Goal: Communication & Community: Answer question/provide support

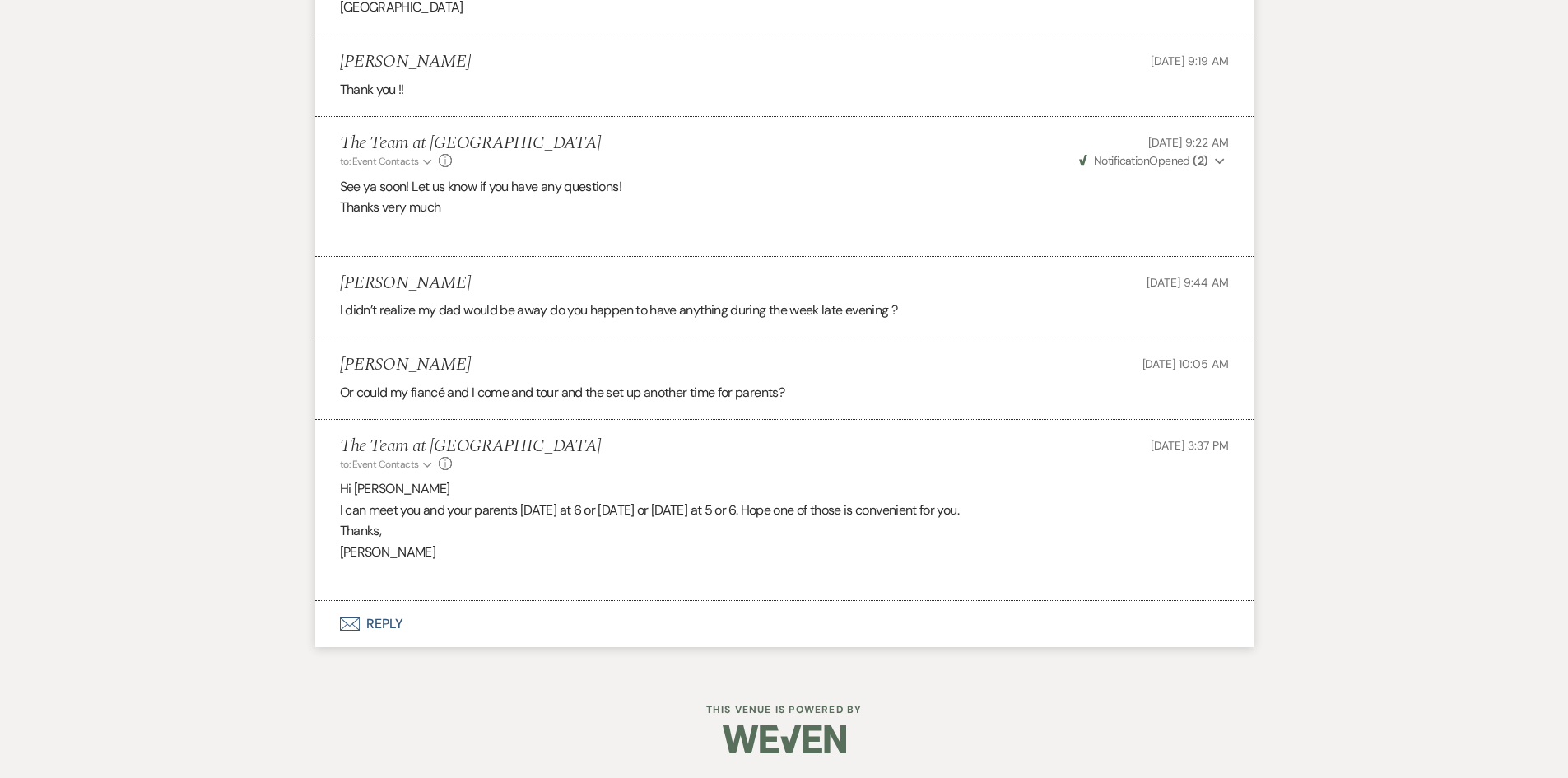
scroll to position [3473, 0]
click at [390, 619] on button "Envelope Reply" at bounding box center [784, 624] width 938 height 46
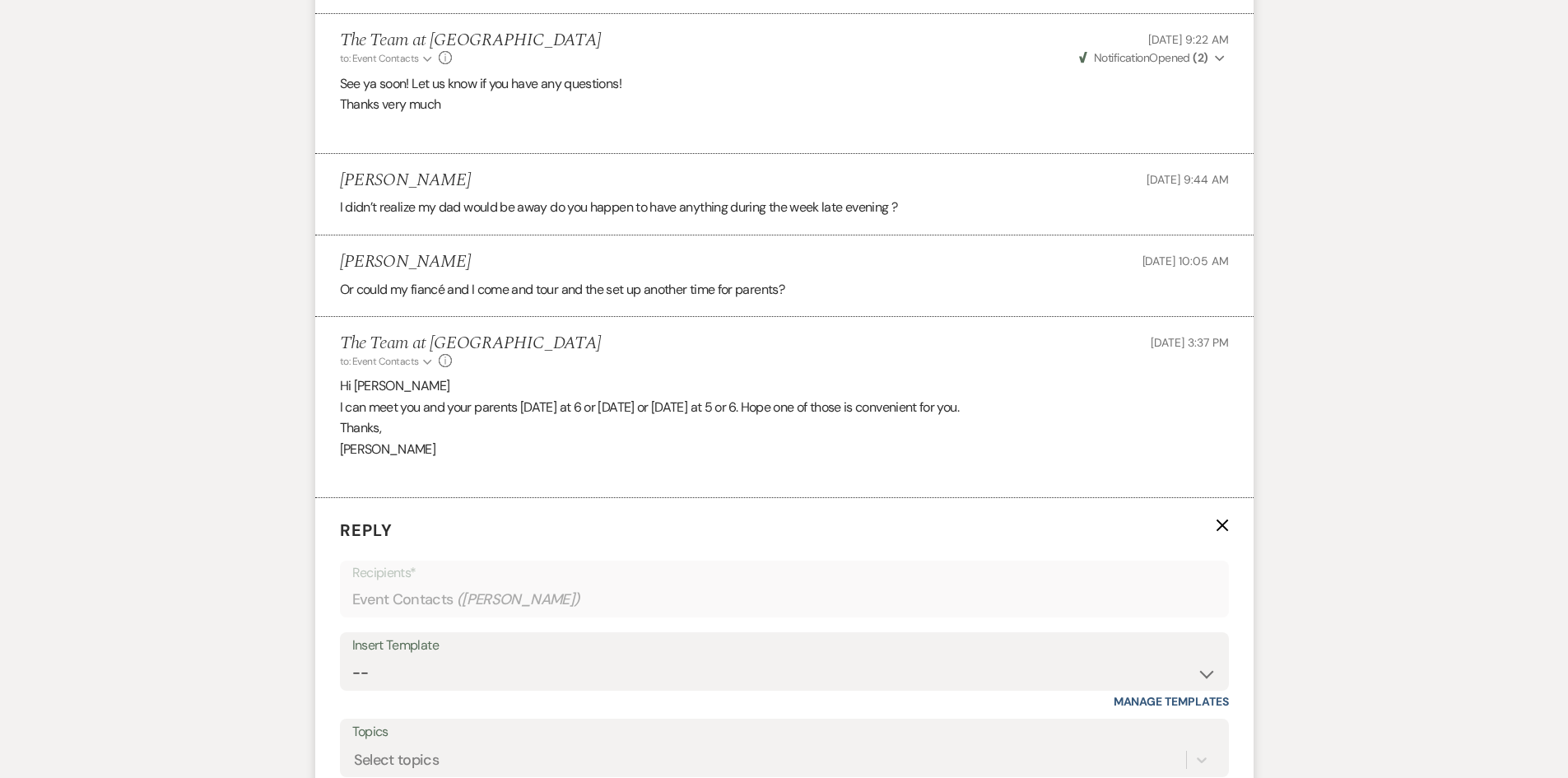
scroll to position [3802, 0]
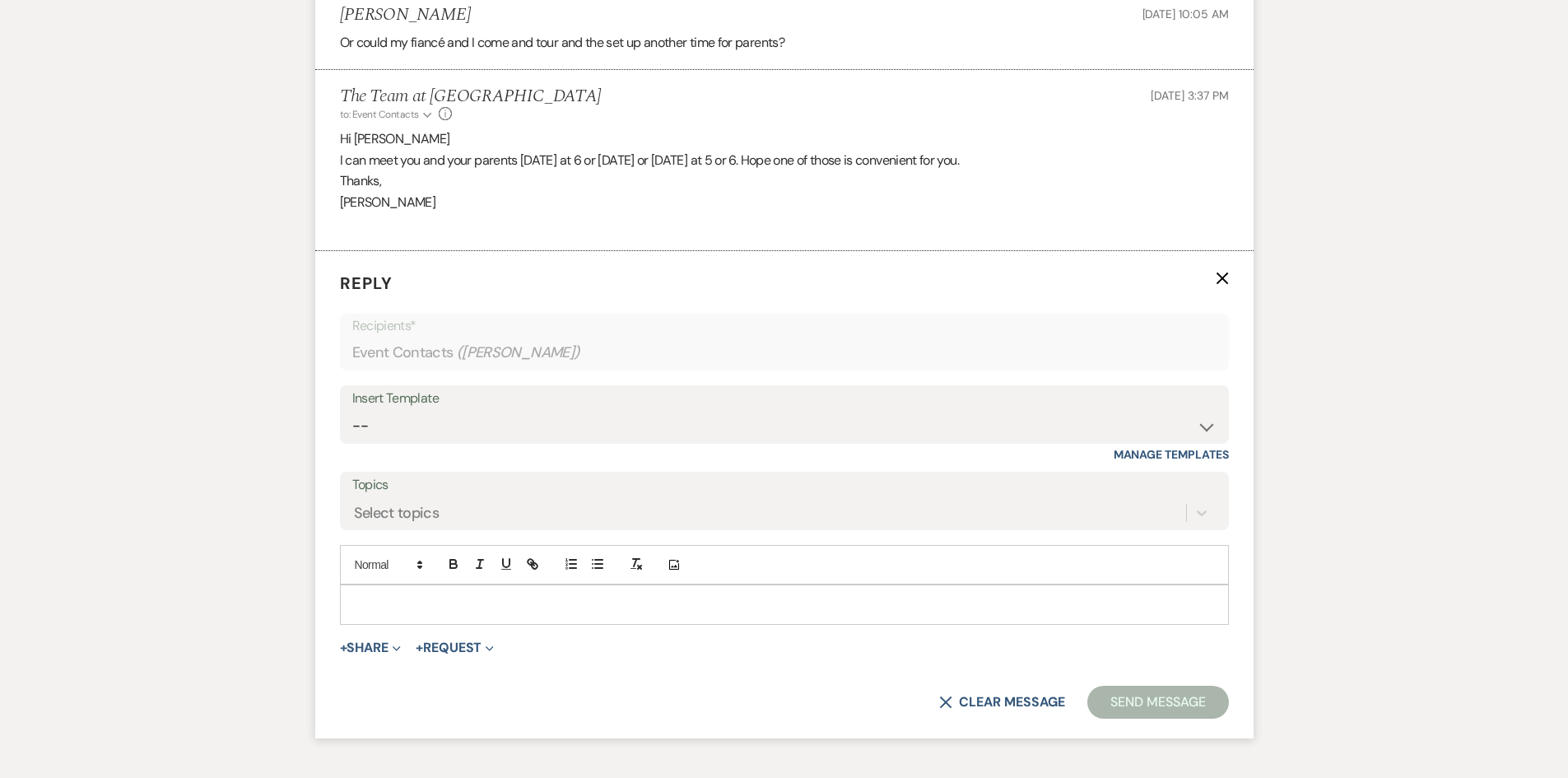
click at [387, 585] on div "Add Photo" at bounding box center [784, 564] width 888 height 39
click at [384, 613] on p at bounding box center [784, 605] width 863 height 18
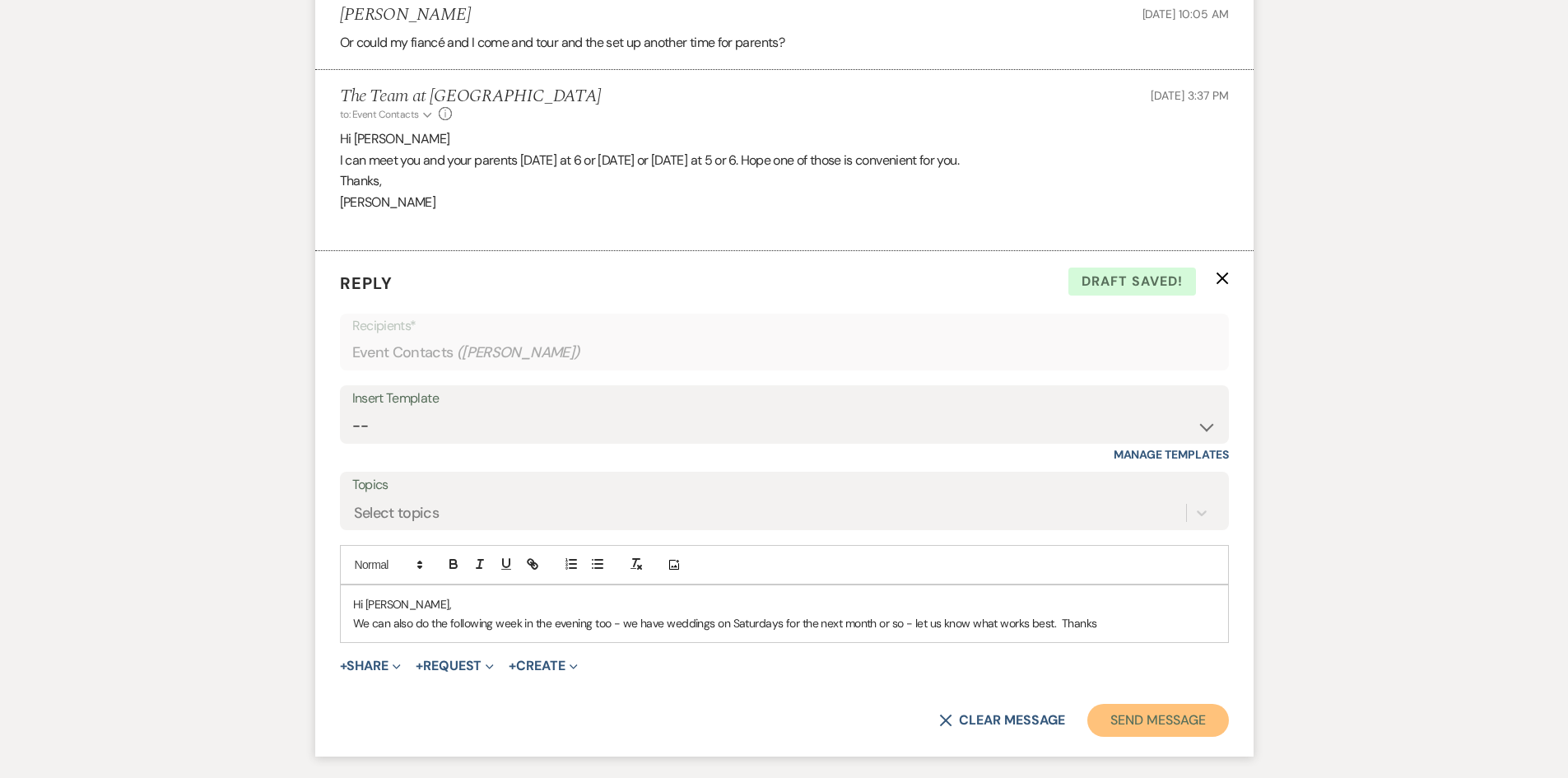
click at [1150, 737] on button "Send Message" at bounding box center [1158, 720] width 141 height 33
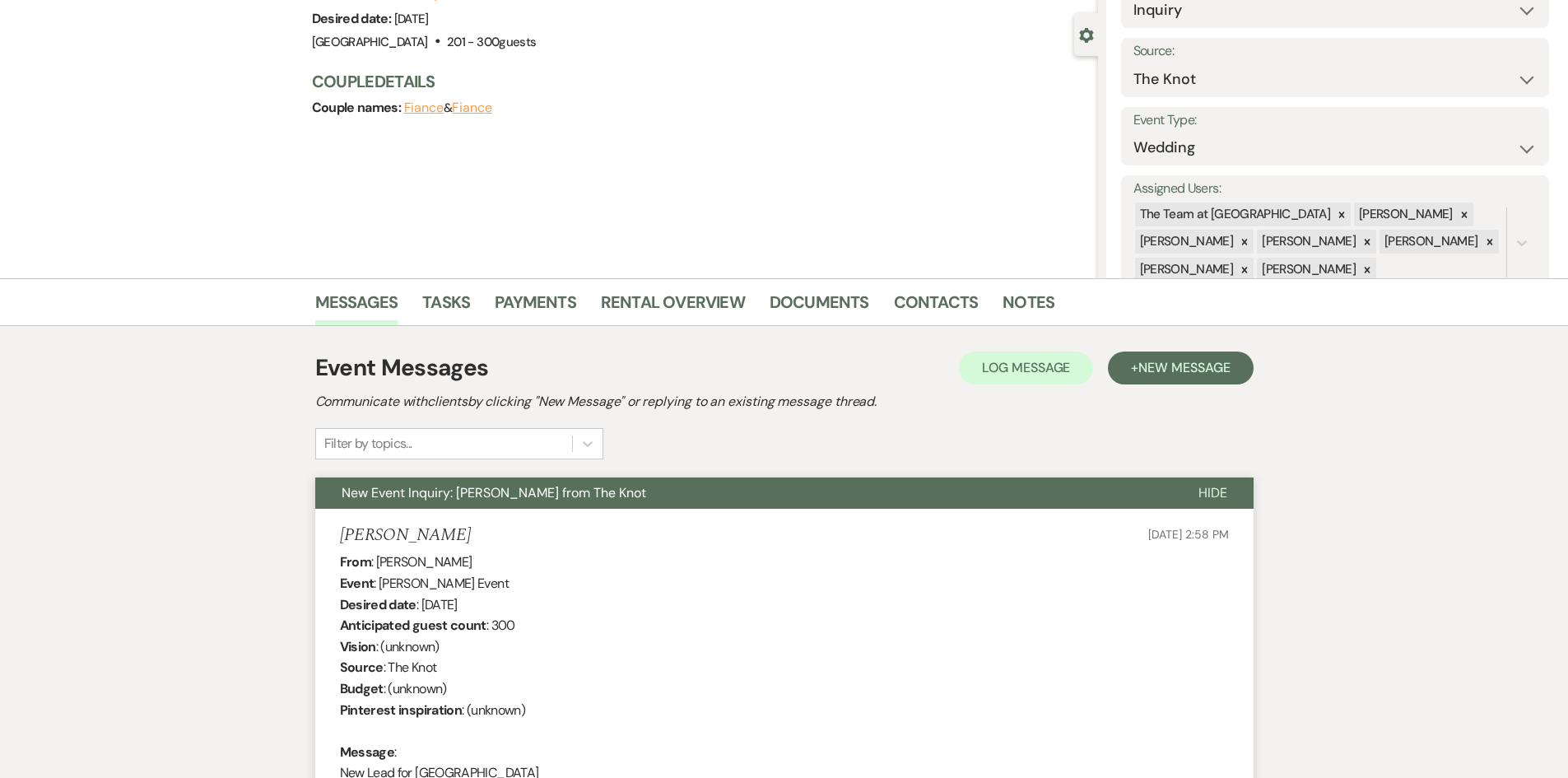
scroll to position [0, 0]
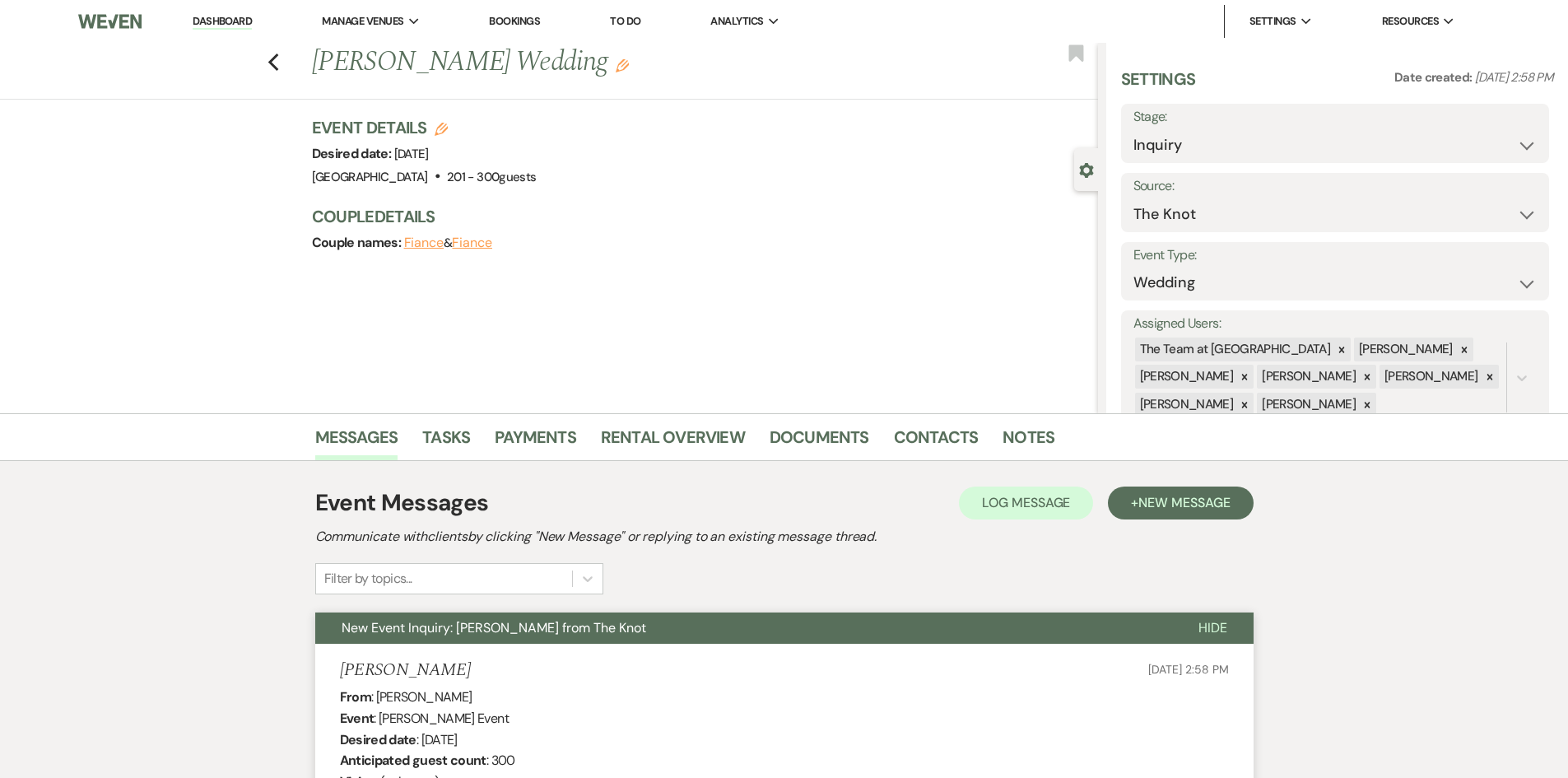
click at [215, 18] on link "Dashboard" at bounding box center [222, 21] width 60 height 16
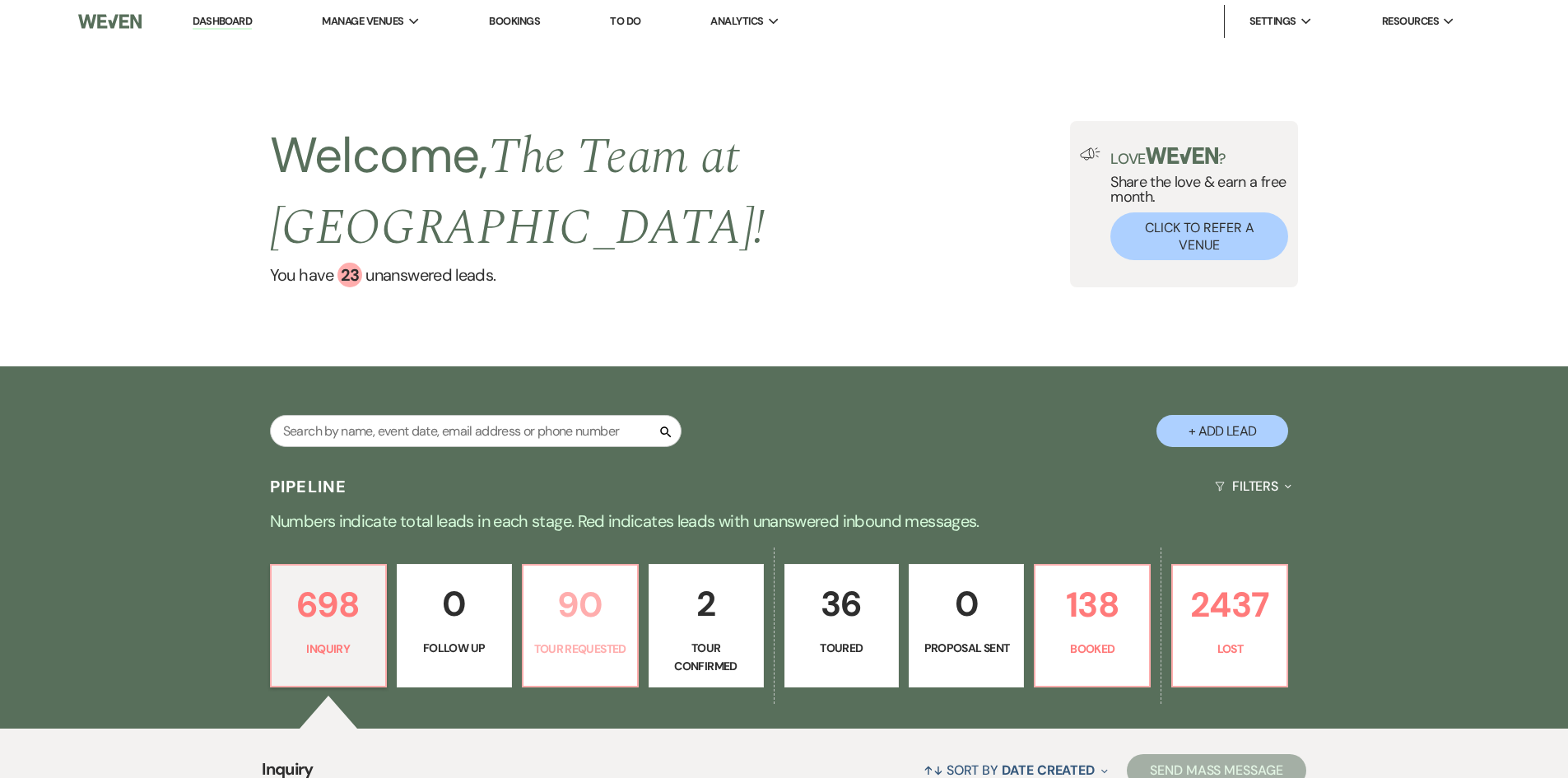
click at [594, 603] on p "90" at bounding box center [580, 605] width 93 height 55
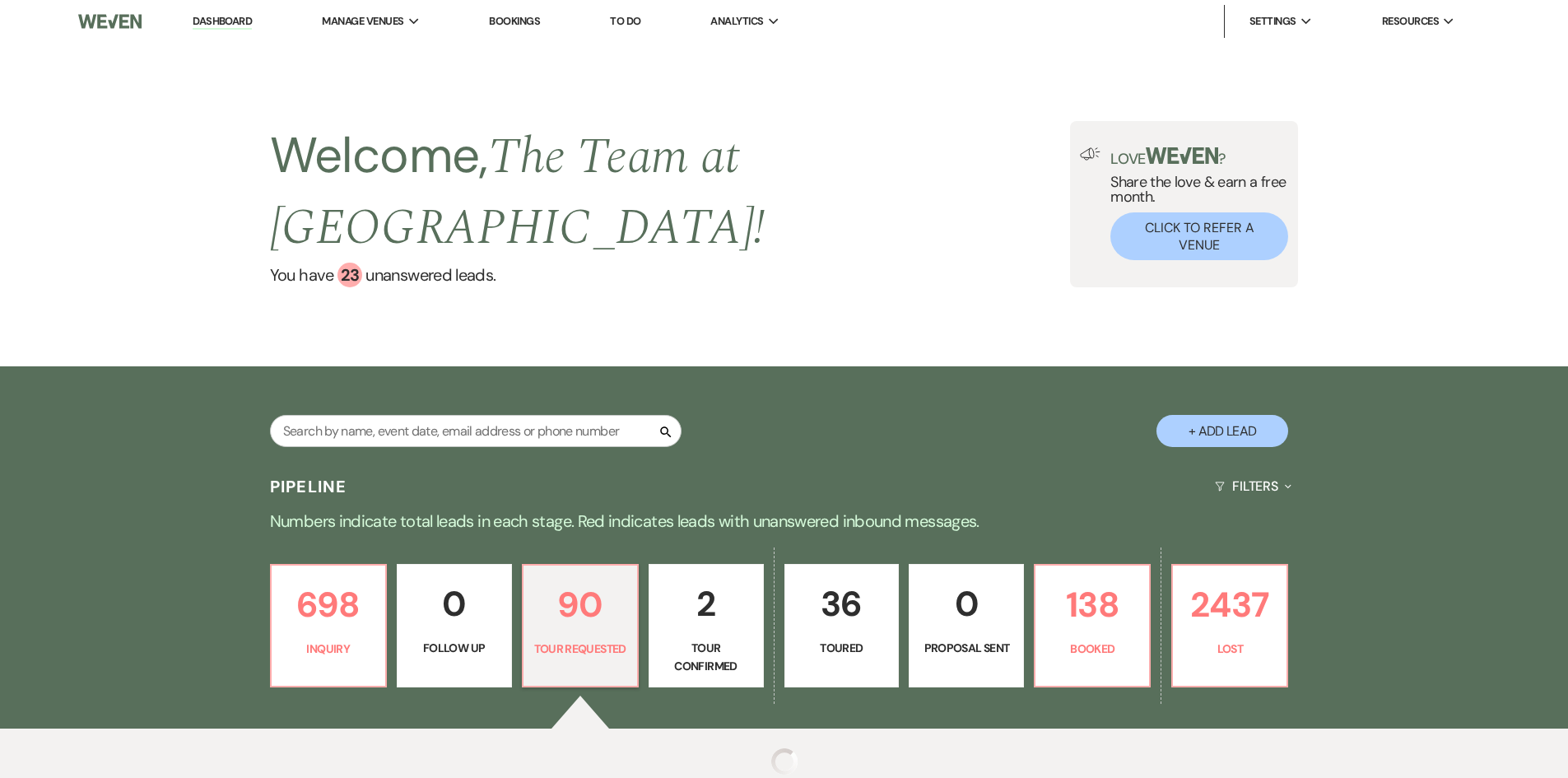
select select "2"
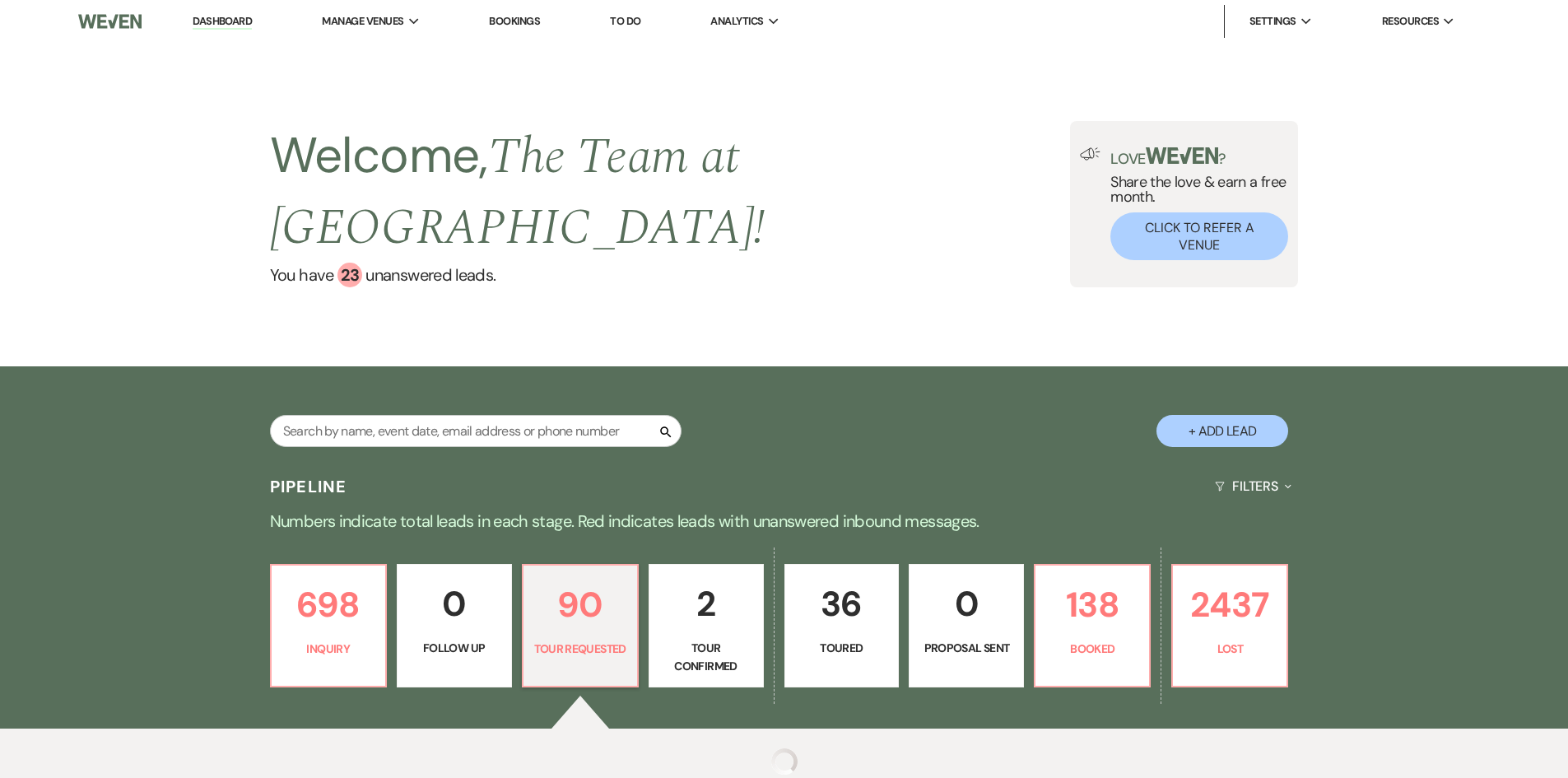
select select "2"
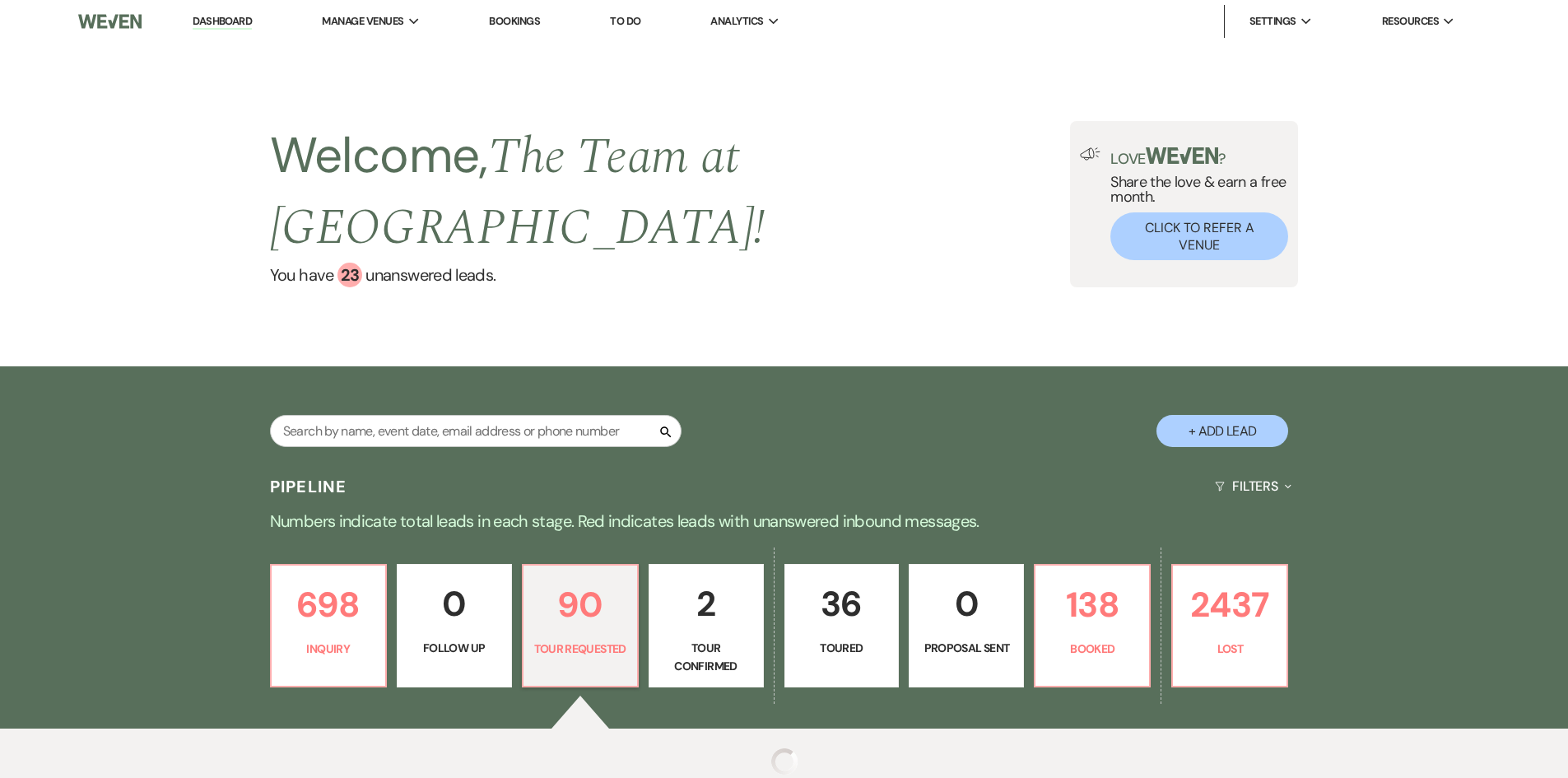
select select "2"
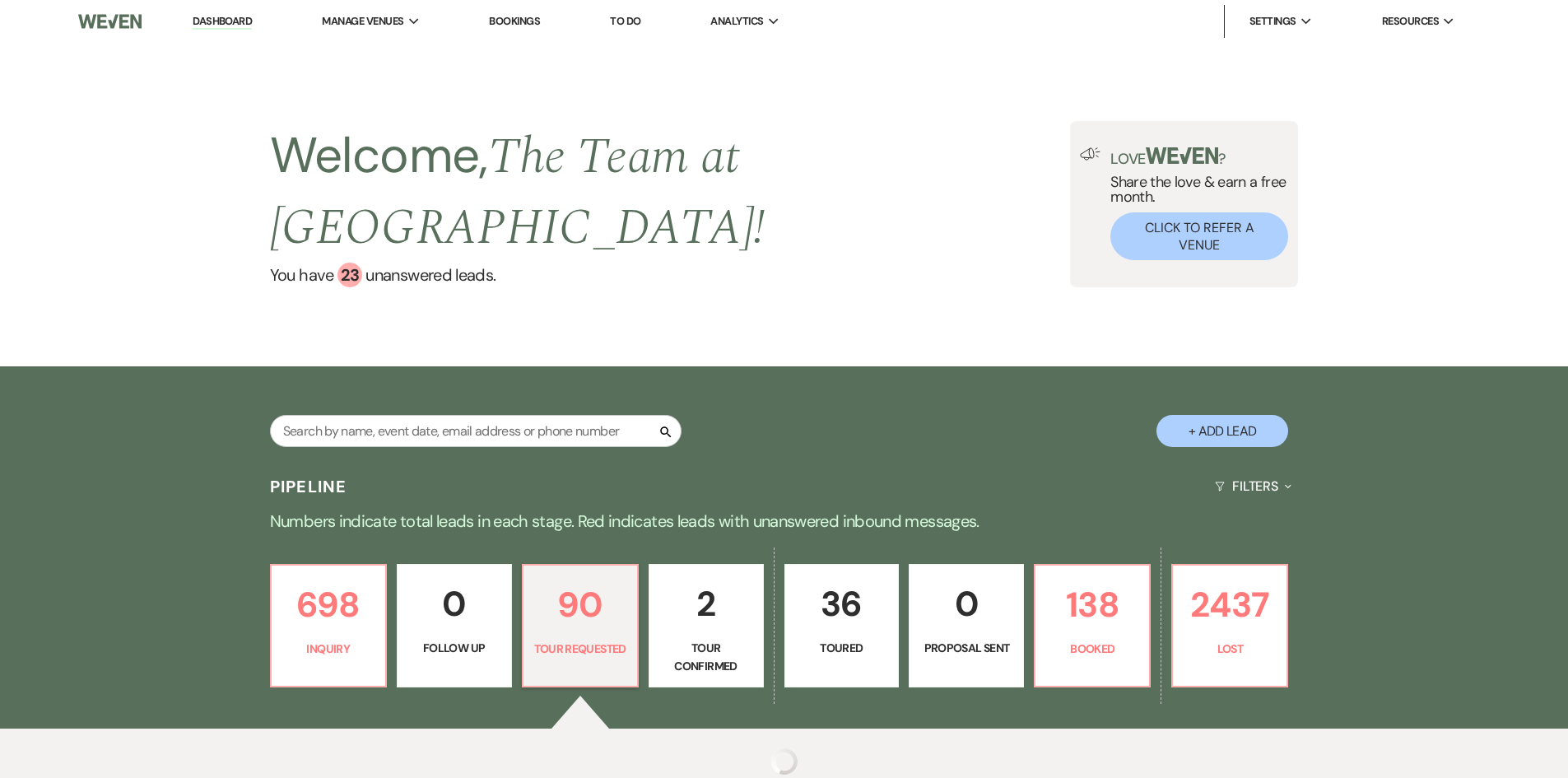
select select "2"
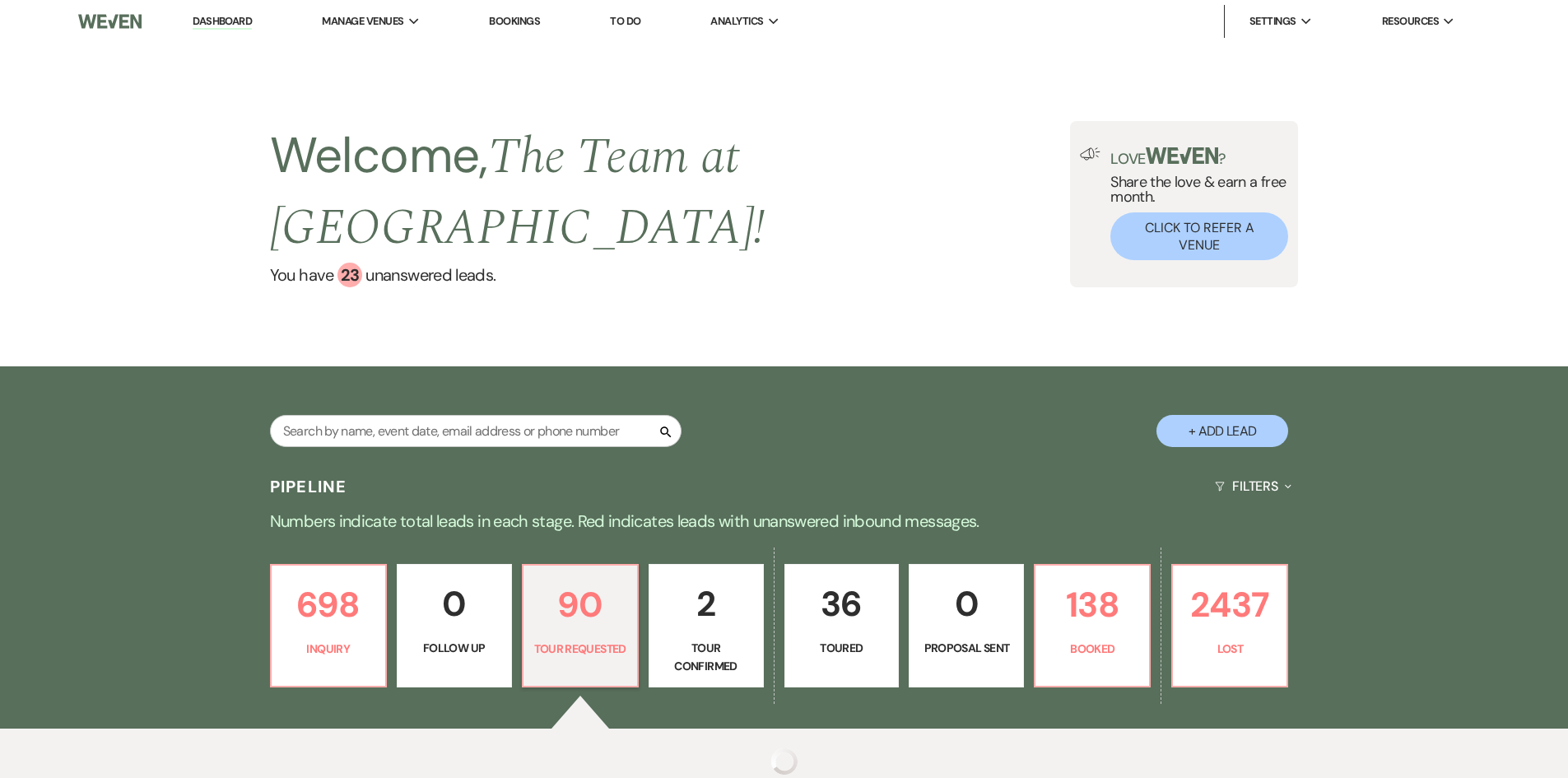
select select "2"
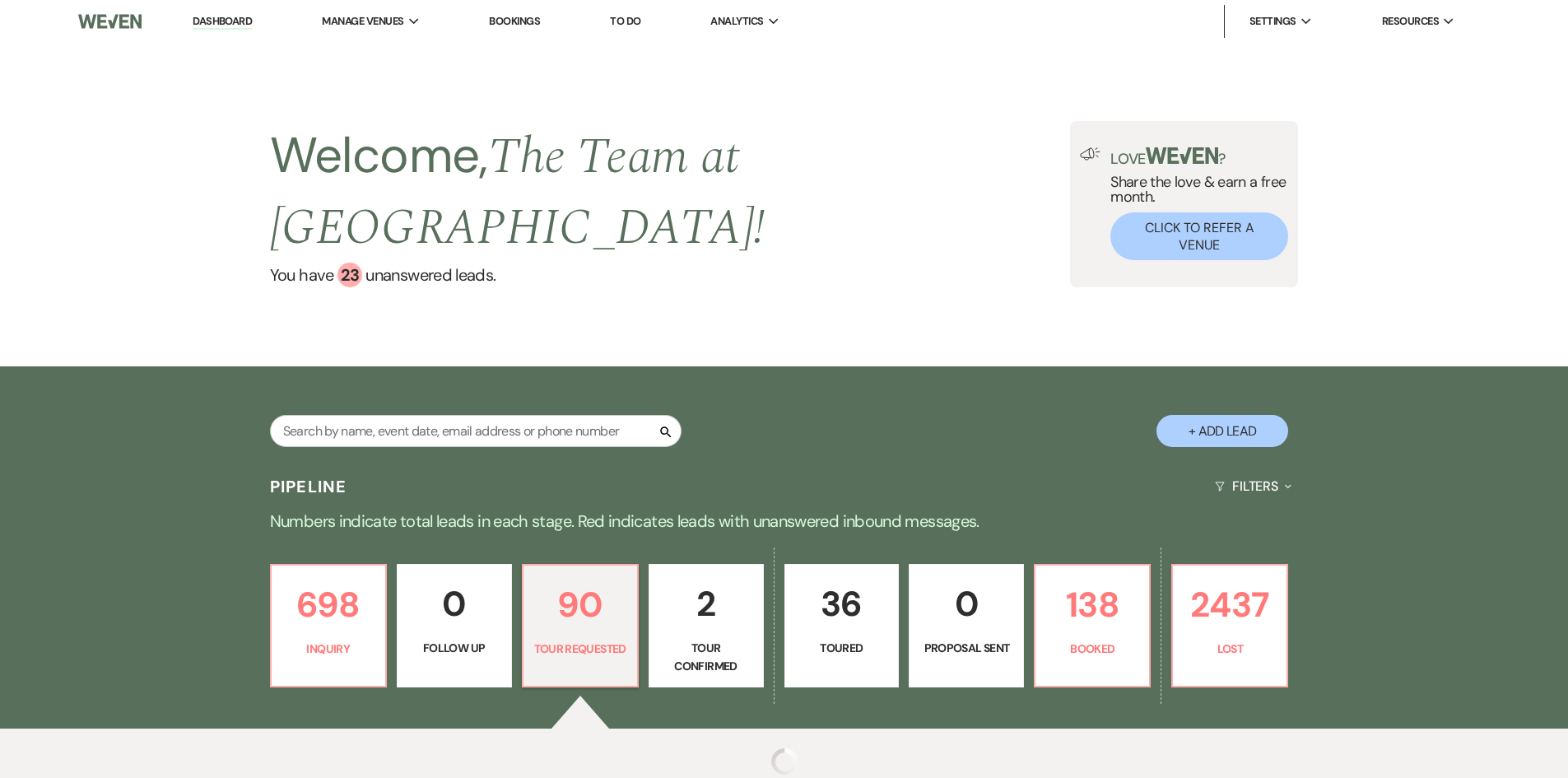
select select "2"
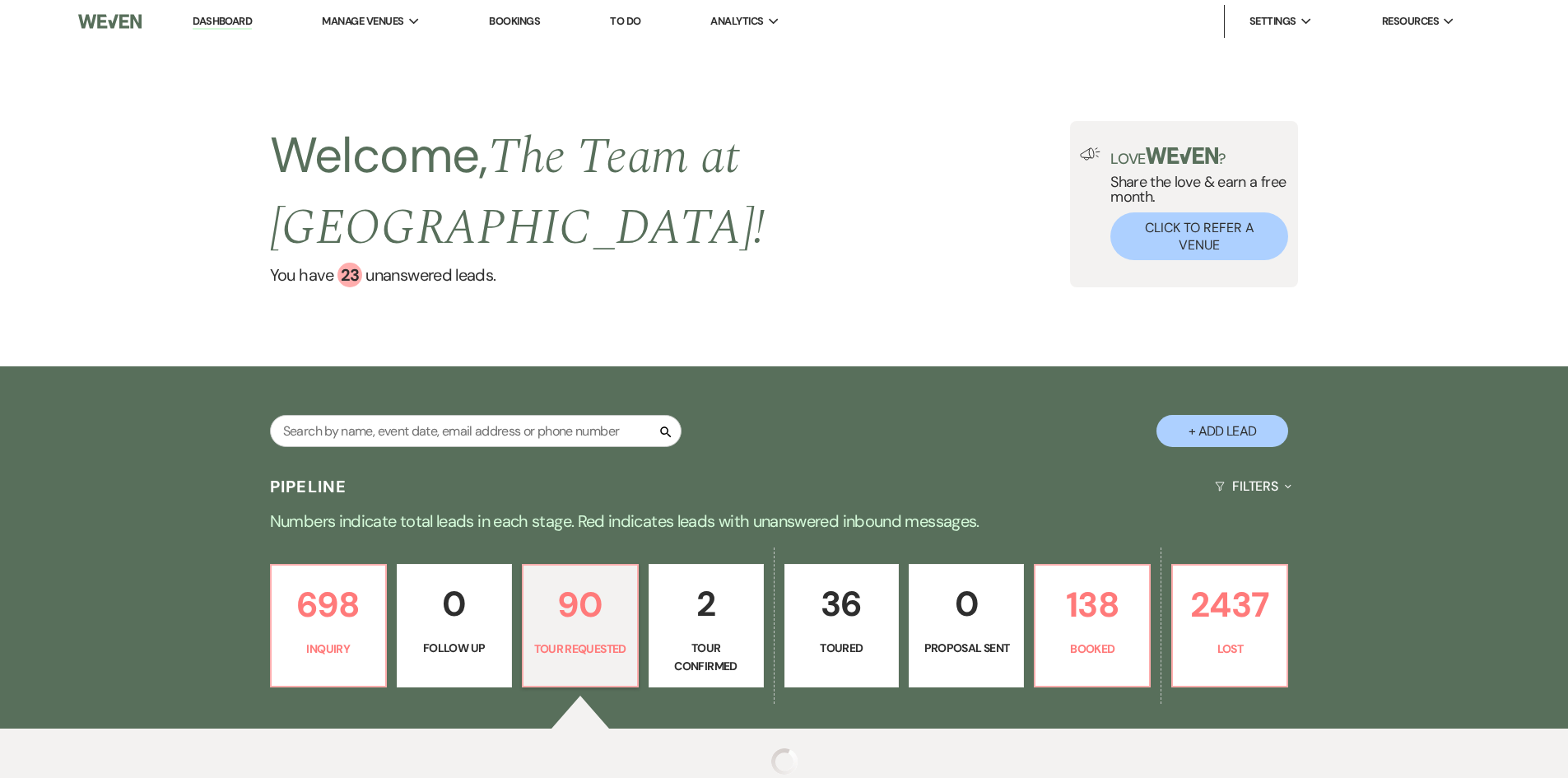
select select "2"
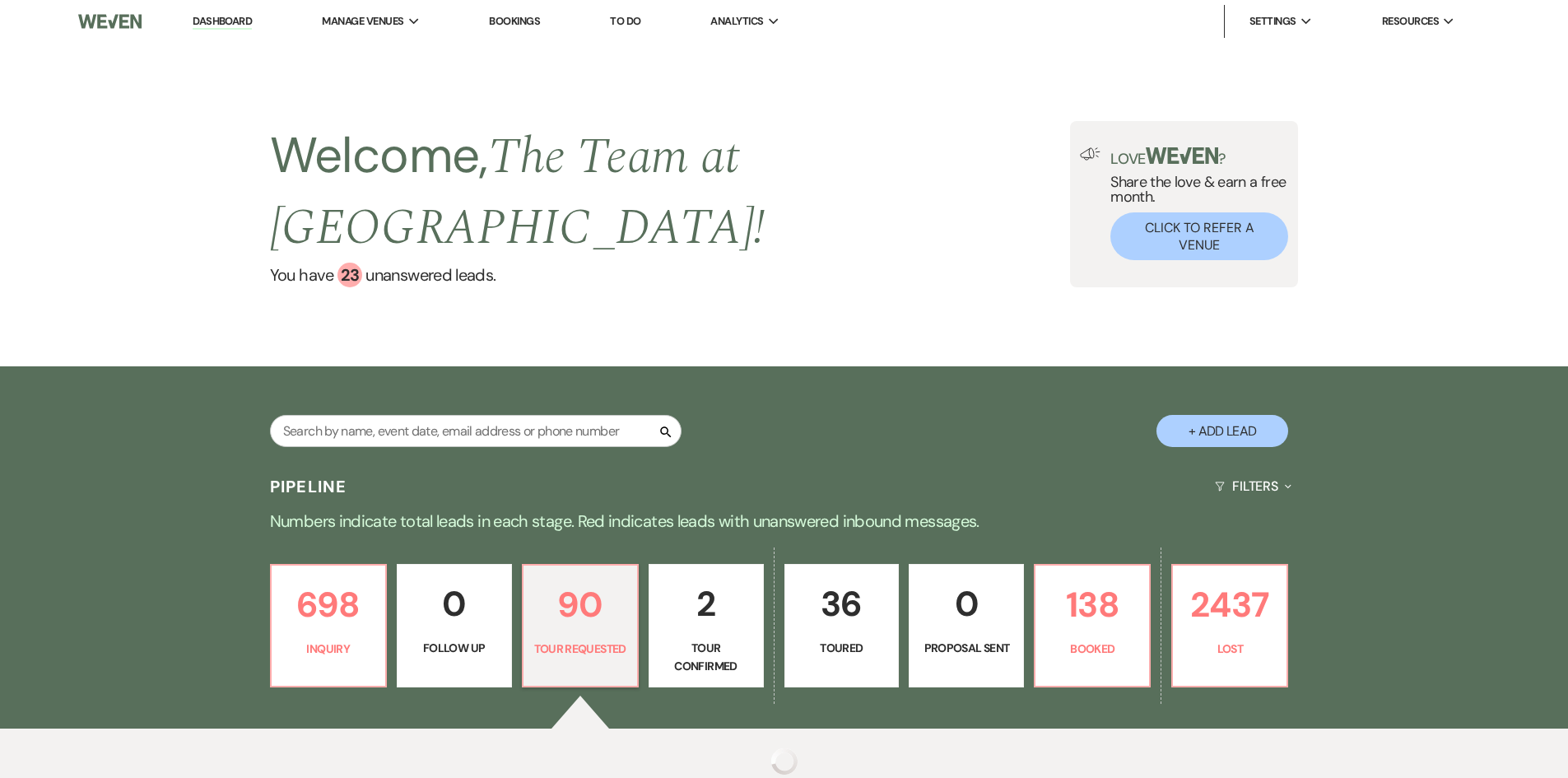
select select "2"
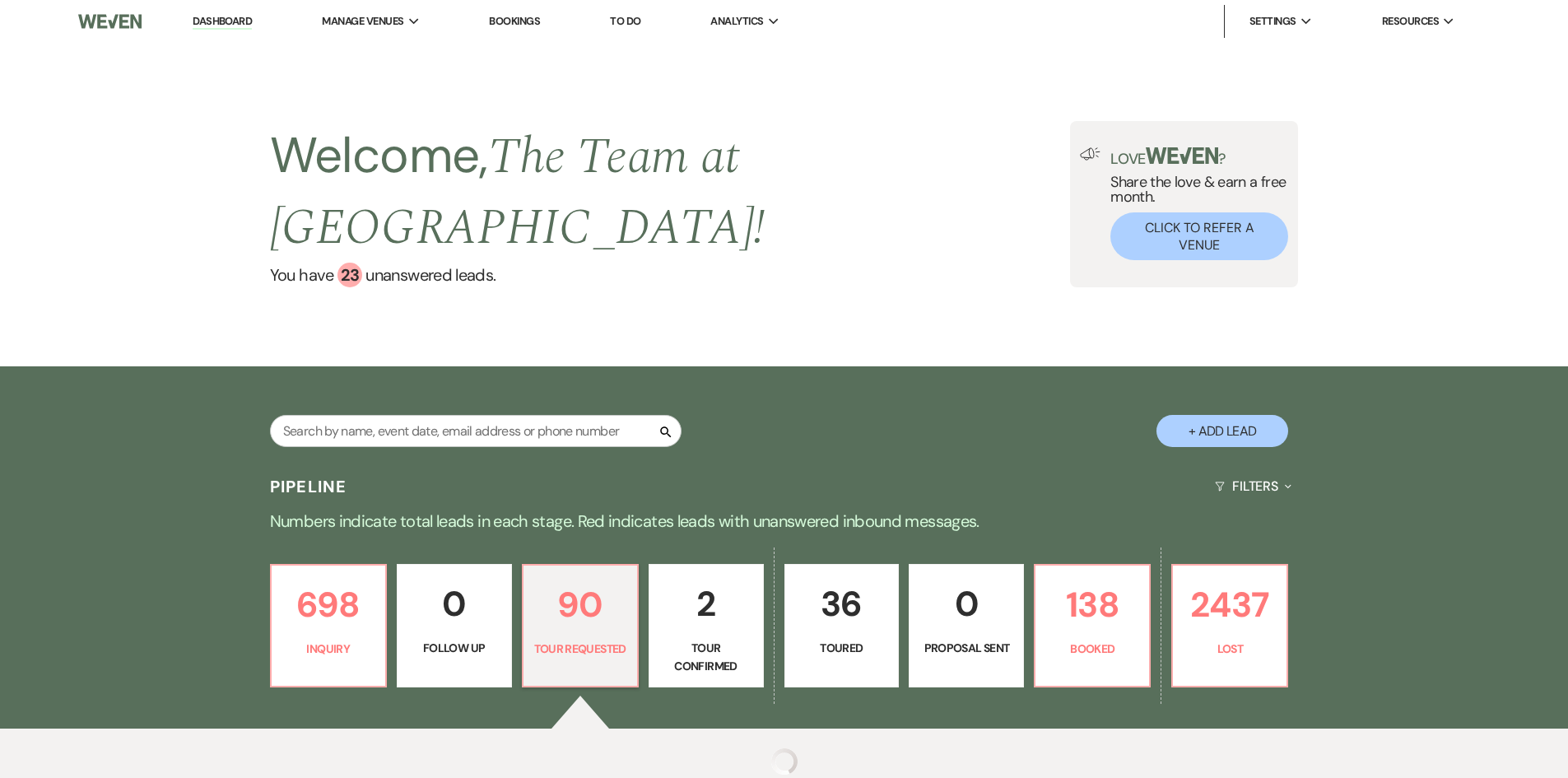
select select "2"
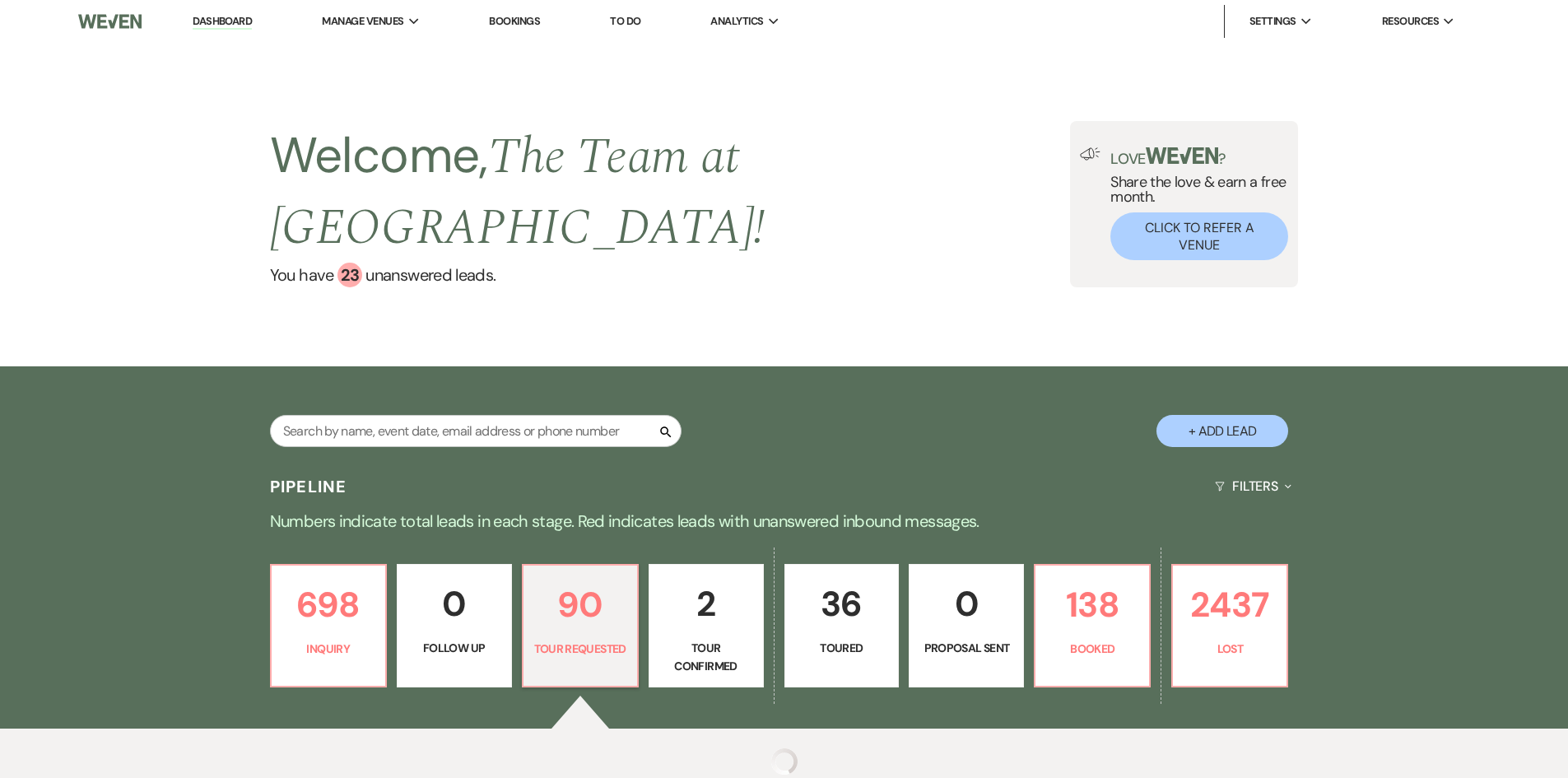
select select "2"
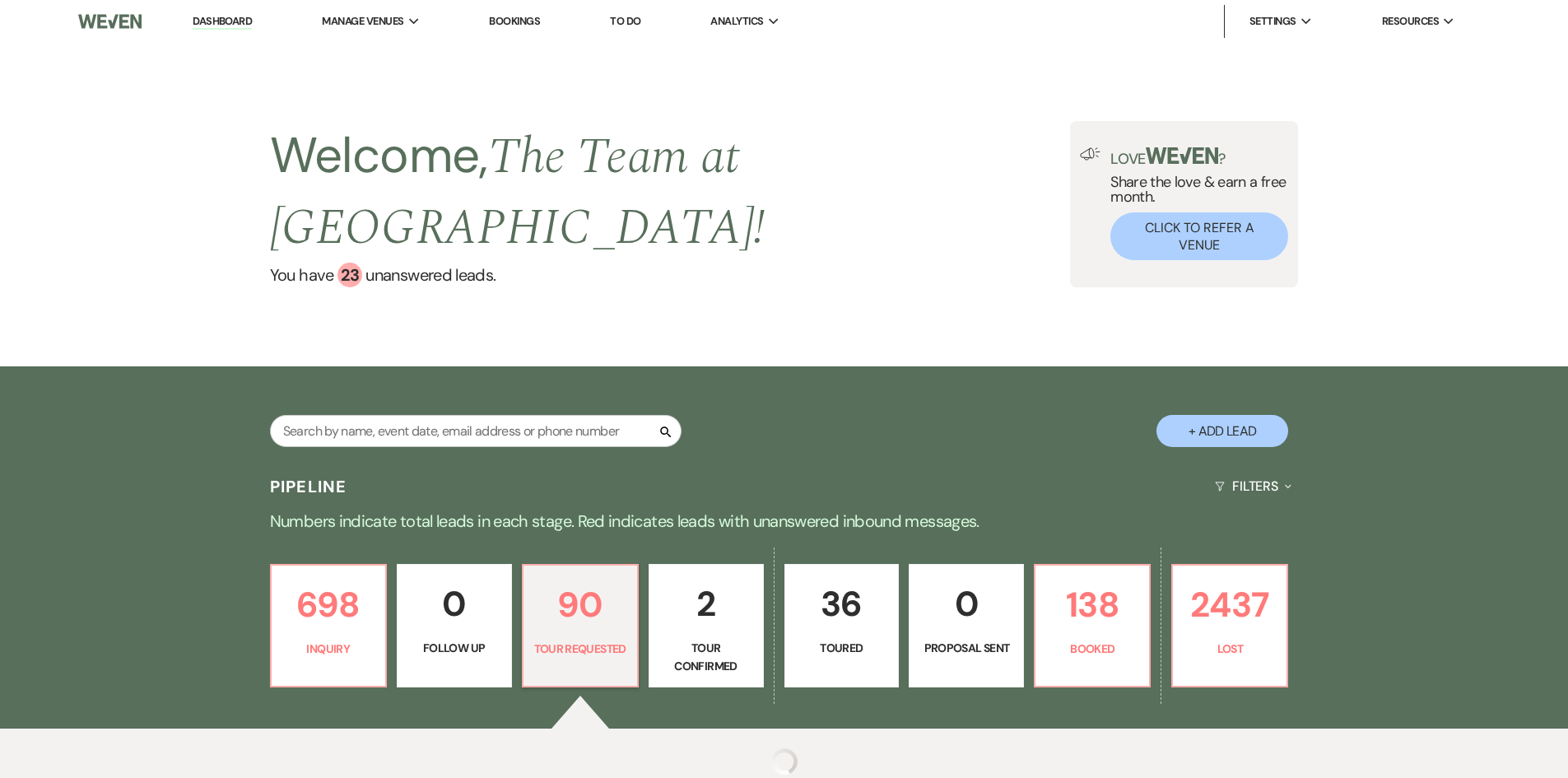
select select "2"
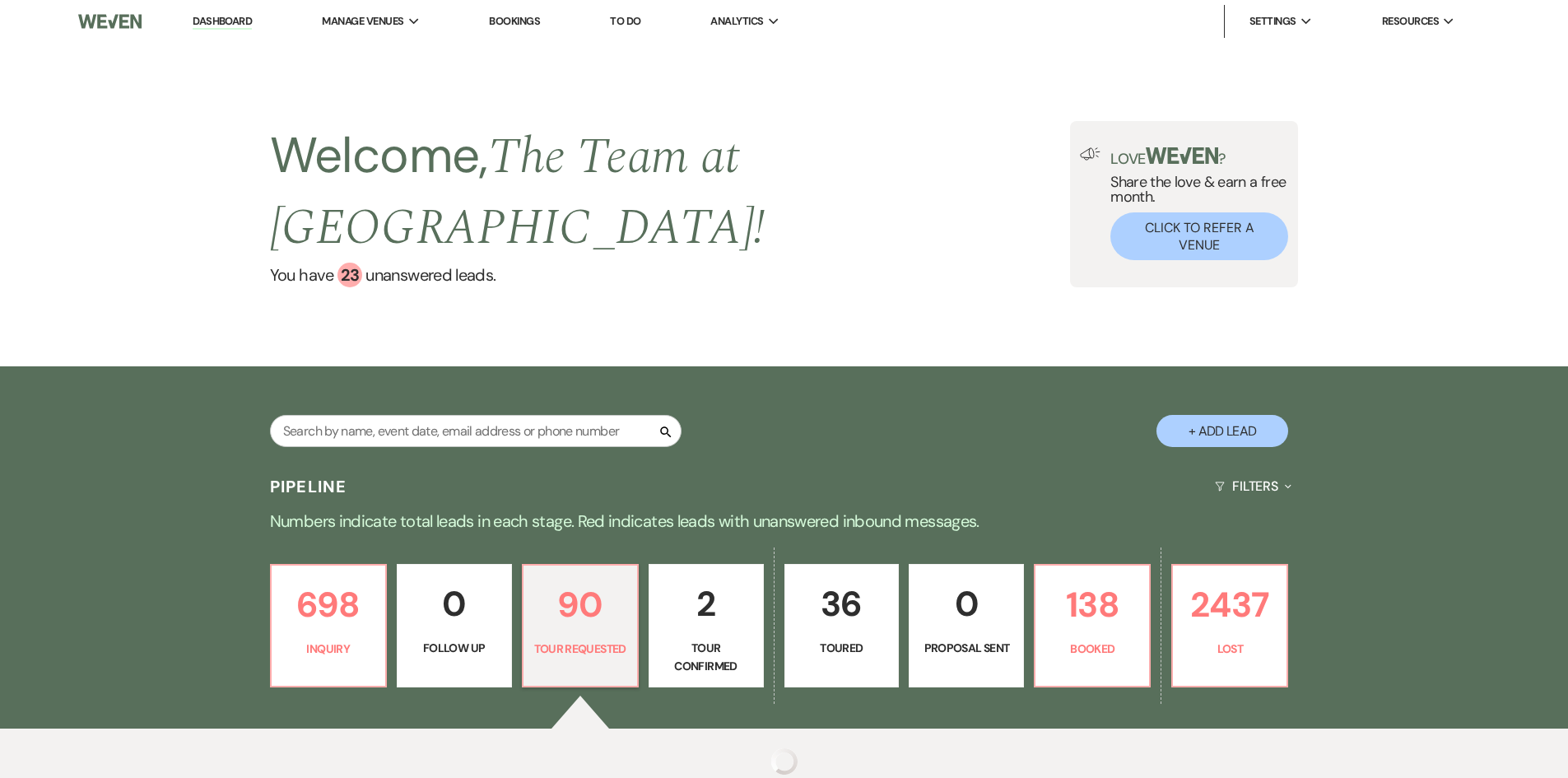
select select "2"
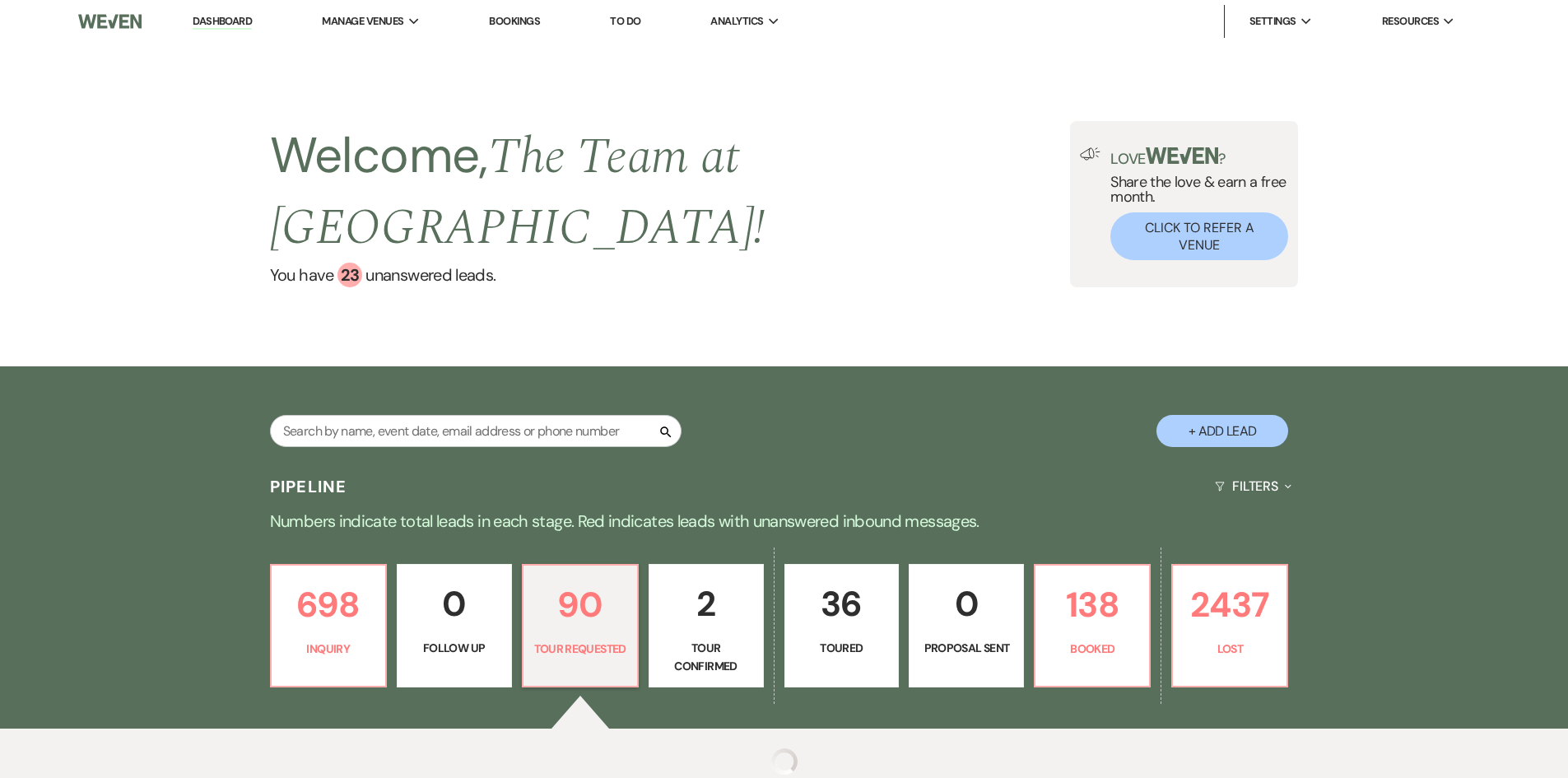
select select "2"
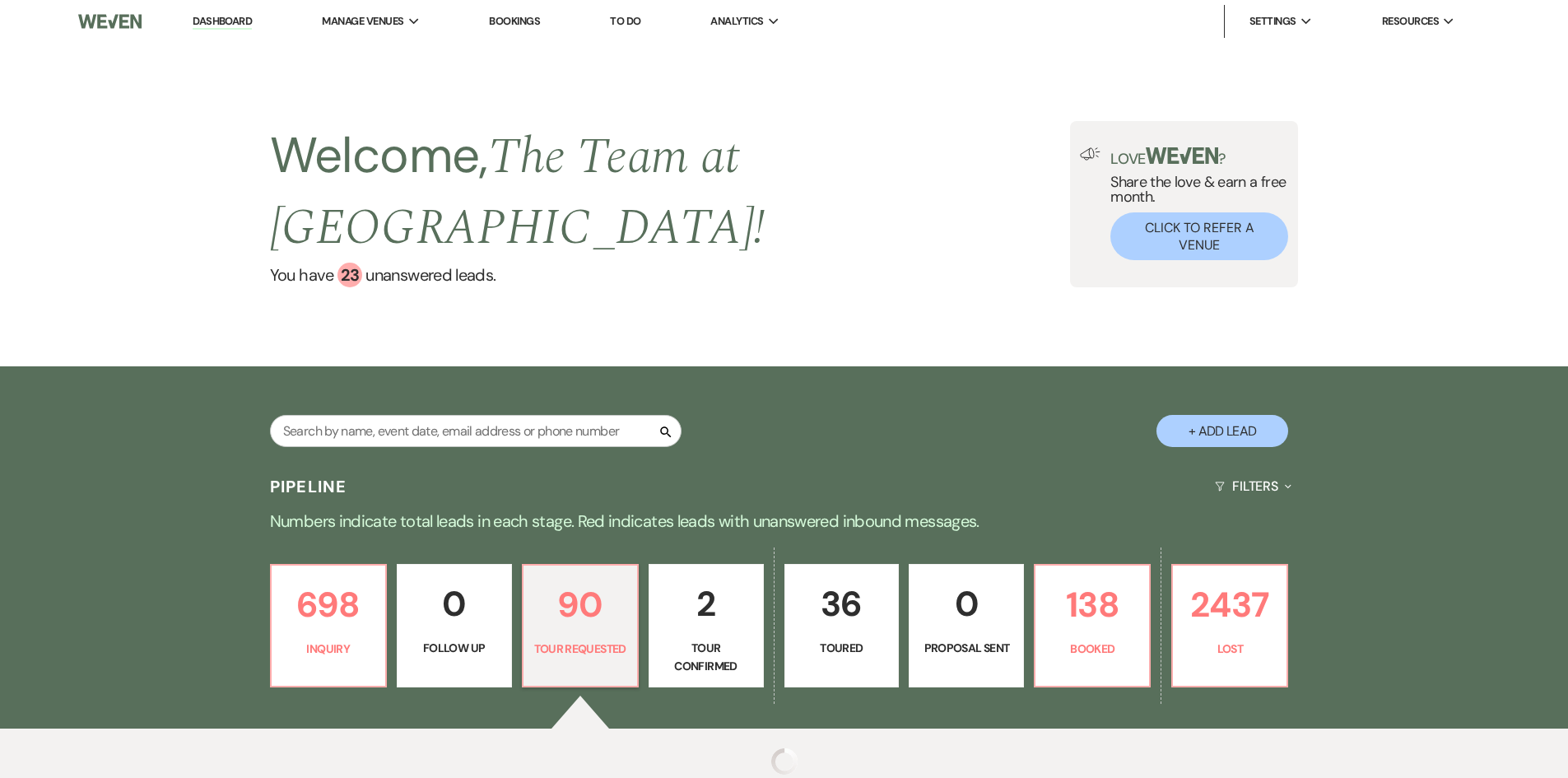
select select "2"
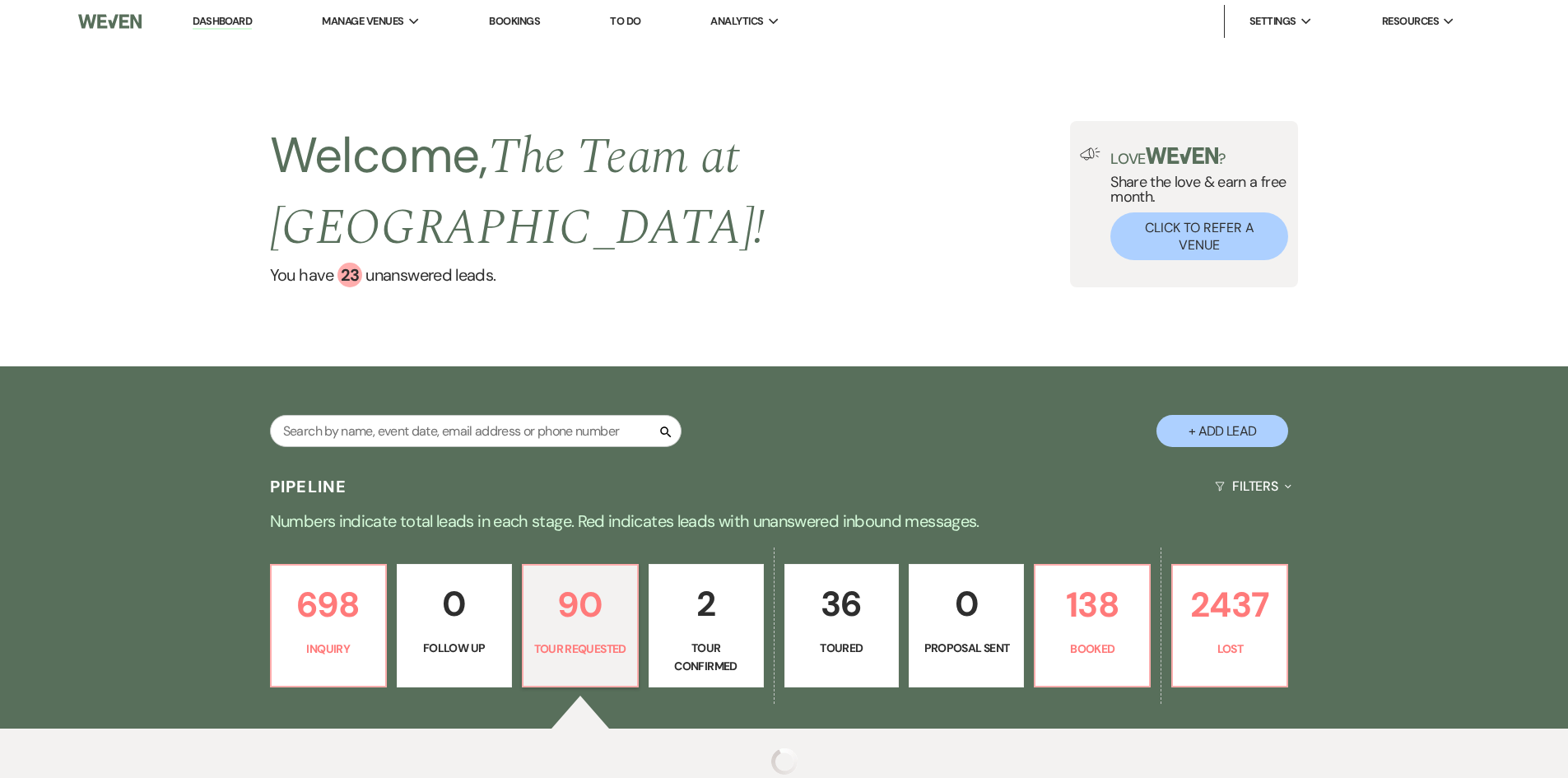
select select "2"
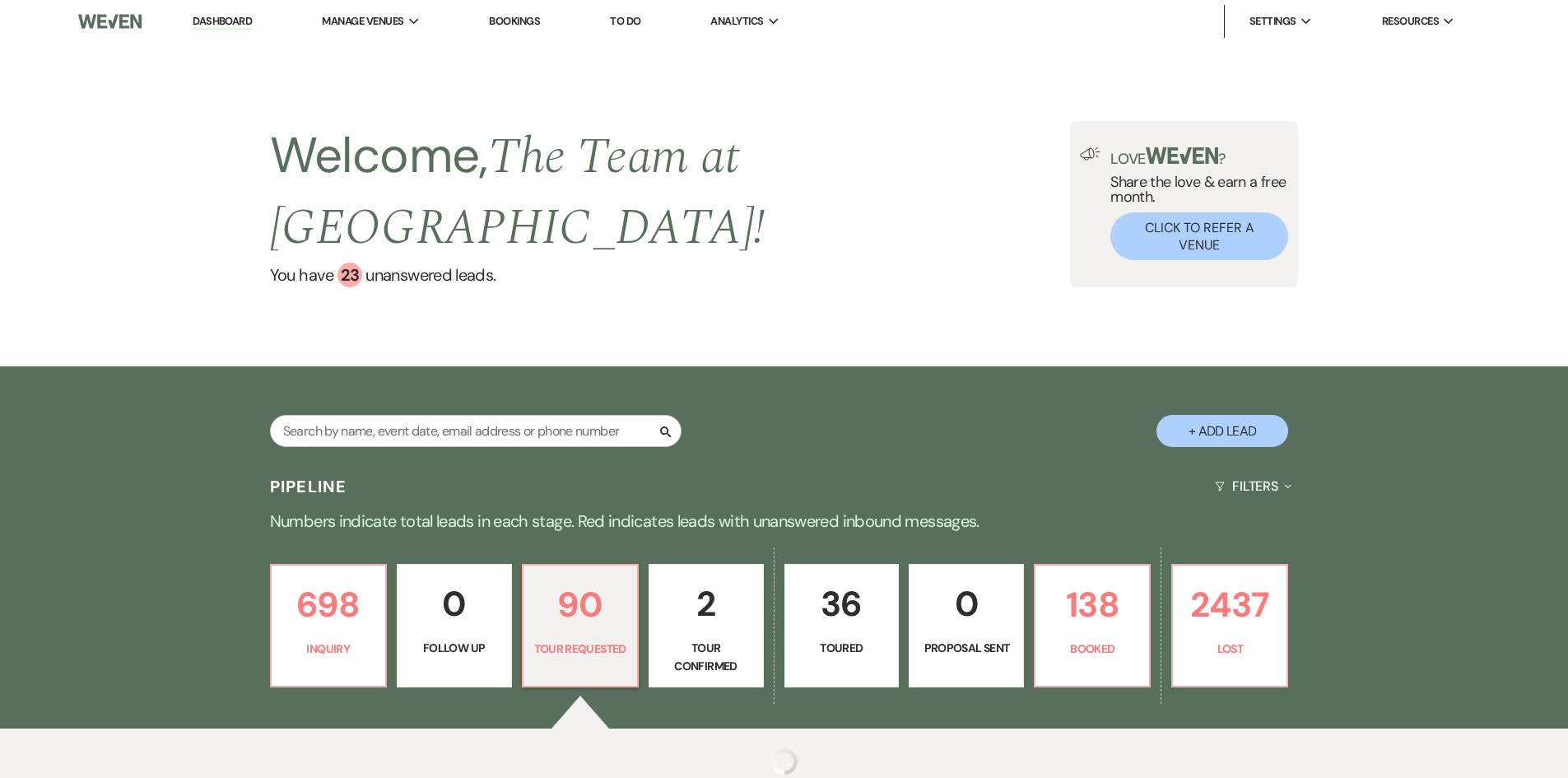
select select "2"
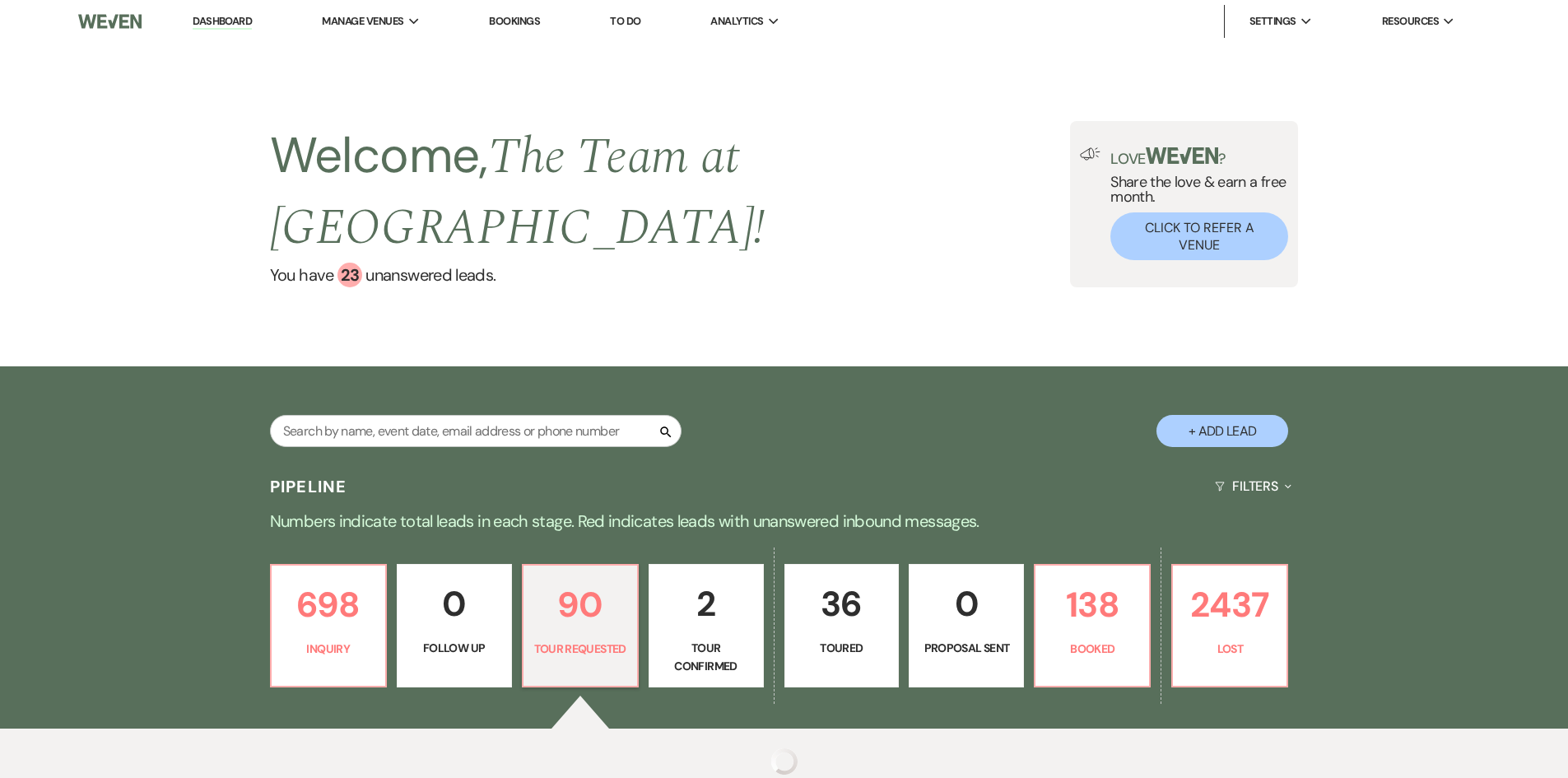
select select "2"
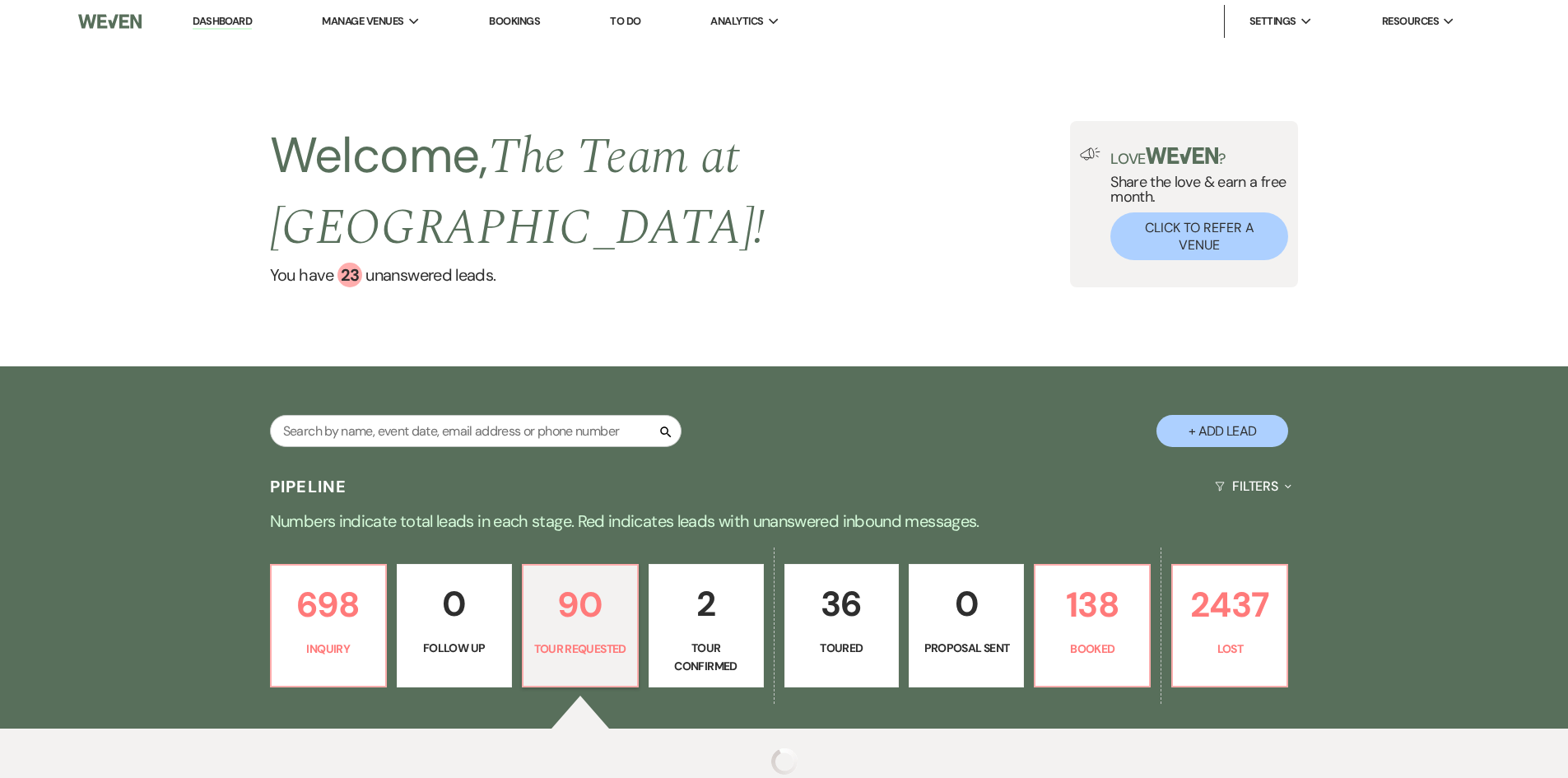
select select "2"
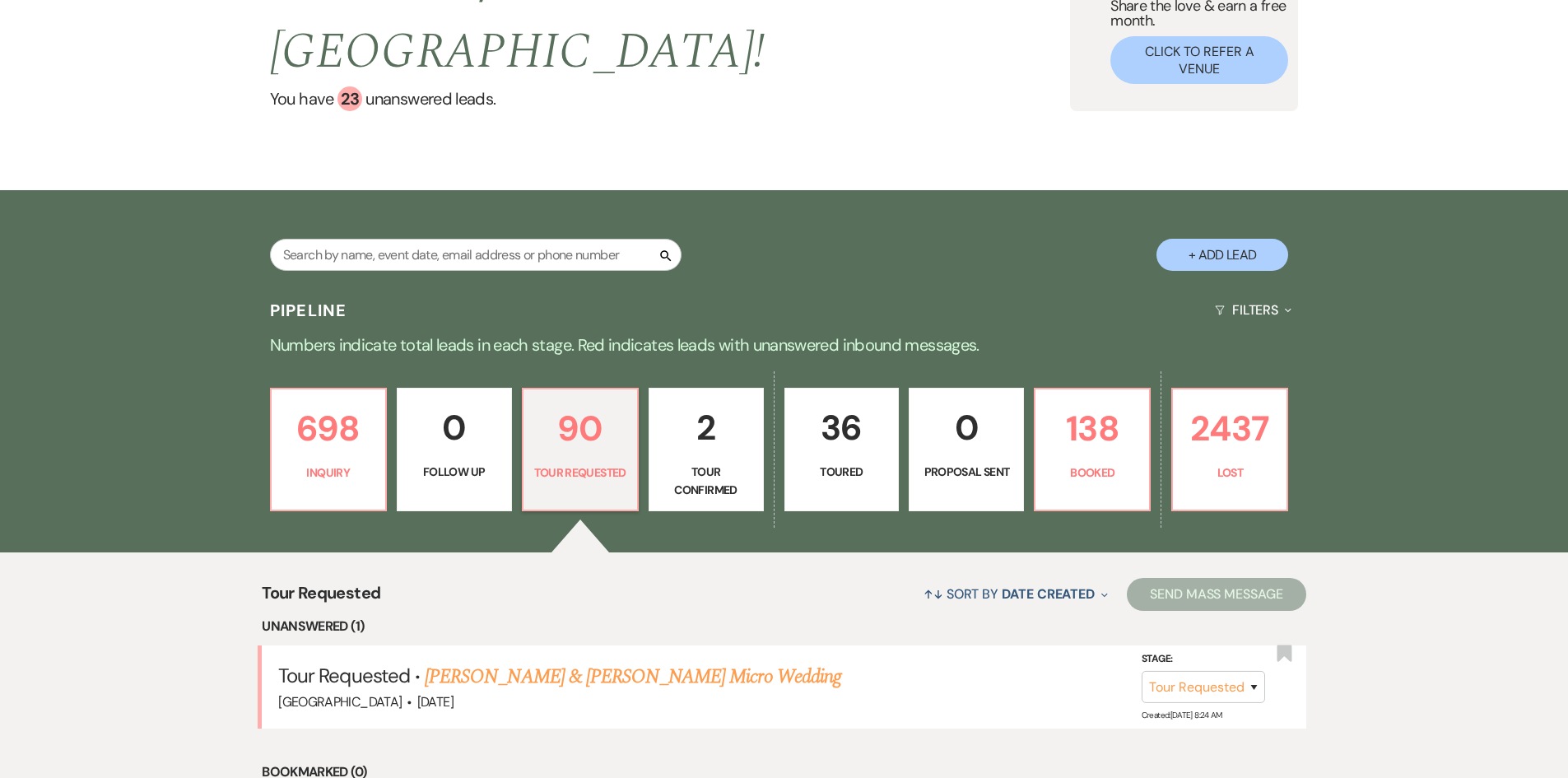
scroll to position [401, 0]
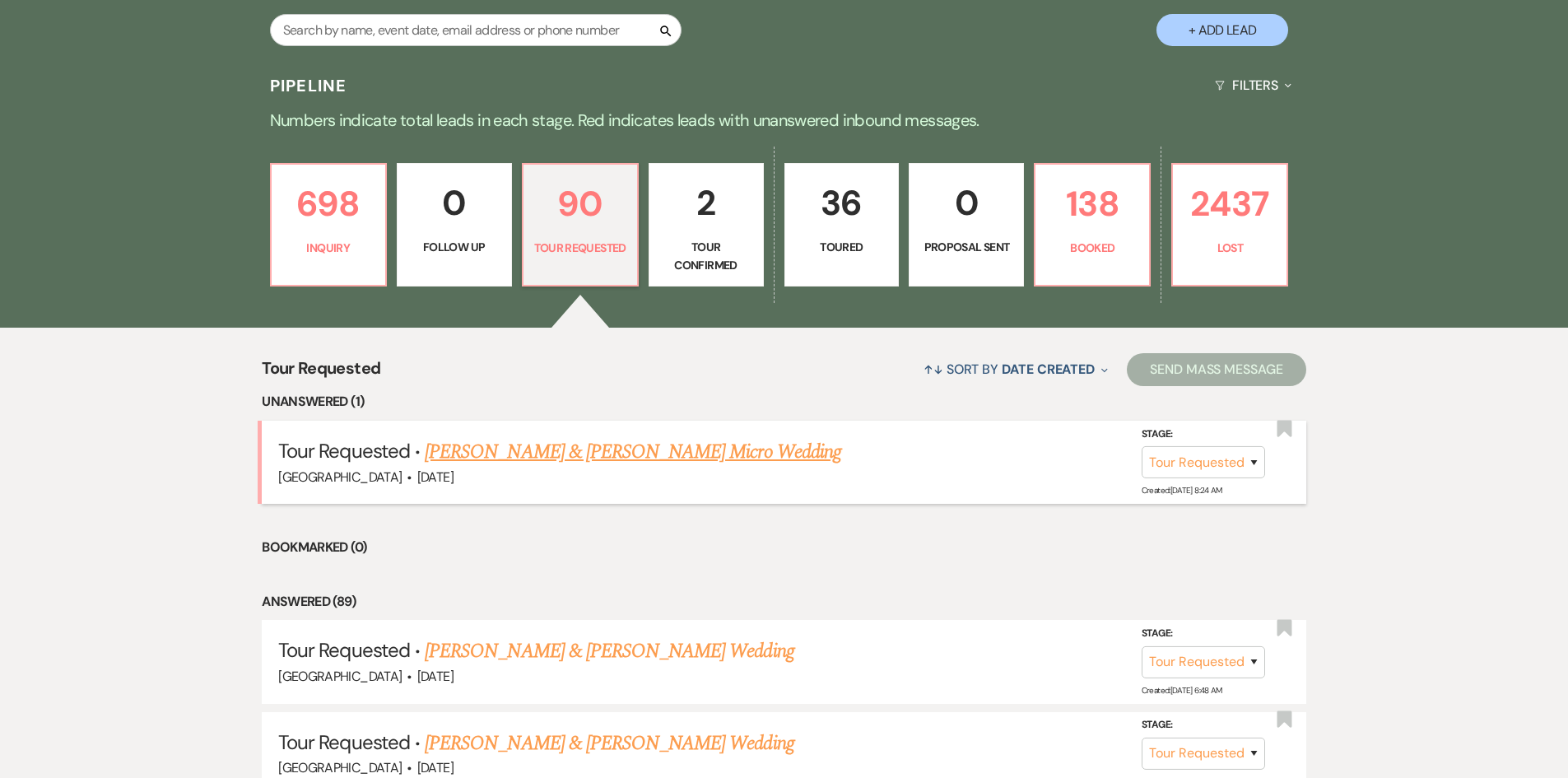
click at [553, 446] on link "[PERSON_NAME] & [PERSON_NAME] Micro Wedding" at bounding box center [633, 452] width 417 height 29
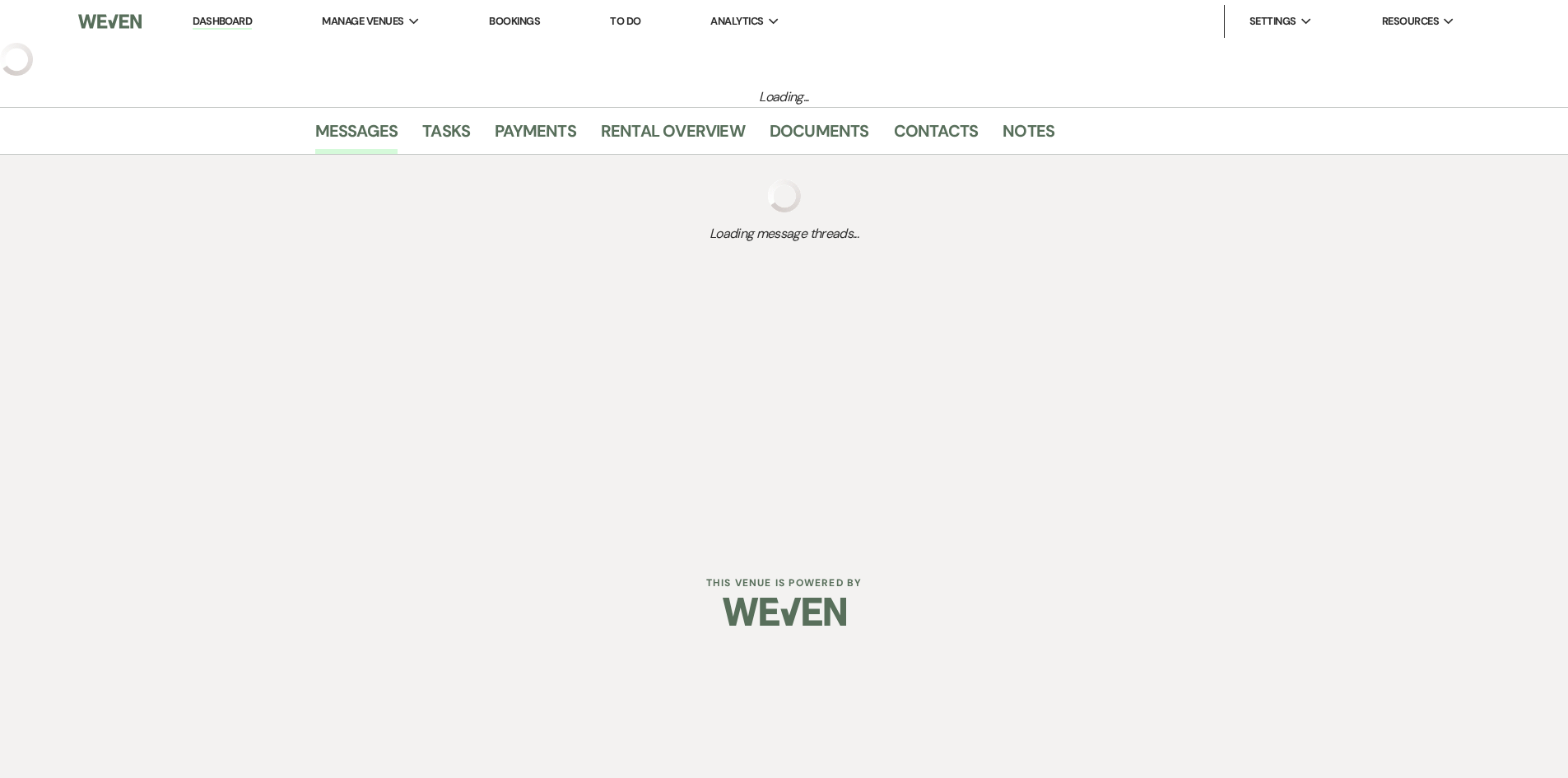
select select "2"
select select "5"
select select "16"
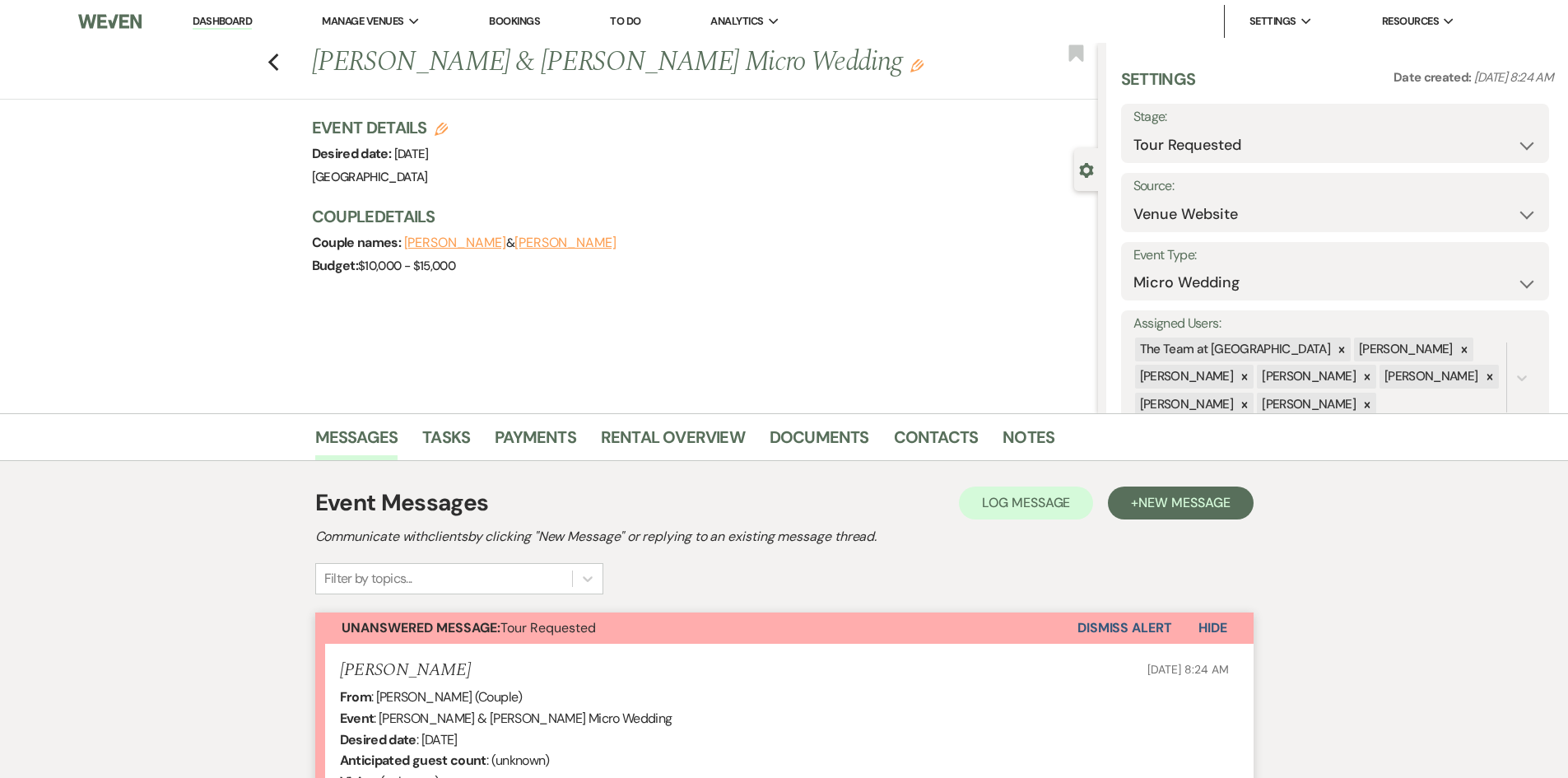
click at [223, 14] on link "Dashboard" at bounding box center [222, 21] width 60 height 16
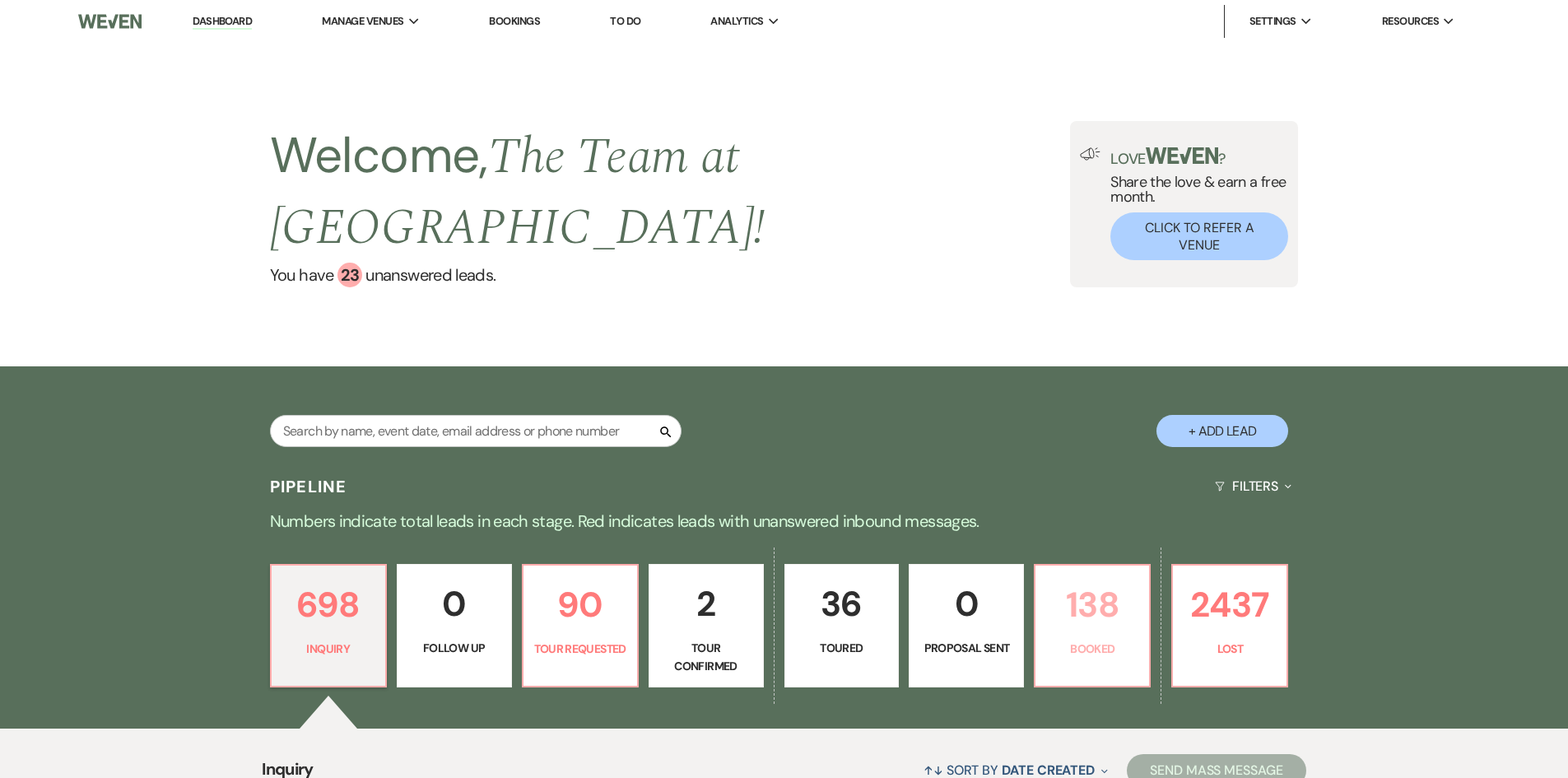
click at [1087, 594] on p "138" at bounding box center [1092, 605] width 93 height 55
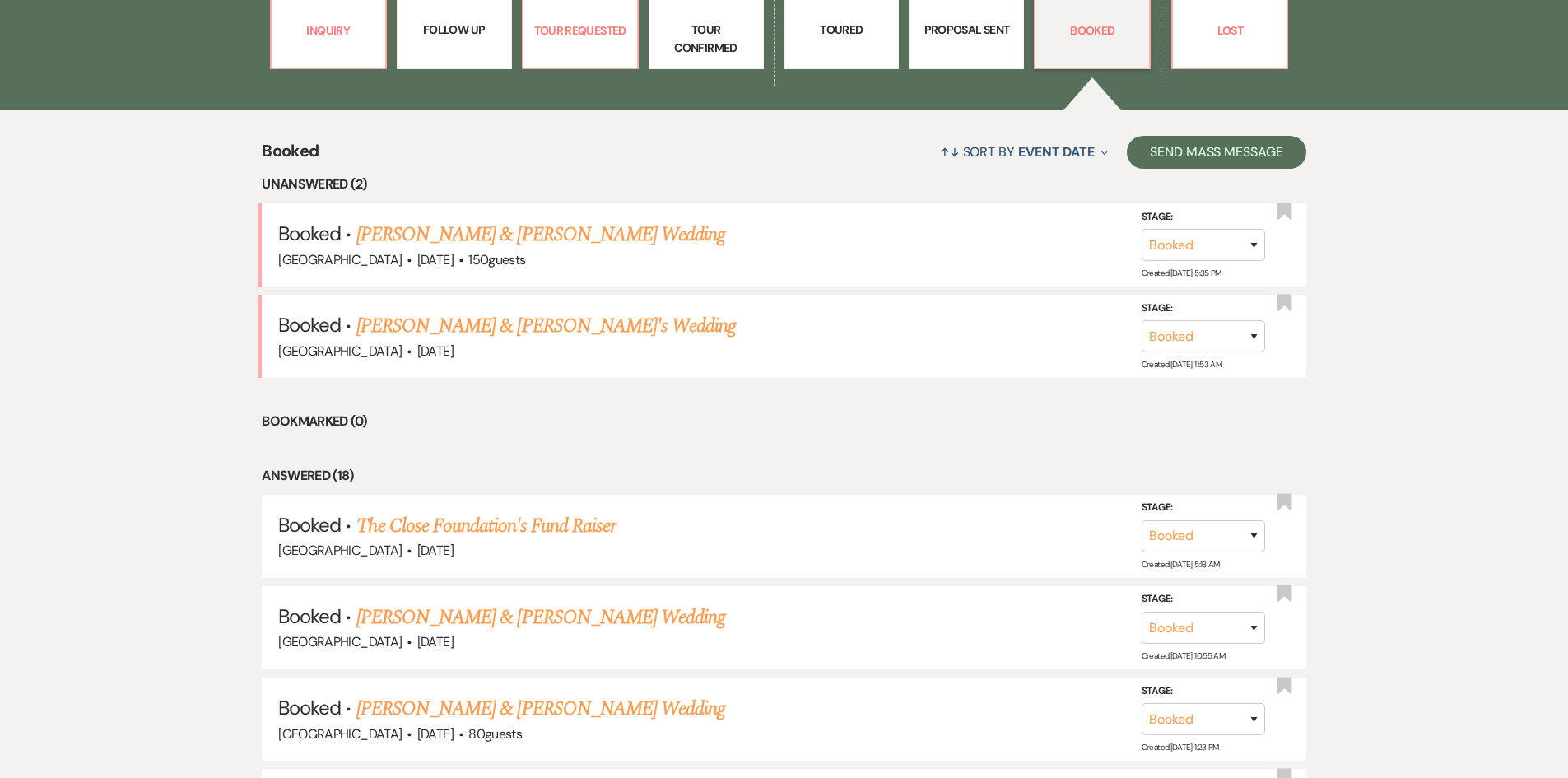
scroll to position [648, 0]
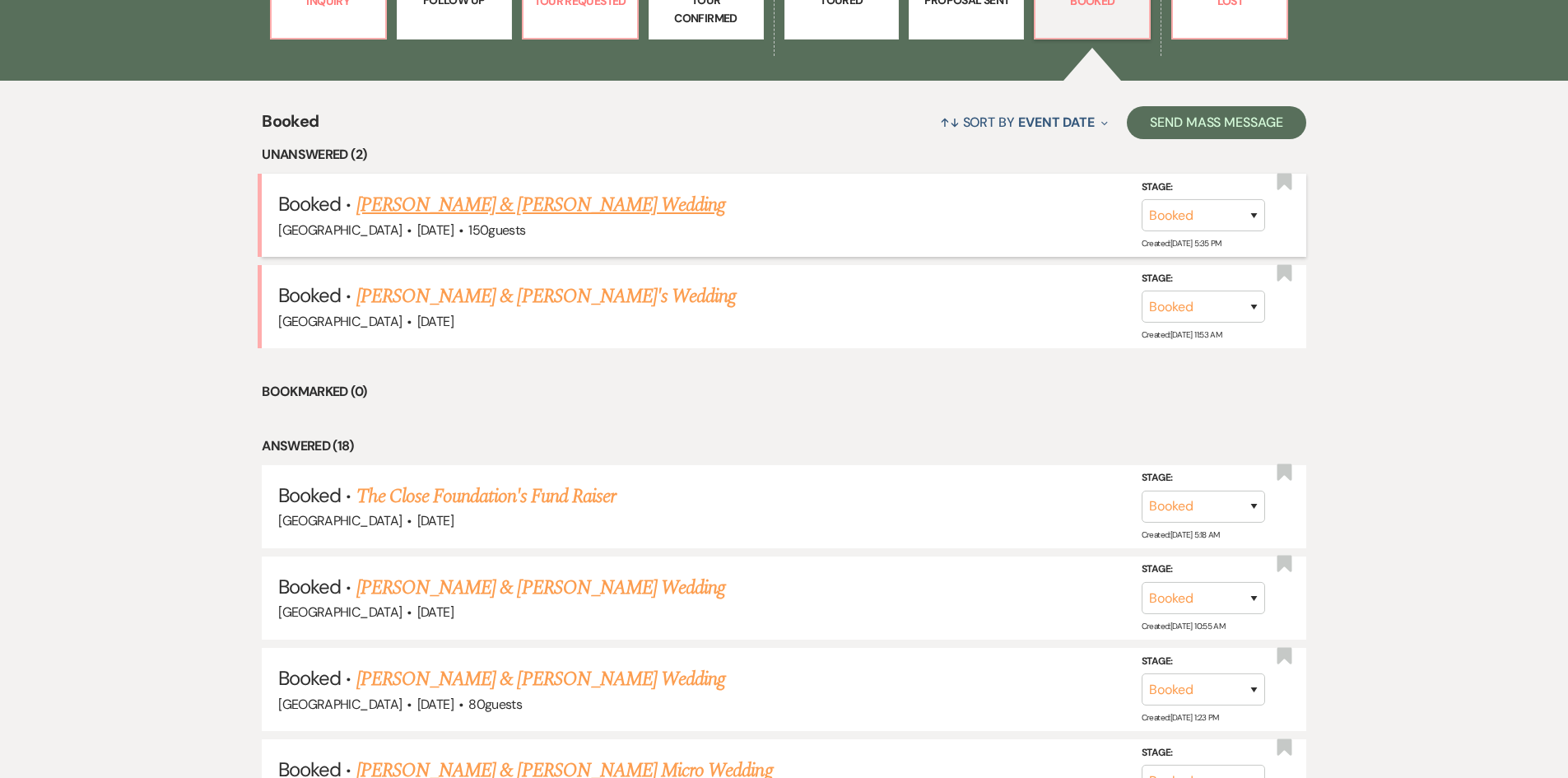
click at [521, 199] on link "Sophia Plate & Jack Gibbons's Wedding" at bounding box center [540, 205] width 369 height 29
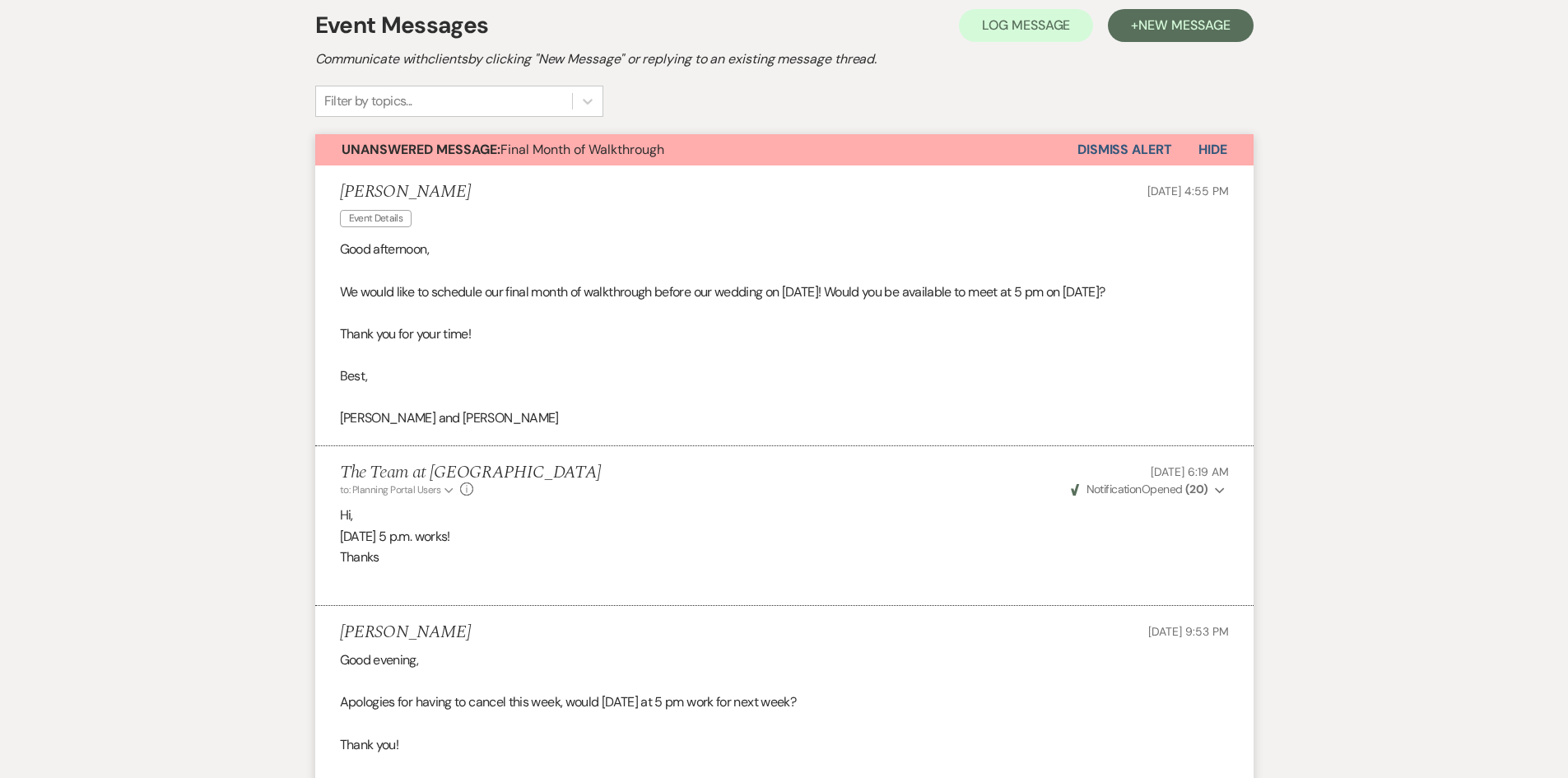
scroll to position [247, 0]
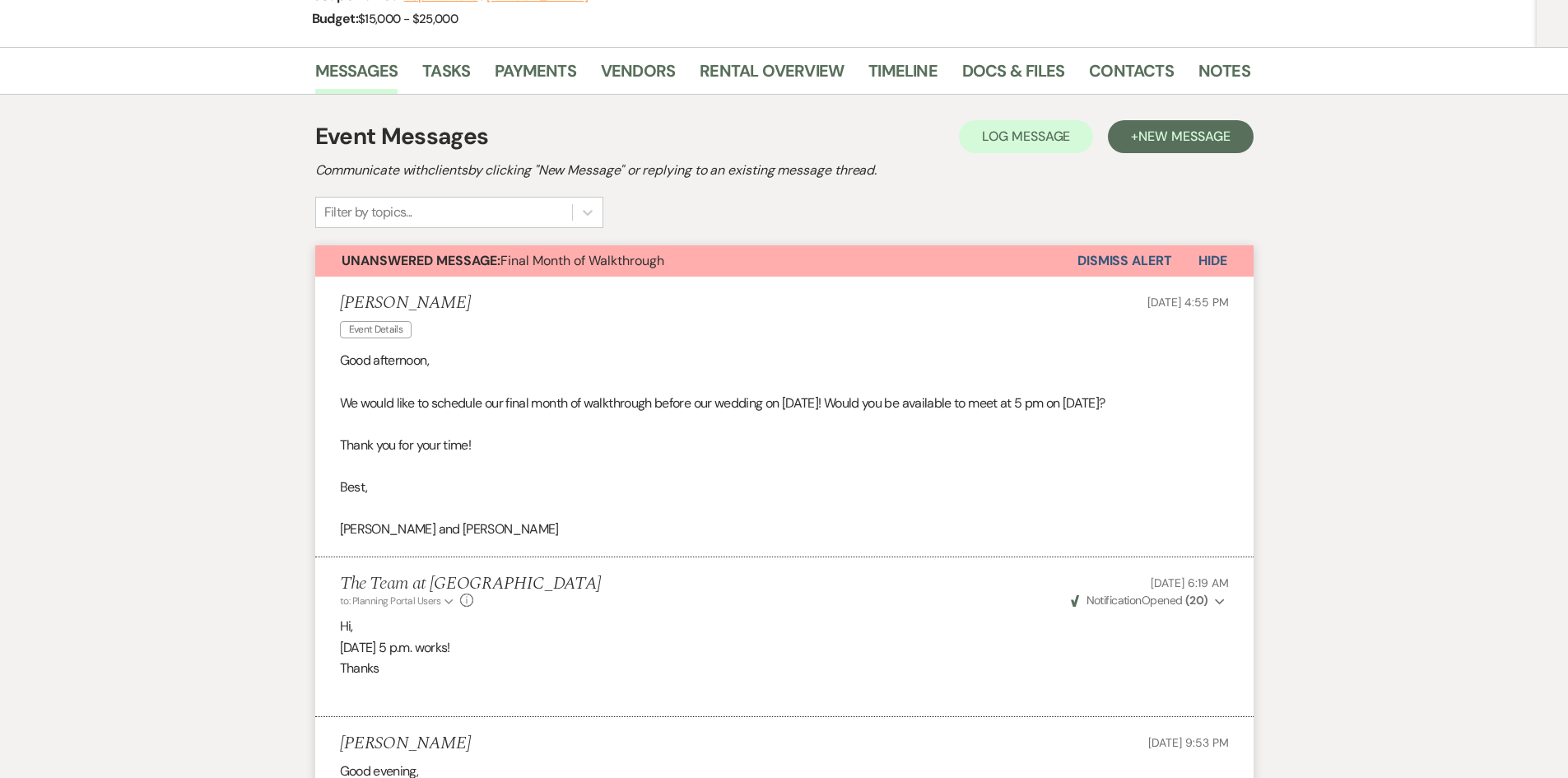
click at [1142, 254] on button "Dismiss Alert" at bounding box center [1124, 261] width 94 height 31
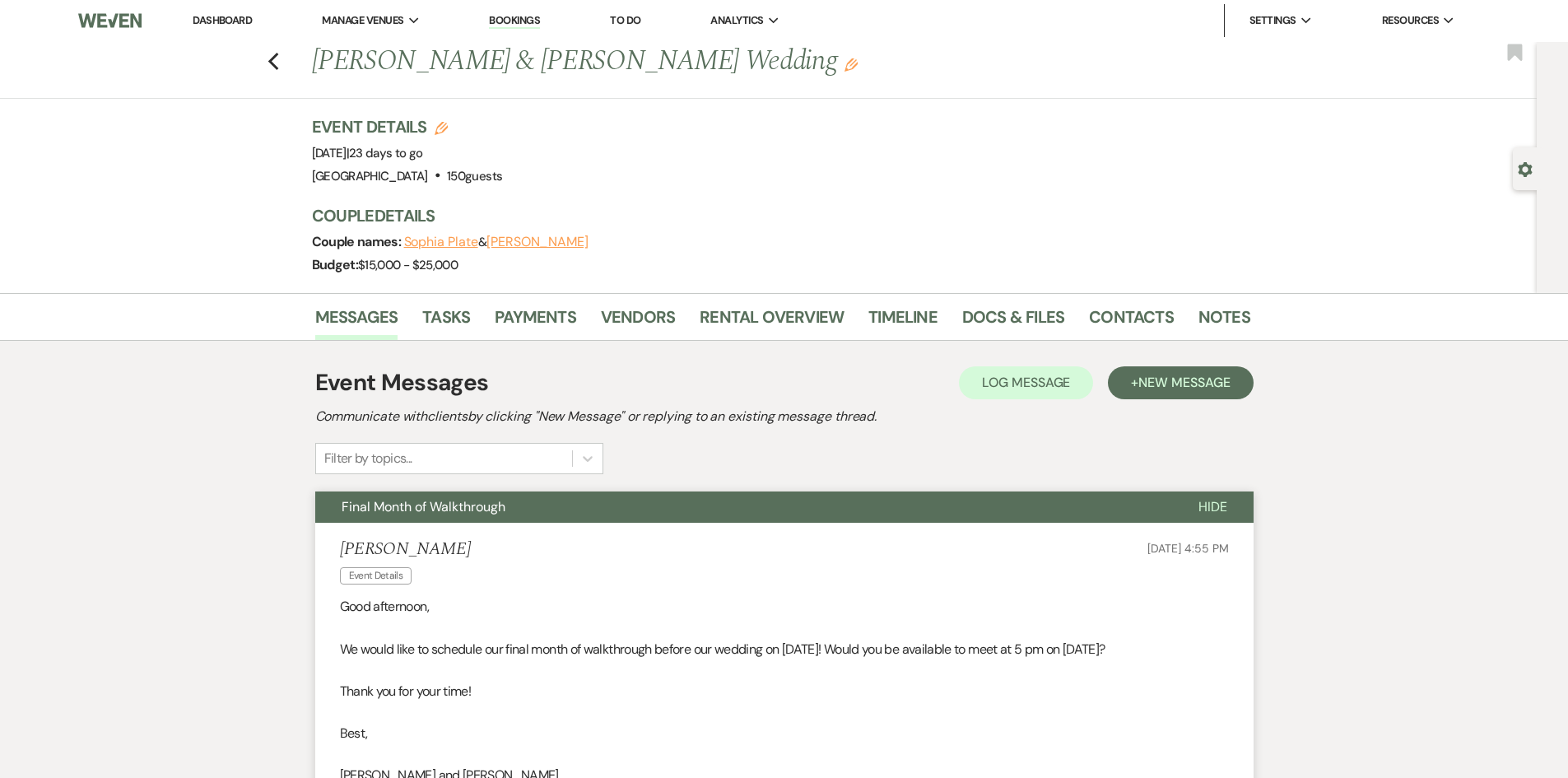
scroll to position [0, 0]
click at [275, 57] on icon "Previous" at bounding box center [273, 63] width 12 height 20
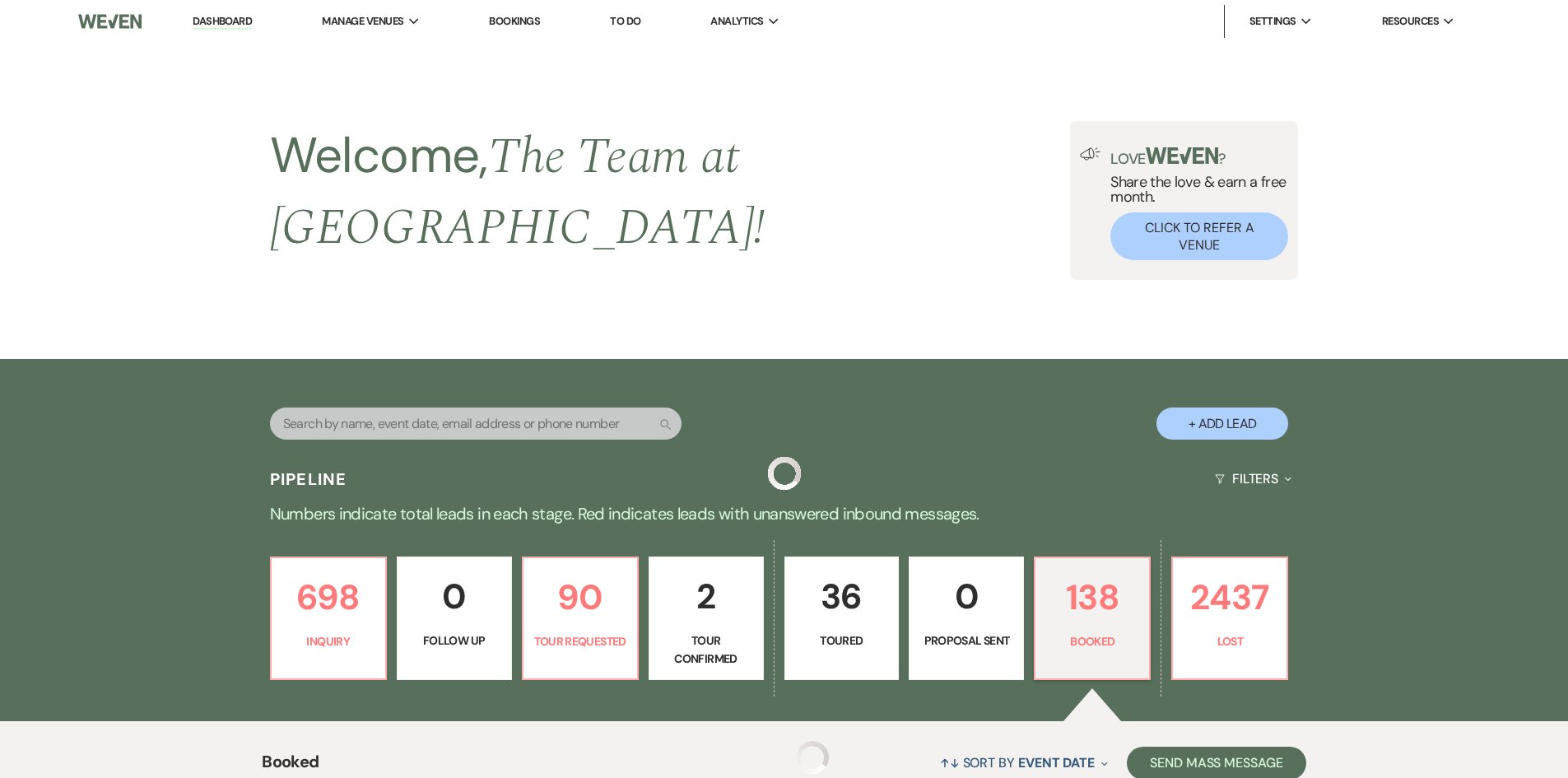
scroll to position [648, 0]
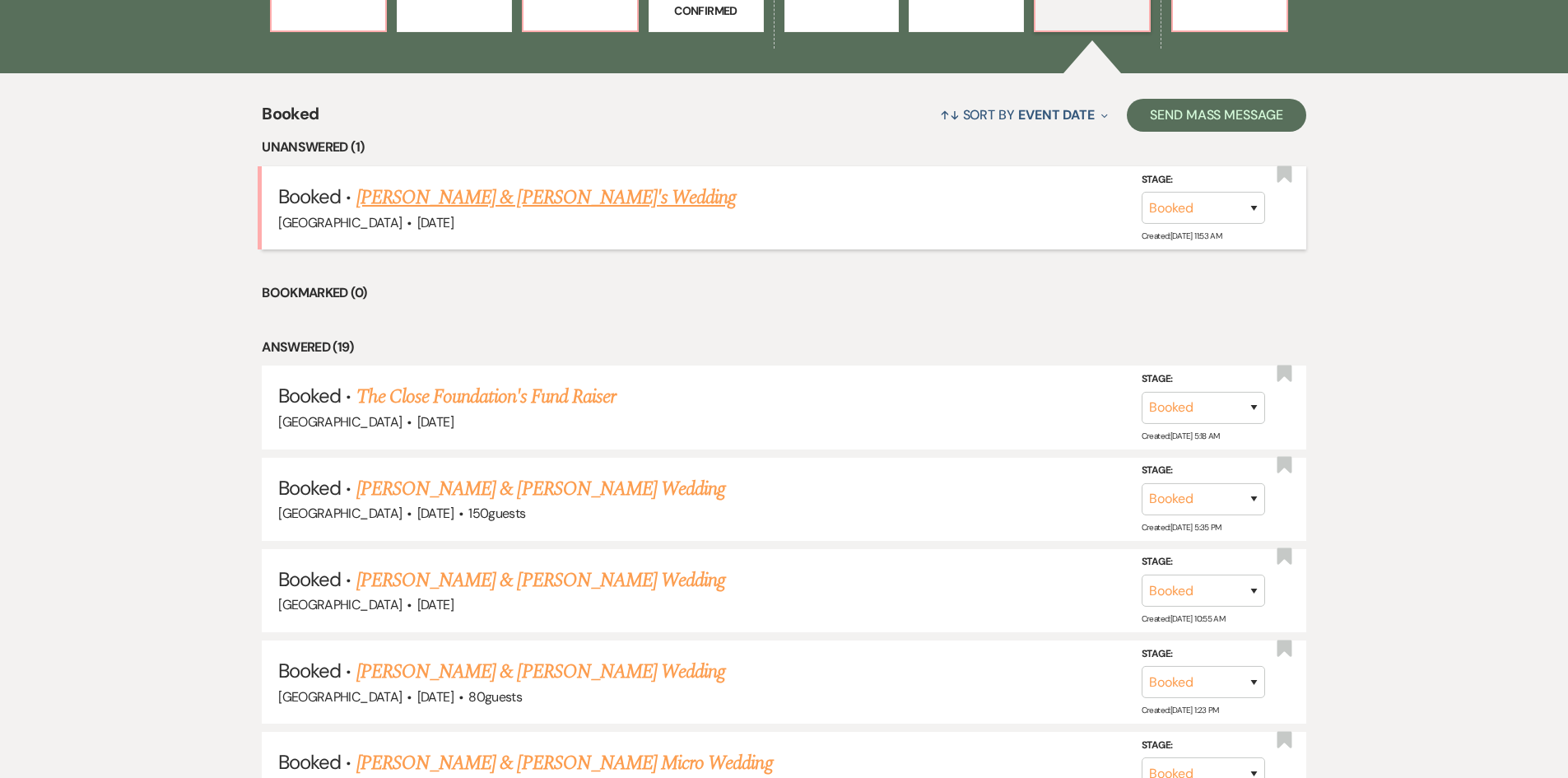
click at [464, 182] on link "Lauren Filos & Fiance's Wedding" at bounding box center [546, 197] width 380 height 29
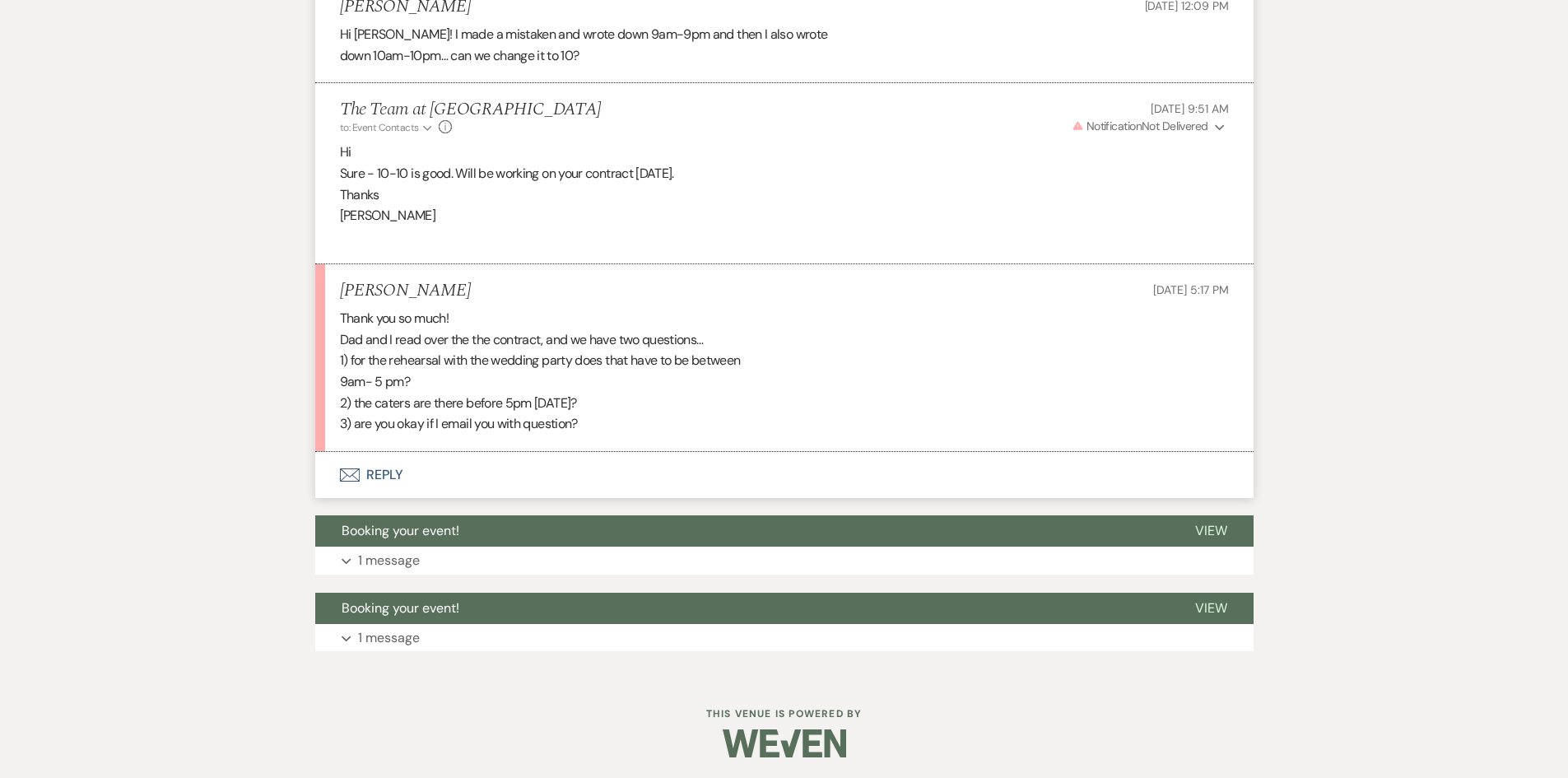
scroll to position [2716, 0]
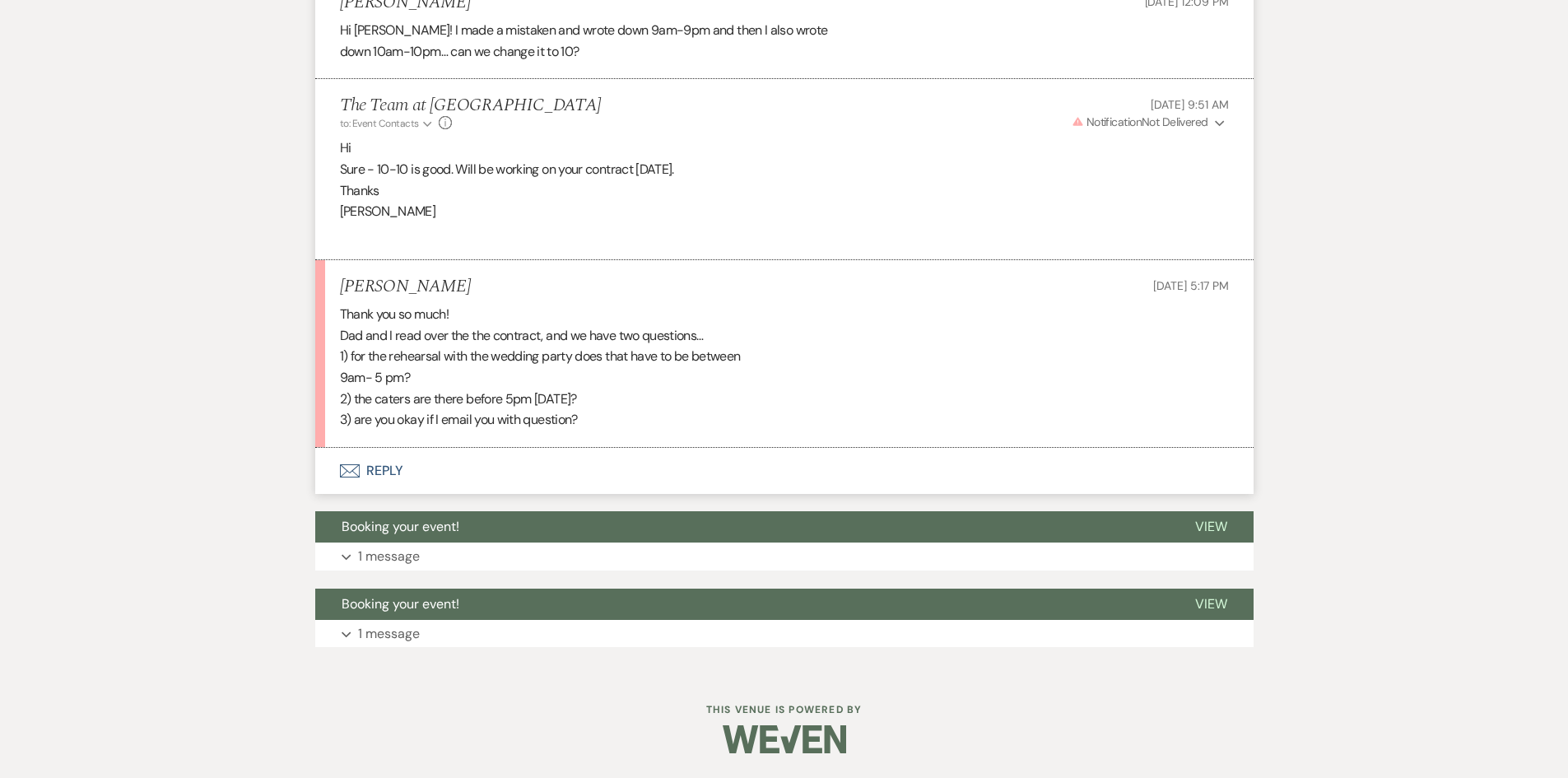
click at [394, 465] on button "Envelope Reply" at bounding box center [784, 471] width 938 height 46
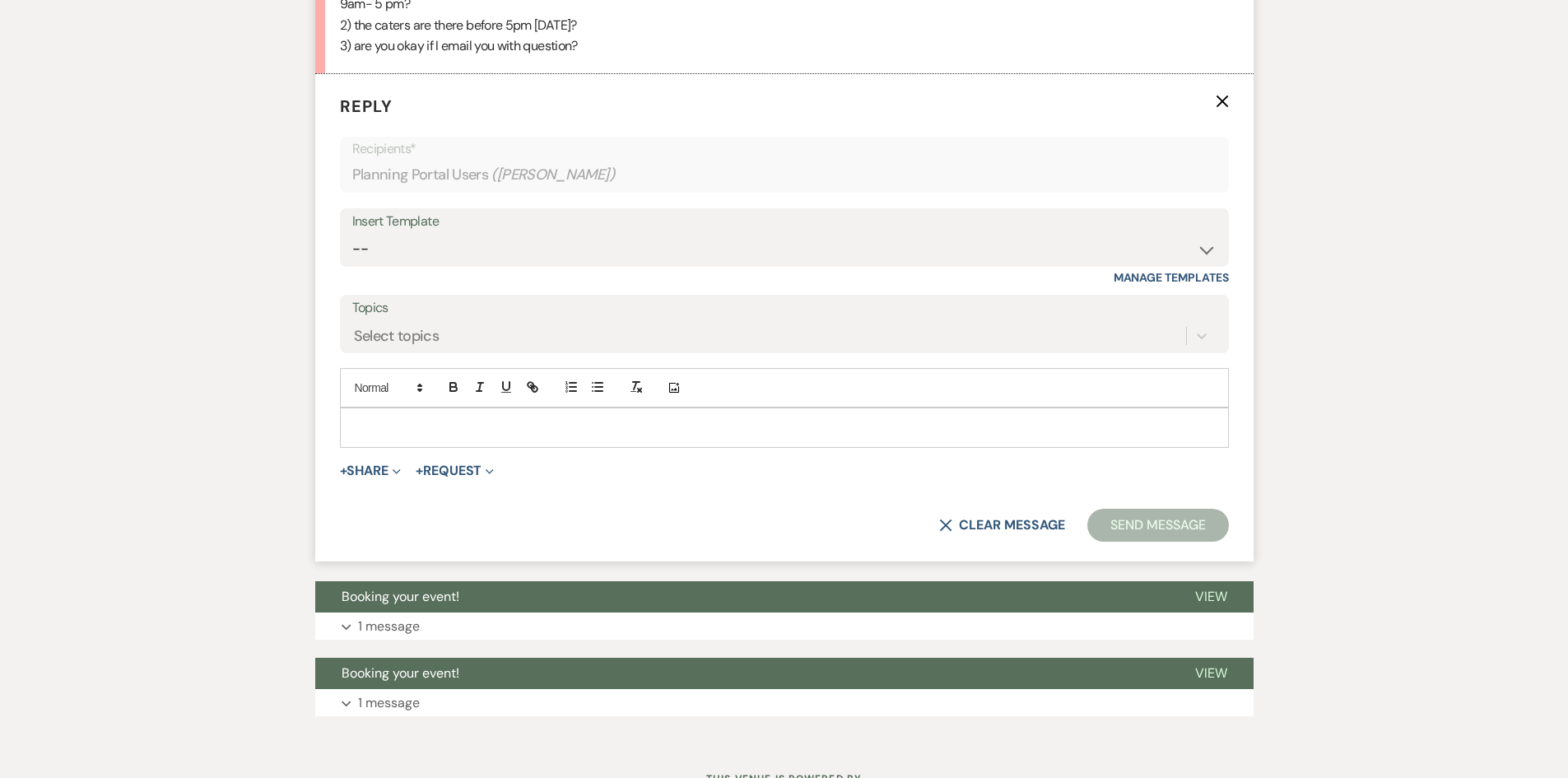
scroll to position [3128, 0]
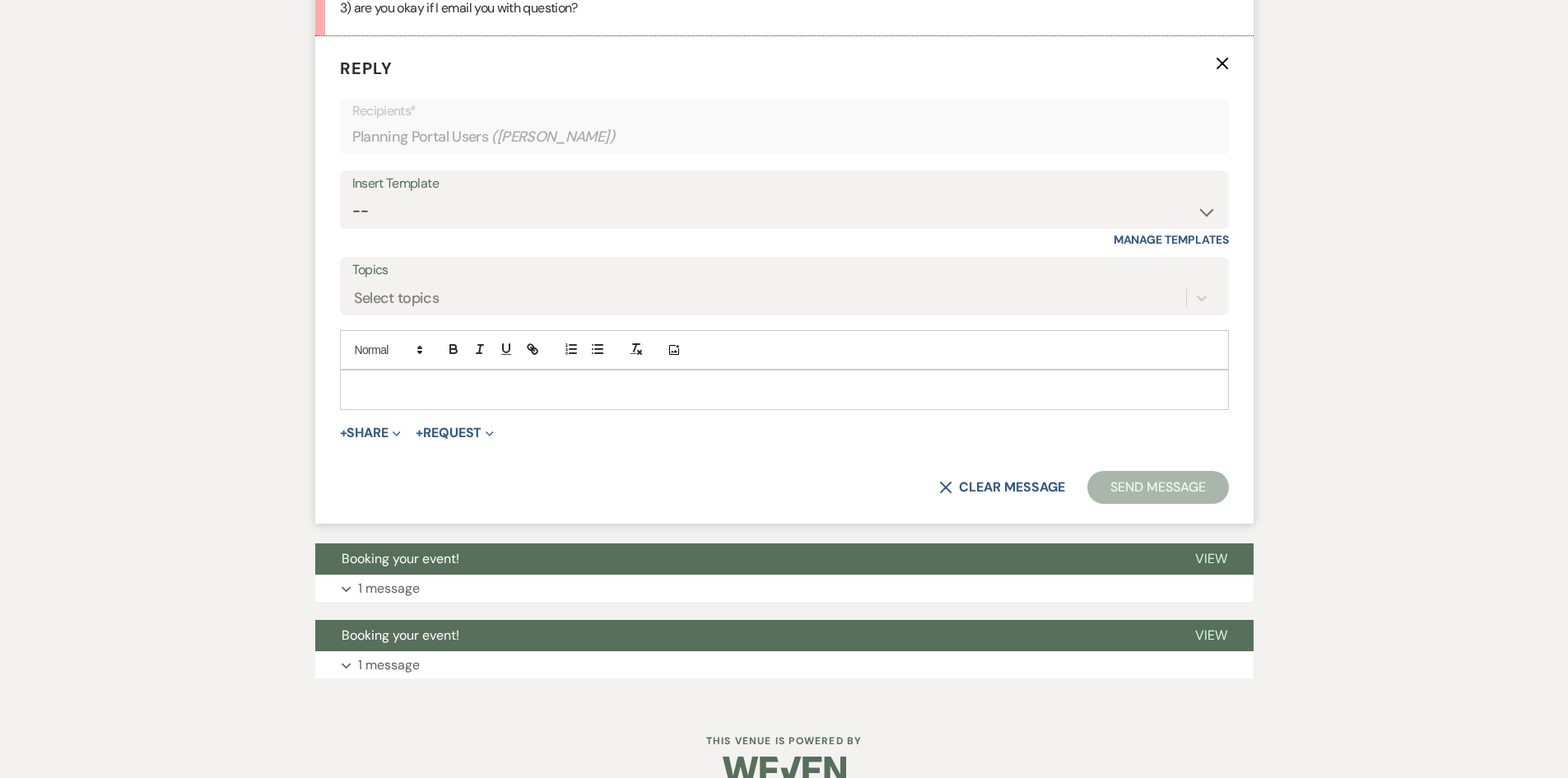
click at [388, 375] on div at bounding box center [784, 389] width 887 height 38
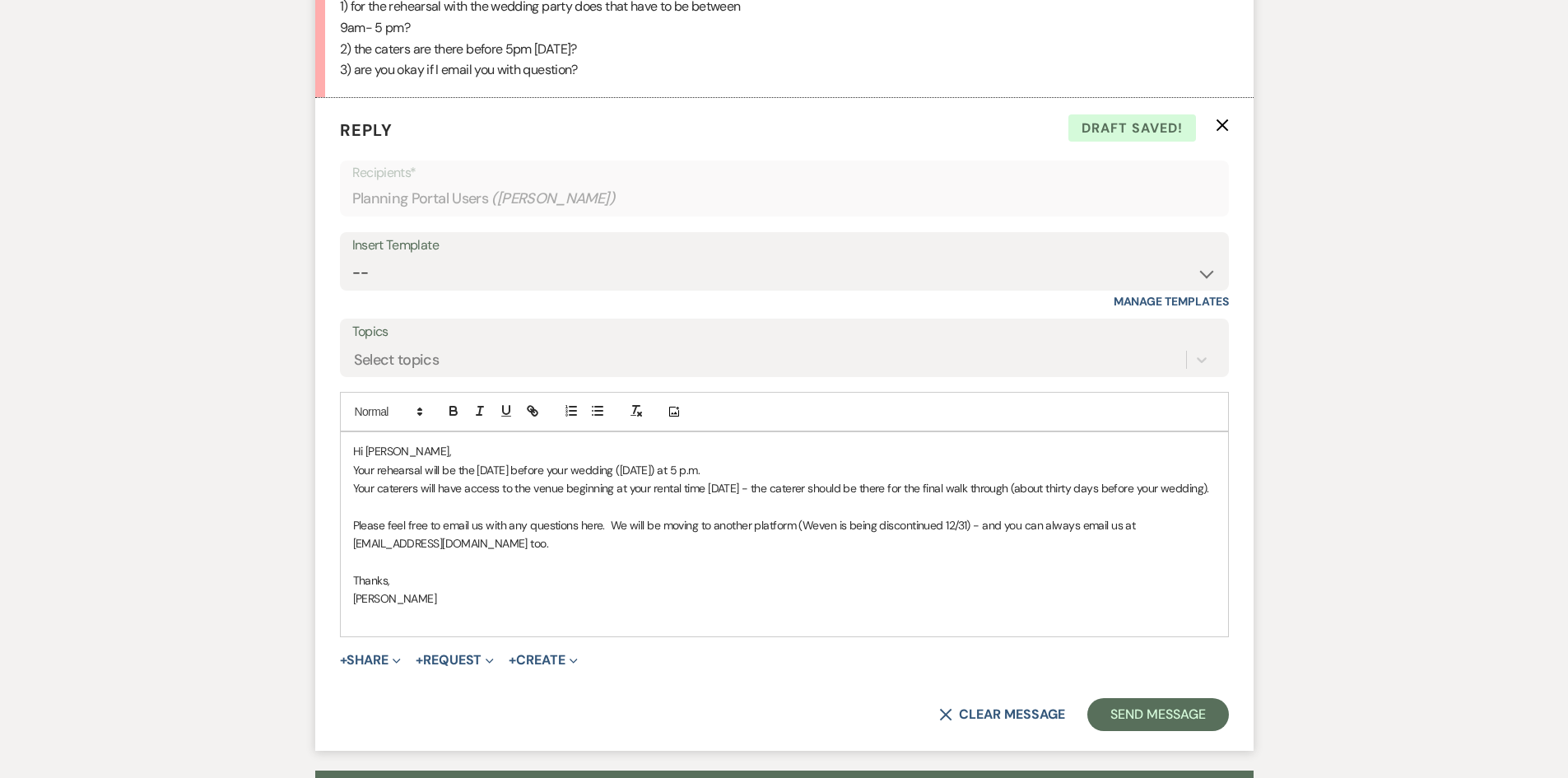
scroll to position [3096, 0]
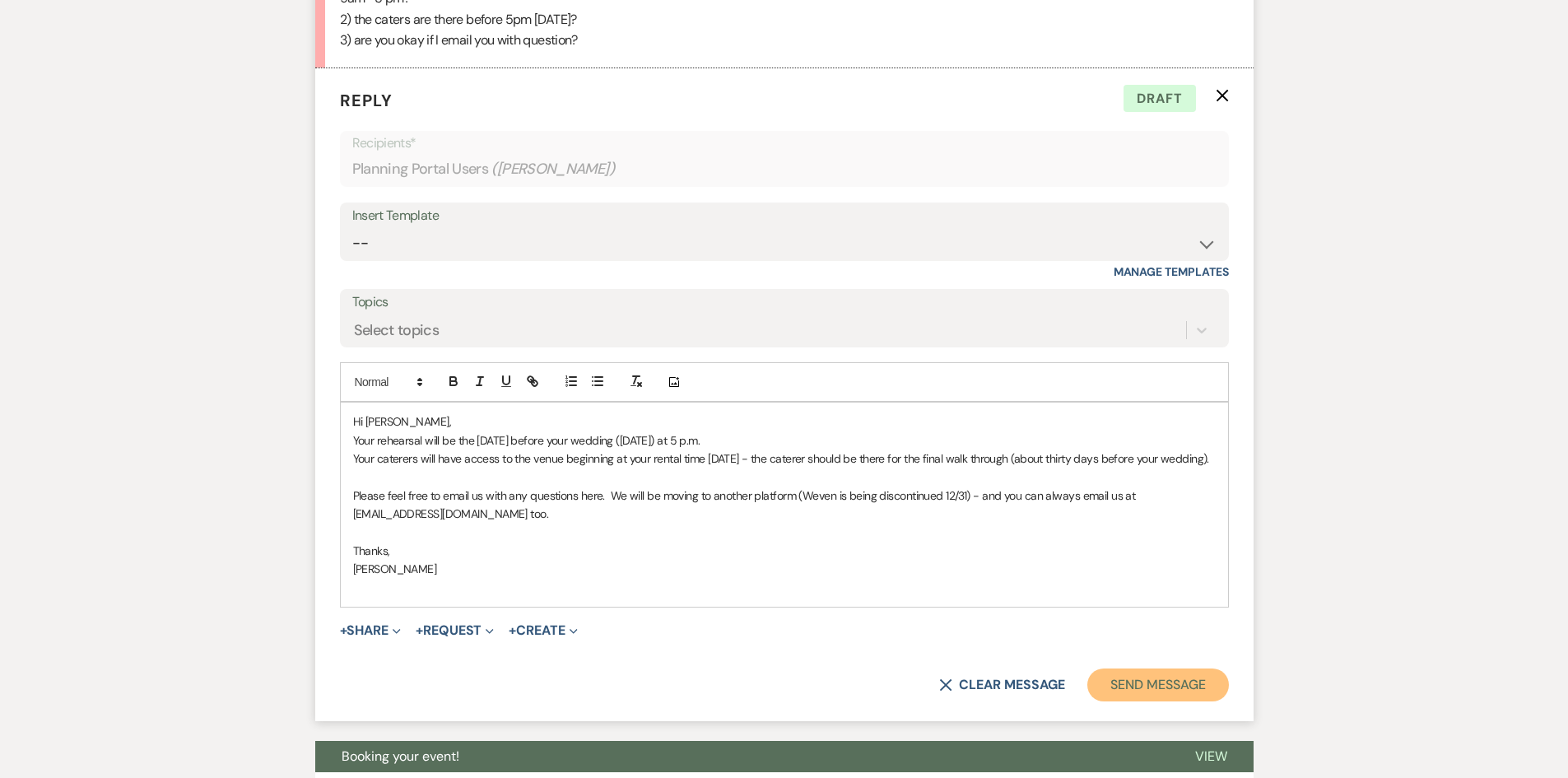
click at [1165, 697] on button "Send Message" at bounding box center [1158, 685] width 141 height 33
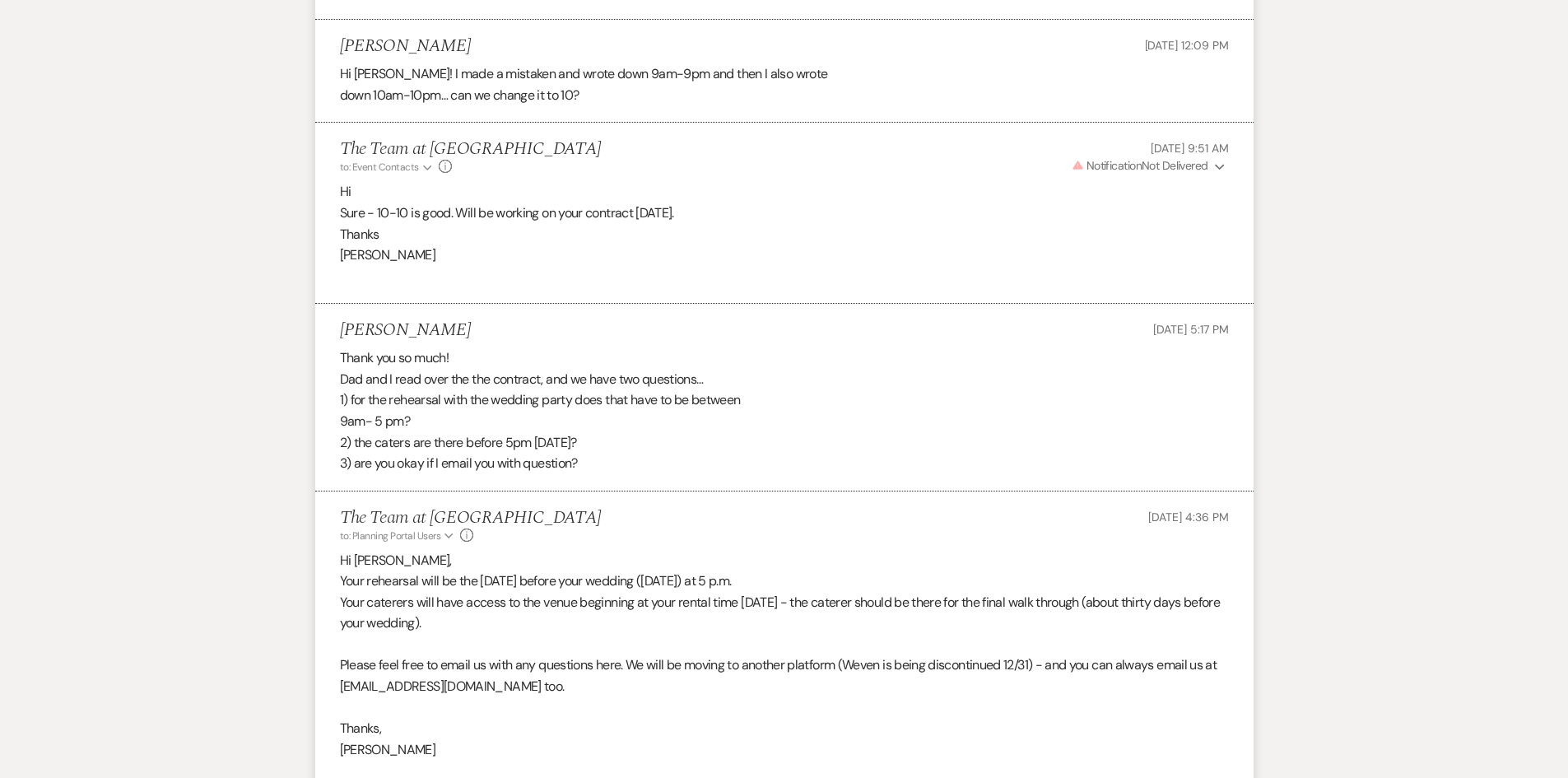
scroll to position [2447, 0]
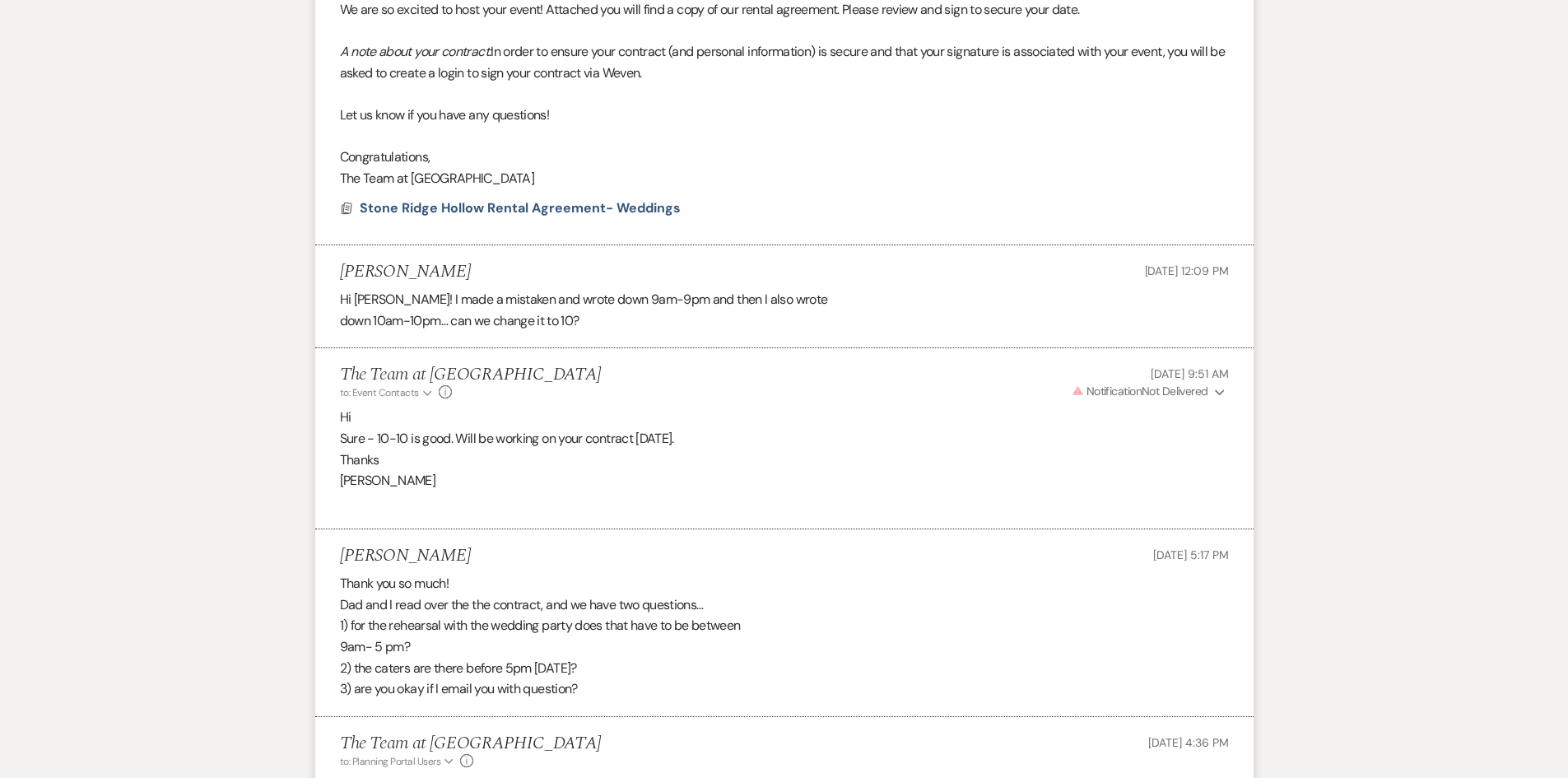
click at [1158, 385] on span "Warning Notification Not Delivered" at bounding box center [1139, 391] width 136 height 15
click at [1173, 443] on p "Warning Invalid Email" at bounding box center [1176, 443] width 76 height 18
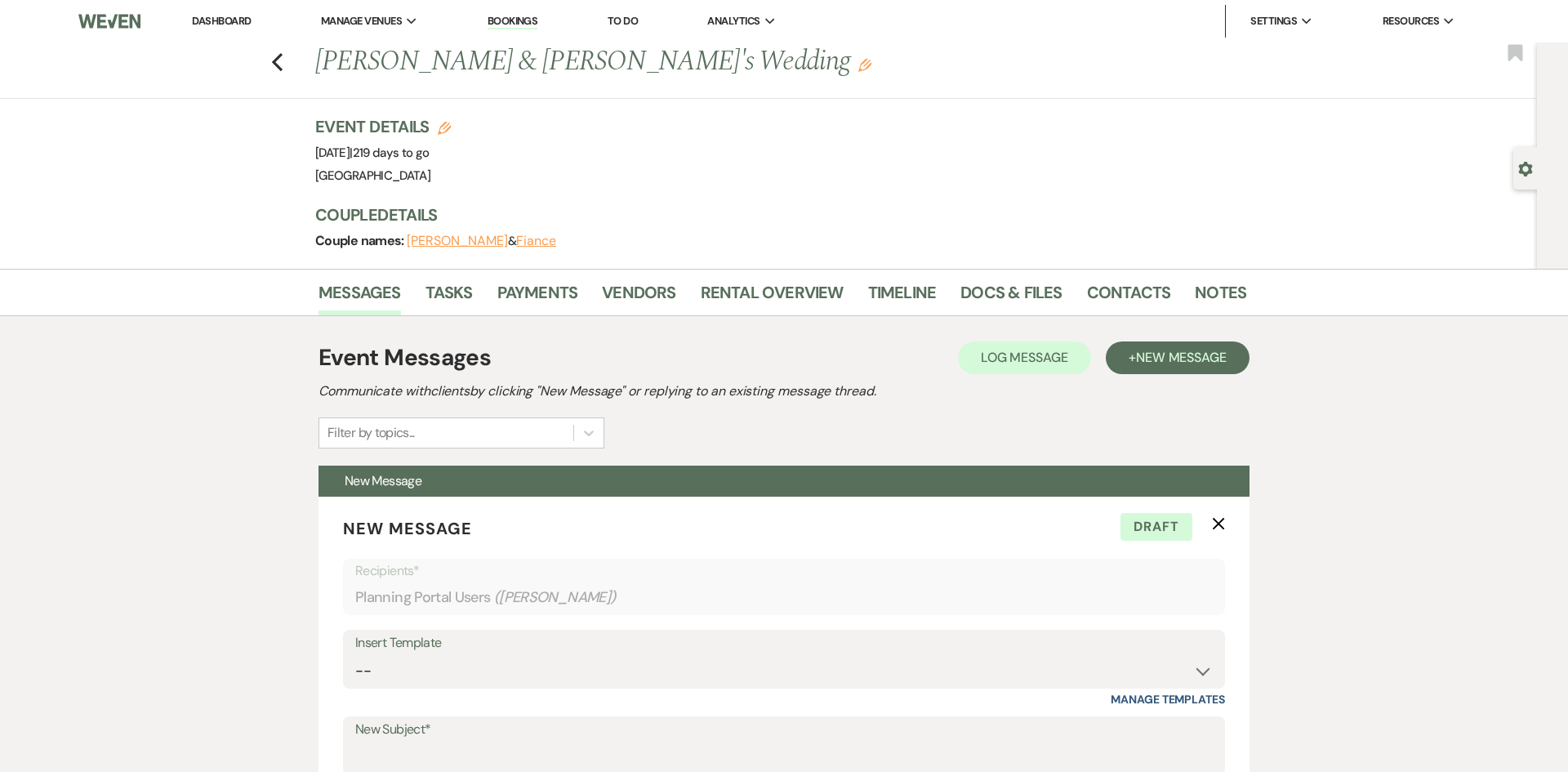
select select "6"
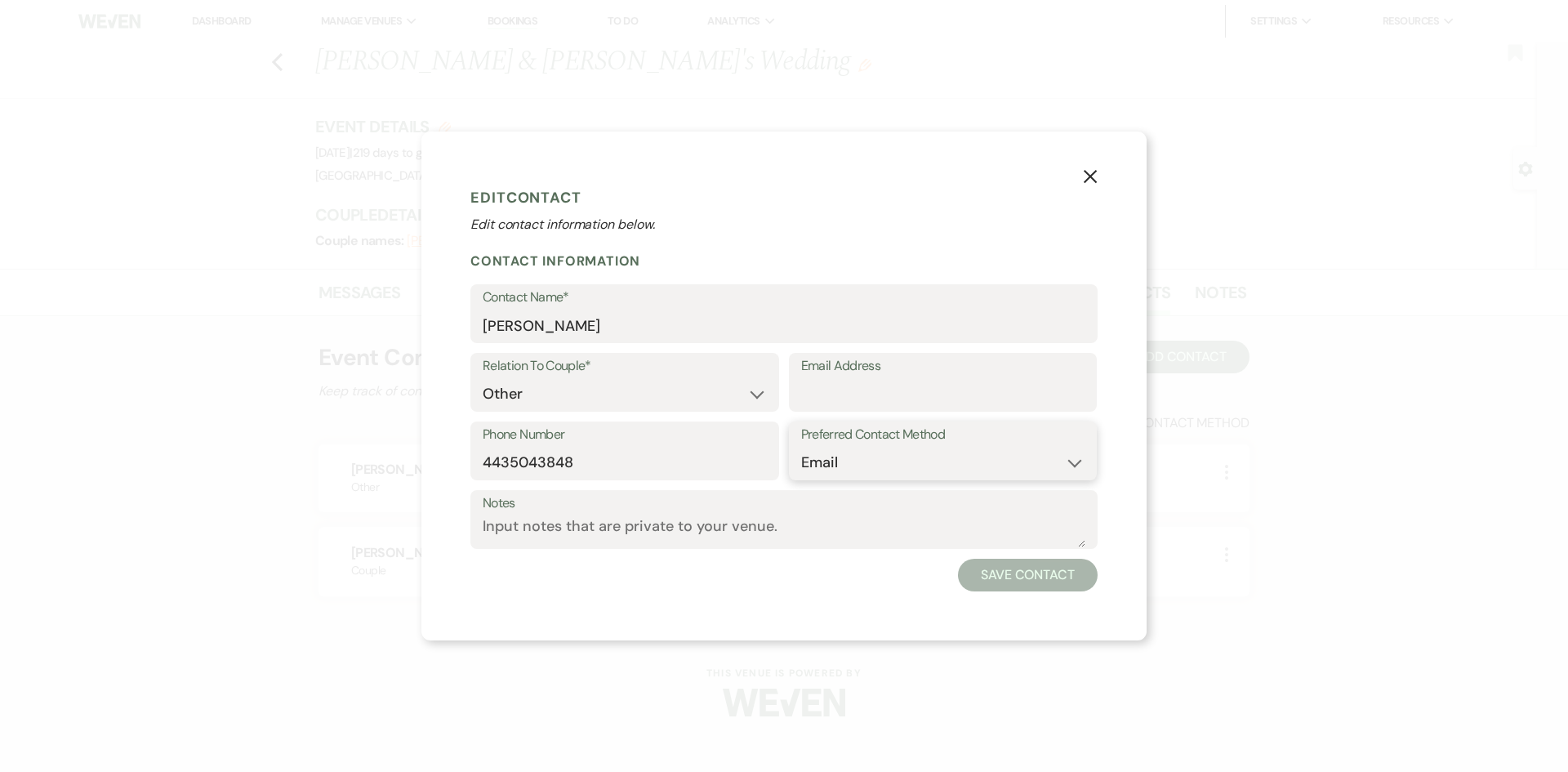
click at [1074, 464] on select "Email Phone Text" at bounding box center [943, 462] width 285 height 32
select select "phone"
click at [801, 446] on select "Email Phone Text" at bounding box center [943, 462] width 285 height 32
click at [997, 568] on button "Save Contact" at bounding box center [1028, 576] width 140 height 33
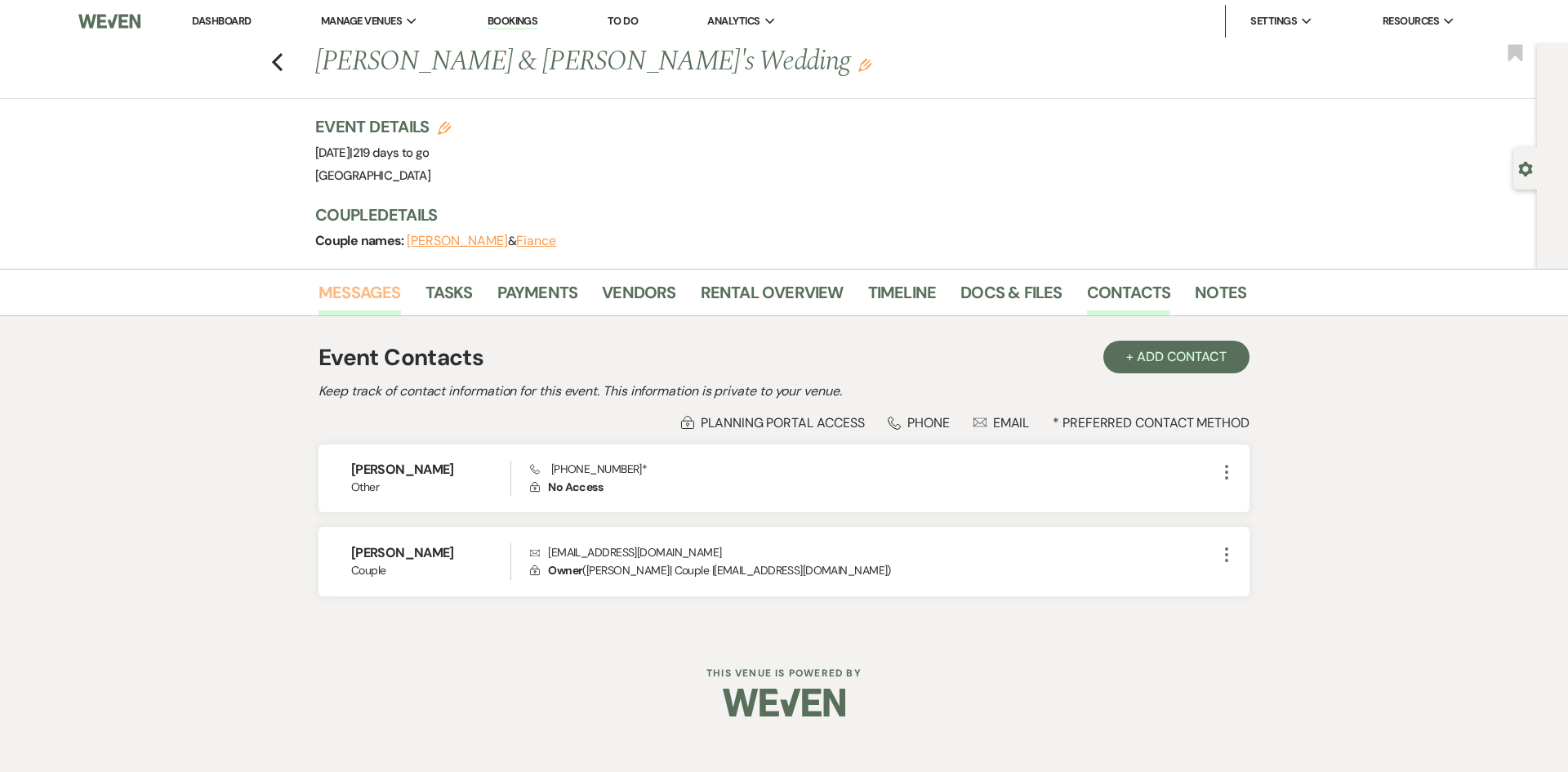
click at [347, 289] on link "Messages" at bounding box center [359, 297] width 83 height 36
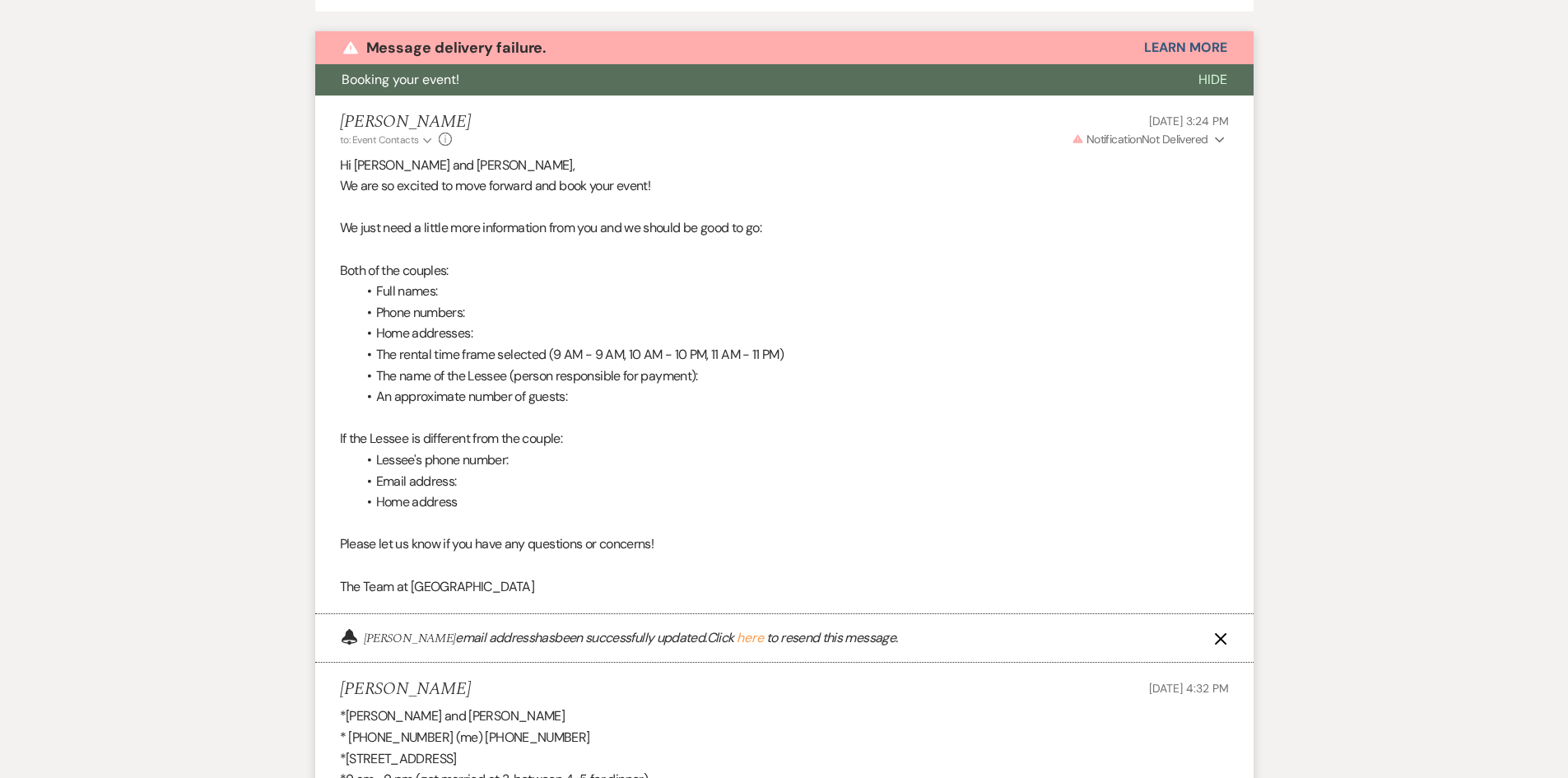
scroll to position [1206, 0]
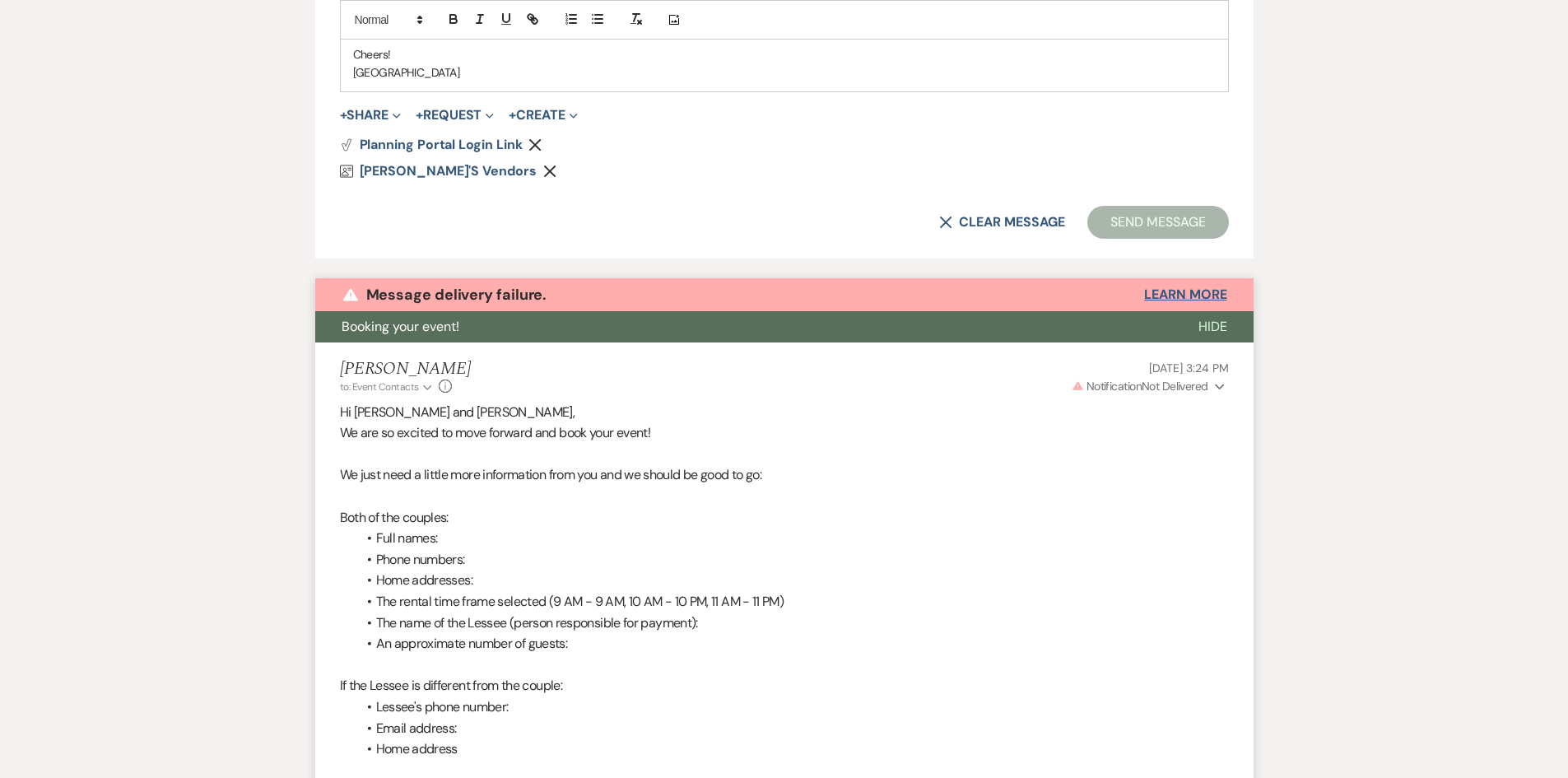
click at [1182, 291] on button "Learn More" at bounding box center [1185, 294] width 82 height 13
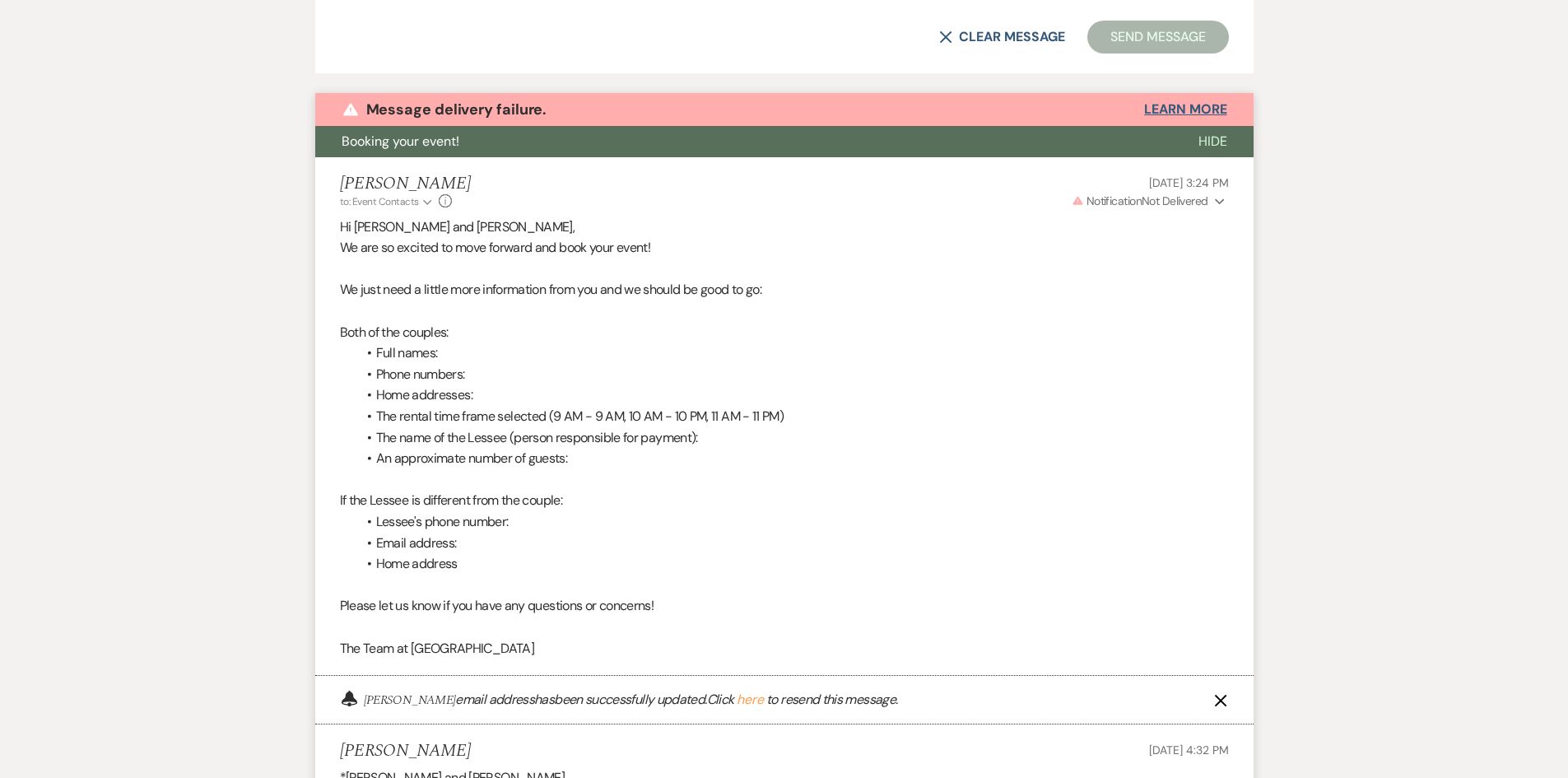
scroll to position [1419, 0]
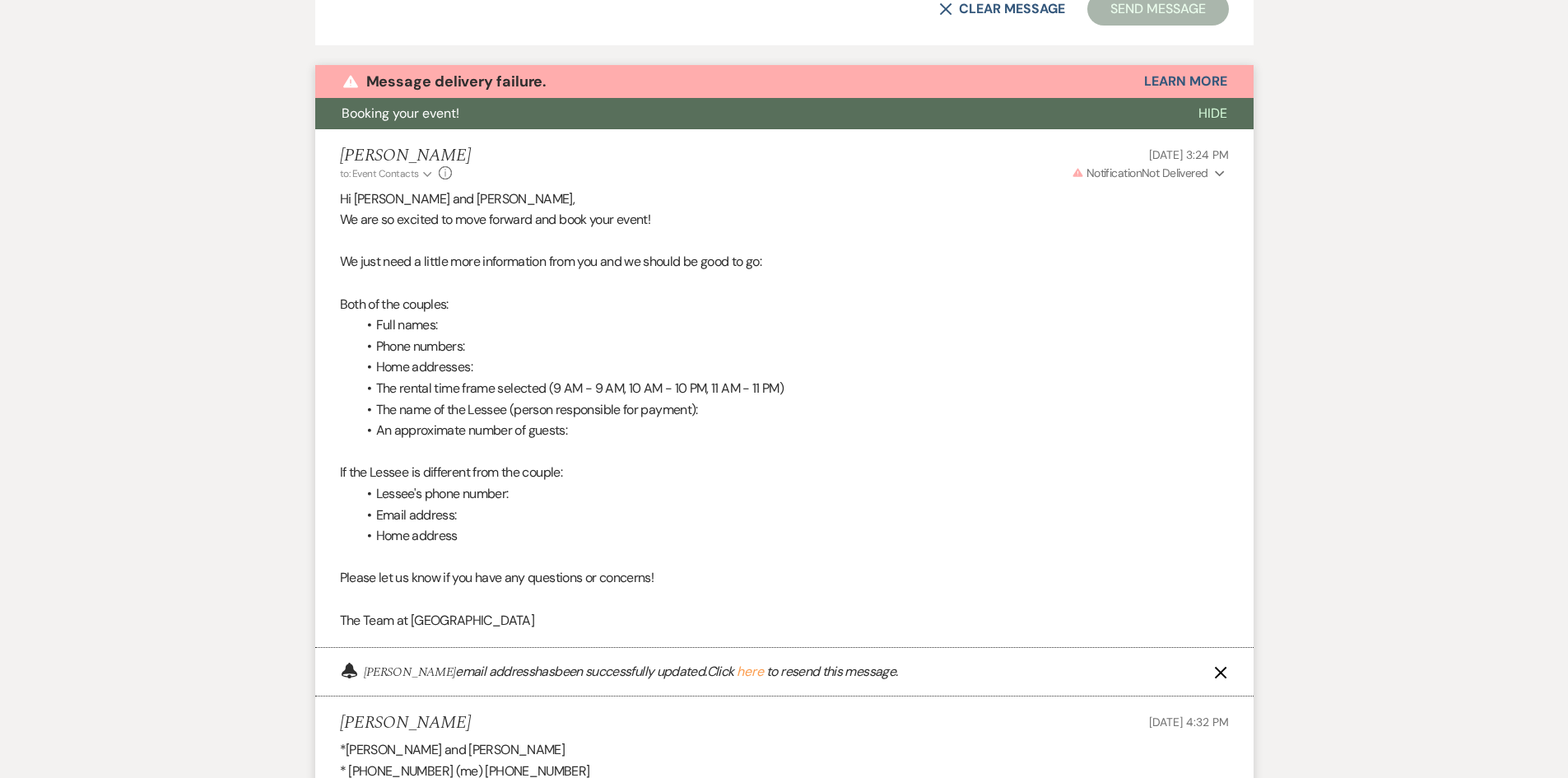
click at [1221, 670] on icon "X" at bounding box center [1220, 673] width 13 height 13
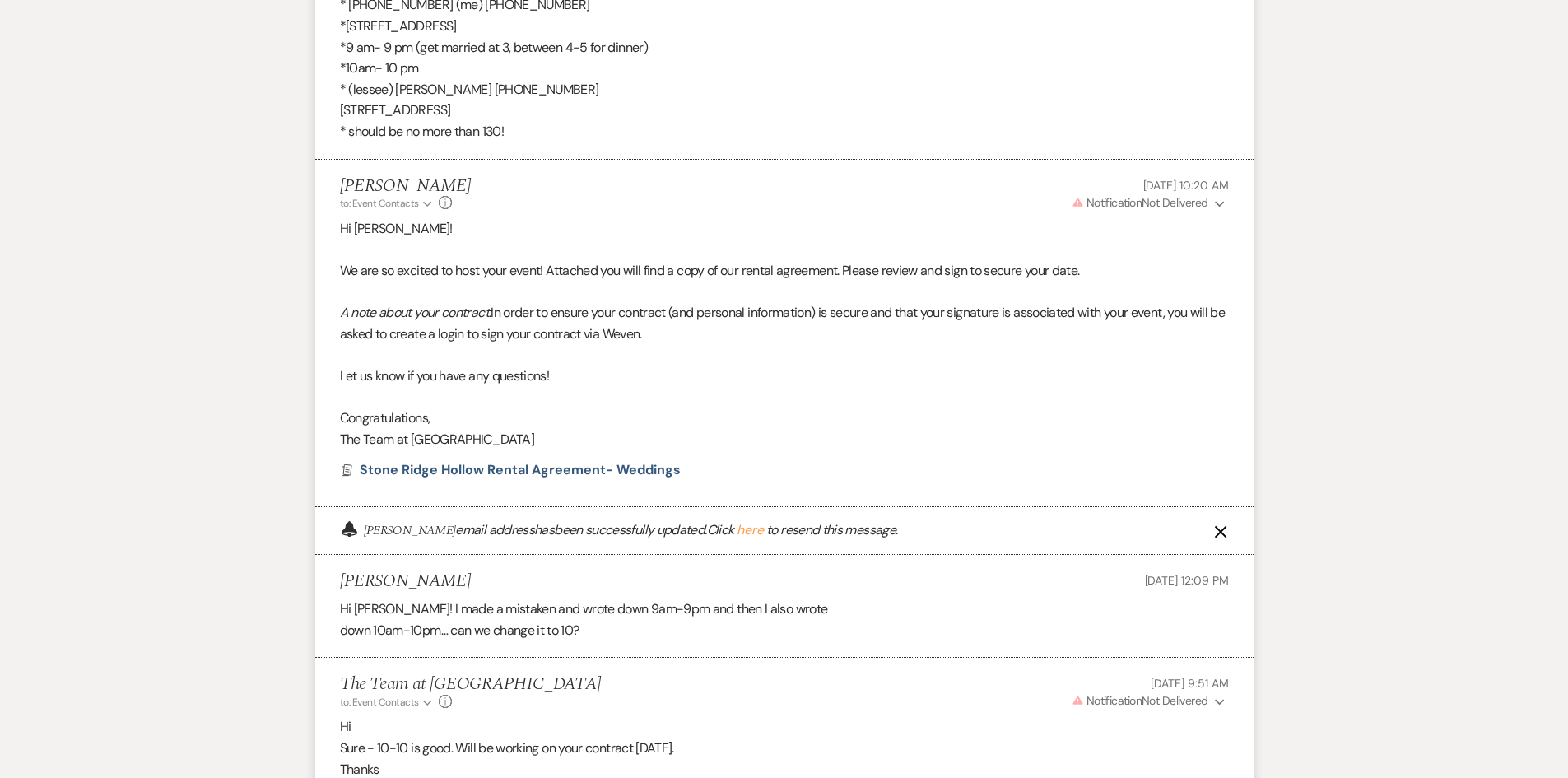
scroll to position [2142, 0]
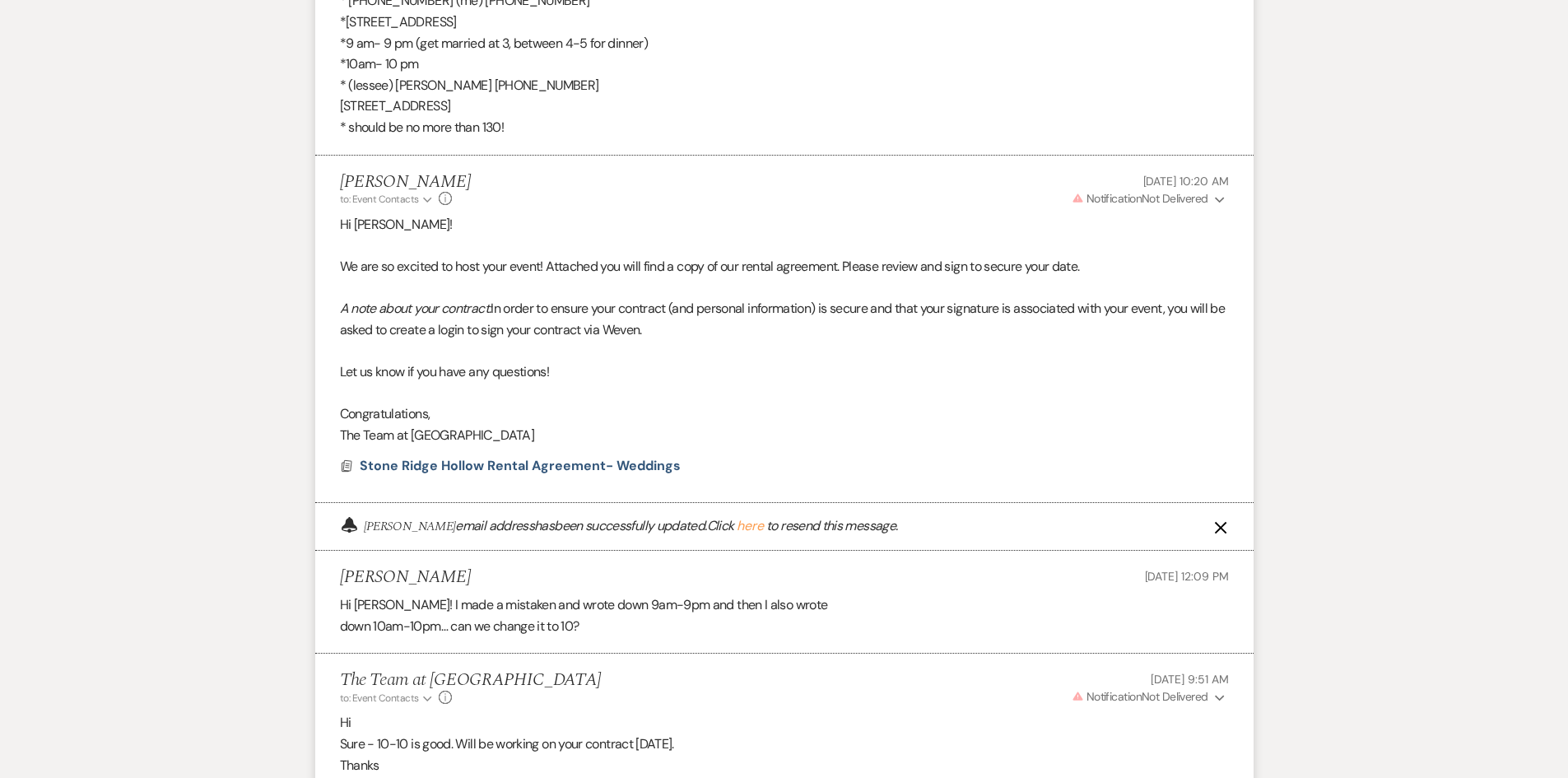
click at [1216, 524] on use "button" at bounding box center [1219, 527] width 12 height 12
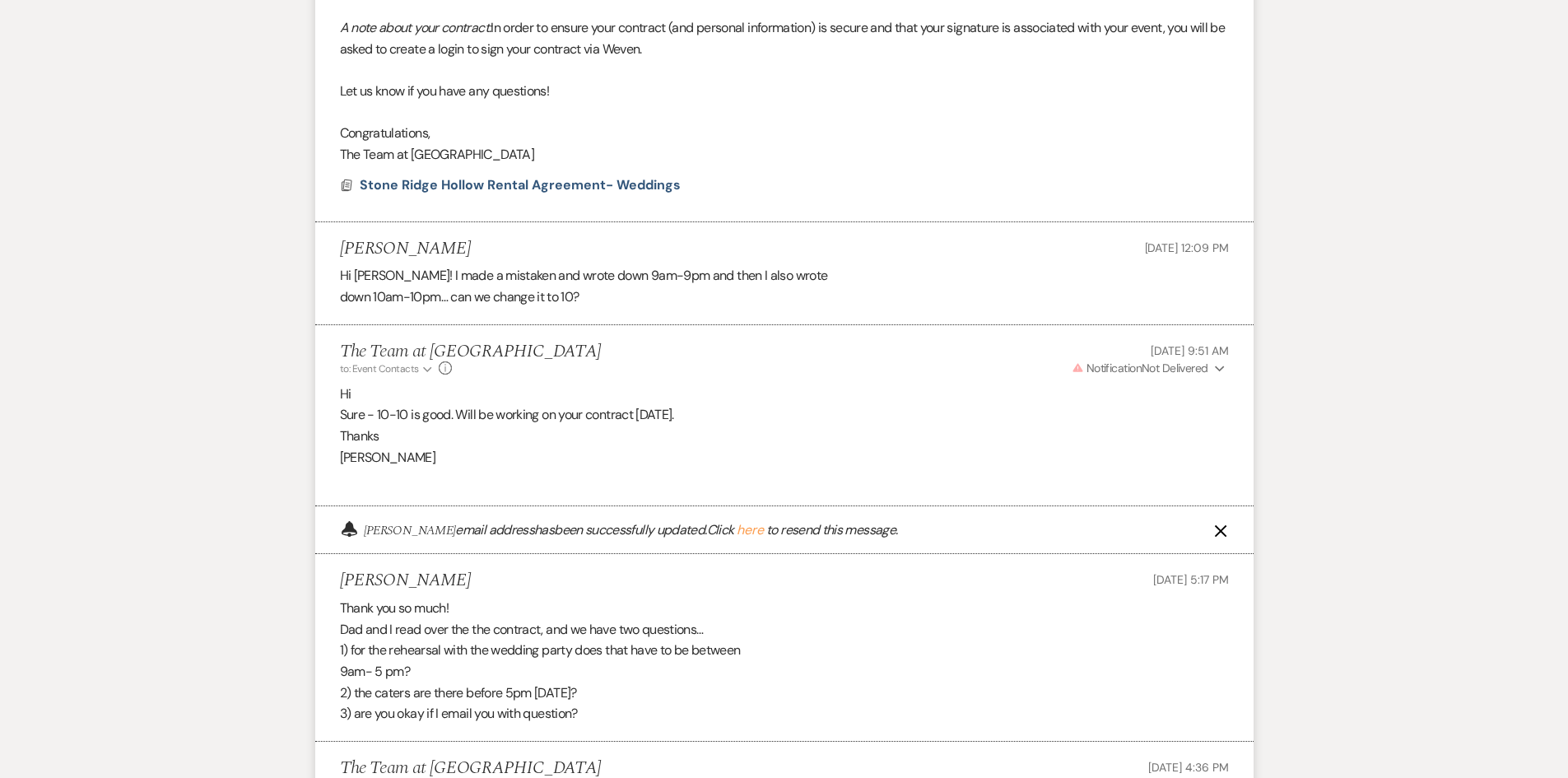
scroll to position [2509, 0]
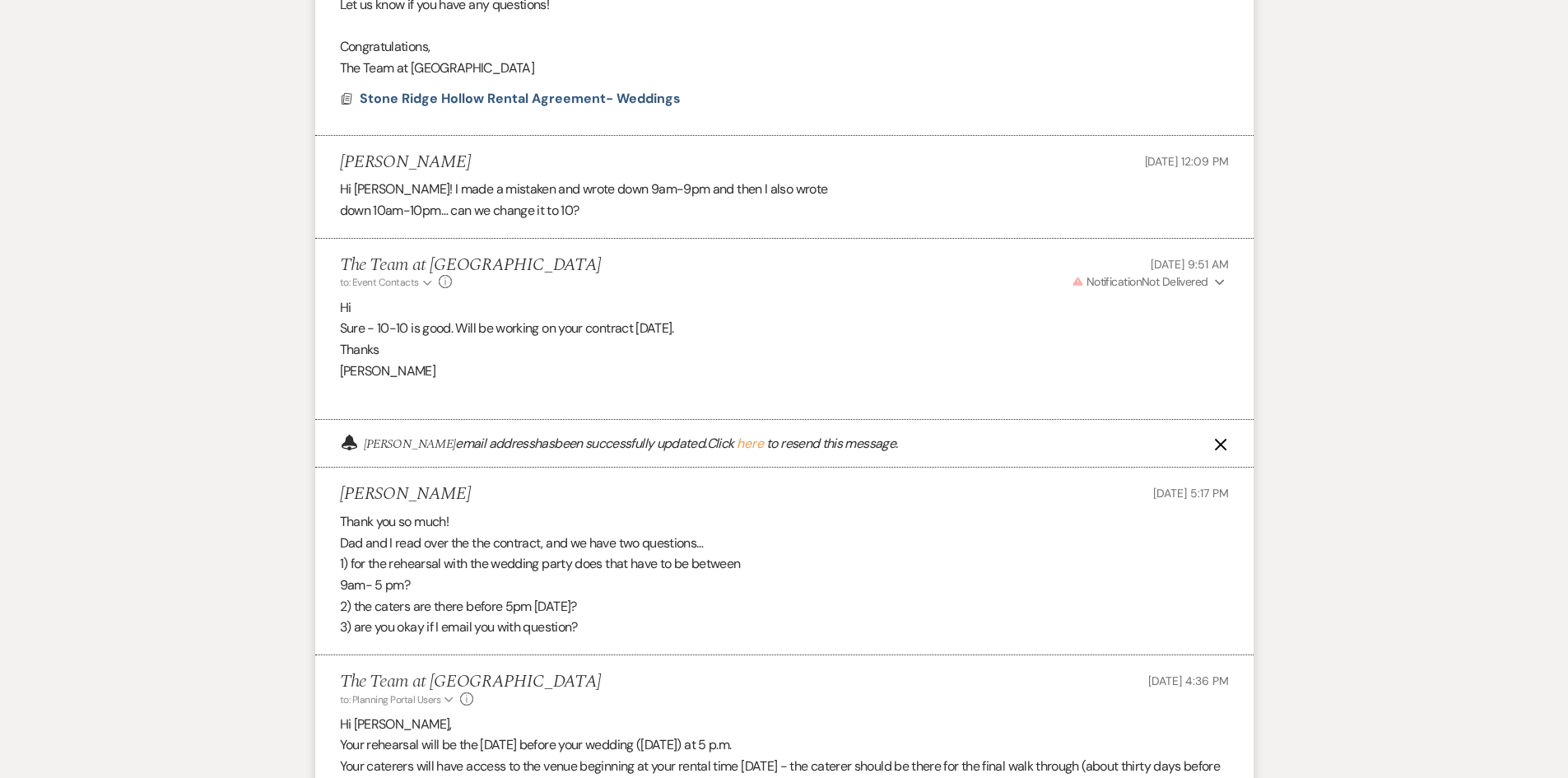
click at [1216, 444] on icon "X" at bounding box center [1220, 444] width 13 height 13
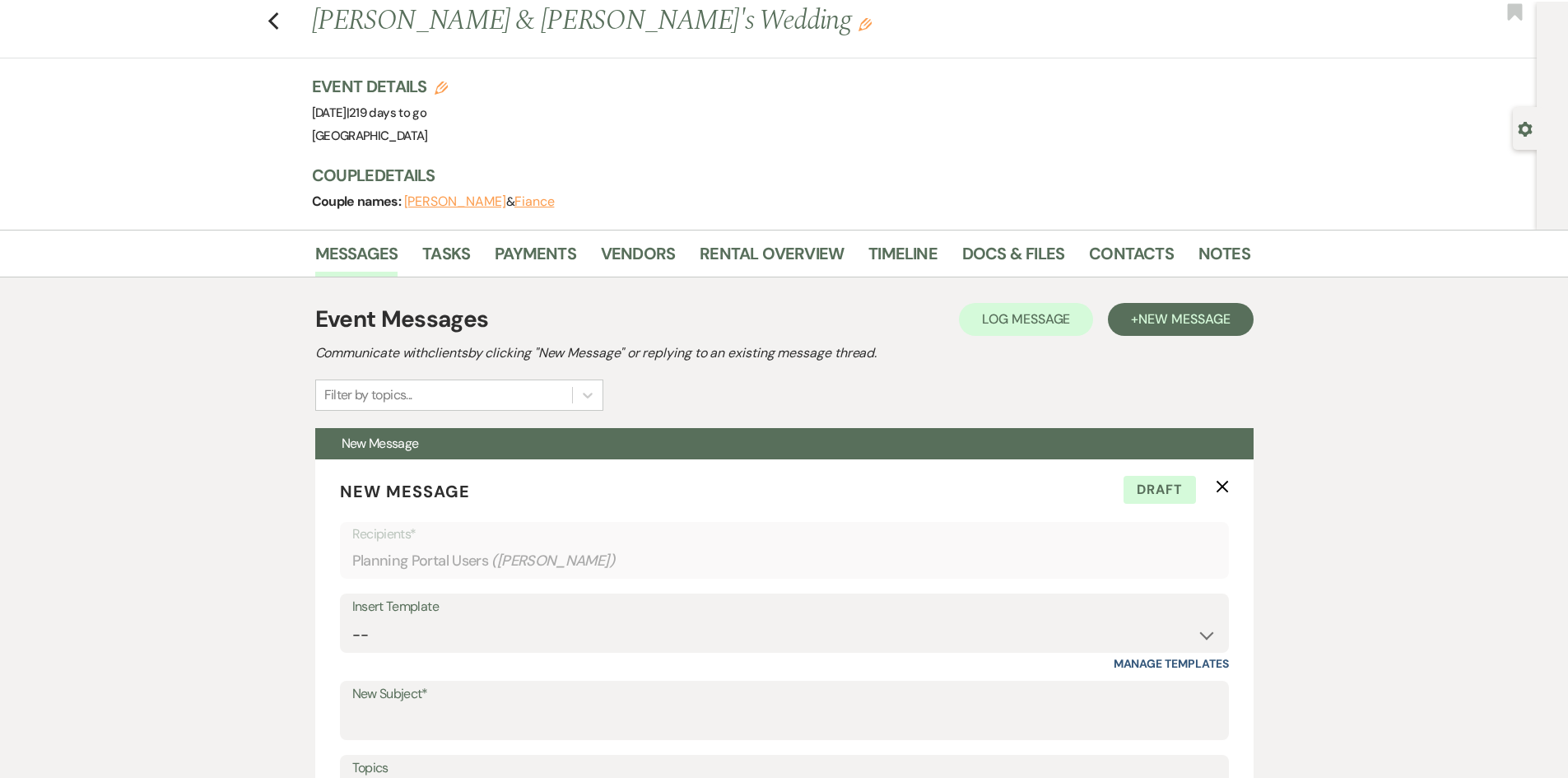
scroll to position [0, 0]
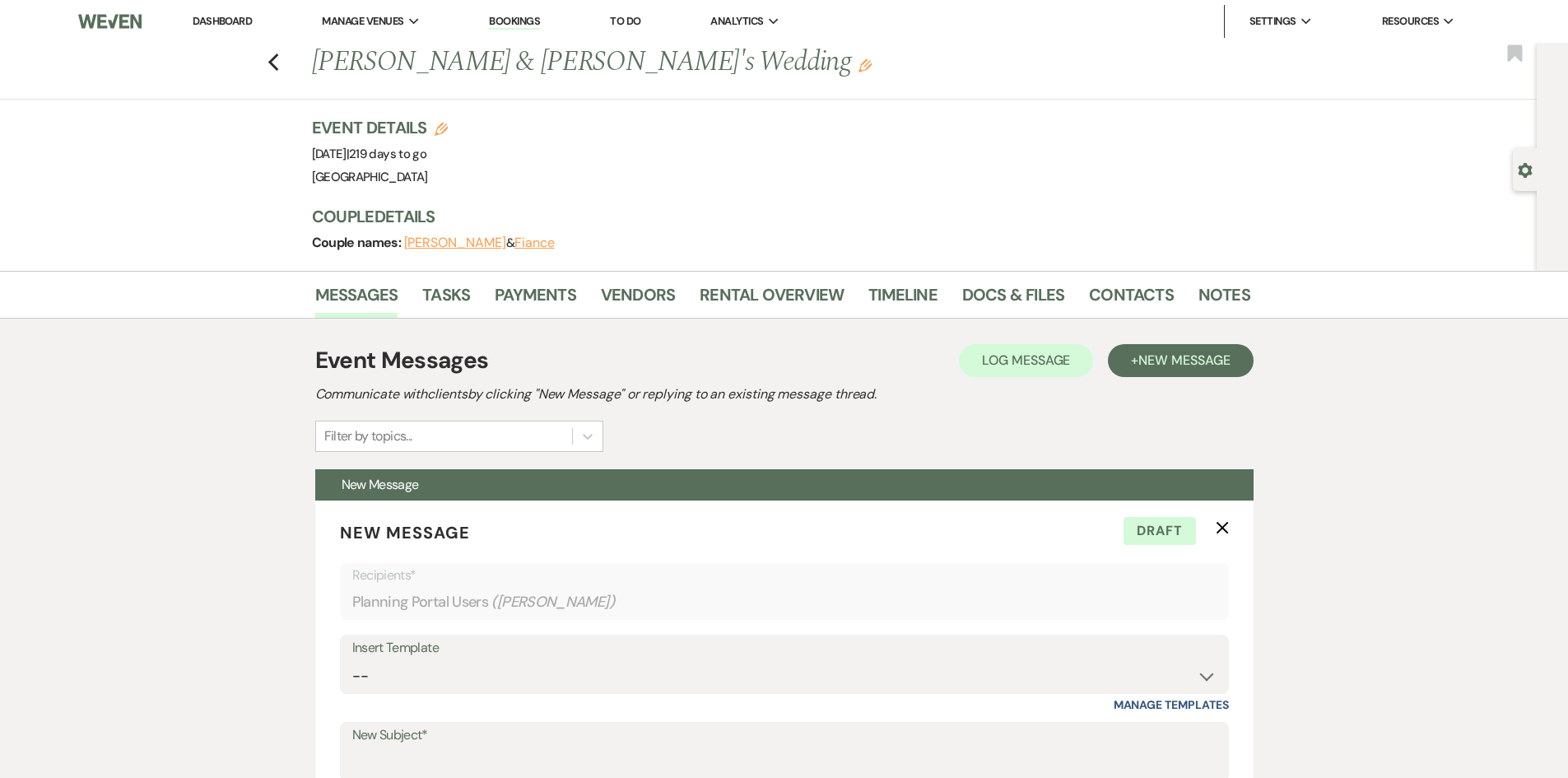
click at [214, 14] on link "Dashboard" at bounding box center [222, 20] width 60 height 14
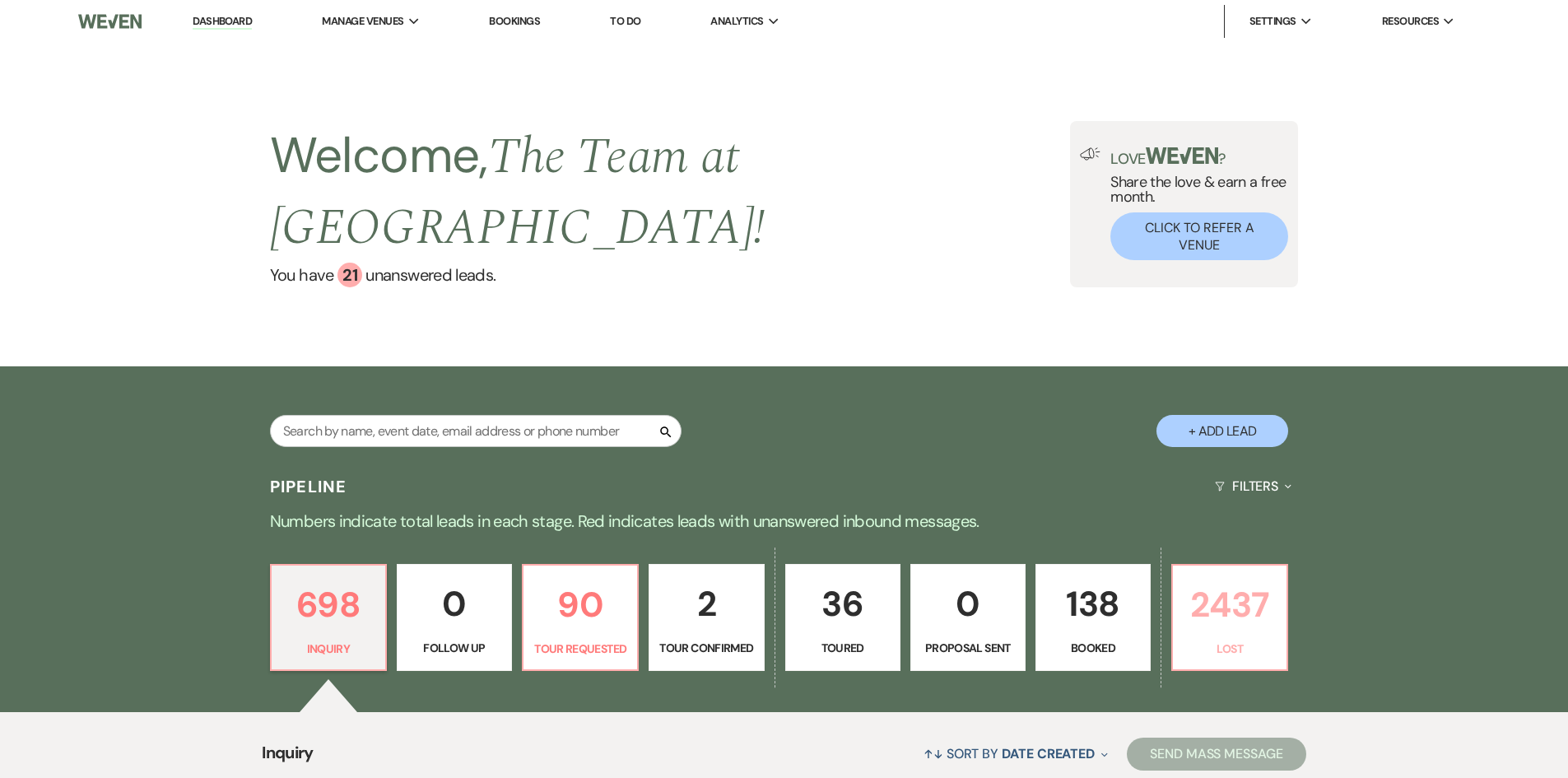
click at [1226, 593] on p "2437" at bounding box center [1229, 605] width 93 height 55
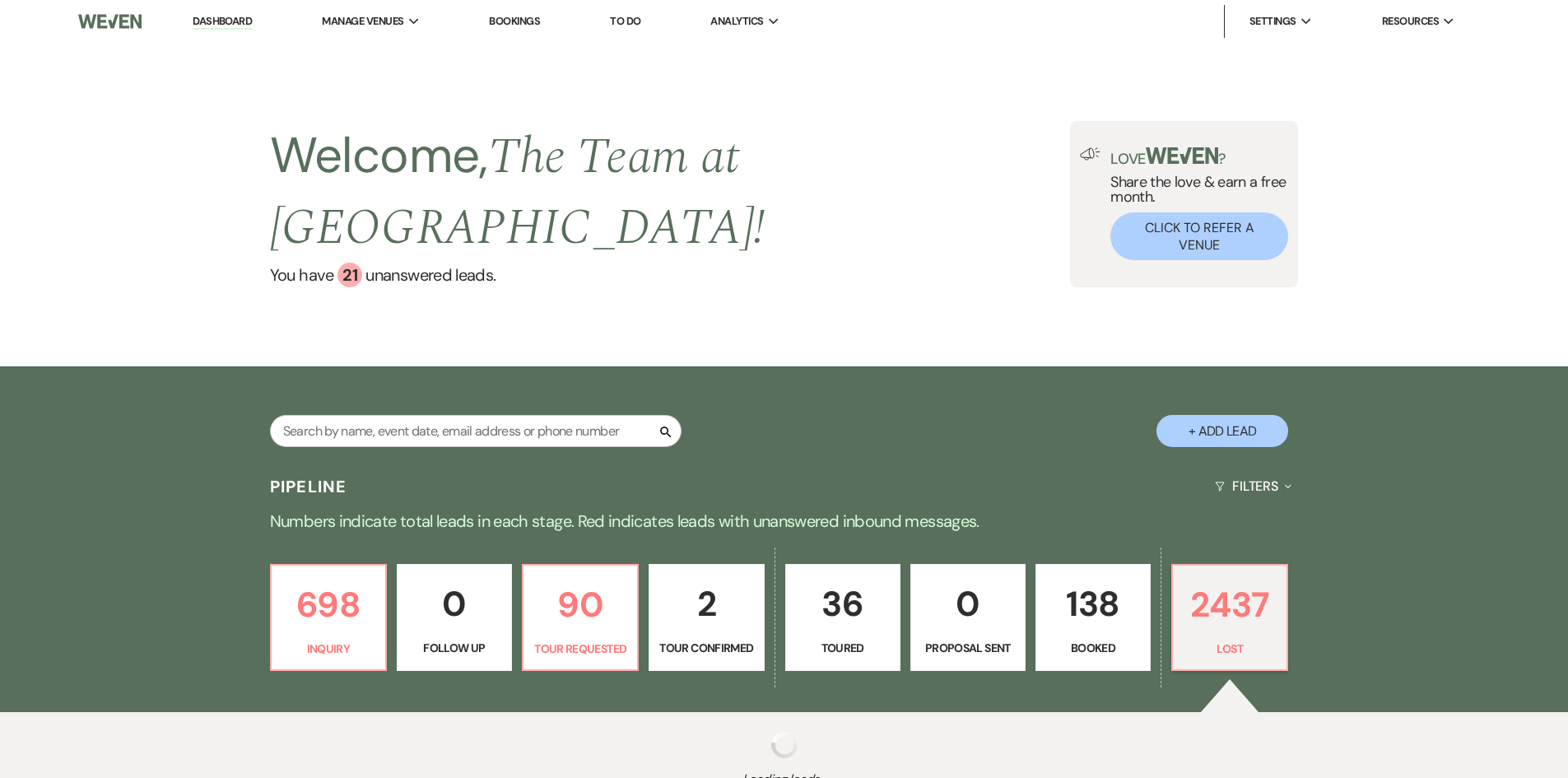
select select "8"
select select "1"
select select "8"
select select "1"
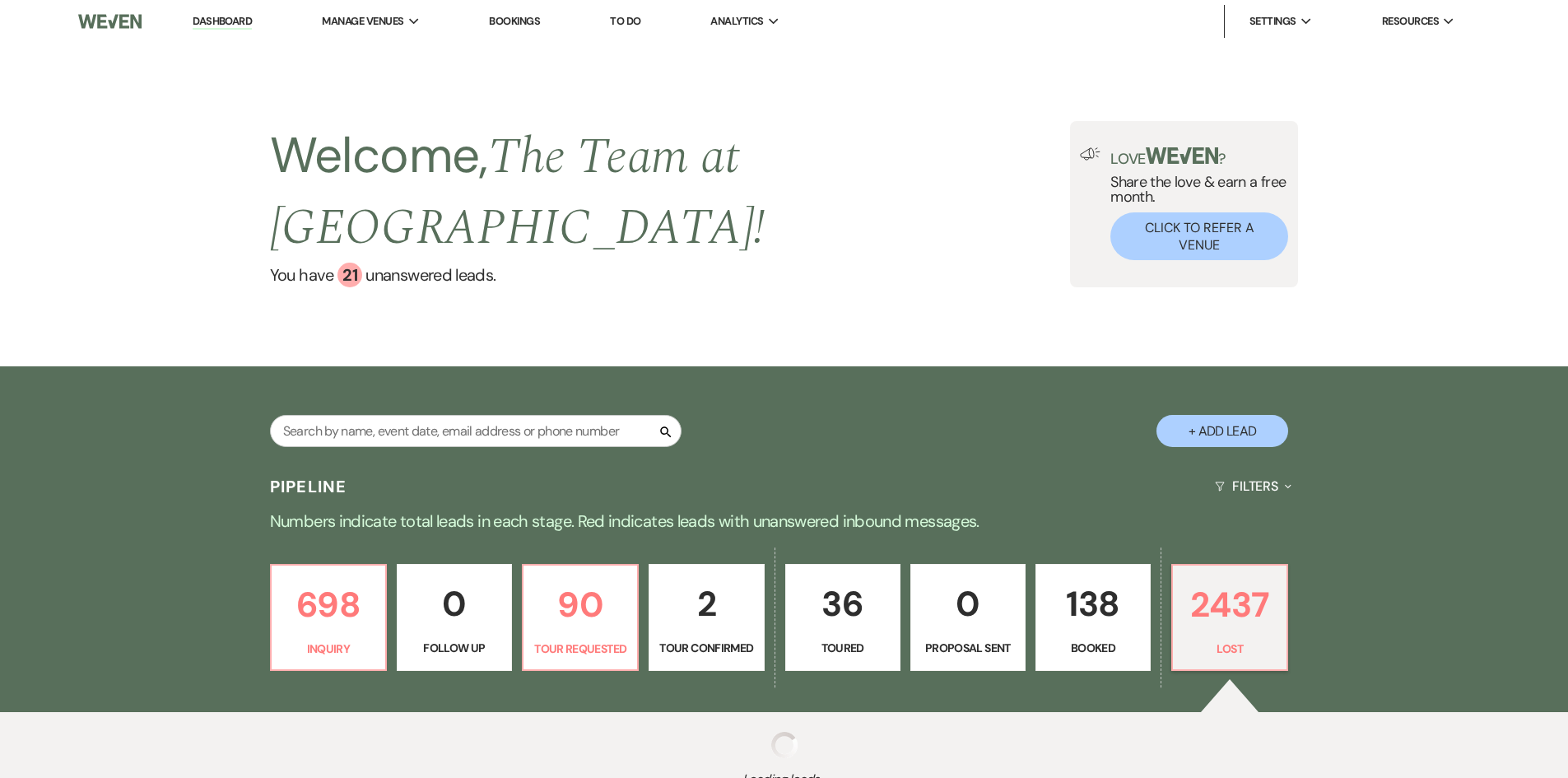
select select "8"
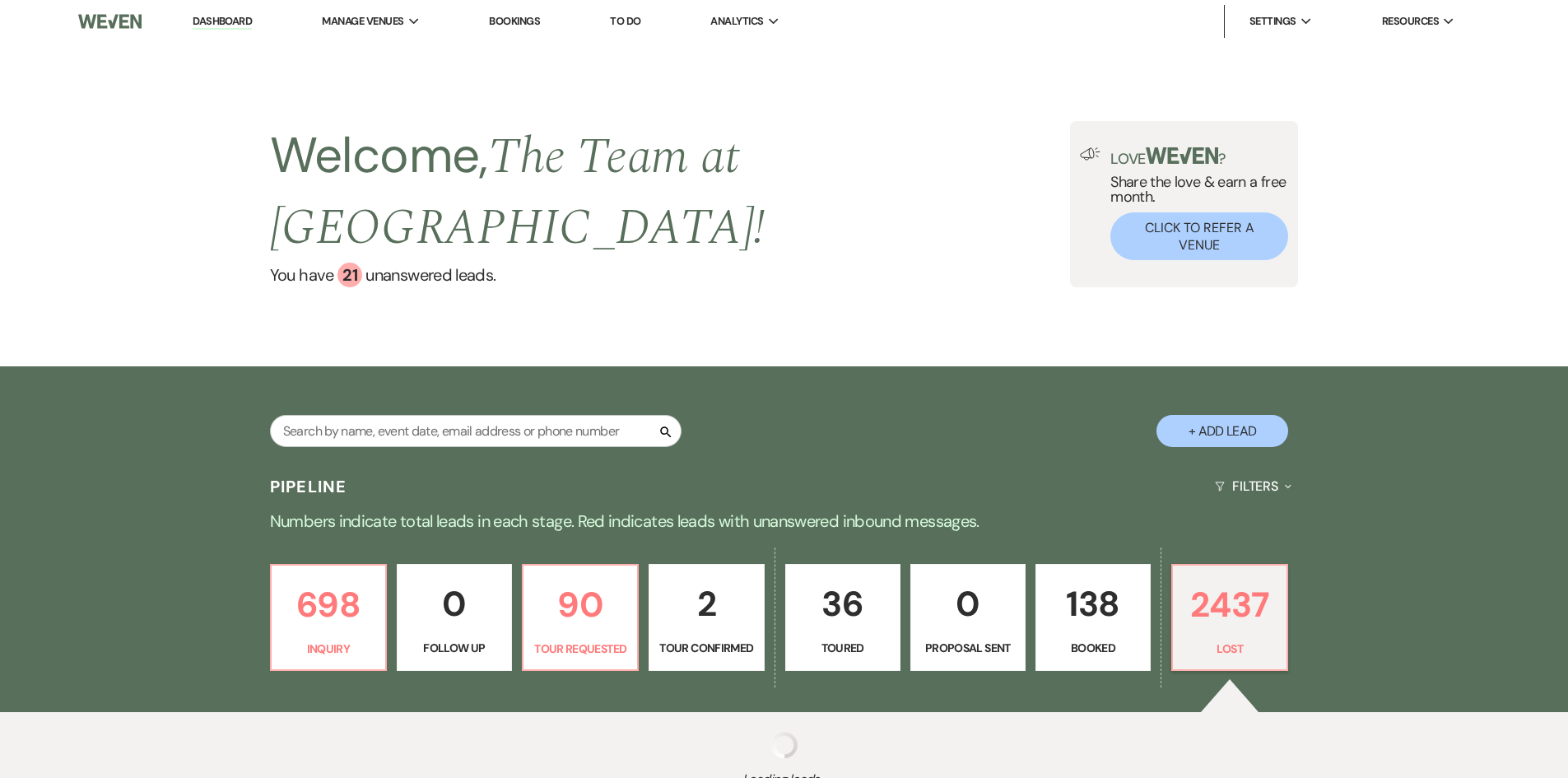
select select "8"
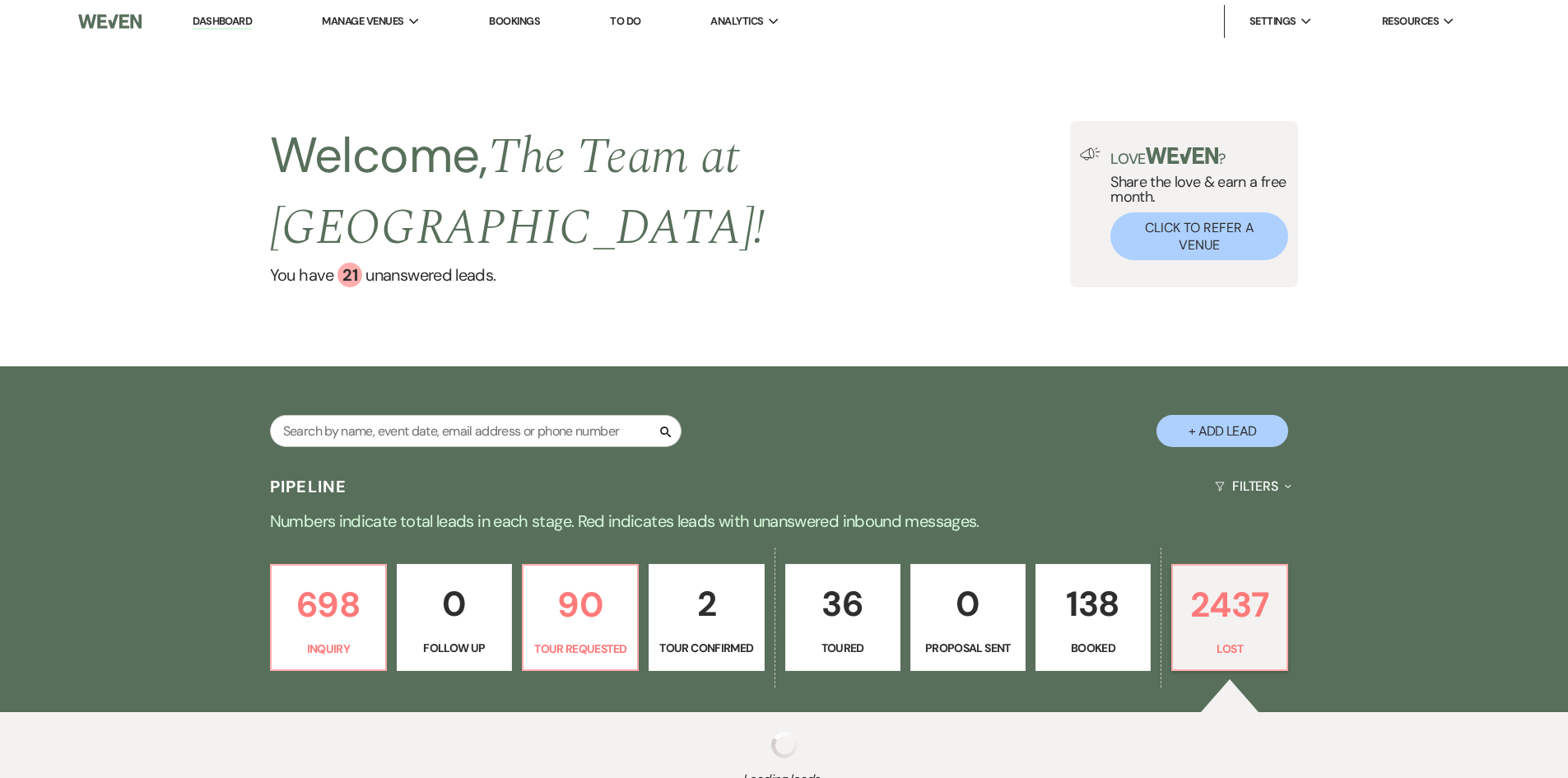
select select "8"
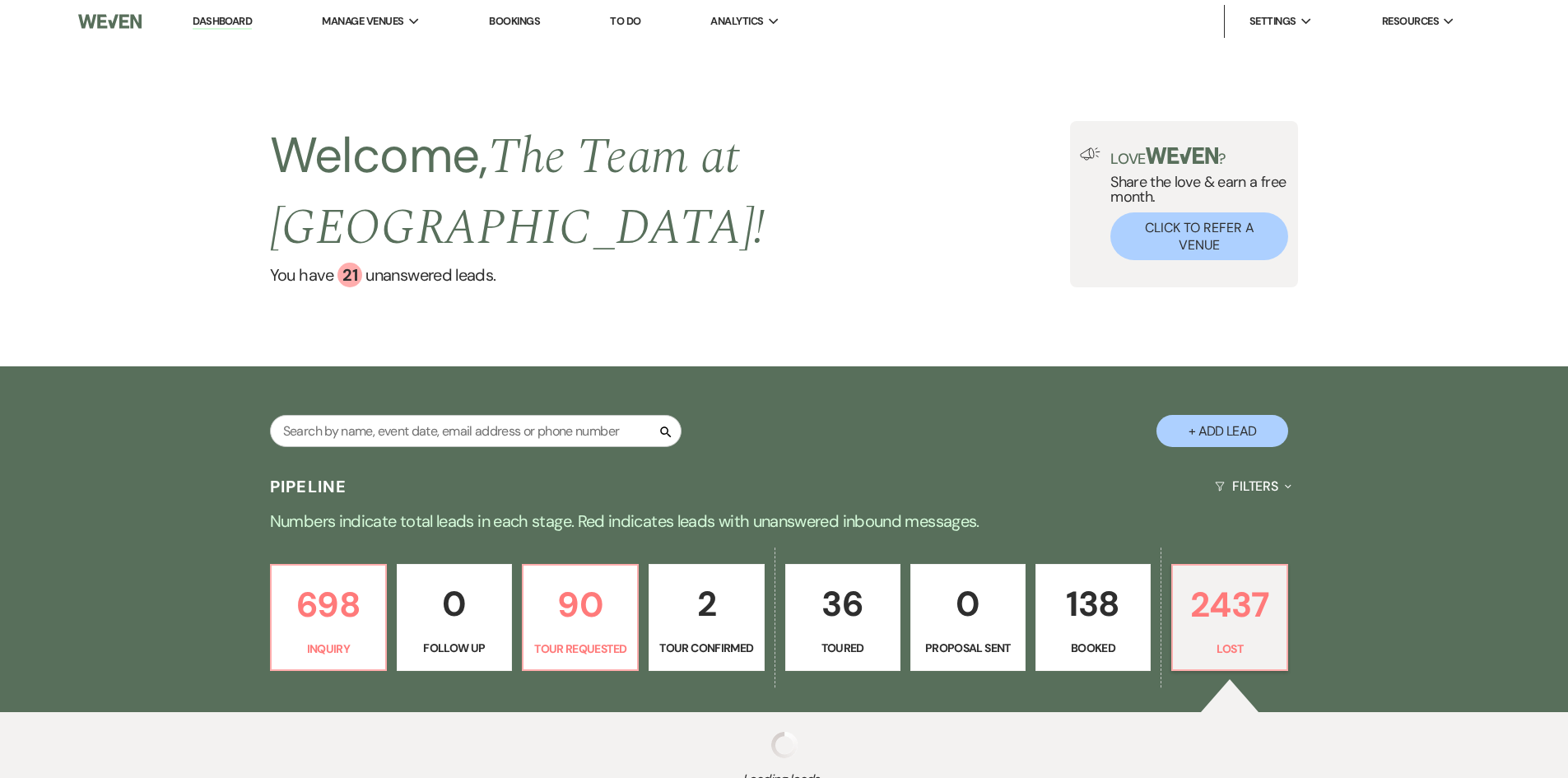
select select "8"
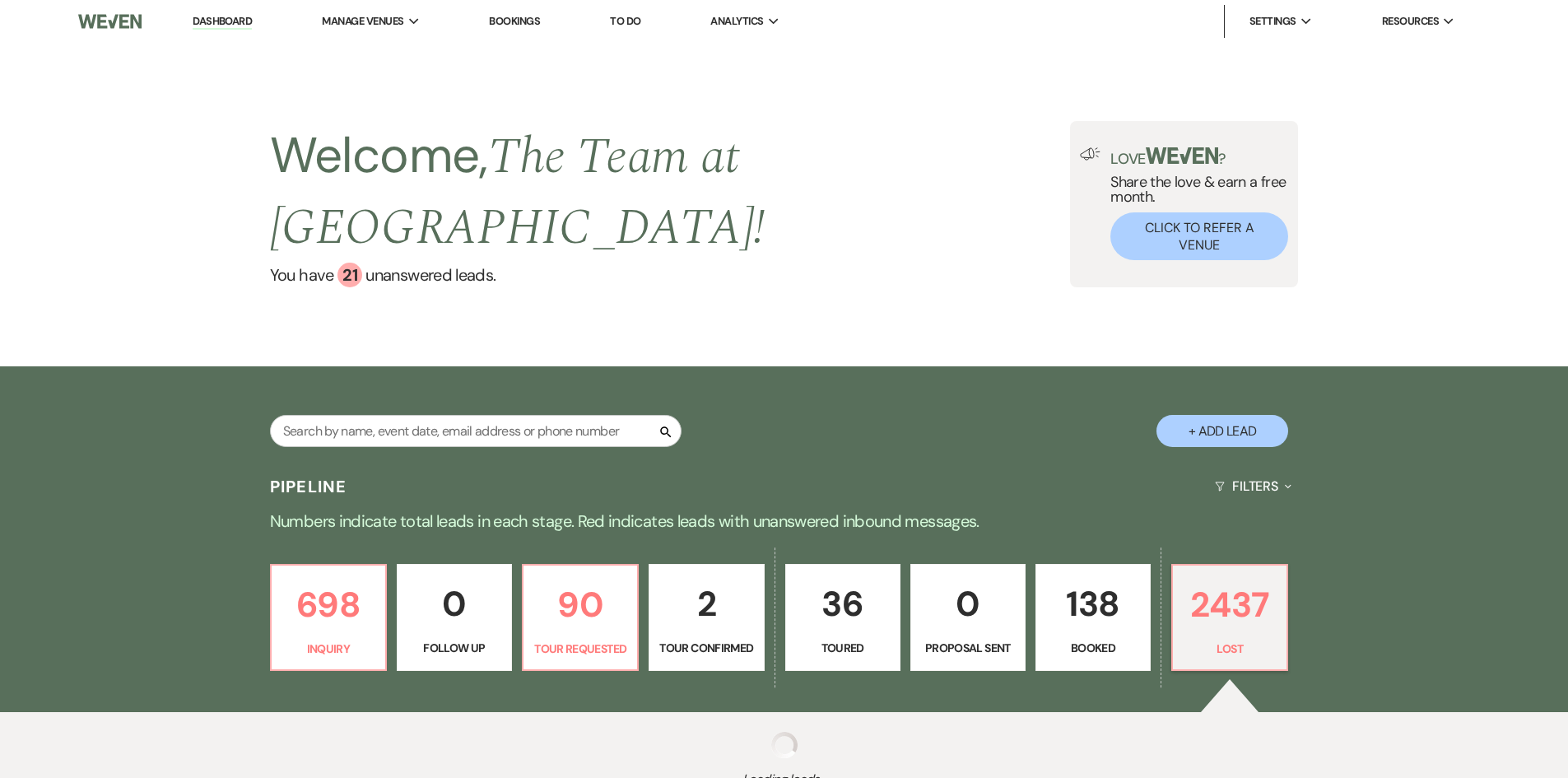
select select "8"
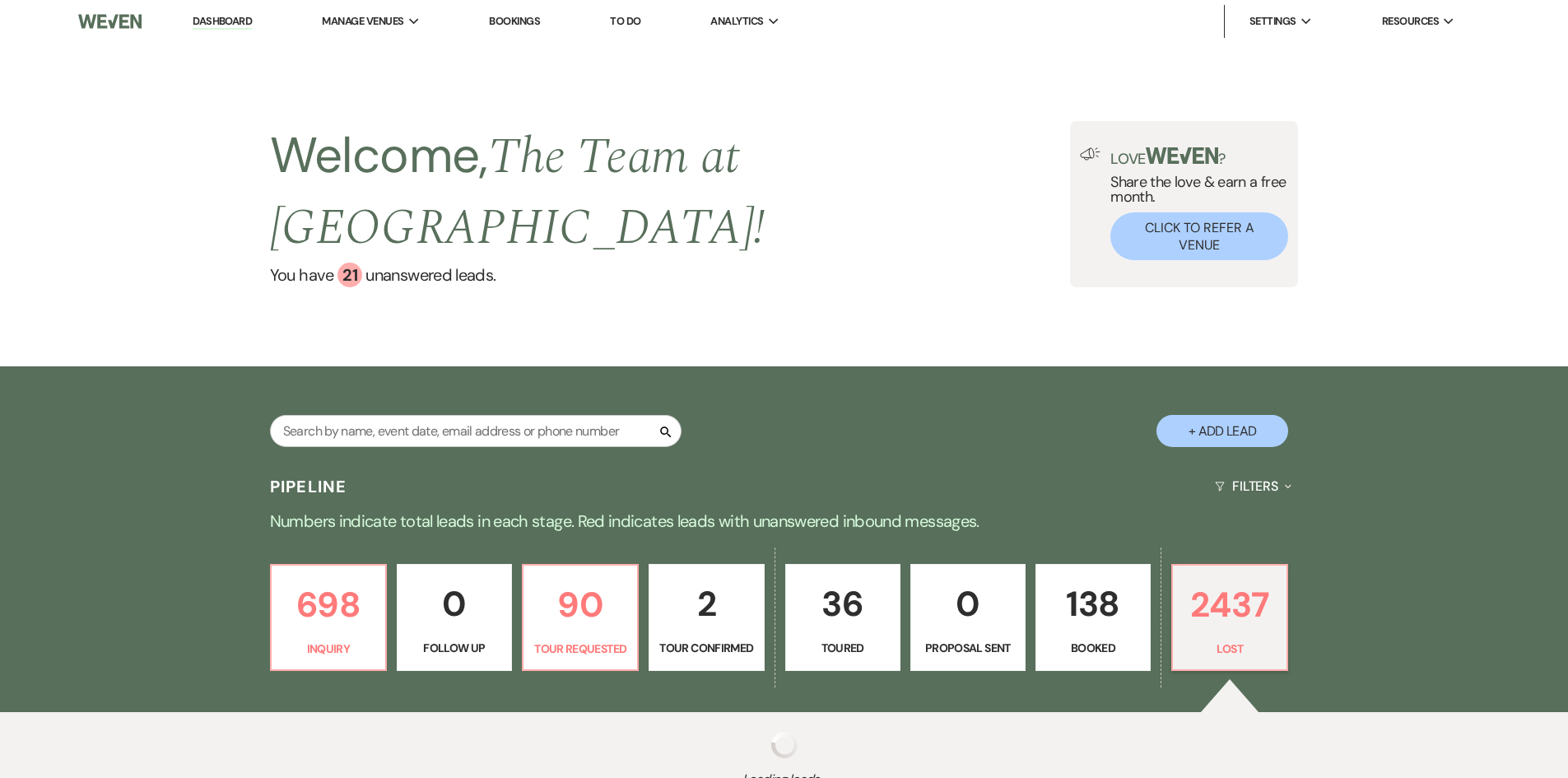
select select "8"
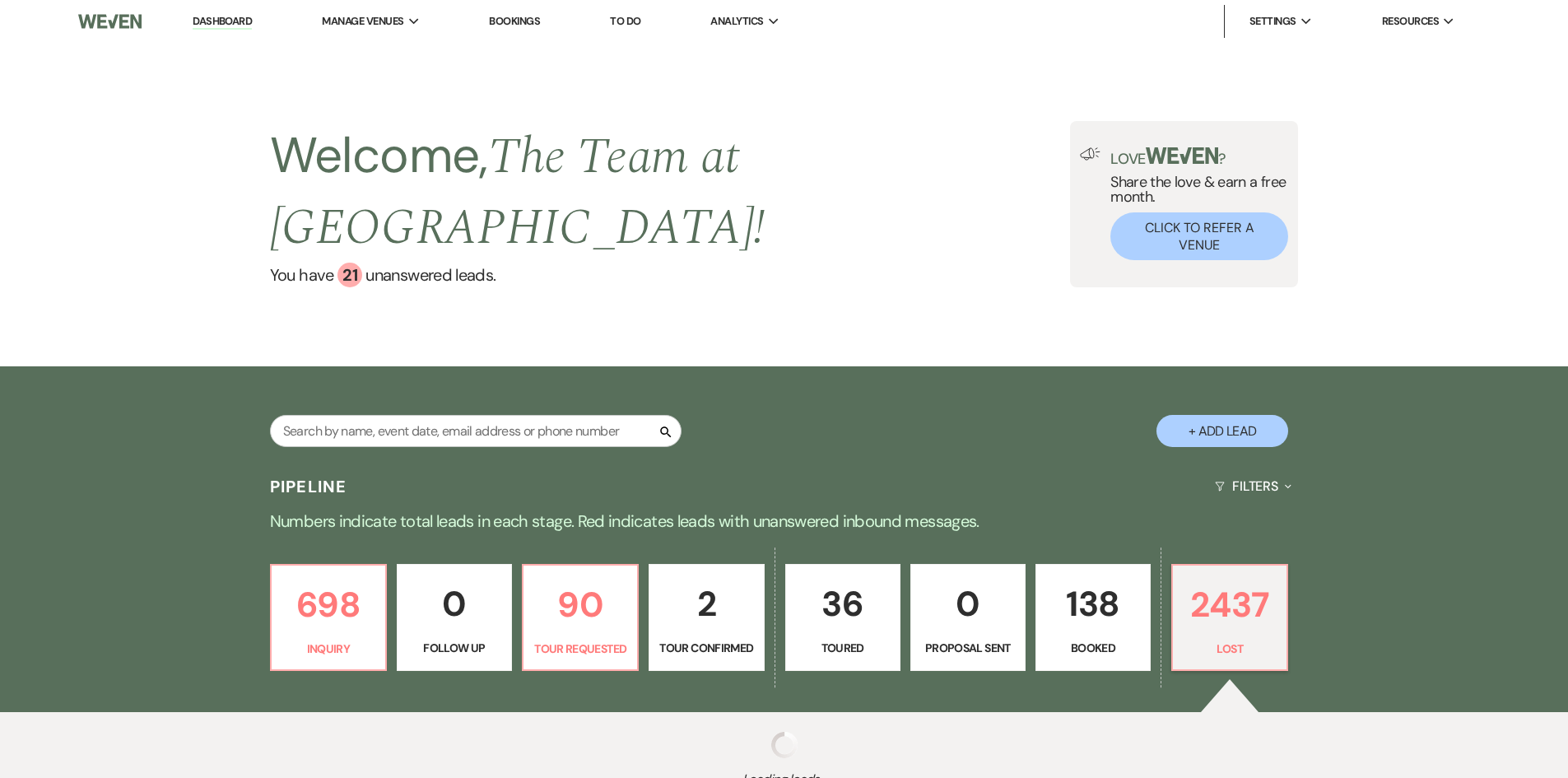
select select "8"
select select "9"
select select "8"
select select "6"
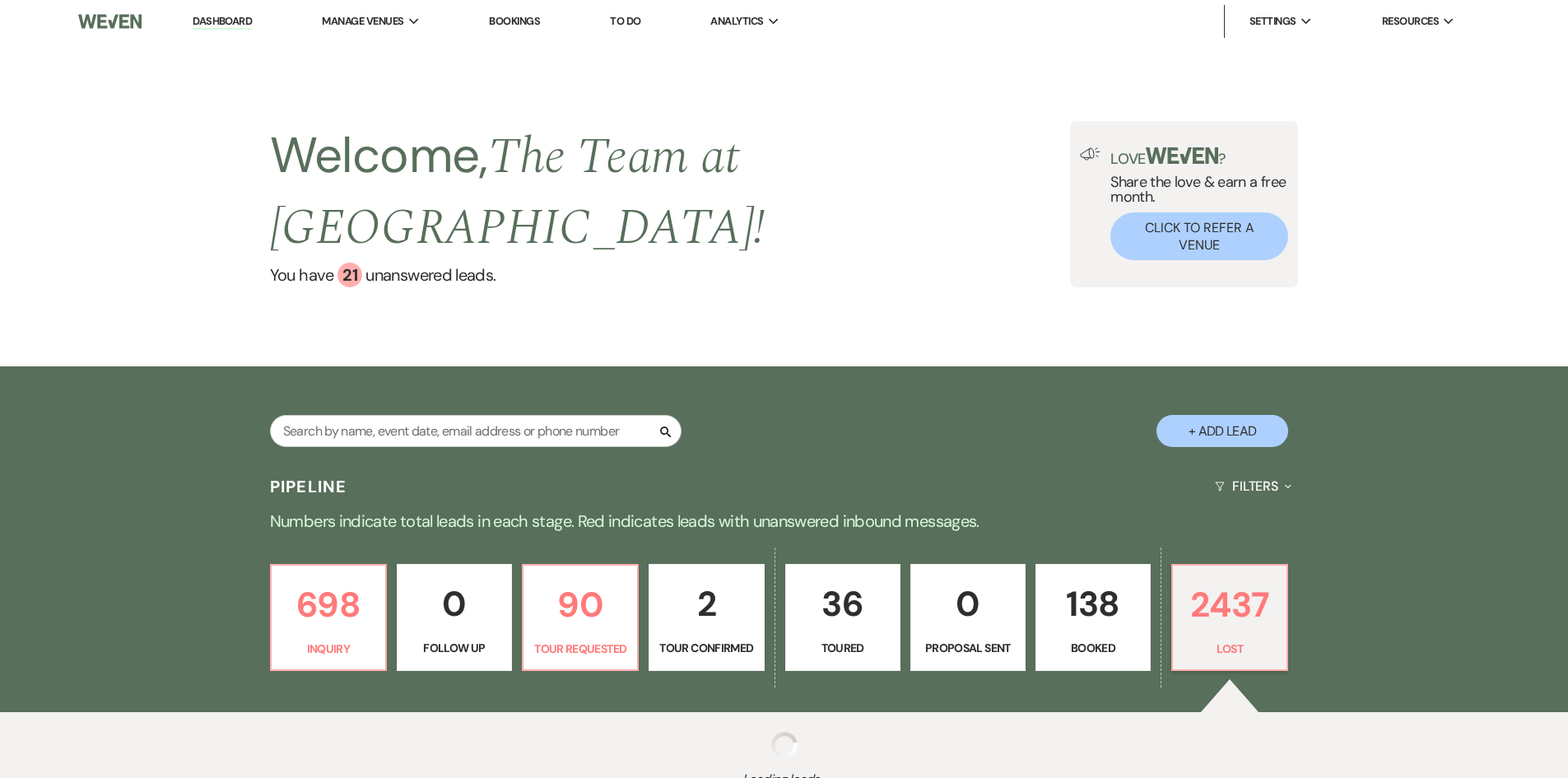
select select "8"
select select "10"
select select "8"
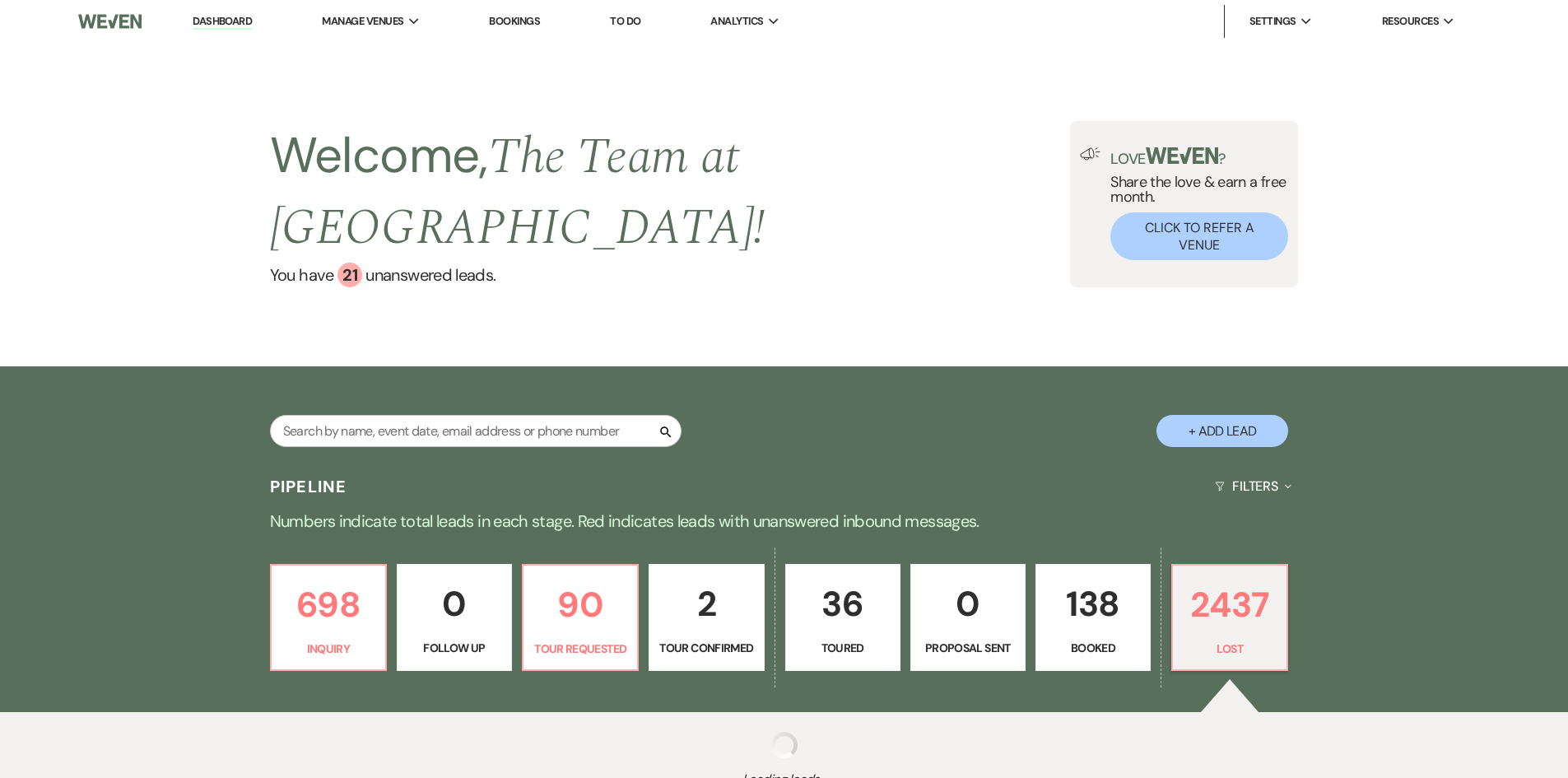
select select "8"
select select "10"
select select "8"
select select "7"
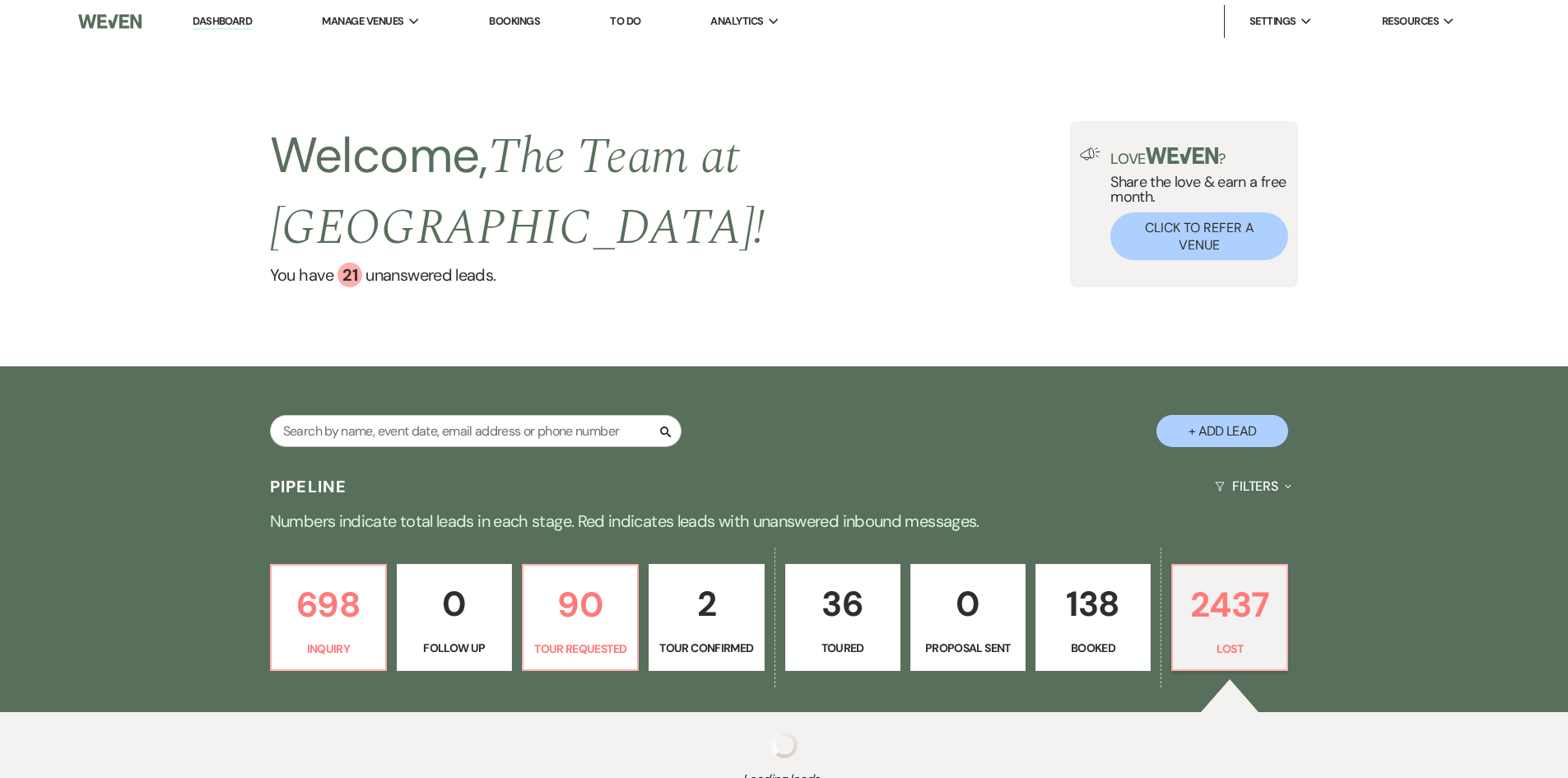
select select "8"
select select "1"
select select "8"
select select "10"
select select "8"
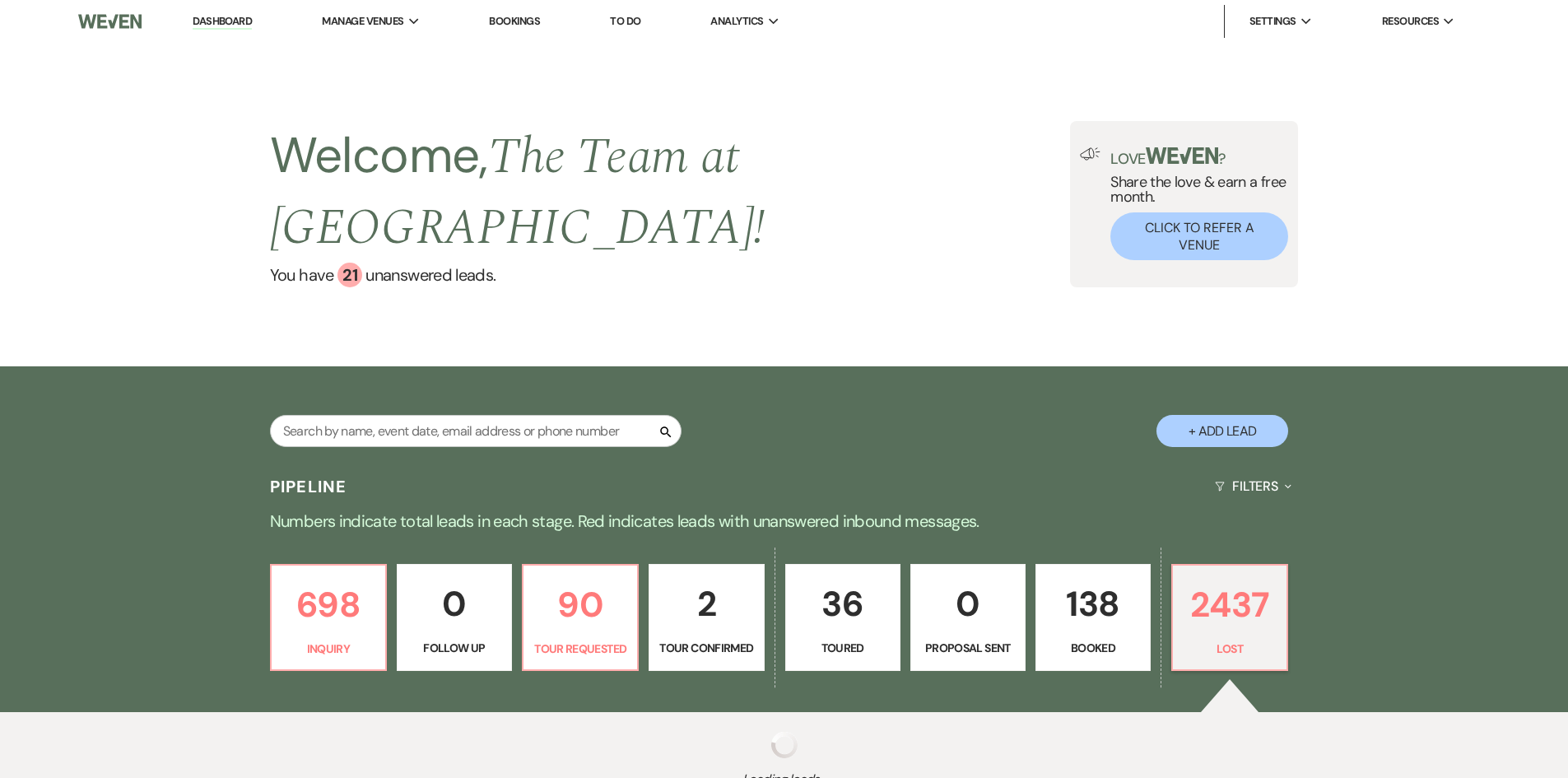
select select "10"
select select "8"
select select "6"
select select "8"
select select "10"
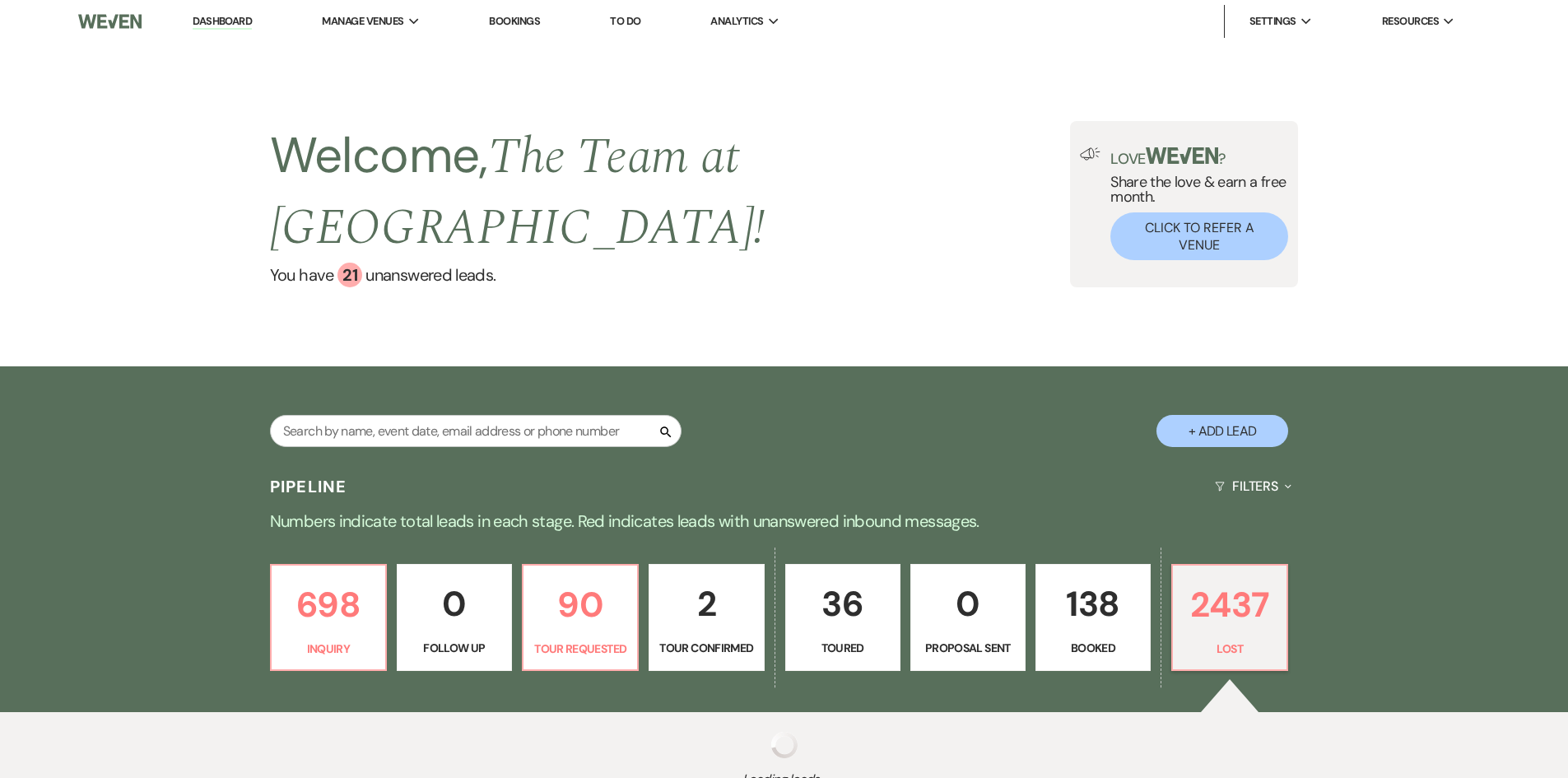
select select "8"
select select "6"
select select "8"
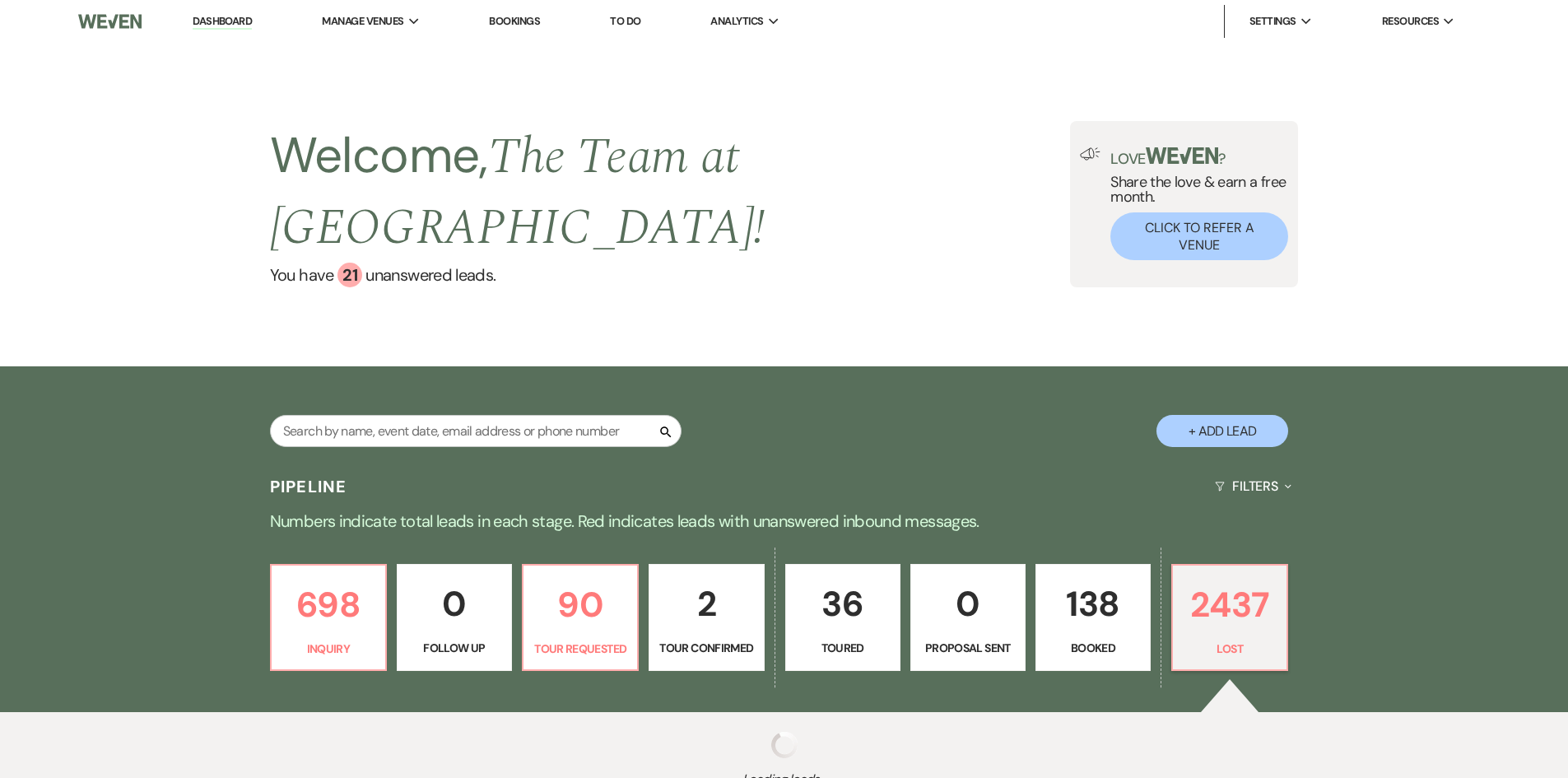
select select "8"
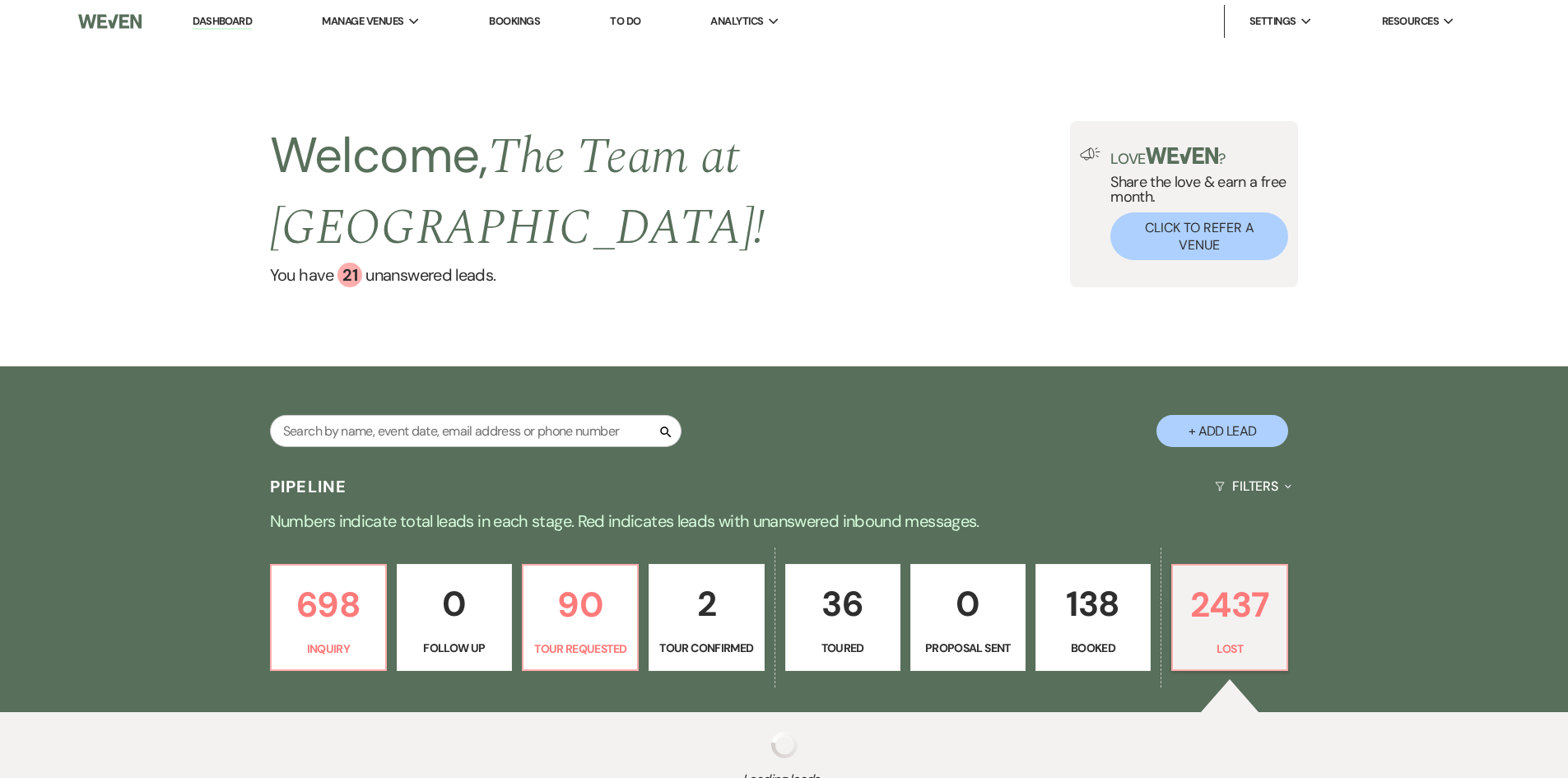
select select "8"
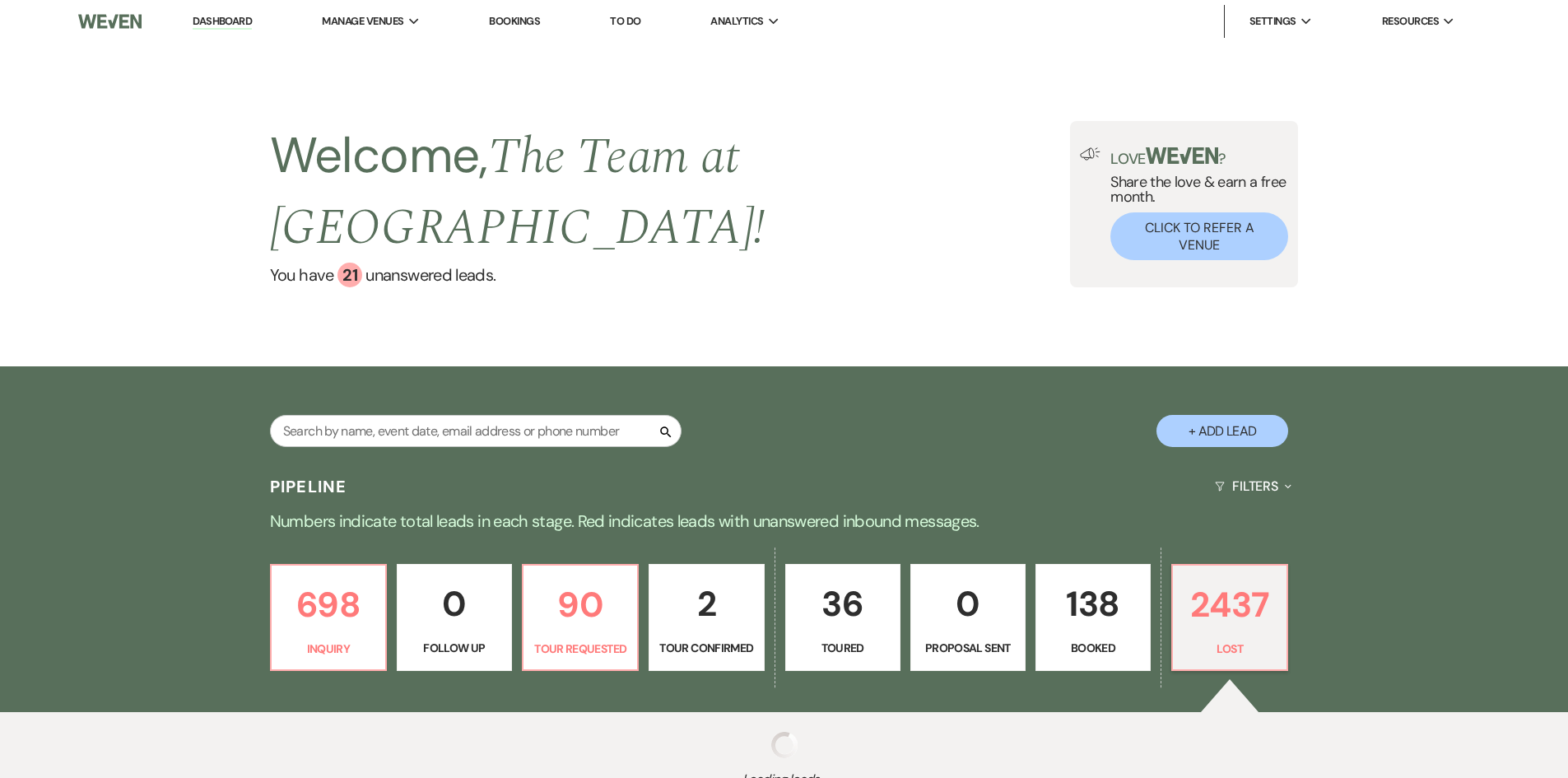
select select "8"
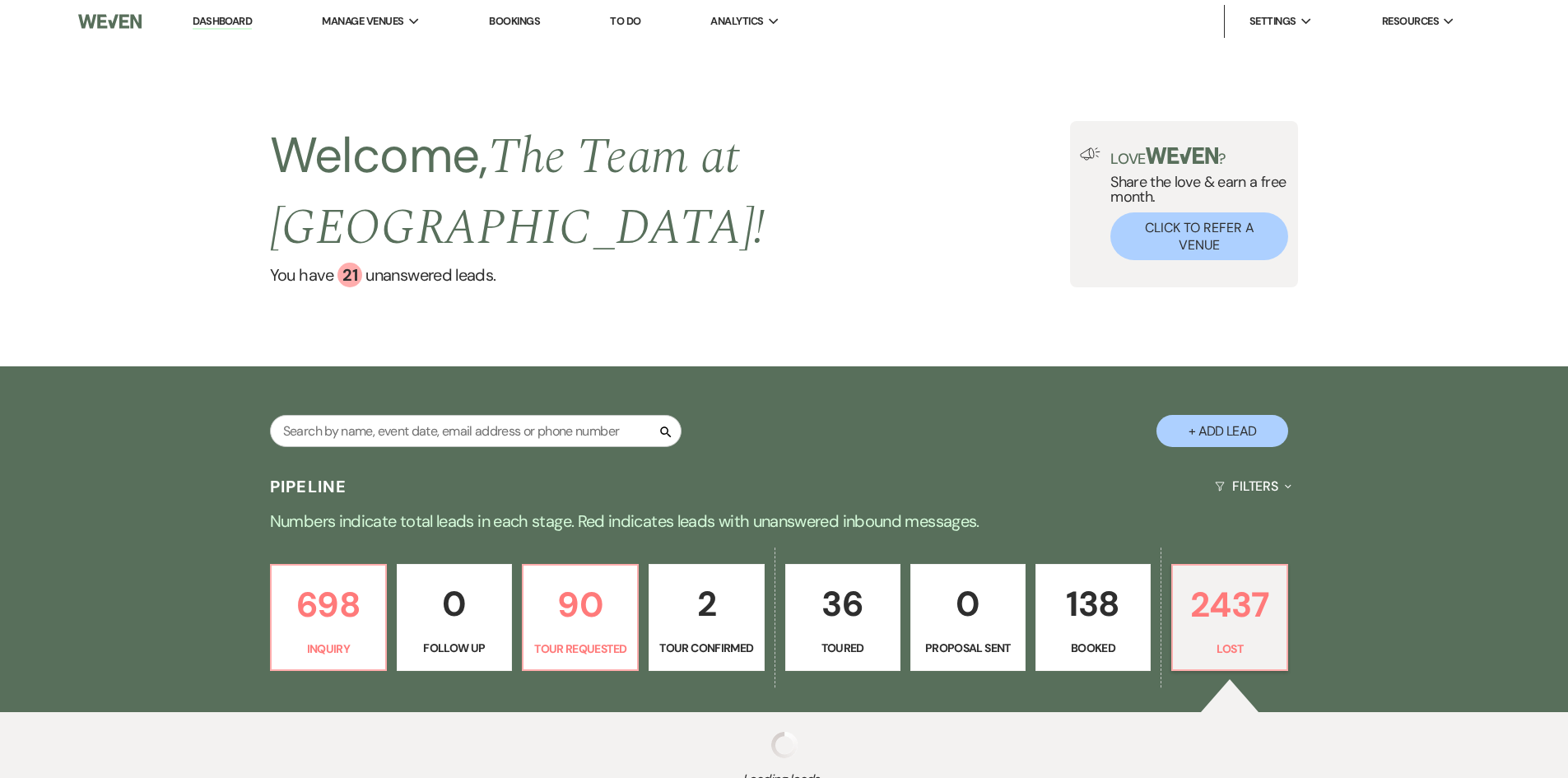
select select "8"
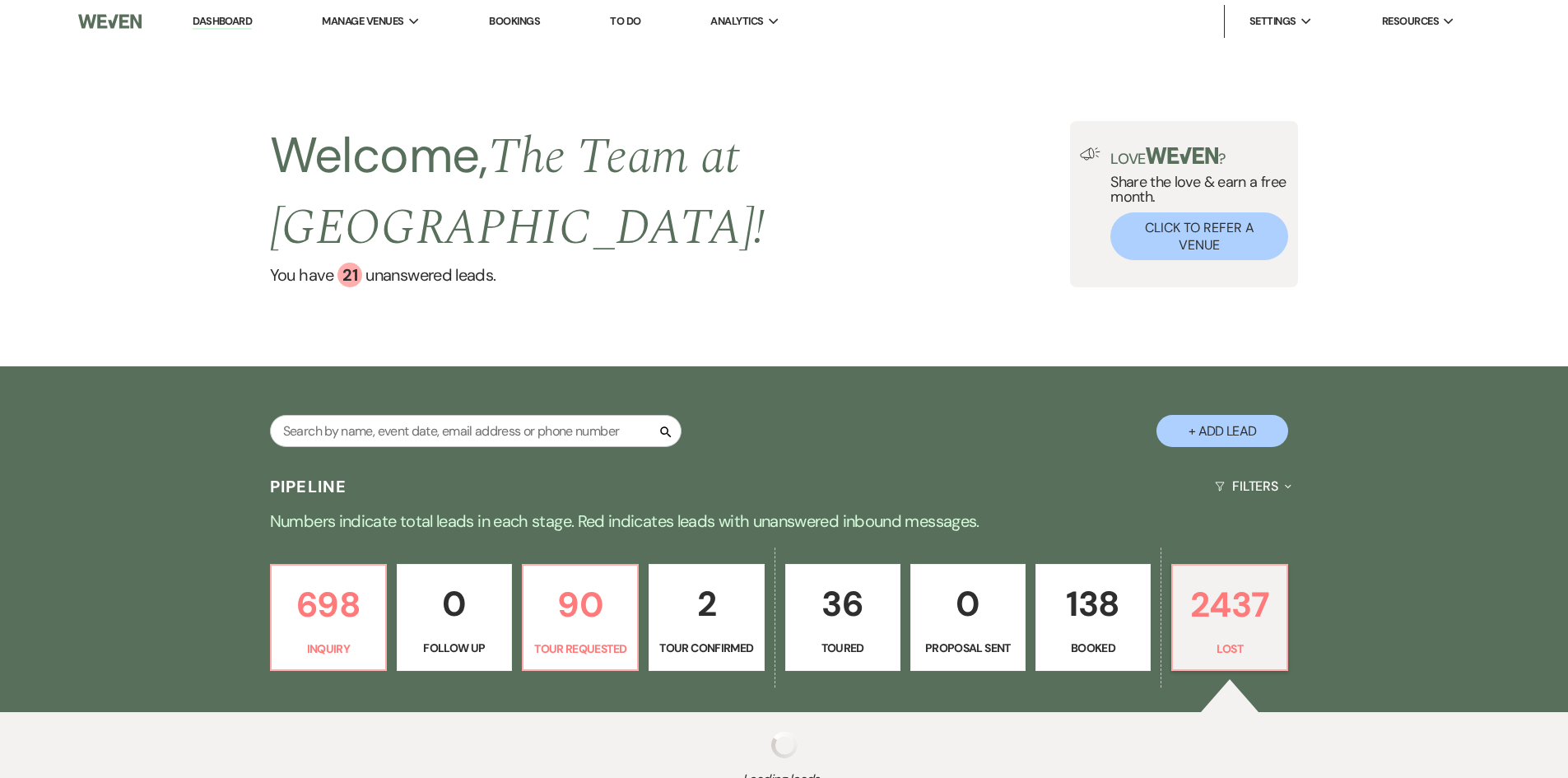
select select "8"
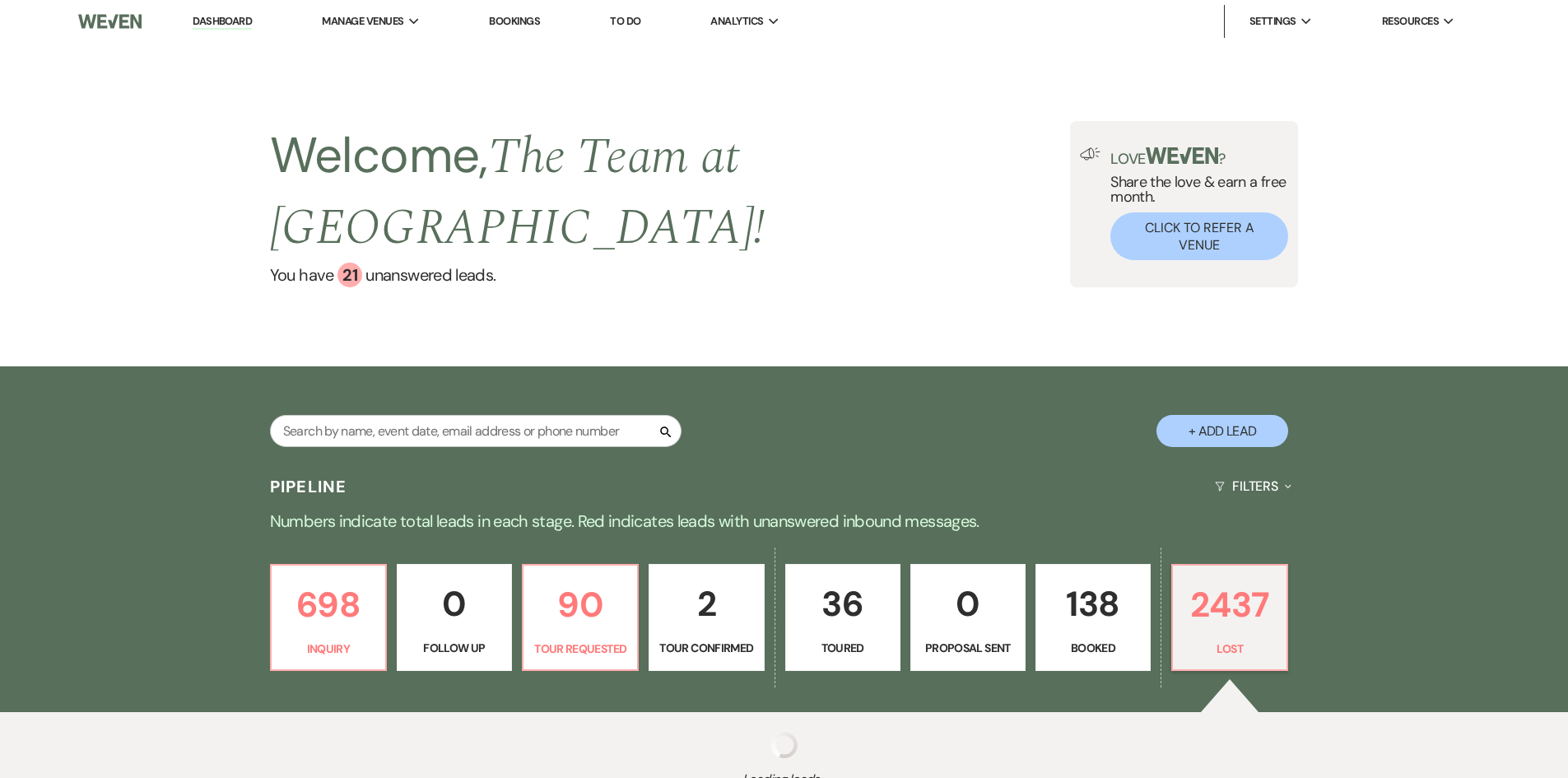
select select "8"
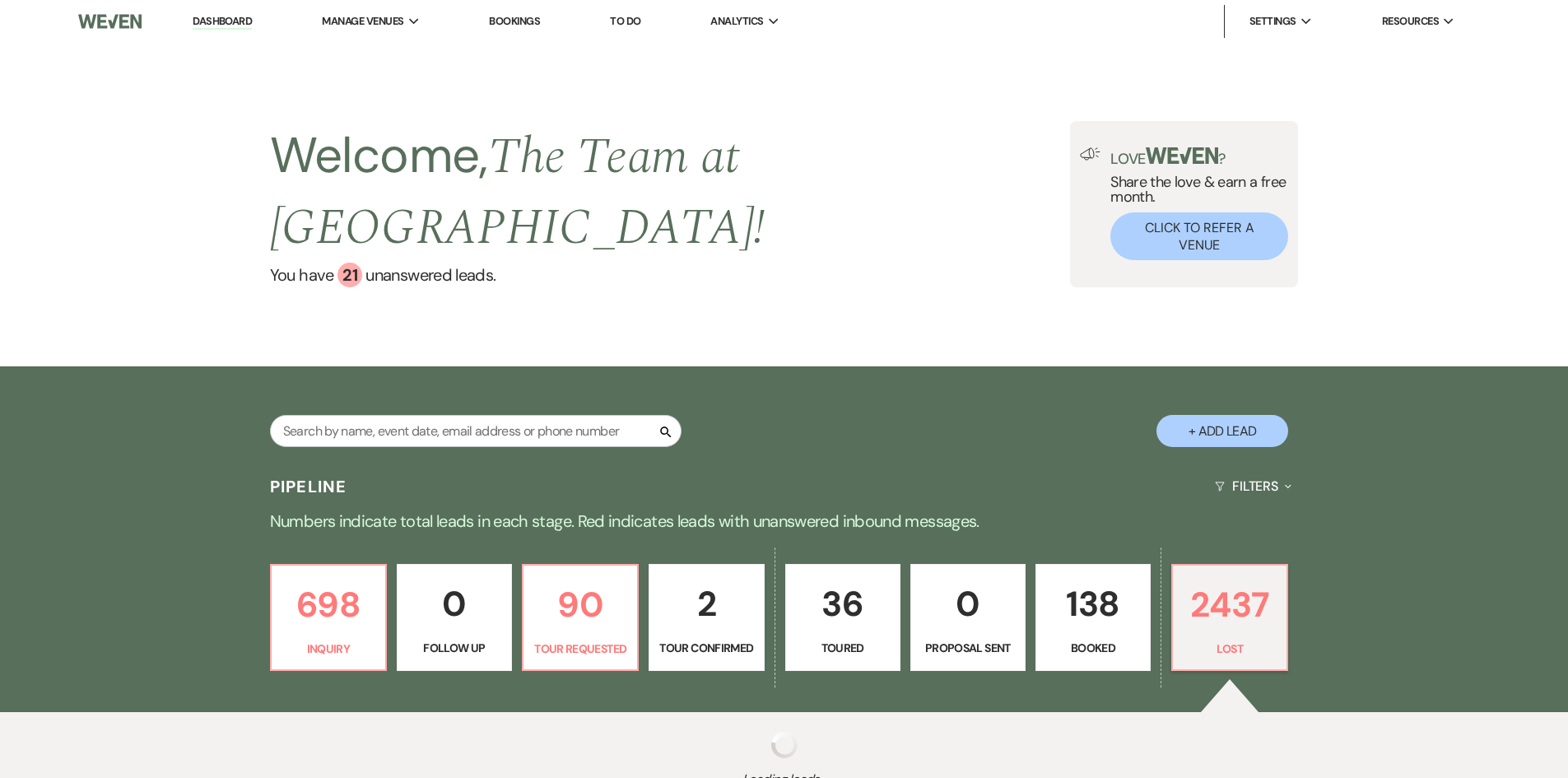
select select "8"
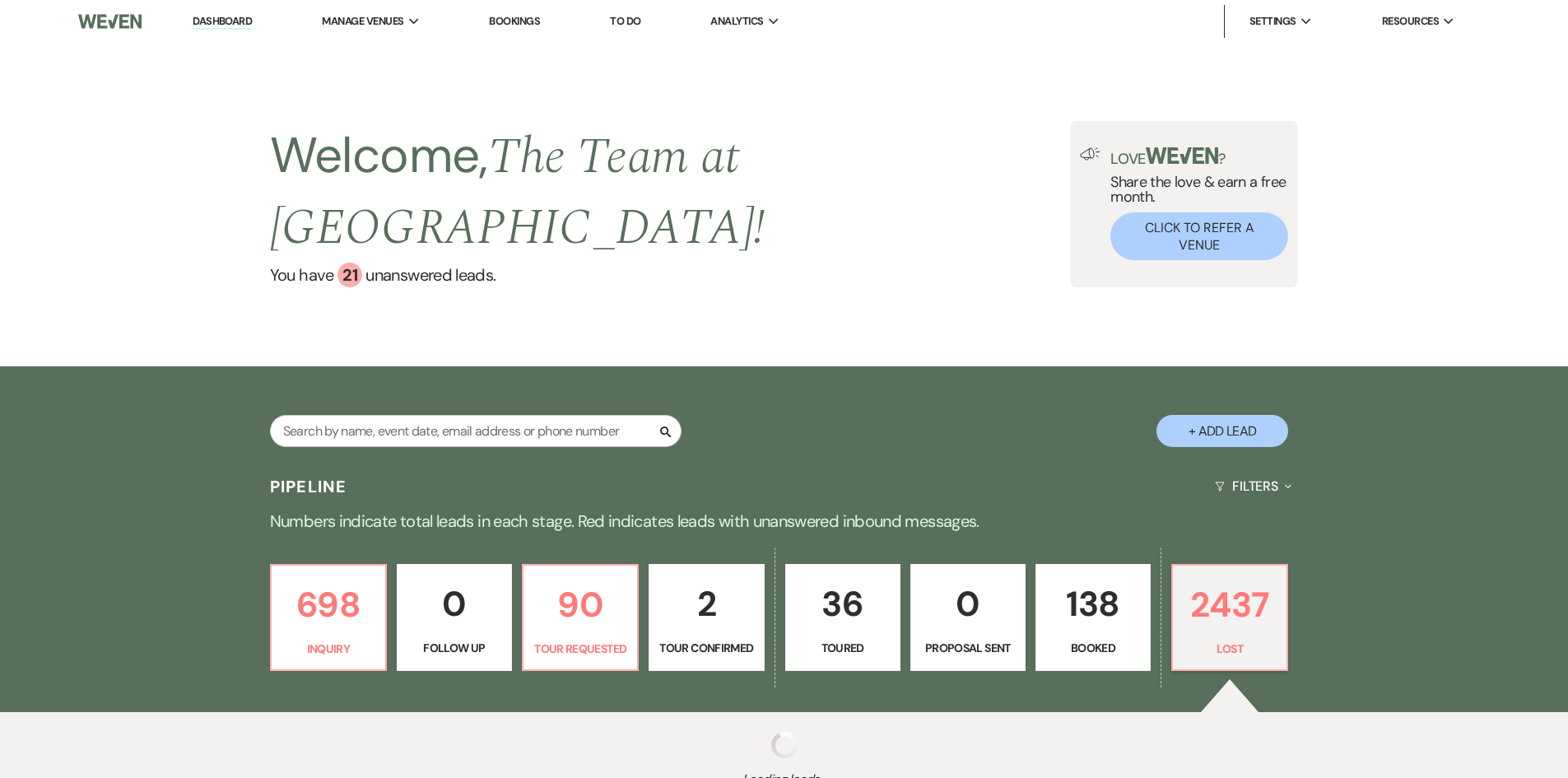
select select "8"
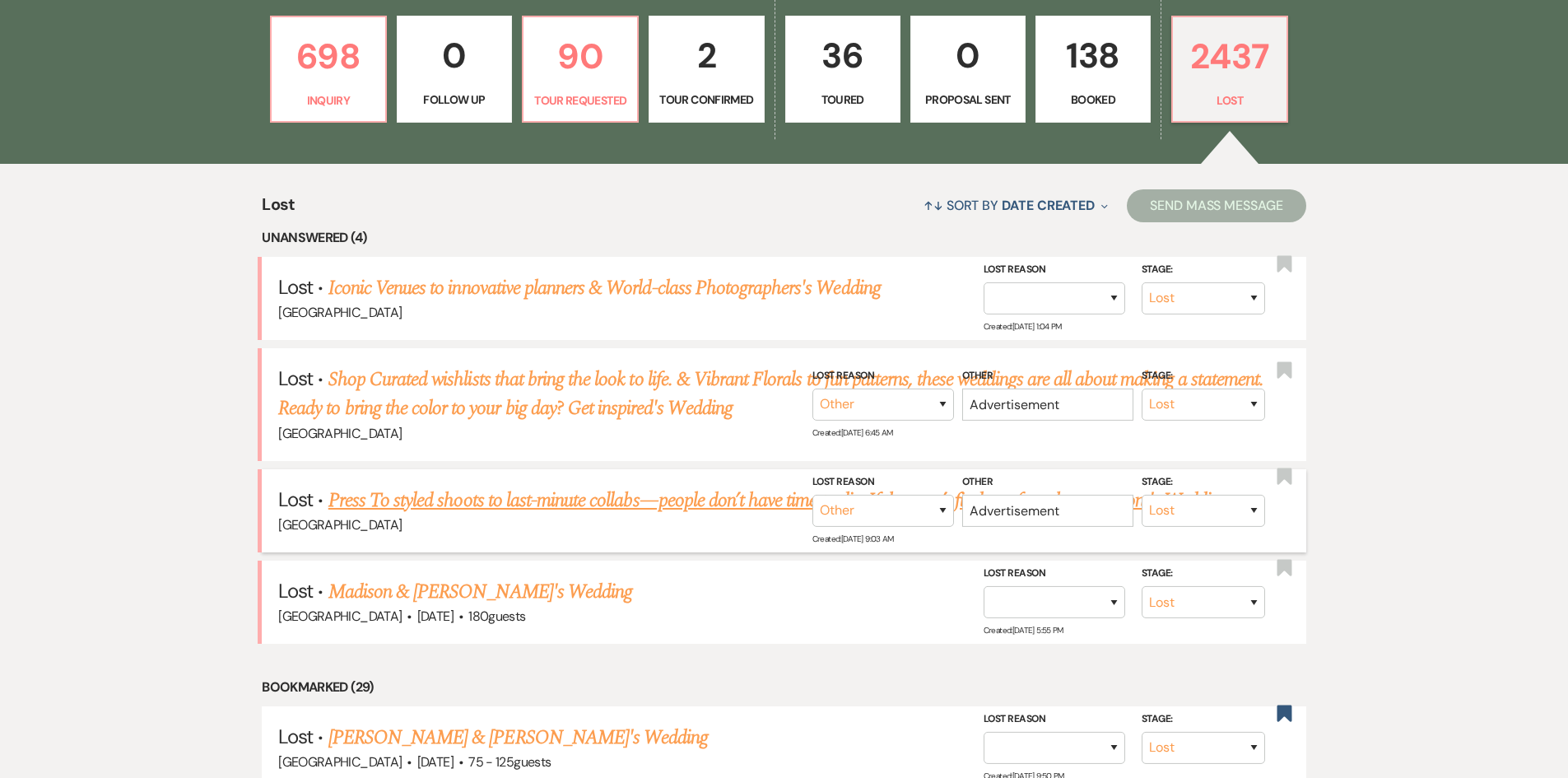
scroll to position [549, 0]
click at [615, 280] on link "Iconic Venues to innovative planners & World-class Photographers's Wedding" at bounding box center [604, 287] width 552 height 29
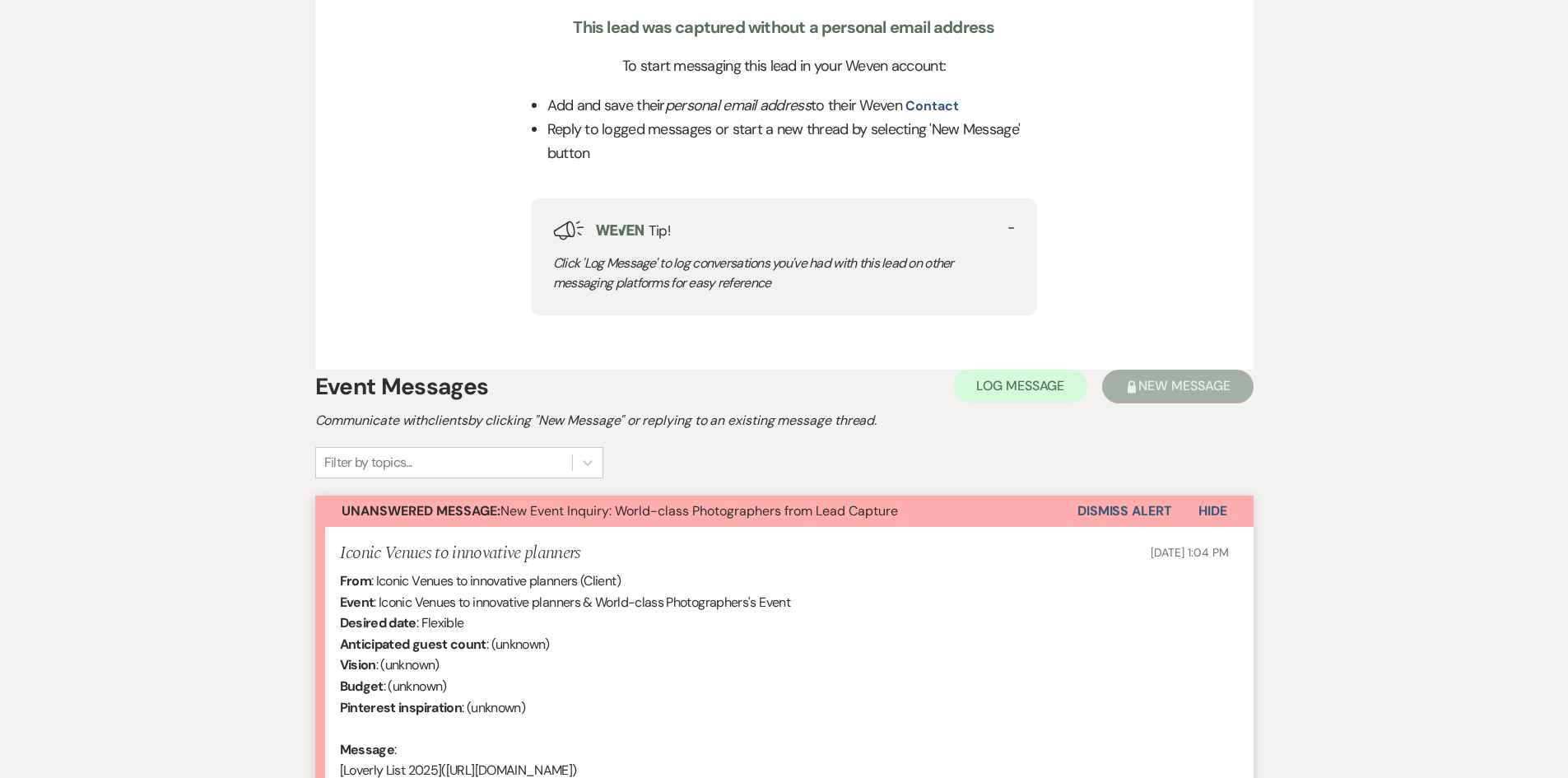
scroll to position [659, 0]
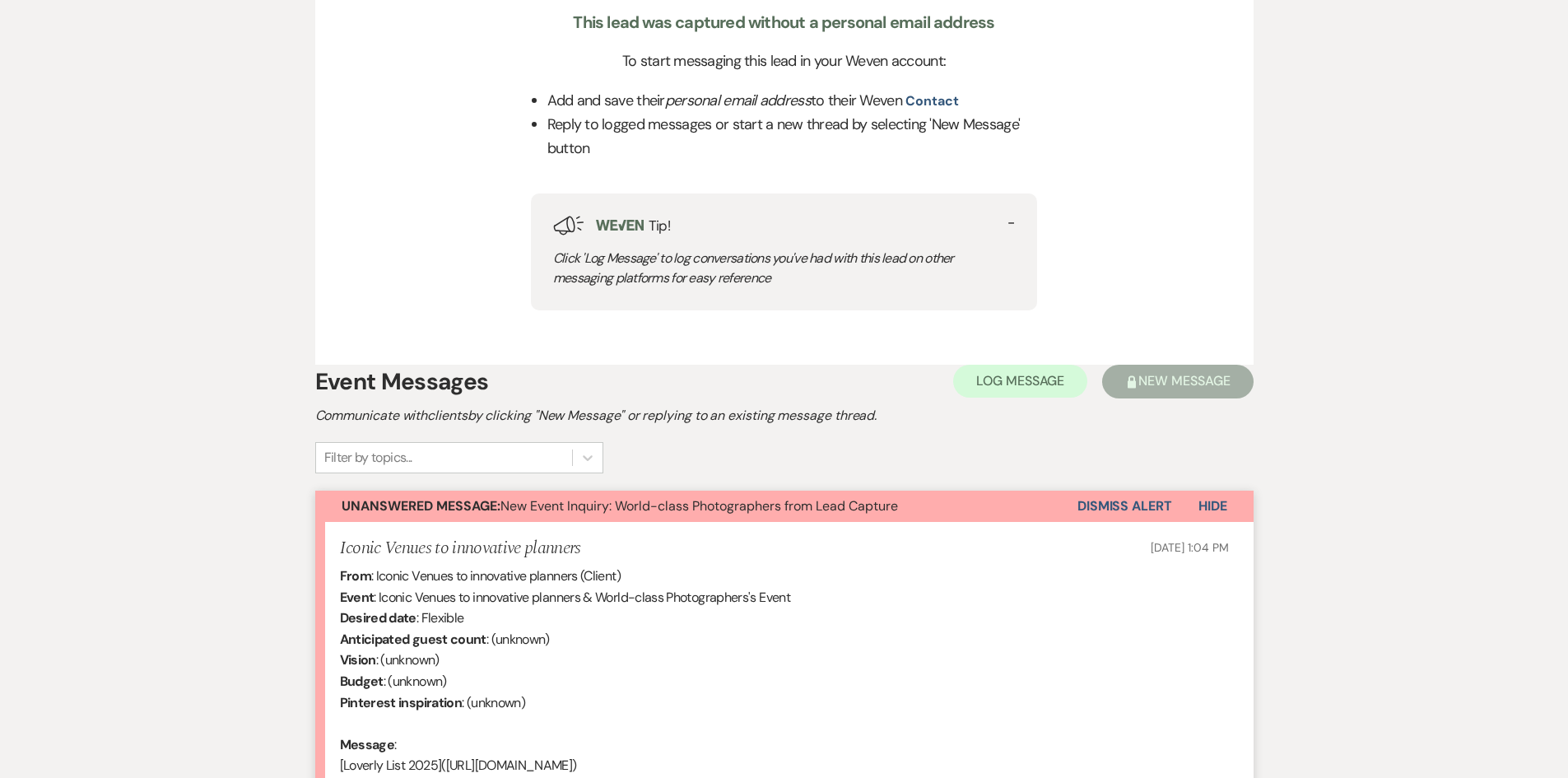
click at [1127, 500] on button "Dismiss Alert" at bounding box center [1124, 506] width 94 height 31
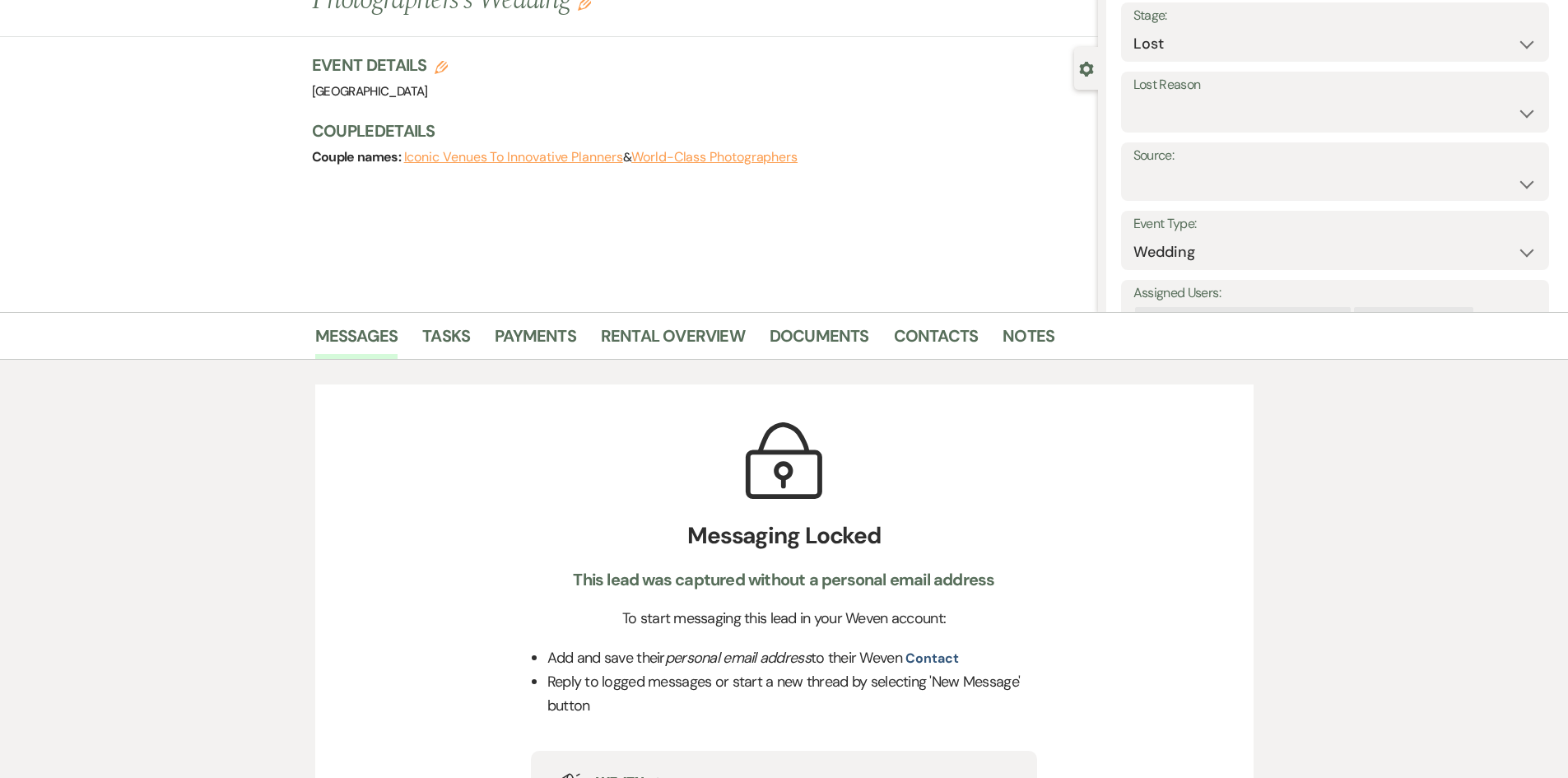
scroll to position [0, 0]
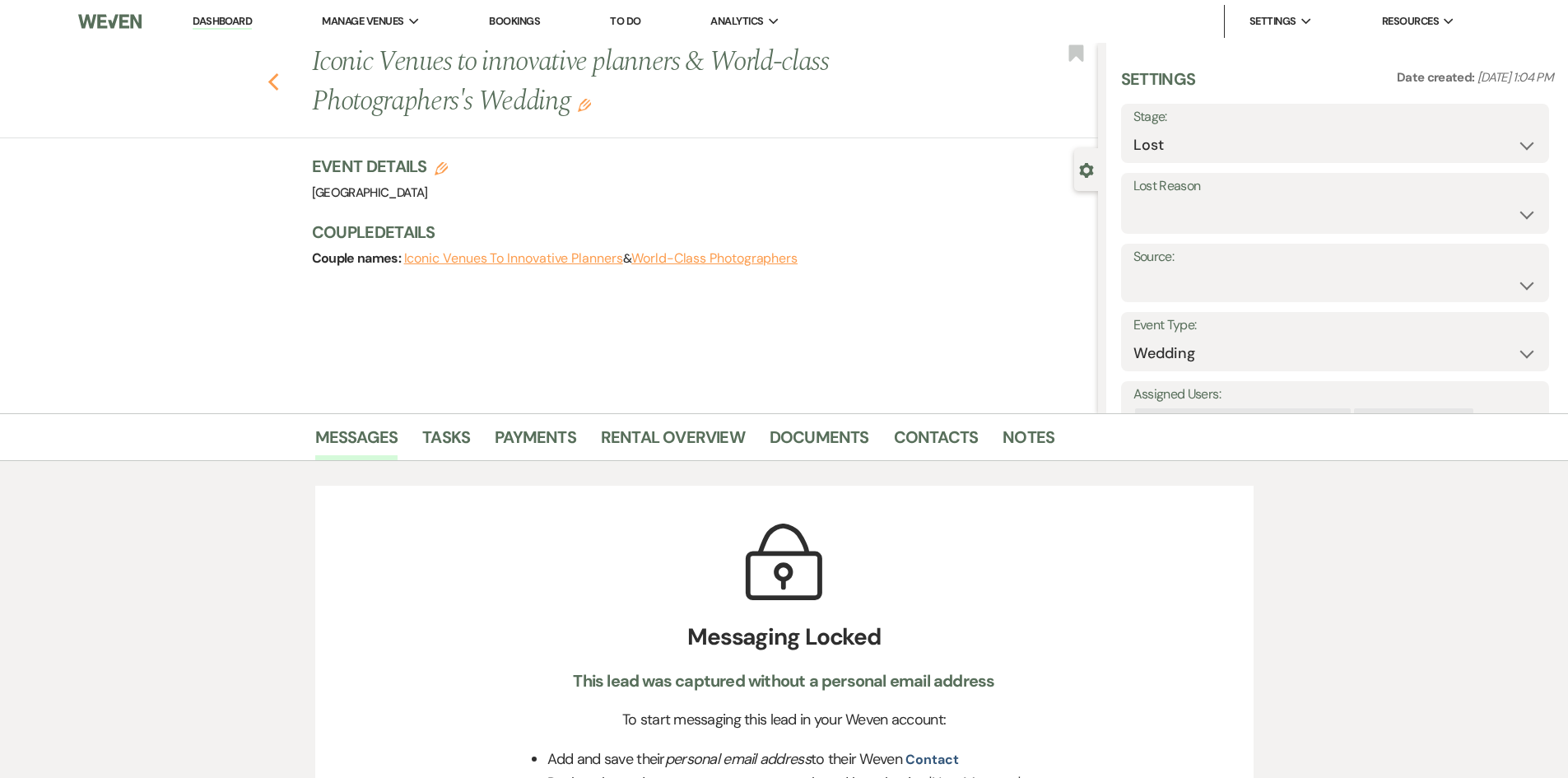
click at [275, 77] on icon "Previous" at bounding box center [273, 82] width 12 height 20
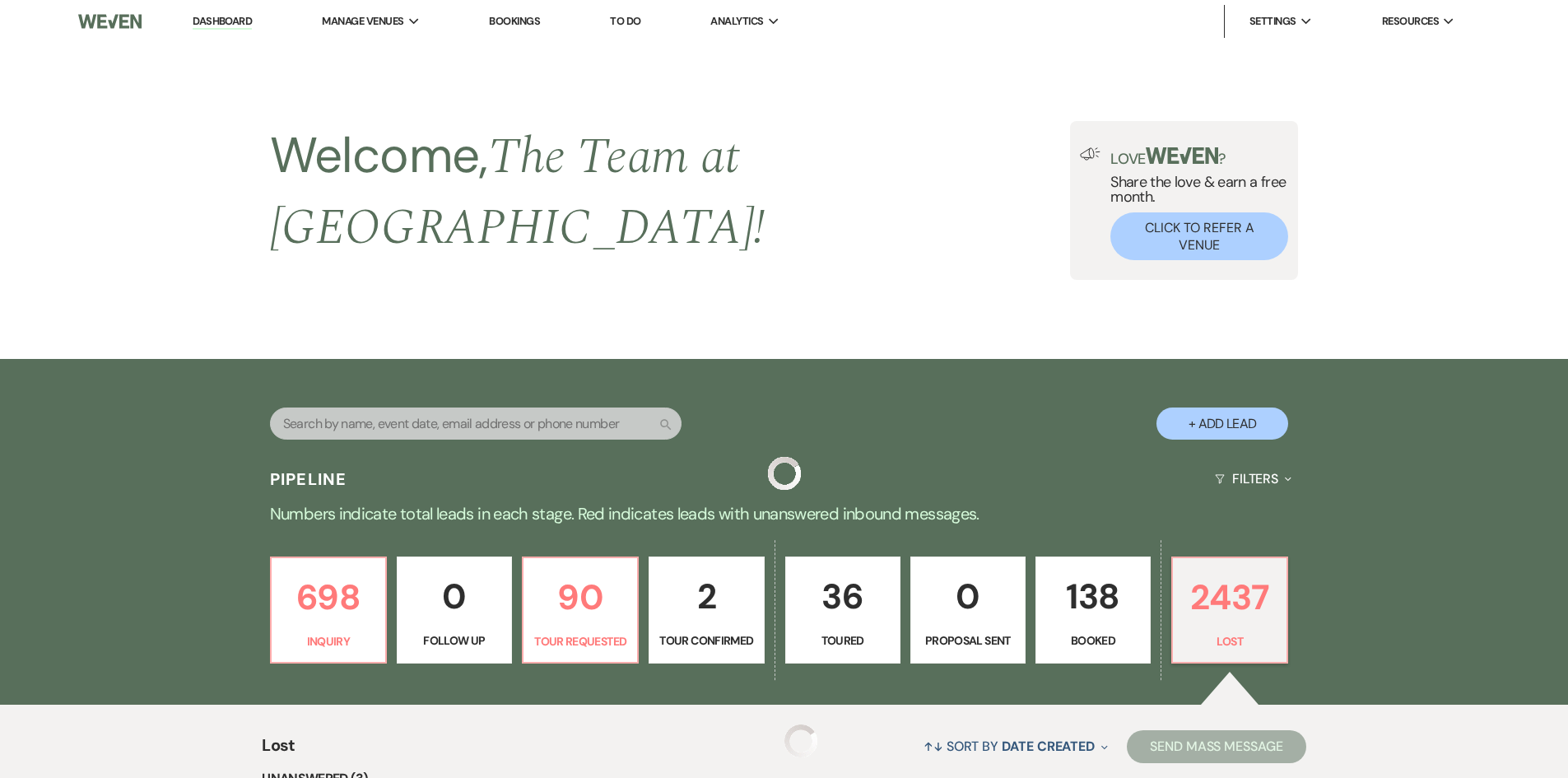
scroll to position [549, 0]
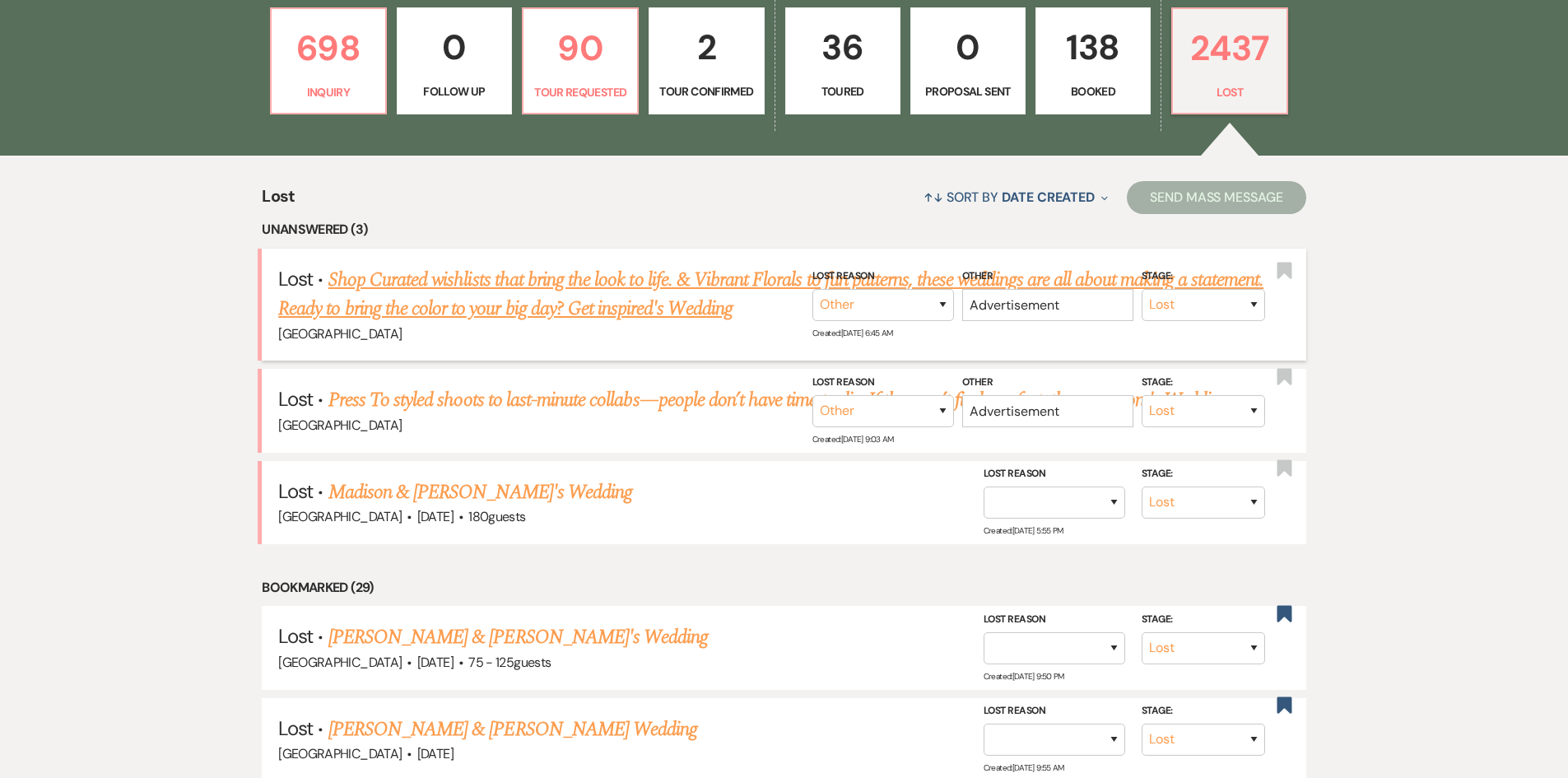
click at [425, 269] on link "Shop Curated wishlists that bring the look to life. & Vibrant Florals to fun pa…" at bounding box center [770, 294] width 985 height 60
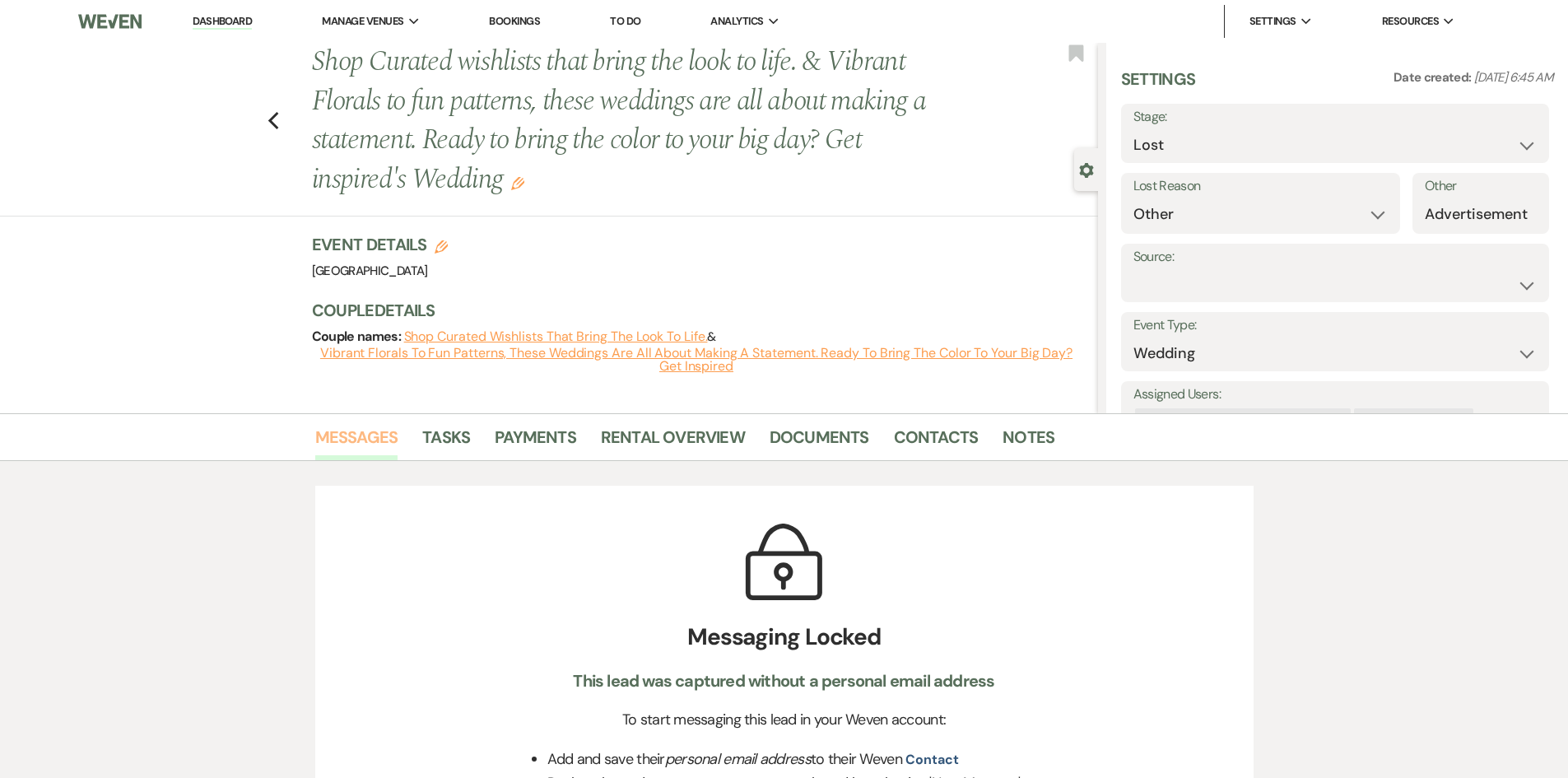
click at [345, 440] on link "Messages" at bounding box center [356, 443] width 83 height 37
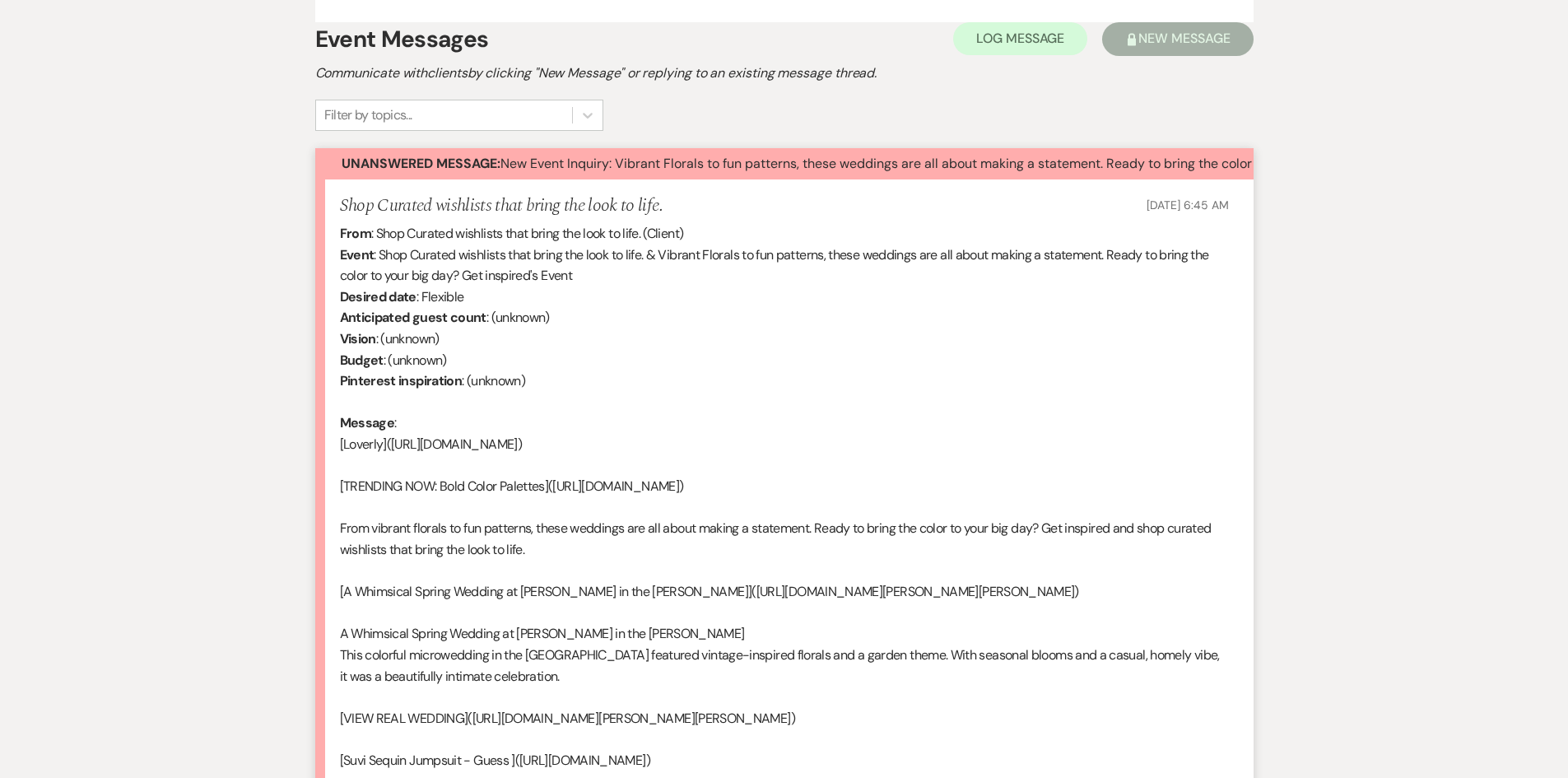
scroll to position [912, 0]
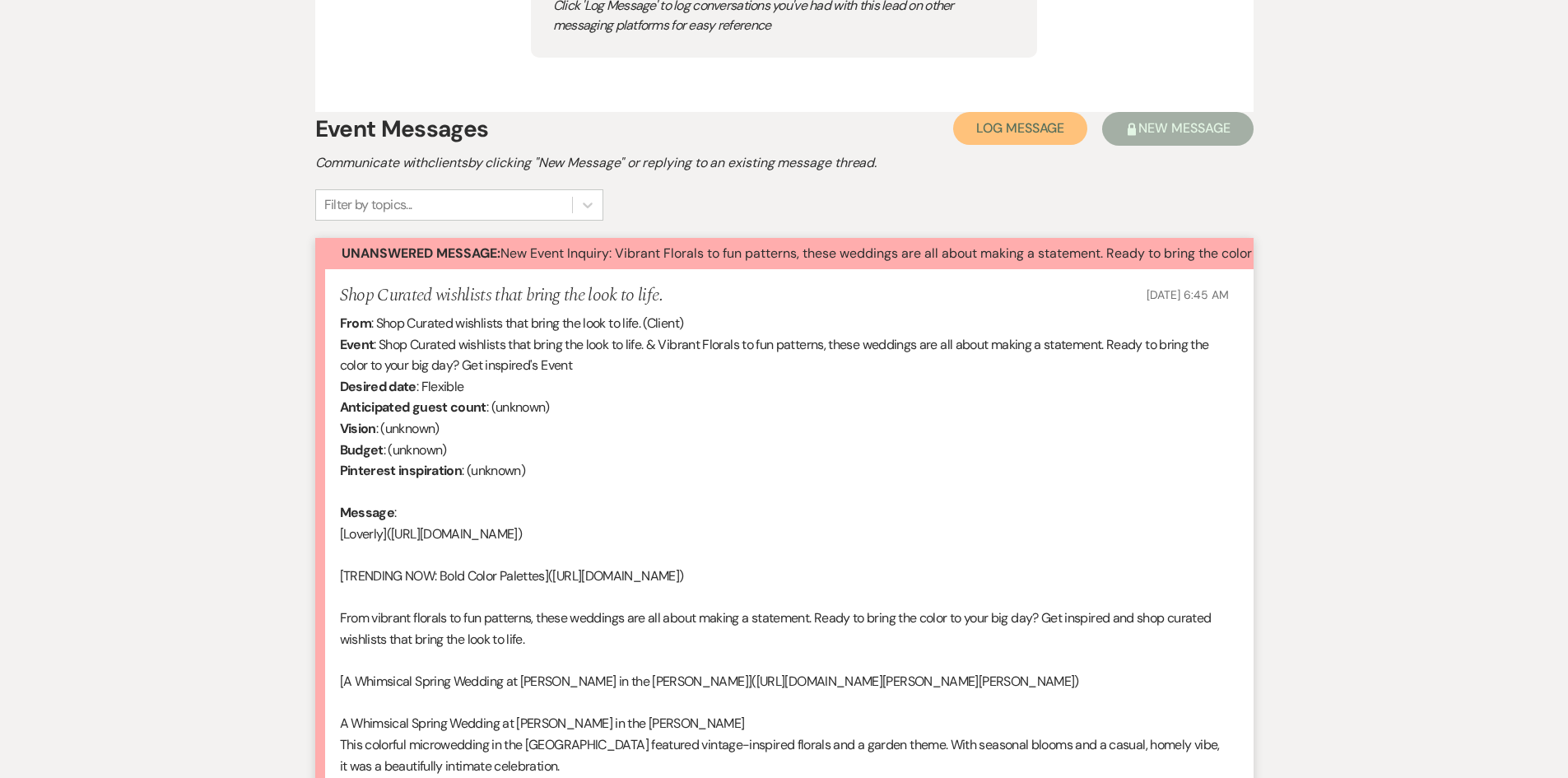
click at [1010, 132] on span "Log Message" at bounding box center [1020, 127] width 88 height 17
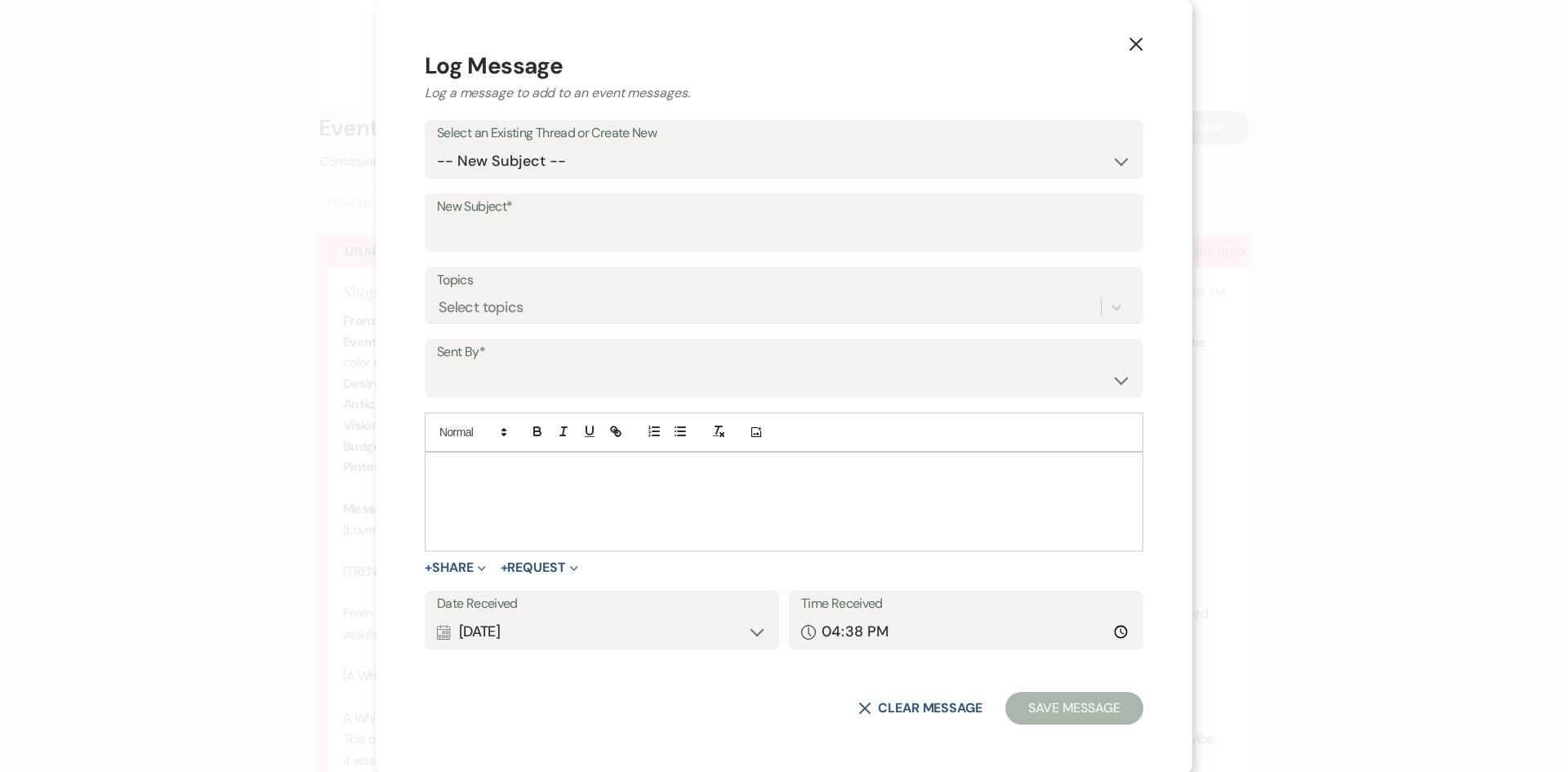
click at [1131, 37] on icon "X" at bounding box center [1136, 44] width 15 height 15
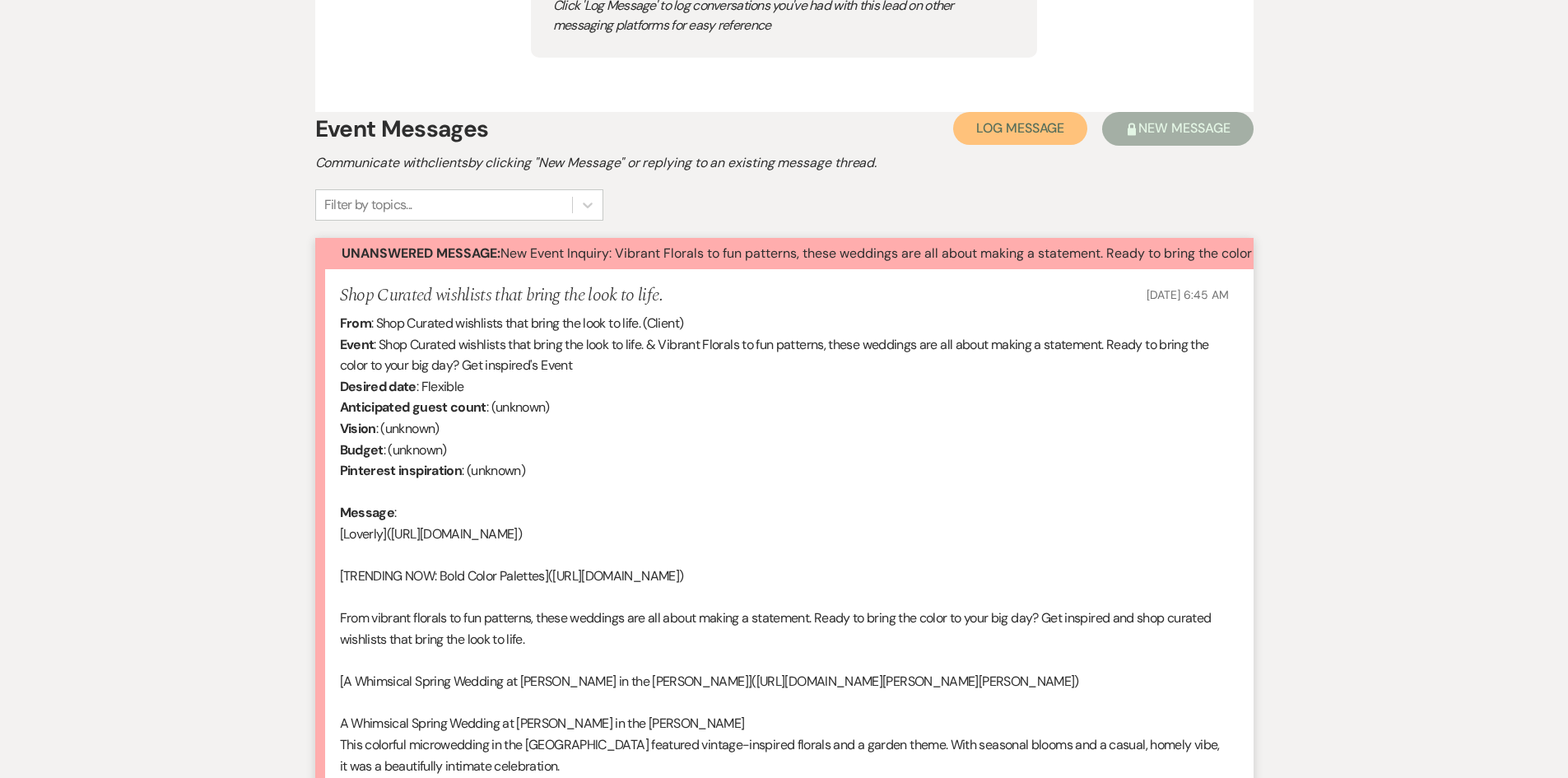
click at [1030, 126] on span "Log Message" at bounding box center [1020, 127] width 88 height 17
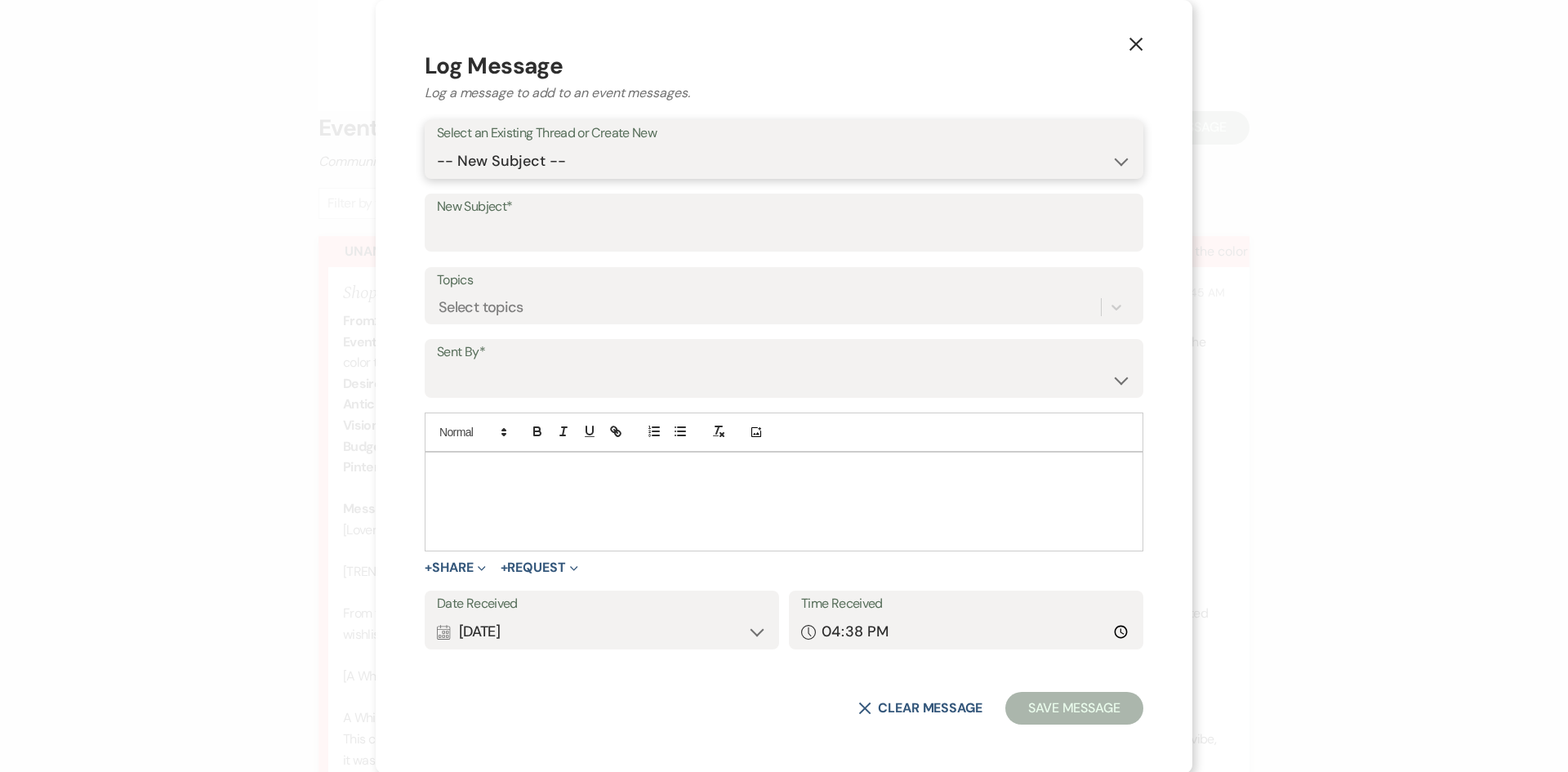
click at [1112, 158] on select "-- New Subject -- New Event Inquiry: Vibrant Florals to fun patterns, these wed…" at bounding box center [784, 161] width 694 height 32
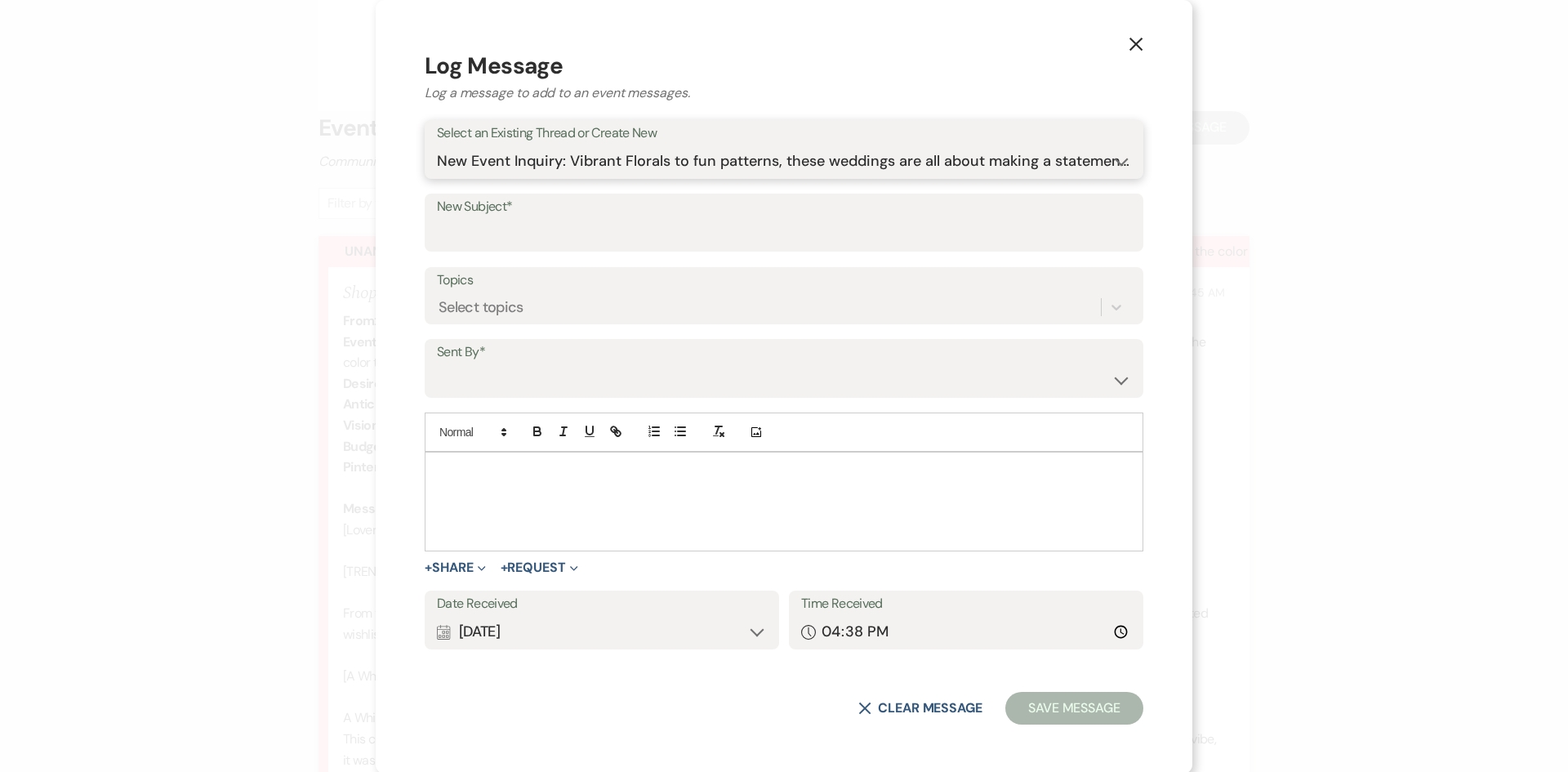
click at [437, 177] on select "-- New Subject -- New Event Inquiry: Vibrant Florals to fun patterns, these wed…" at bounding box center [784, 161] width 694 height 32
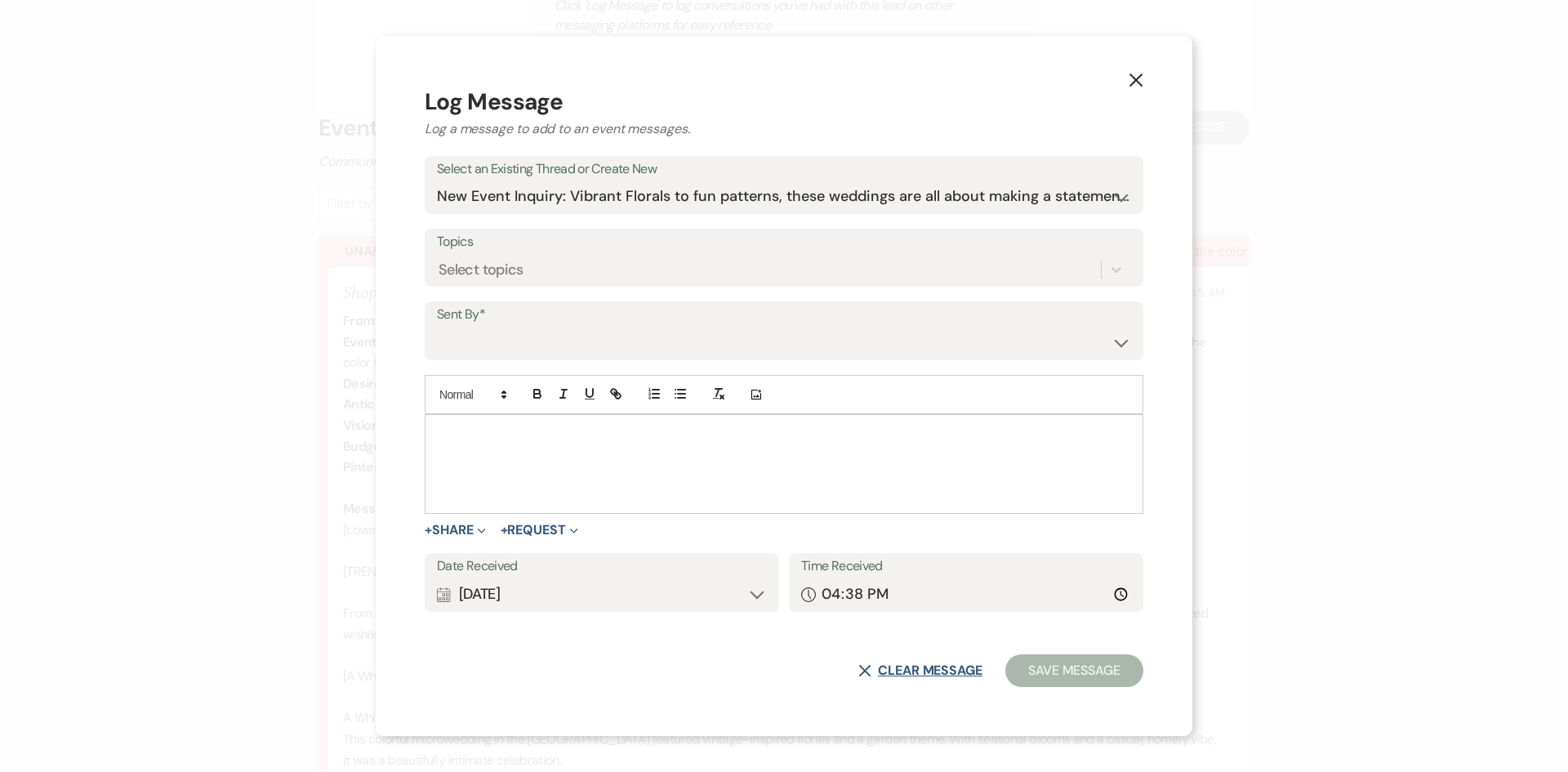
click at [925, 671] on button "X Clear message" at bounding box center [920, 670] width 125 height 13
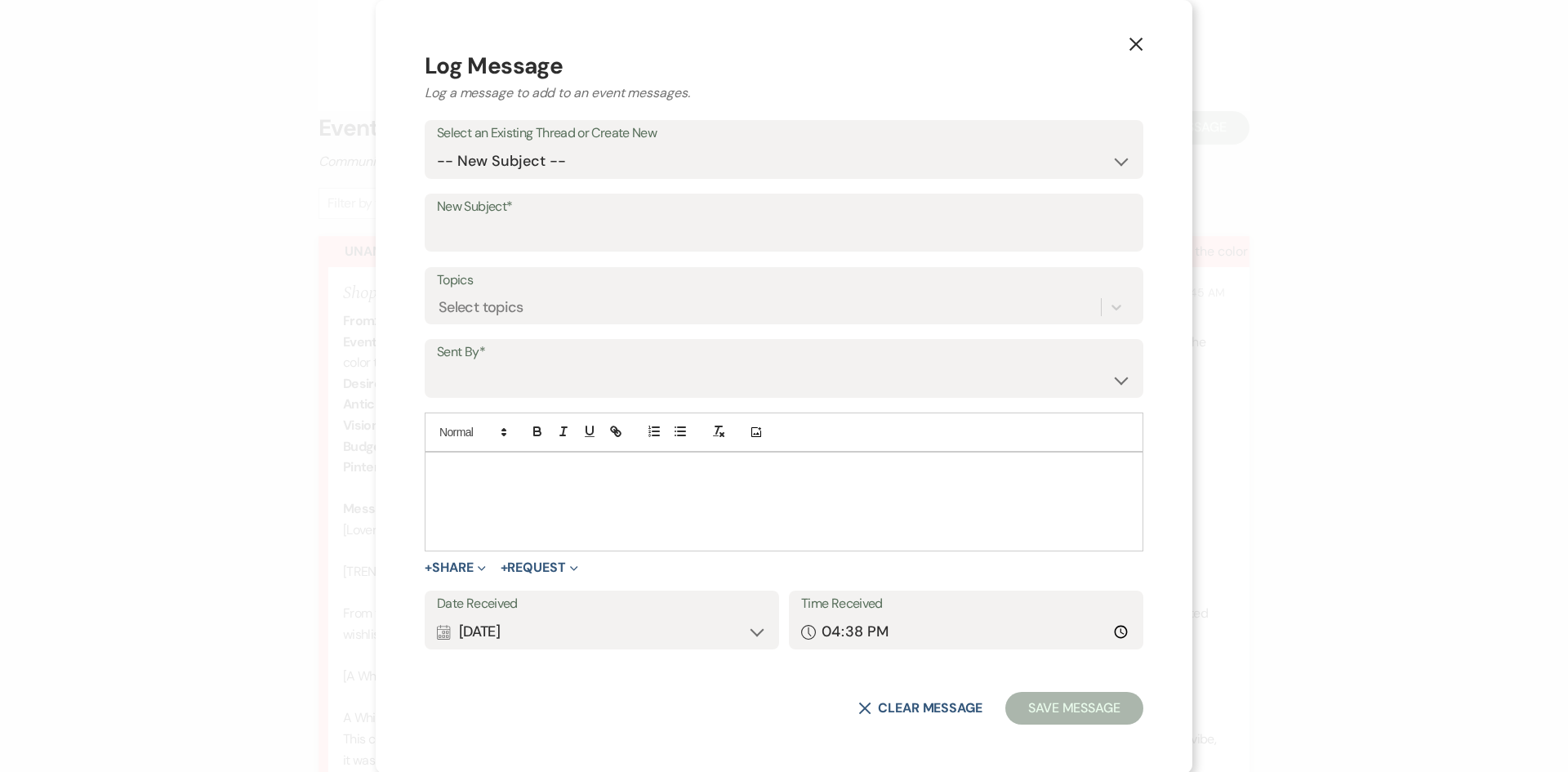
click at [1131, 41] on icon "X" at bounding box center [1136, 44] width 15 height 15
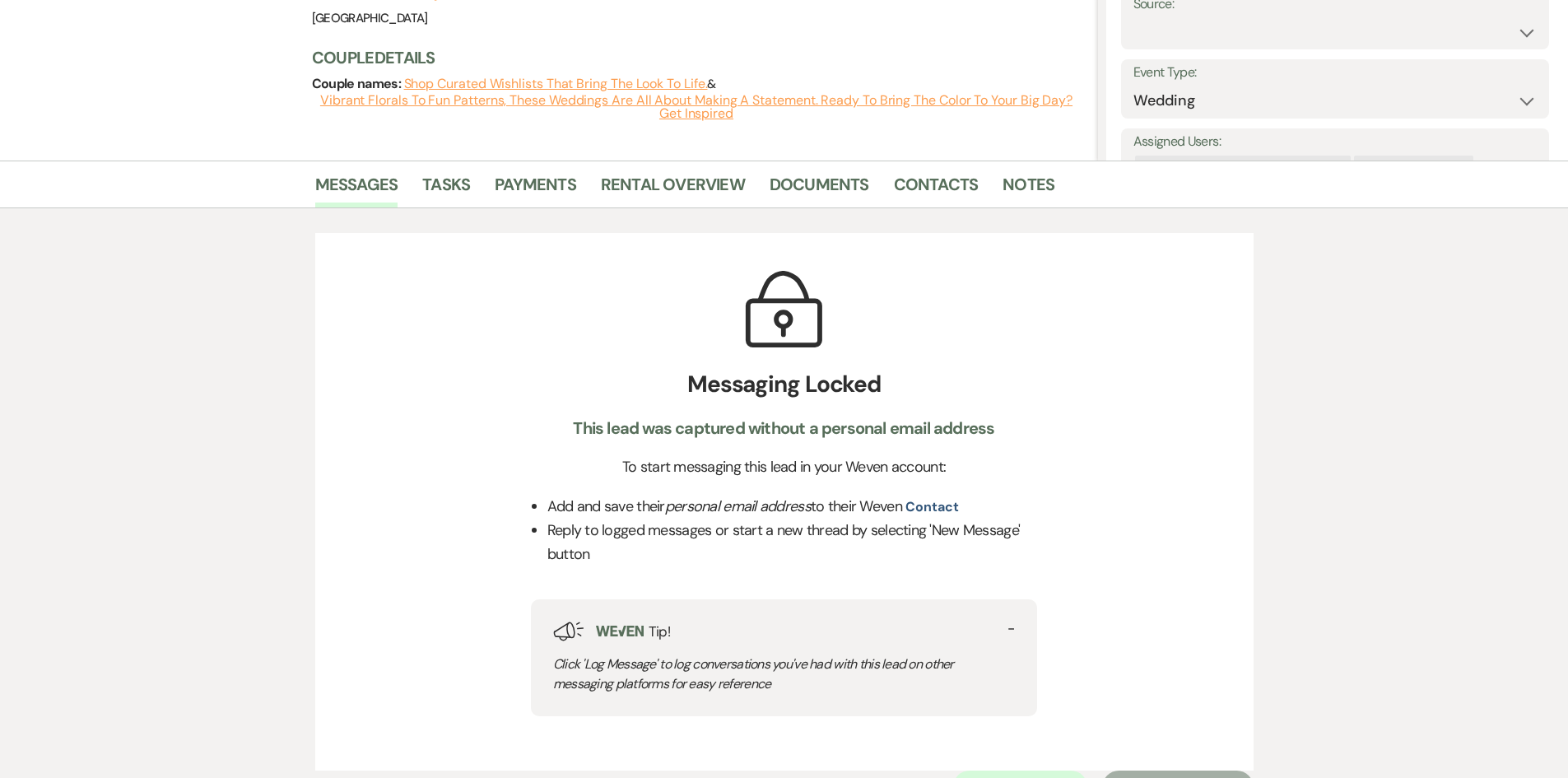
scroll to position [0, 0]
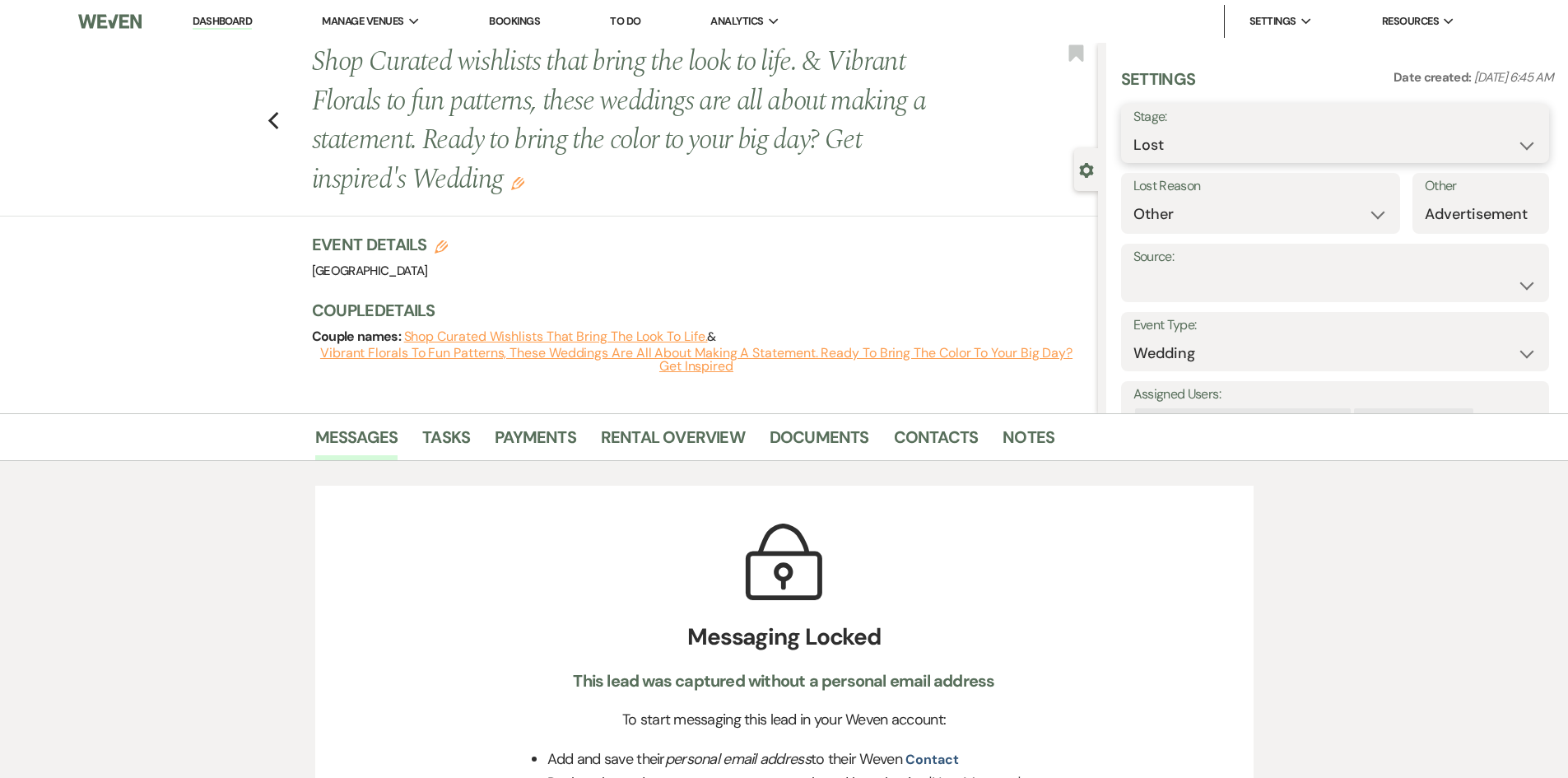
click at [1264, 134] on select "Inquiry Follow Up Tour Requested Tour Confirmed Toured Proposal Sent Booked Lost" at bounding box center [1334, 145] width 403 height 32
click at [1133, 129] on select "Inquiry Follow Up Tour Requested Tour Confirmed Toured Proposal Sent Booked Lost" at bounding box center [1334, 145] width 403 height 32
click at [1506, 280] on select "Weven Venue Website Instagram Facebook Pinterest Google The Knot Wedding Wire H…" at bounding box center [1334, 284] width 403 height 32
click at [1133, 268] on select "Weven Venue Website Instagram Facebook Pinterest Google The Knot Wedding Wire H…" at bounding box center [1334, 284] width 403 height 32
click at [1307, 279] on input "Other Source*" at bounding box center [1354, 284] width 184 height 32
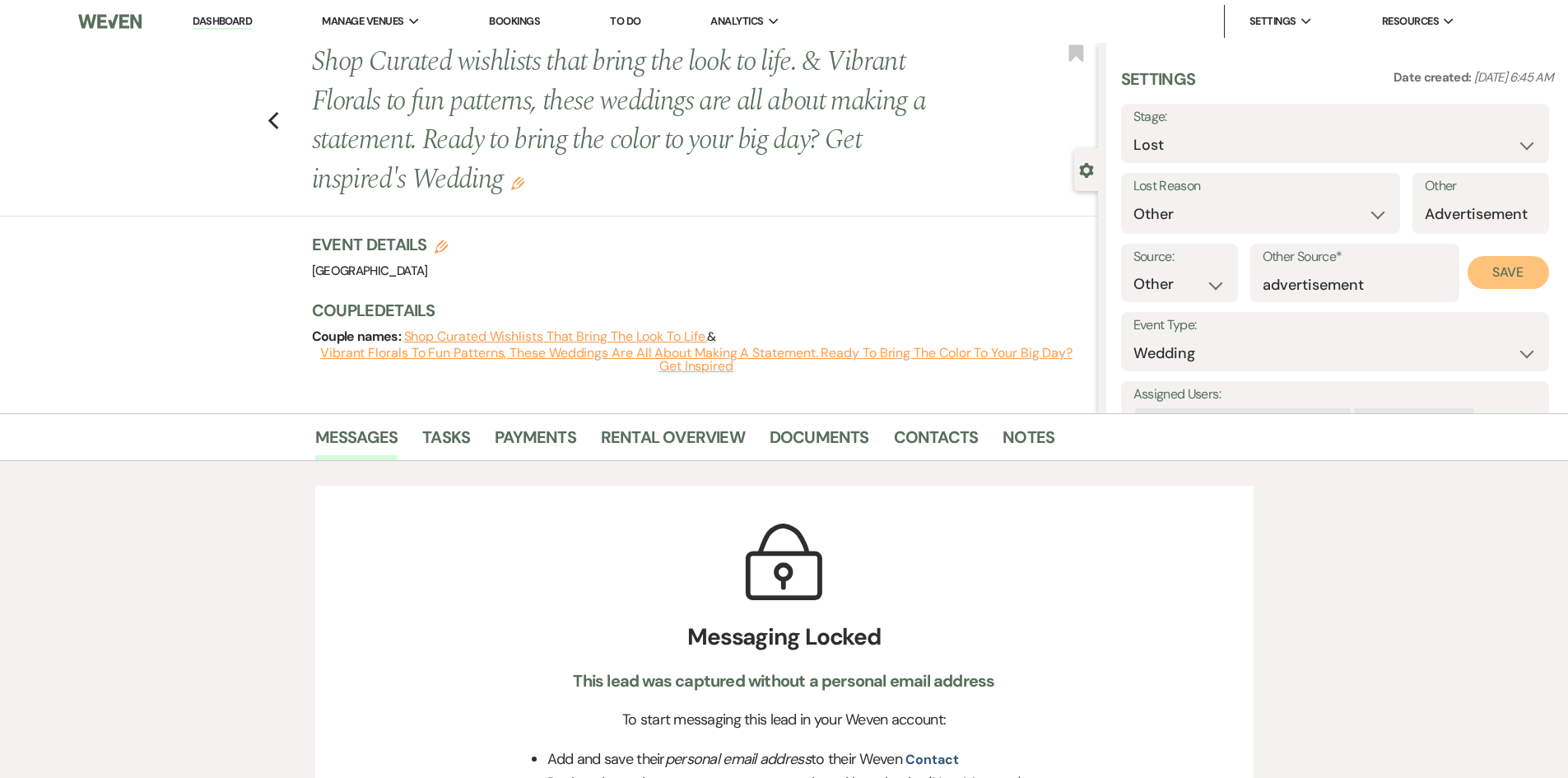
click at [1488, 268] on button "Save" at bounding box center [1508, 272] width 81 height 33
click at [272, 124] on div "Previous Shop Curated wishlists that bring the look to life. & Vibrant Florals …" at bounding box center [545, 130] width 1106 height 174
click at [278, 114] on icon "Previous" at bounding box center [273, 121] width 12 height 20
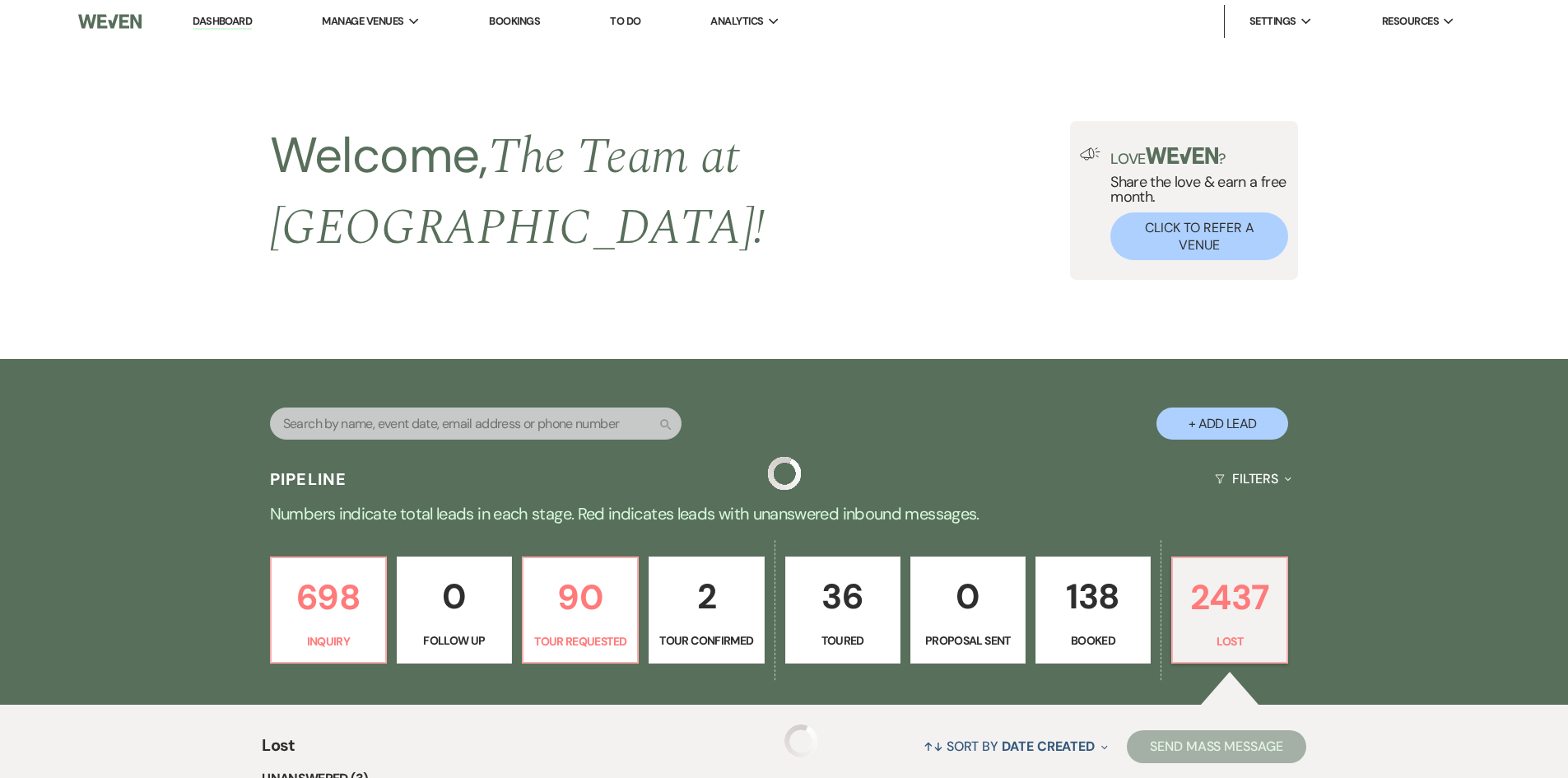
scroll to position [549, 0]
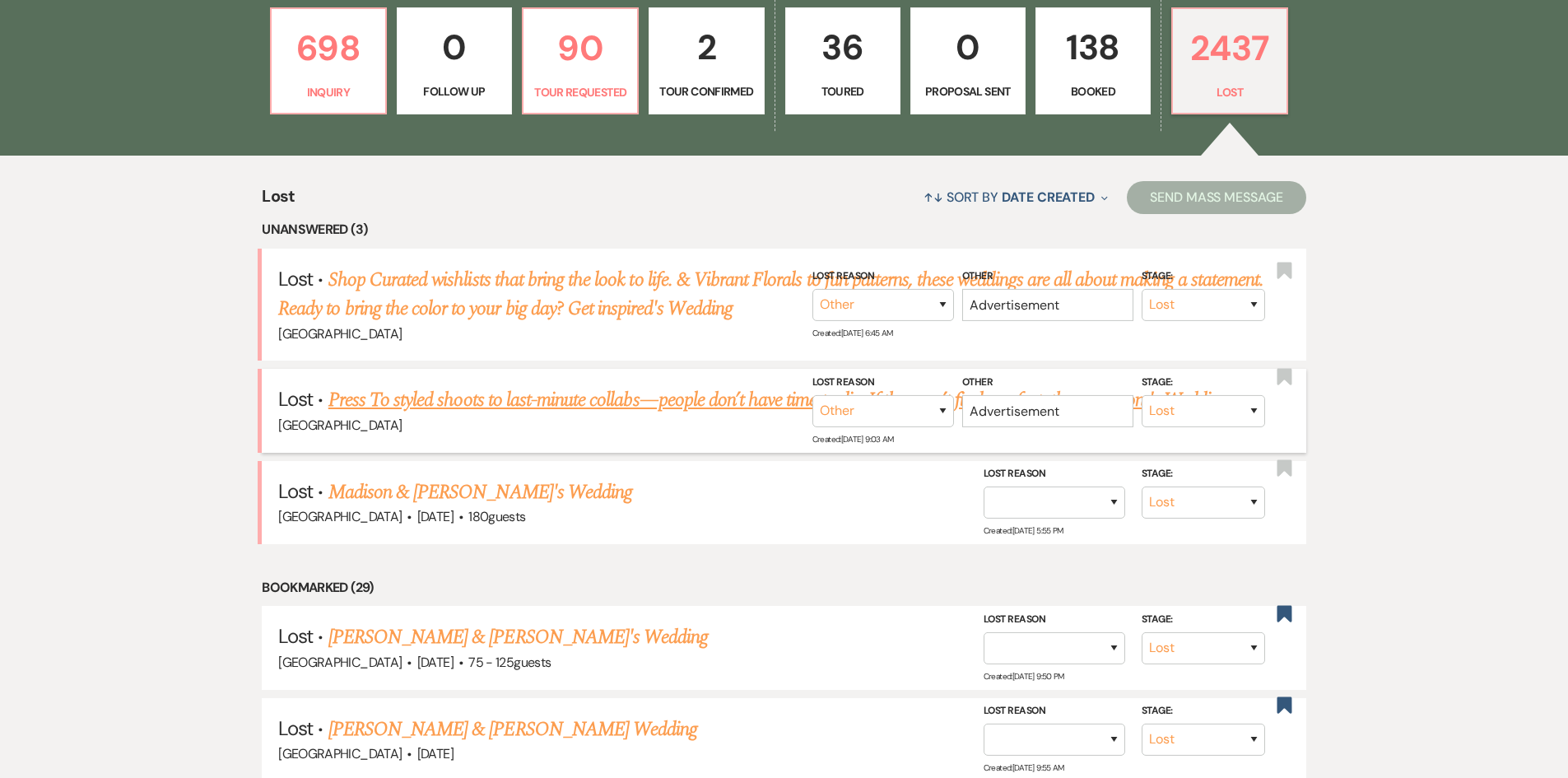
click at [563, 385] on link "Press To styled shoots to last-minute collabs—people don’t have time to dig. If…" at bounding box center [778, 400] width 899 height 29
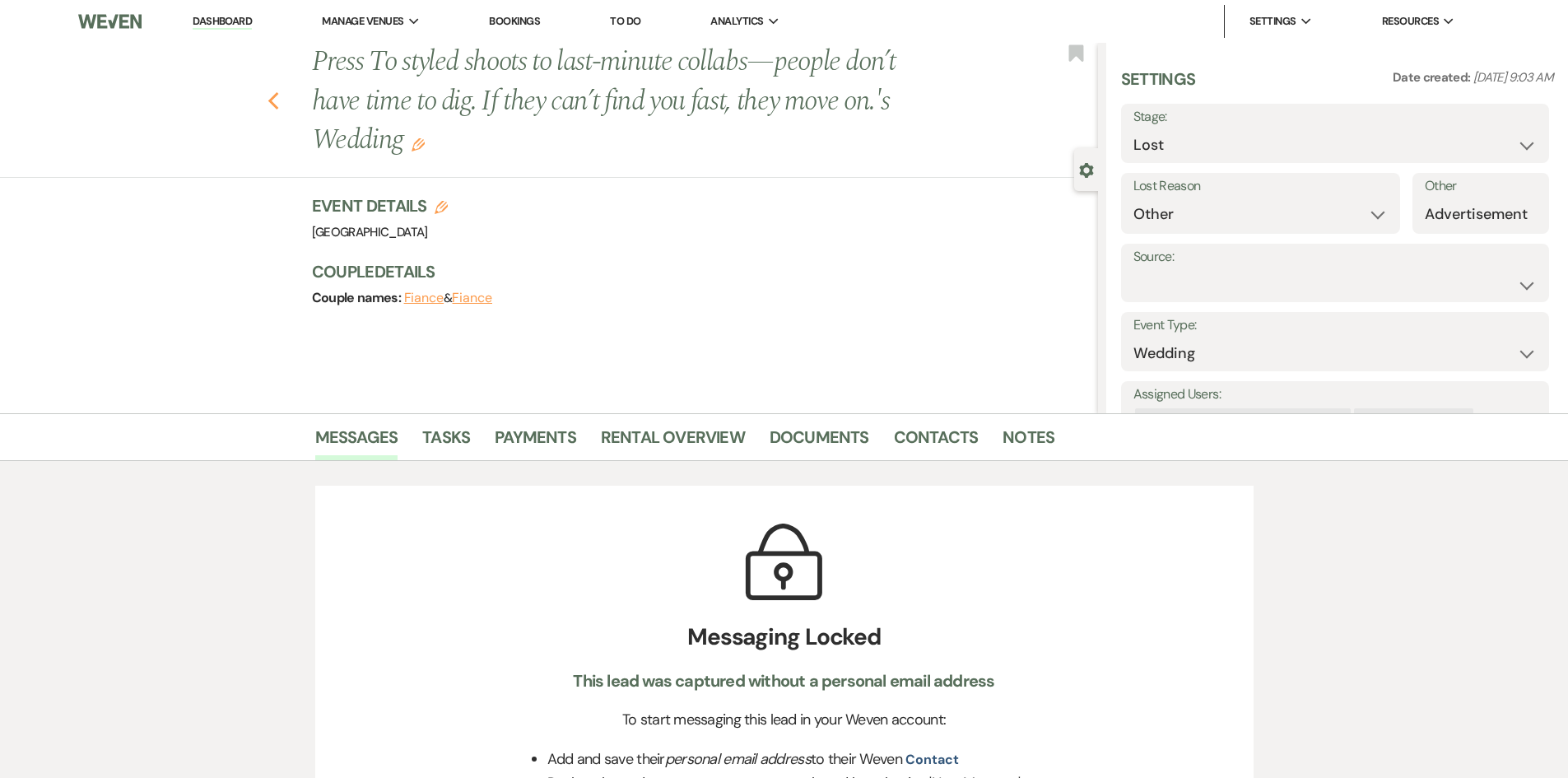
click at [279, 102] on icon "Previous" at bounding box center [273, 102] width 12 height 20
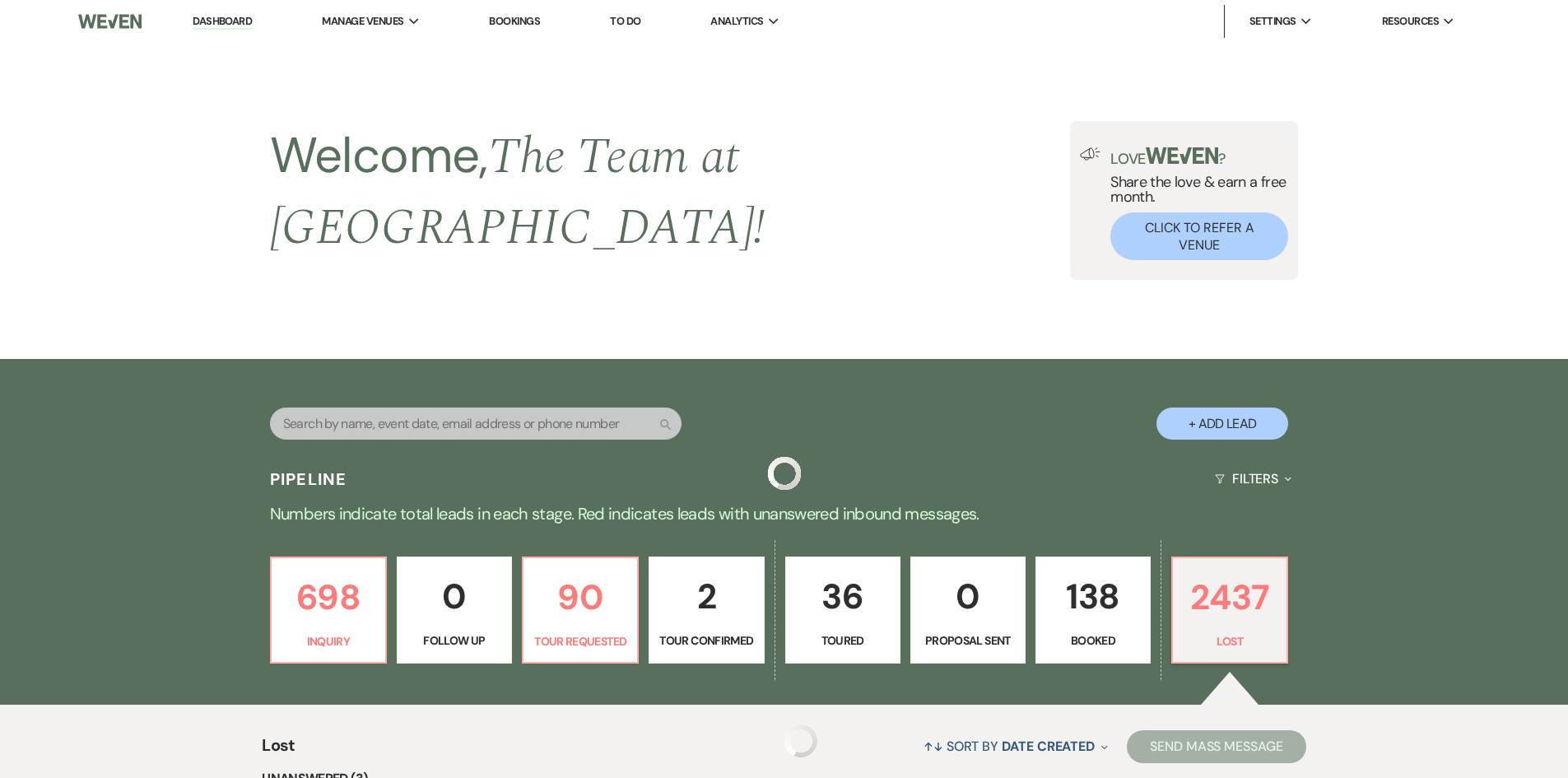
scroll to position [549, 0]
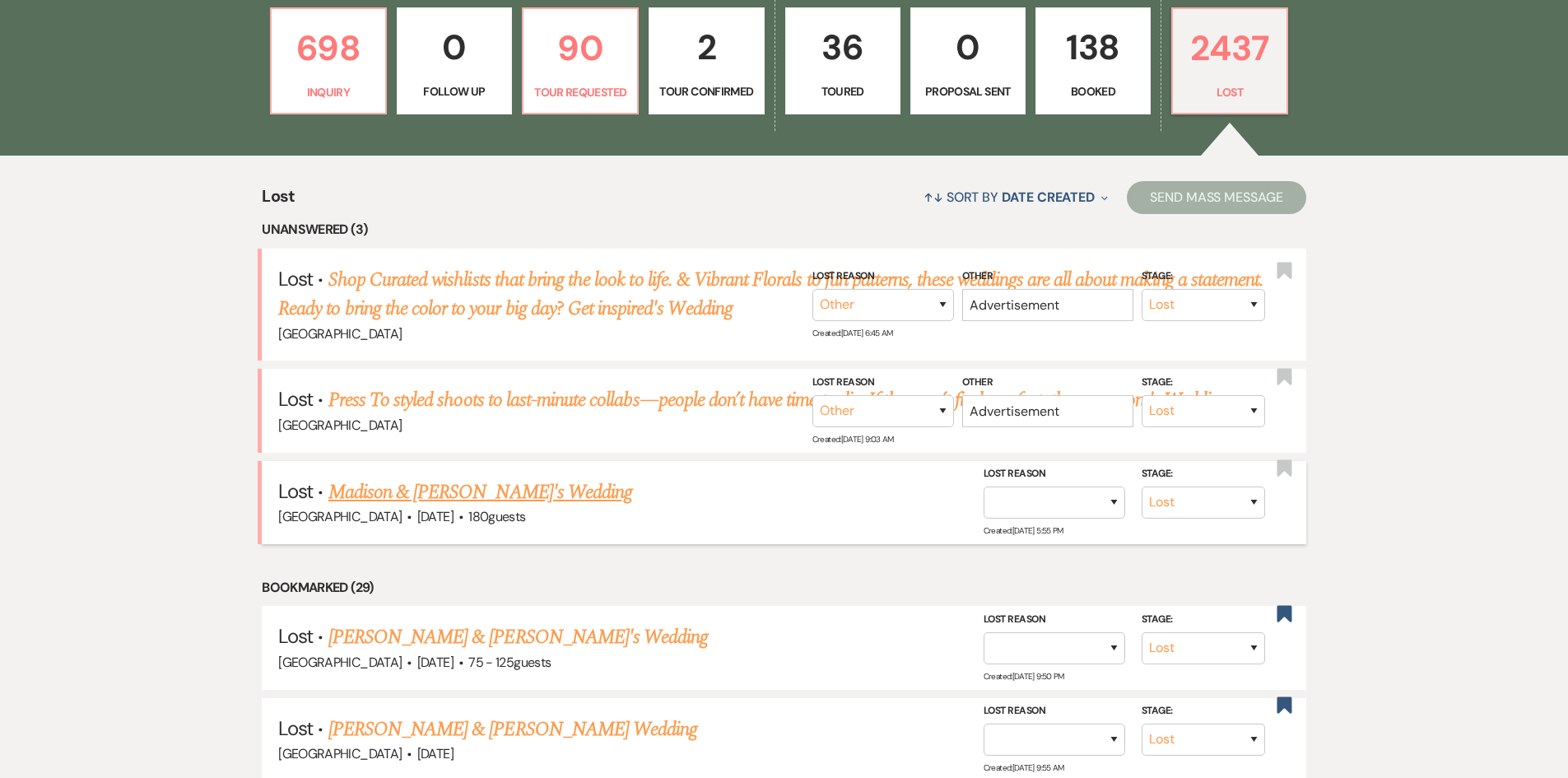
click at [482, 477] on link "Madison & Jason's Wedding" at bounding box center [480, 492] width 304 height 29
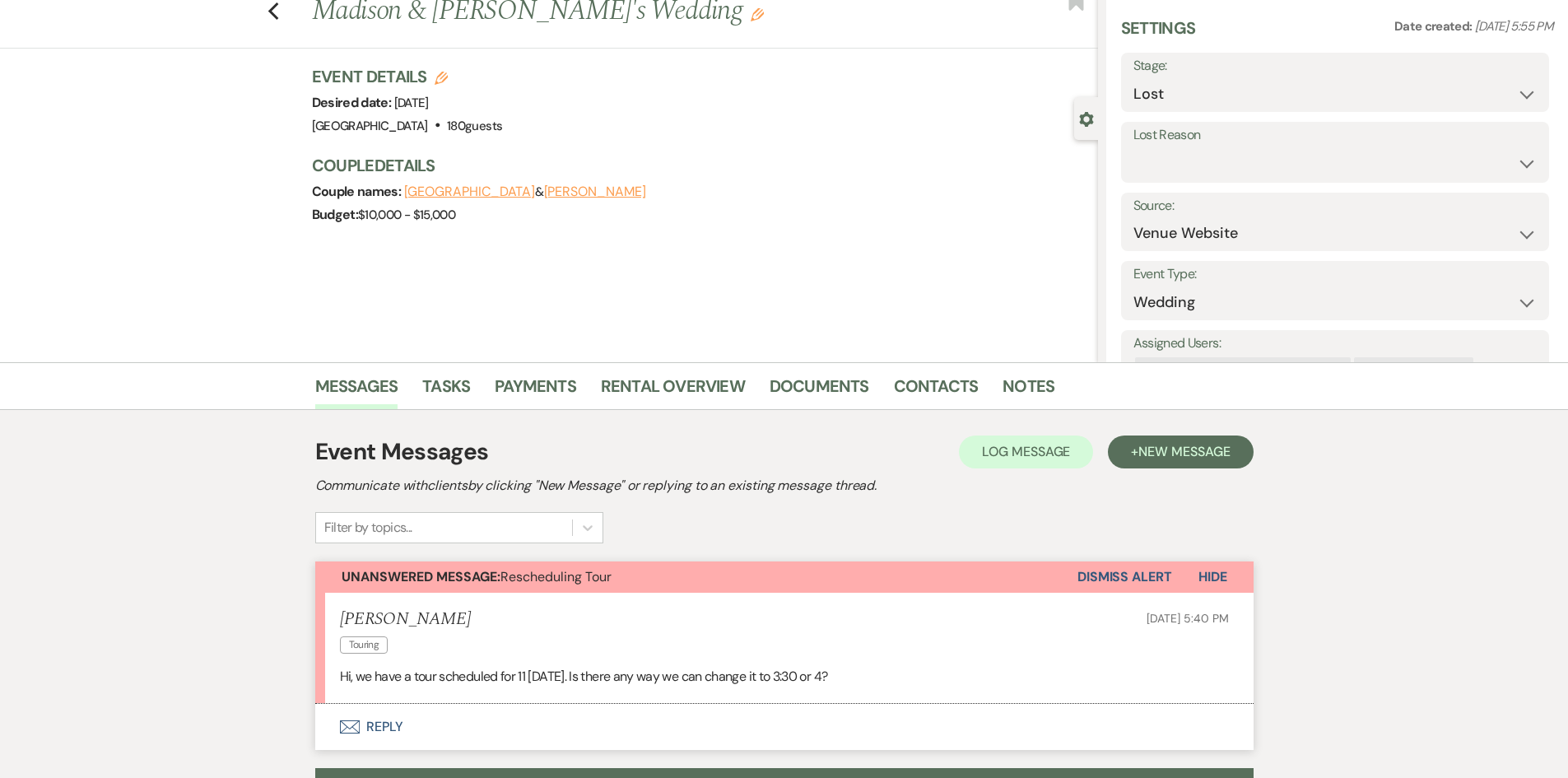
scroll to position [231, 0]
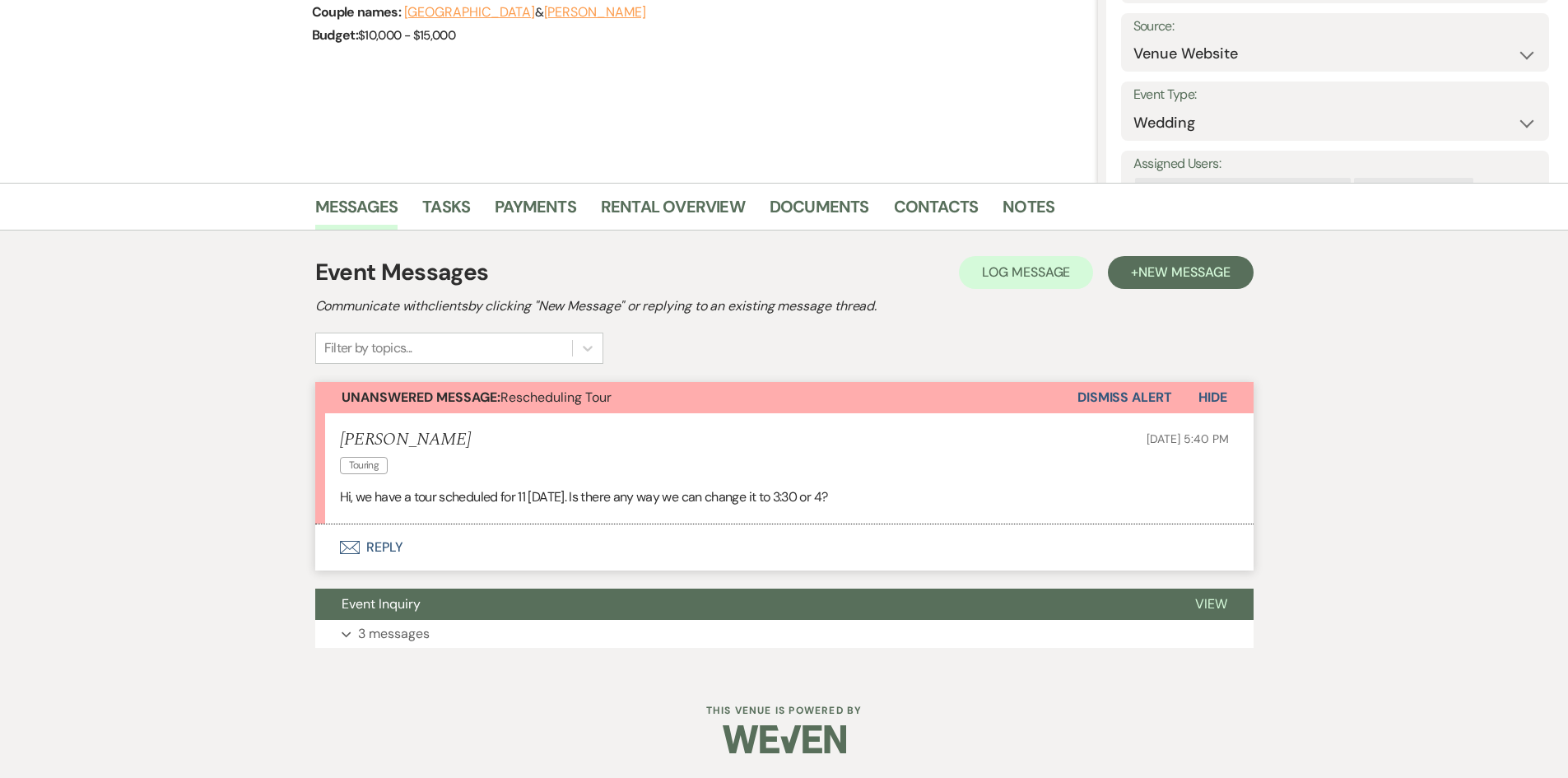
click at [1103, 393] on button "Dismiss Alert" at bounding box center [1124, 398] width 94 height 31
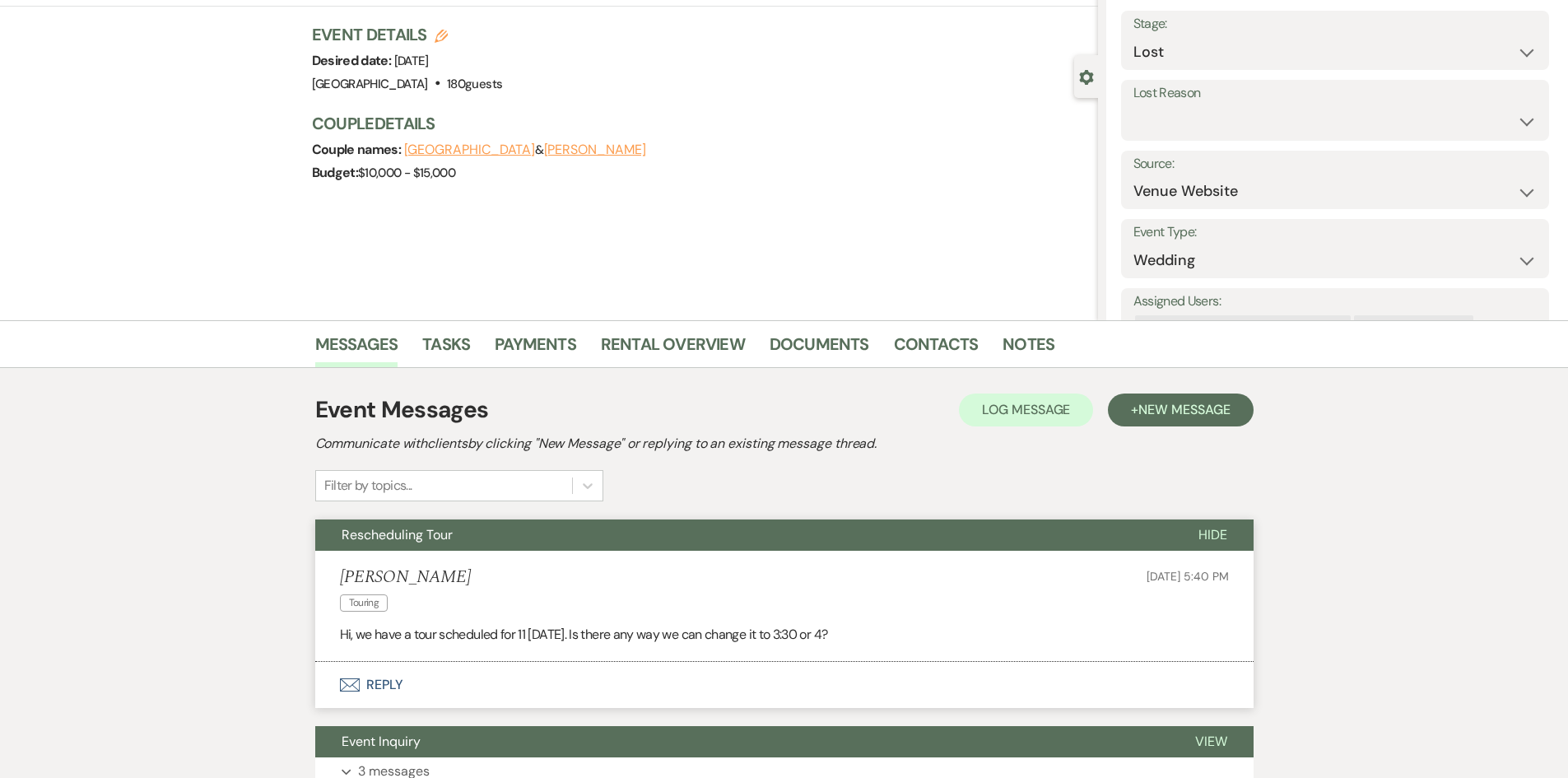
scroll to position [0, 0]
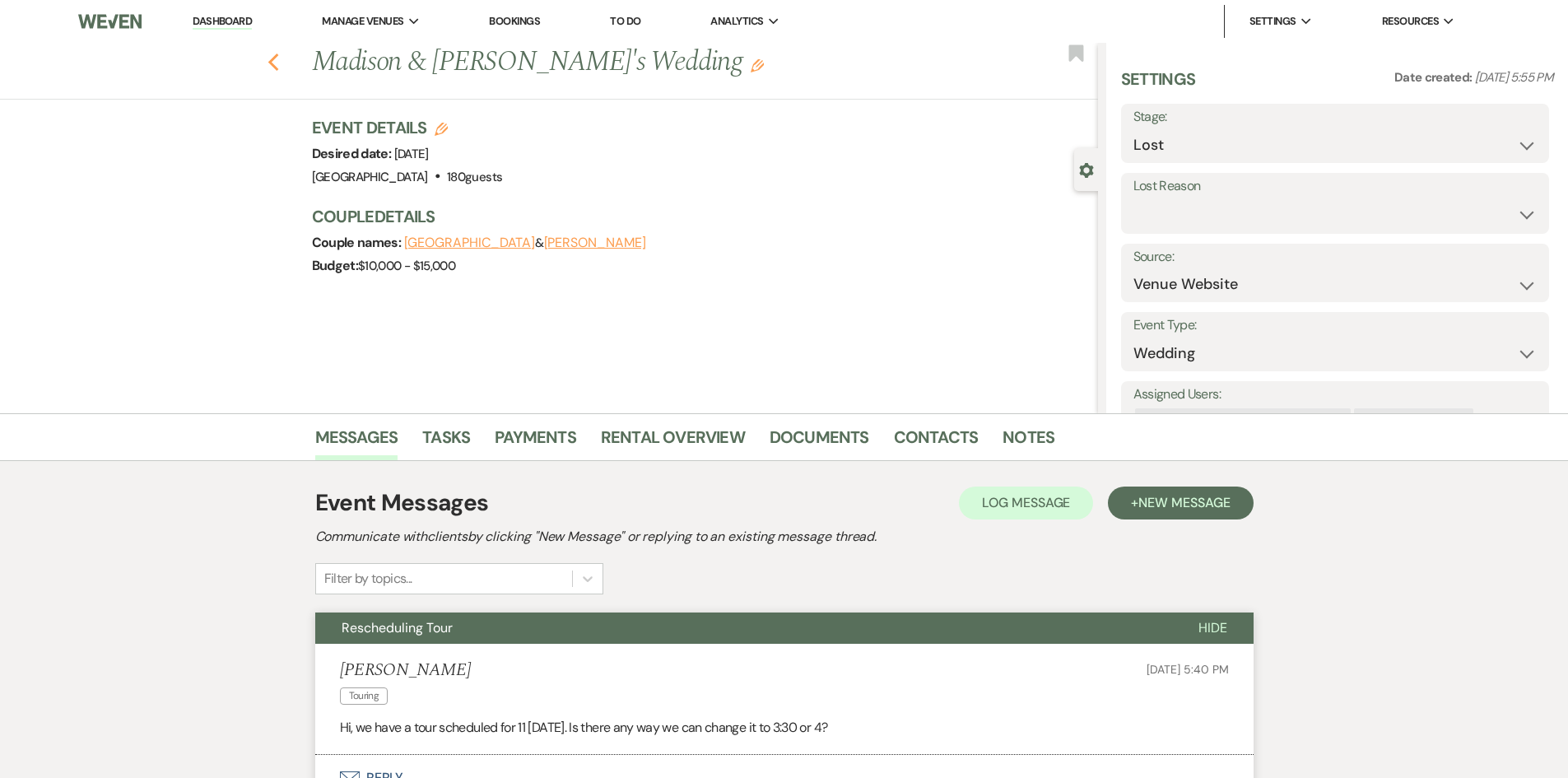
click at [278, 56] on use "button" at bounding box center [273, 62] width 11 height 18
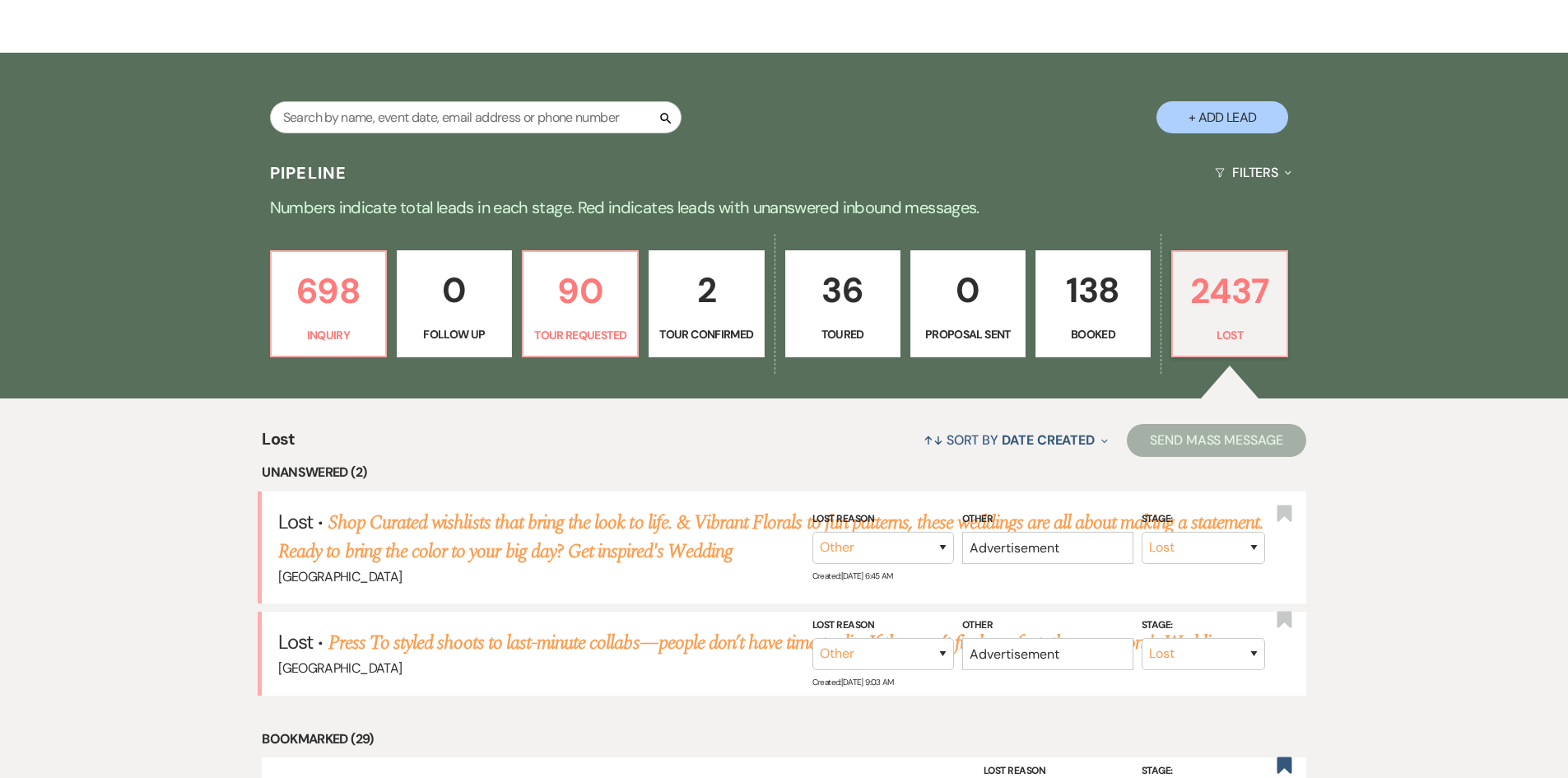
scroll to position [137, 0]
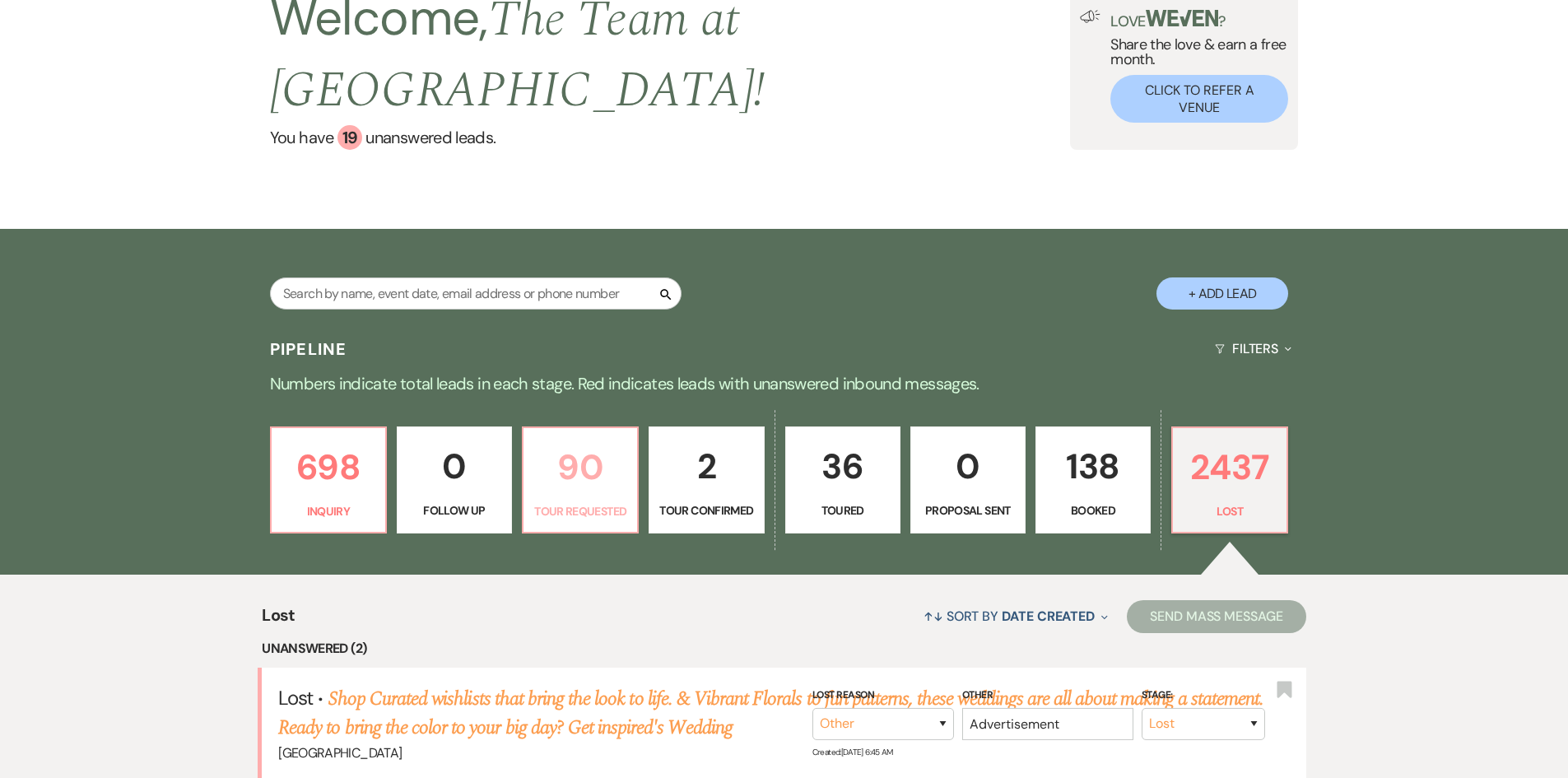
click at [574, 470] on p "90" at bounding box center [580, 467] width 93 height 55
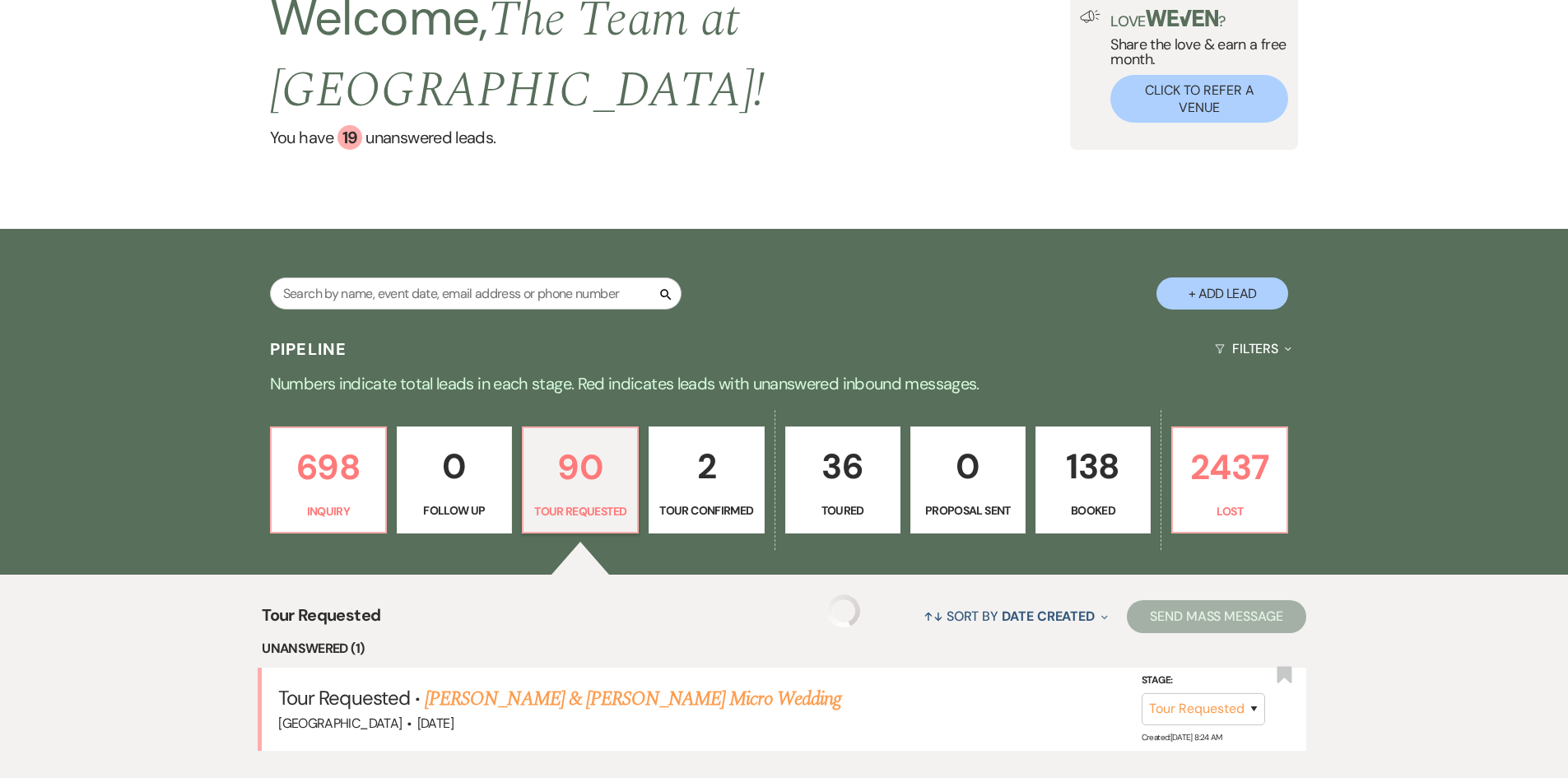
scroll to position [466, 0]
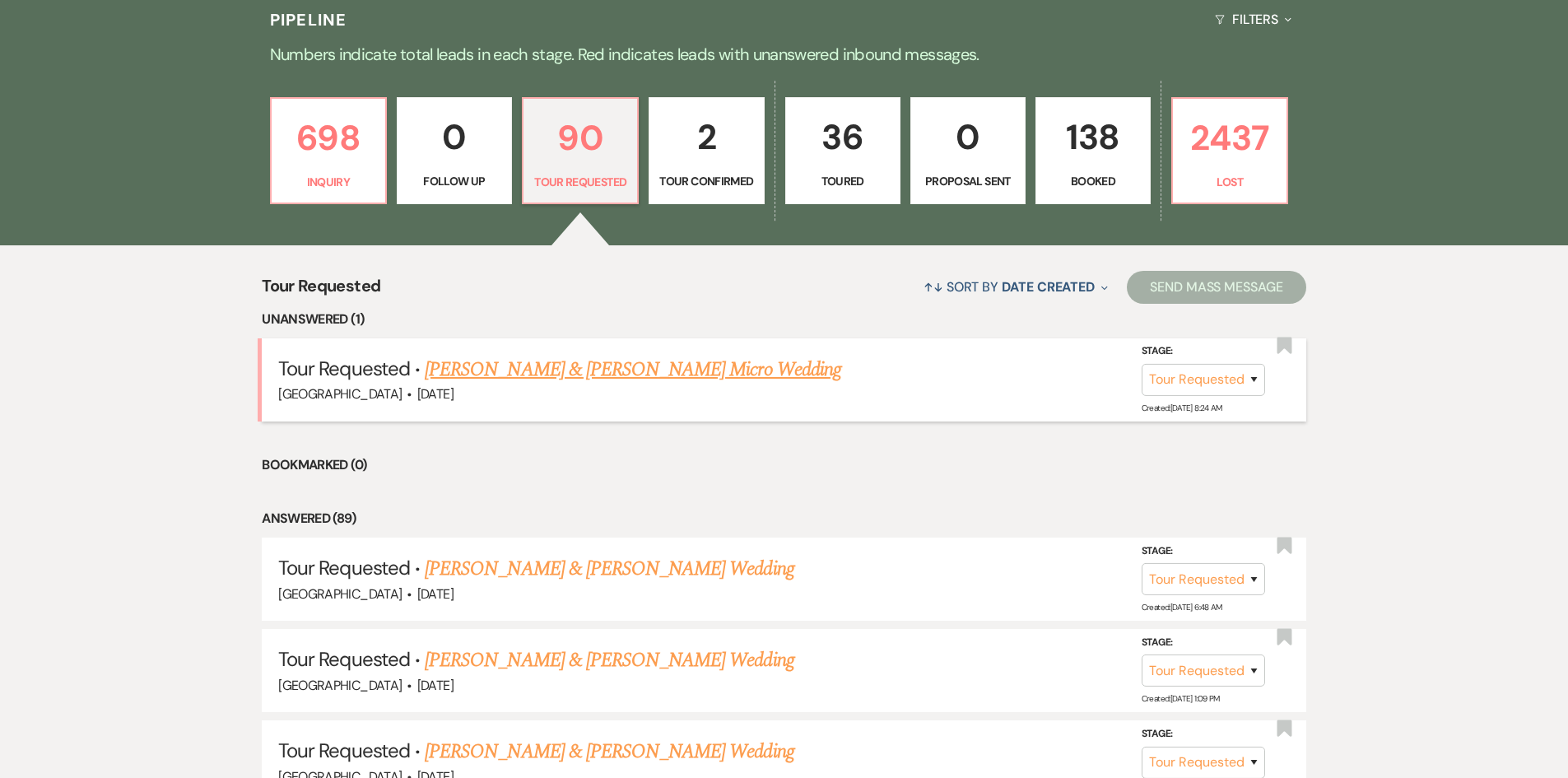
click at [555, 369] on link "[PERSON_NAME] & [PERSON_NAME] Micro Wedding" at bounding box center [633, 369] width 417 height 29
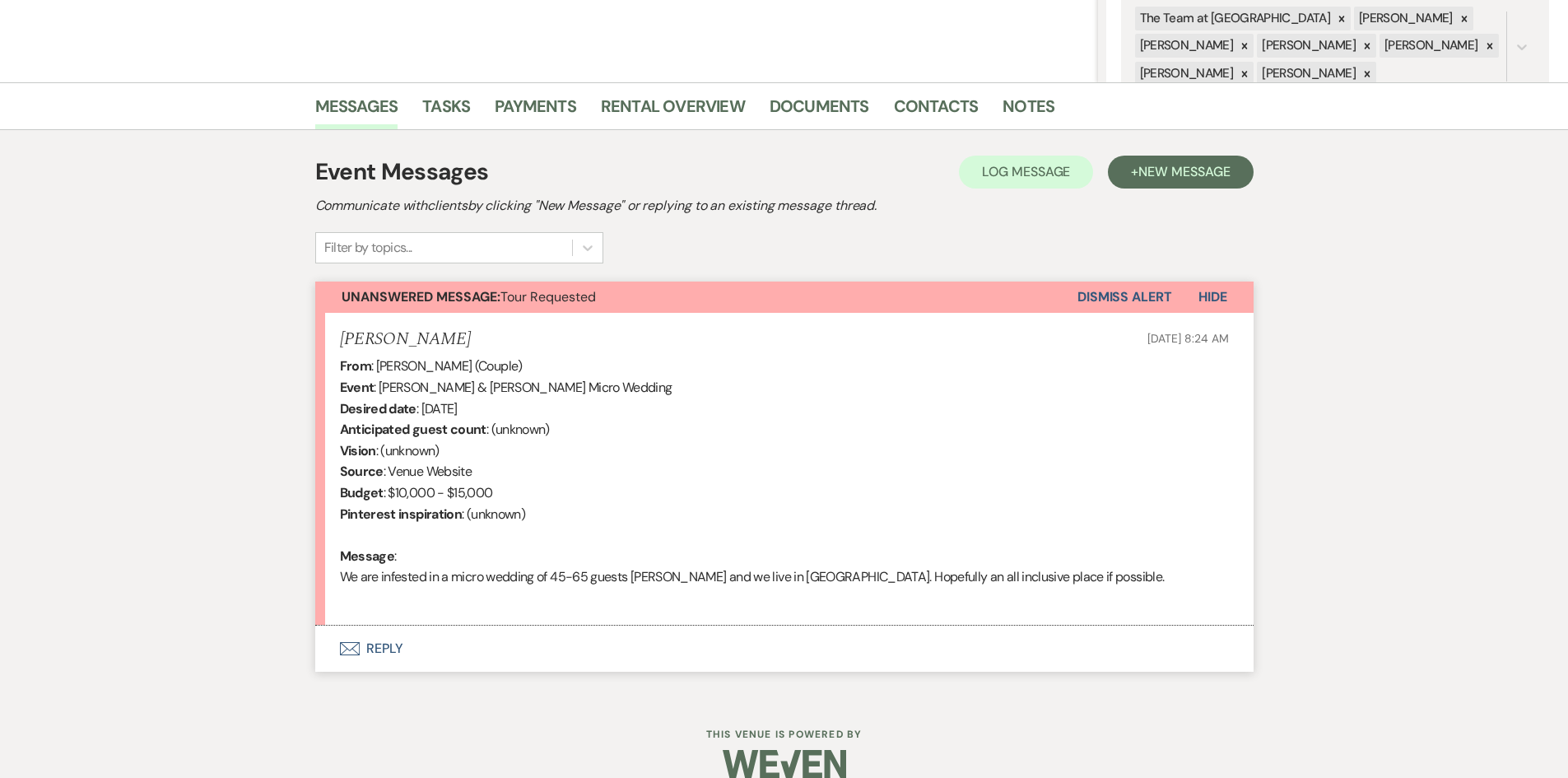
scroll to position [356, 0]
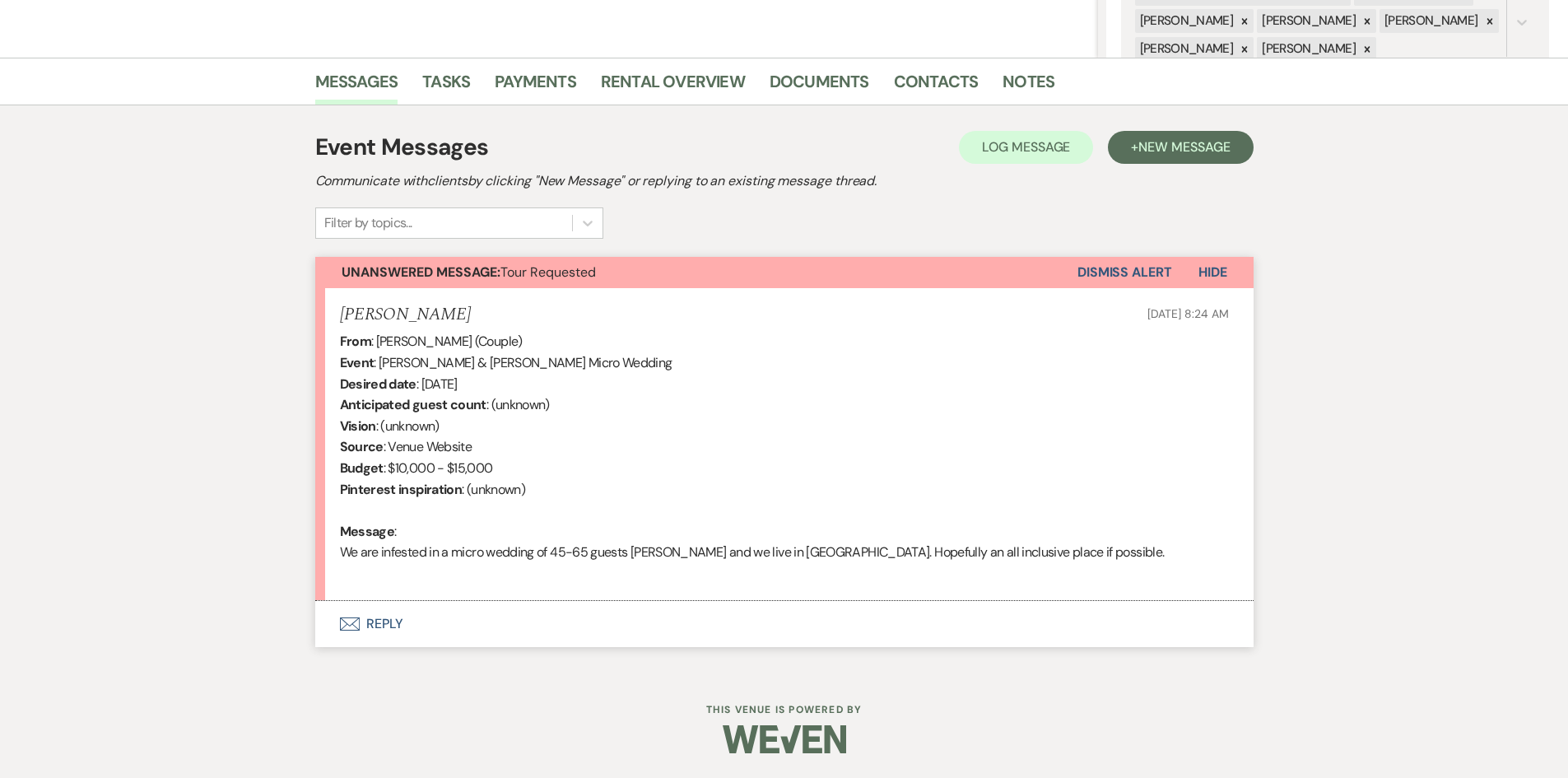
click at [384, 617] on button "Envelope Reply" at bounding box center [784, 624] width 938 height 46
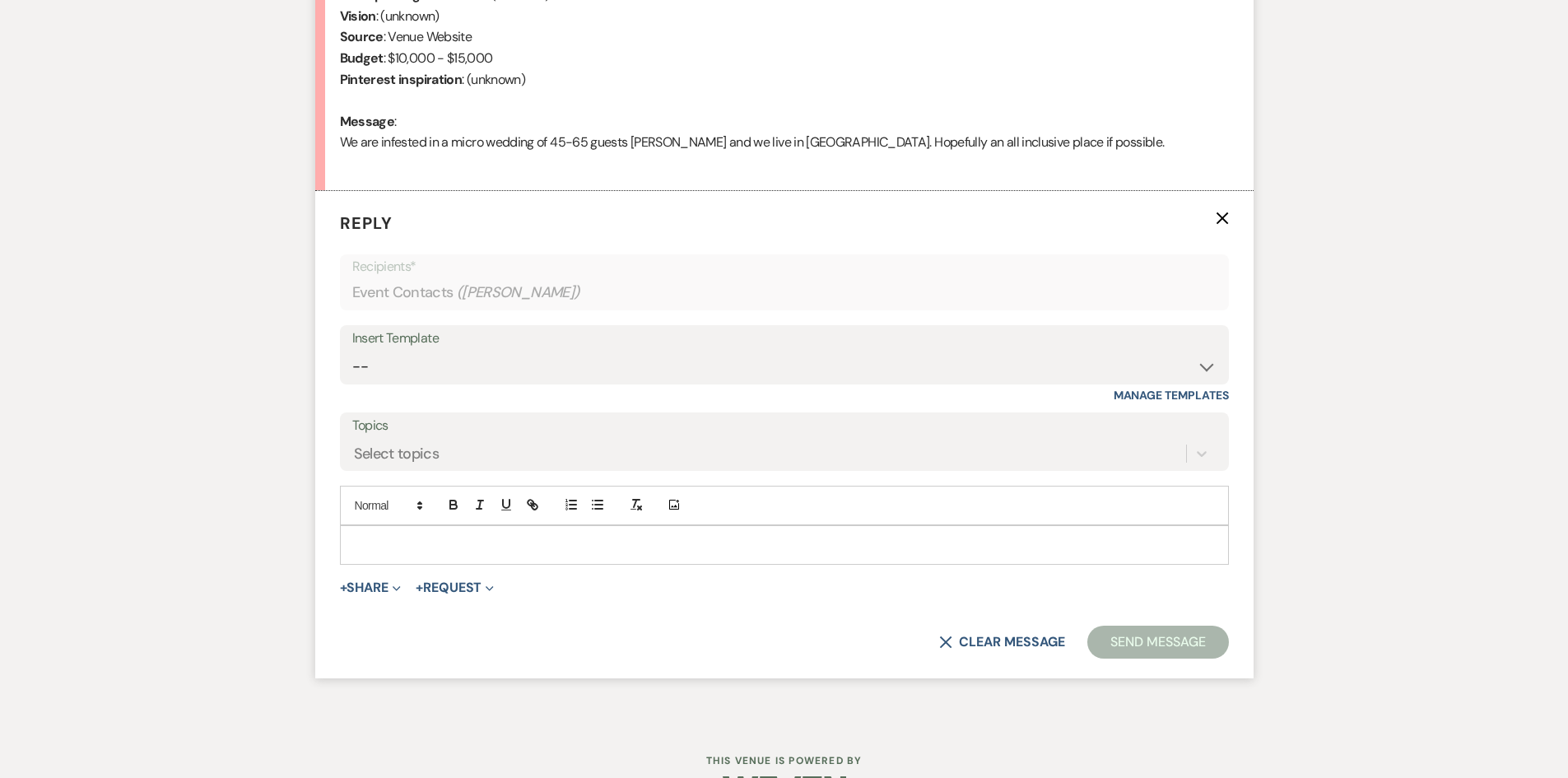
scroll to position [767, 0]
click at [380, 537] on p at bounding box center [784, 543] width 863 height 18
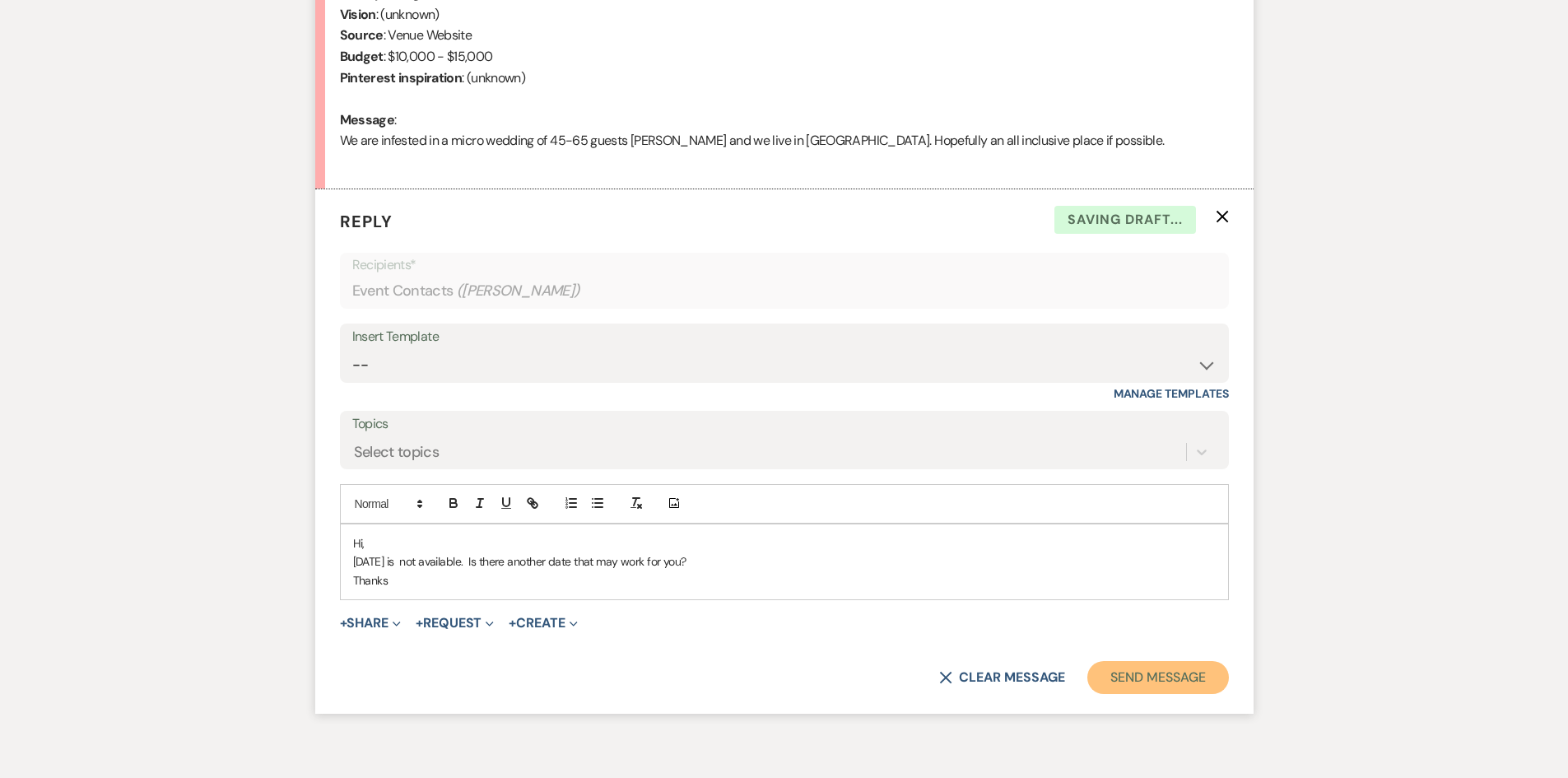
click at [1160, 680] on button "Send Message" at bounding box center [1158, 677] width 141 height 33
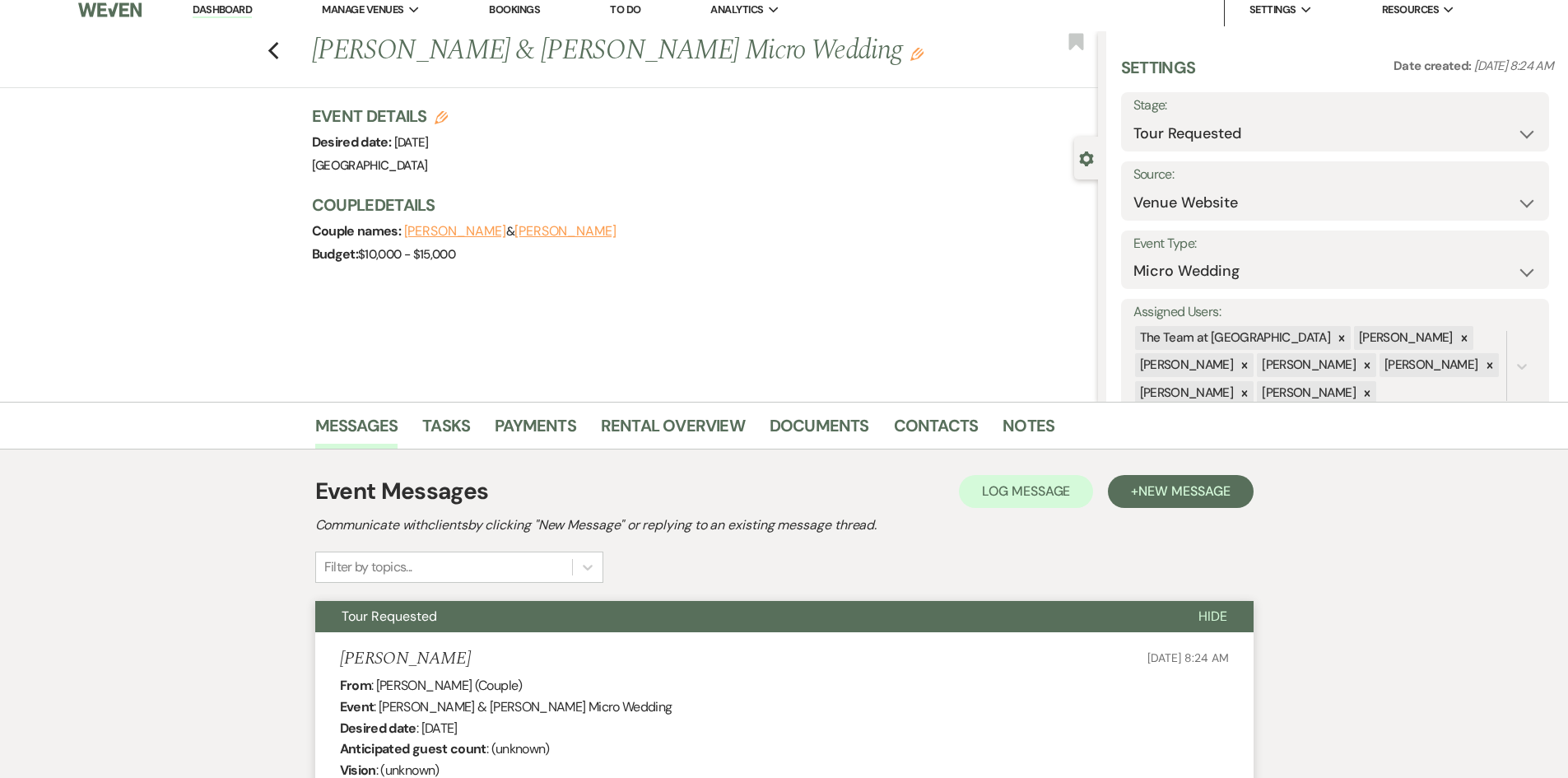
scroll to position [0, 0]
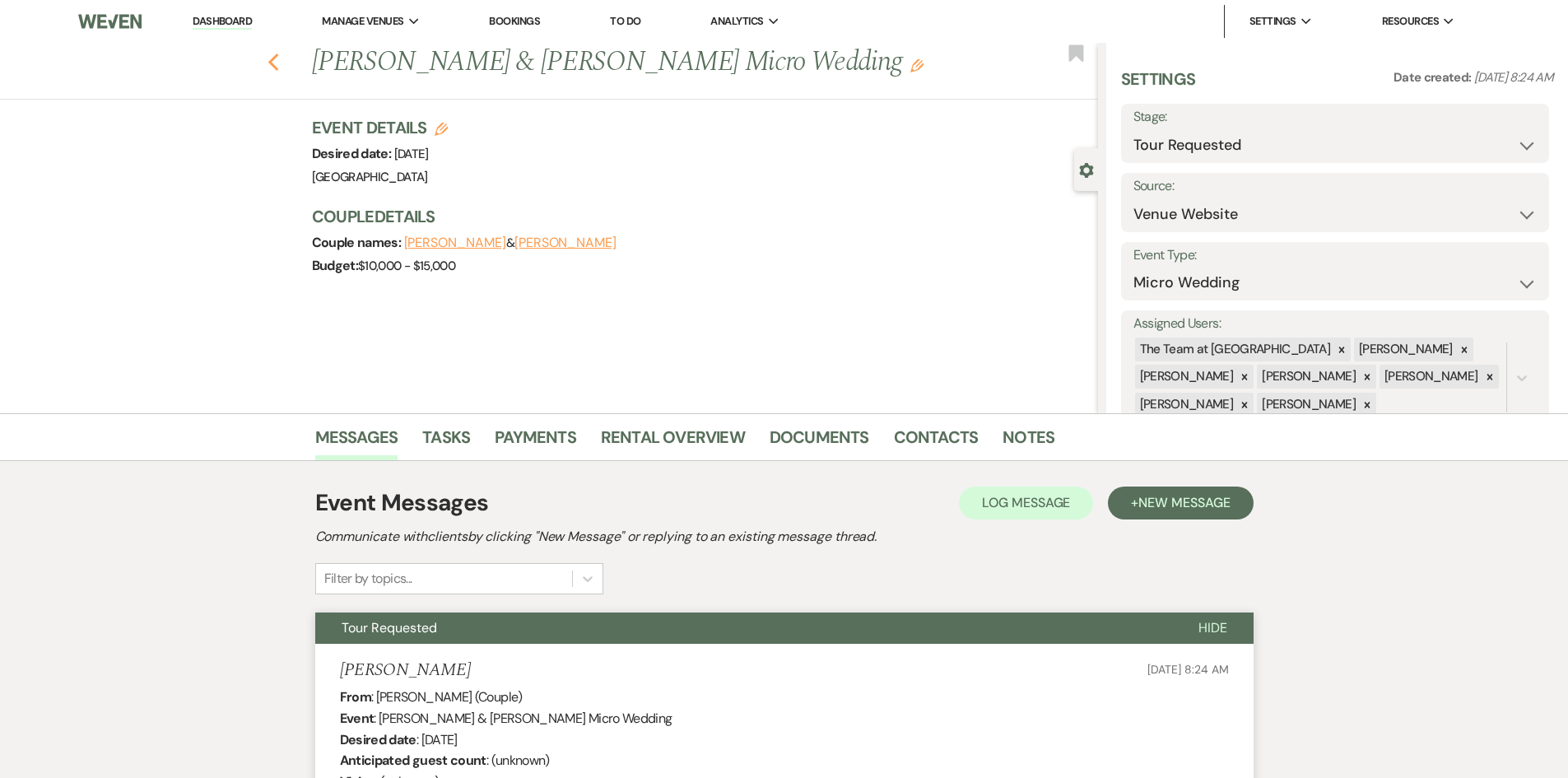
click at [277, 62] on use "button" at bounding box center [273, 62] width 11 height 18
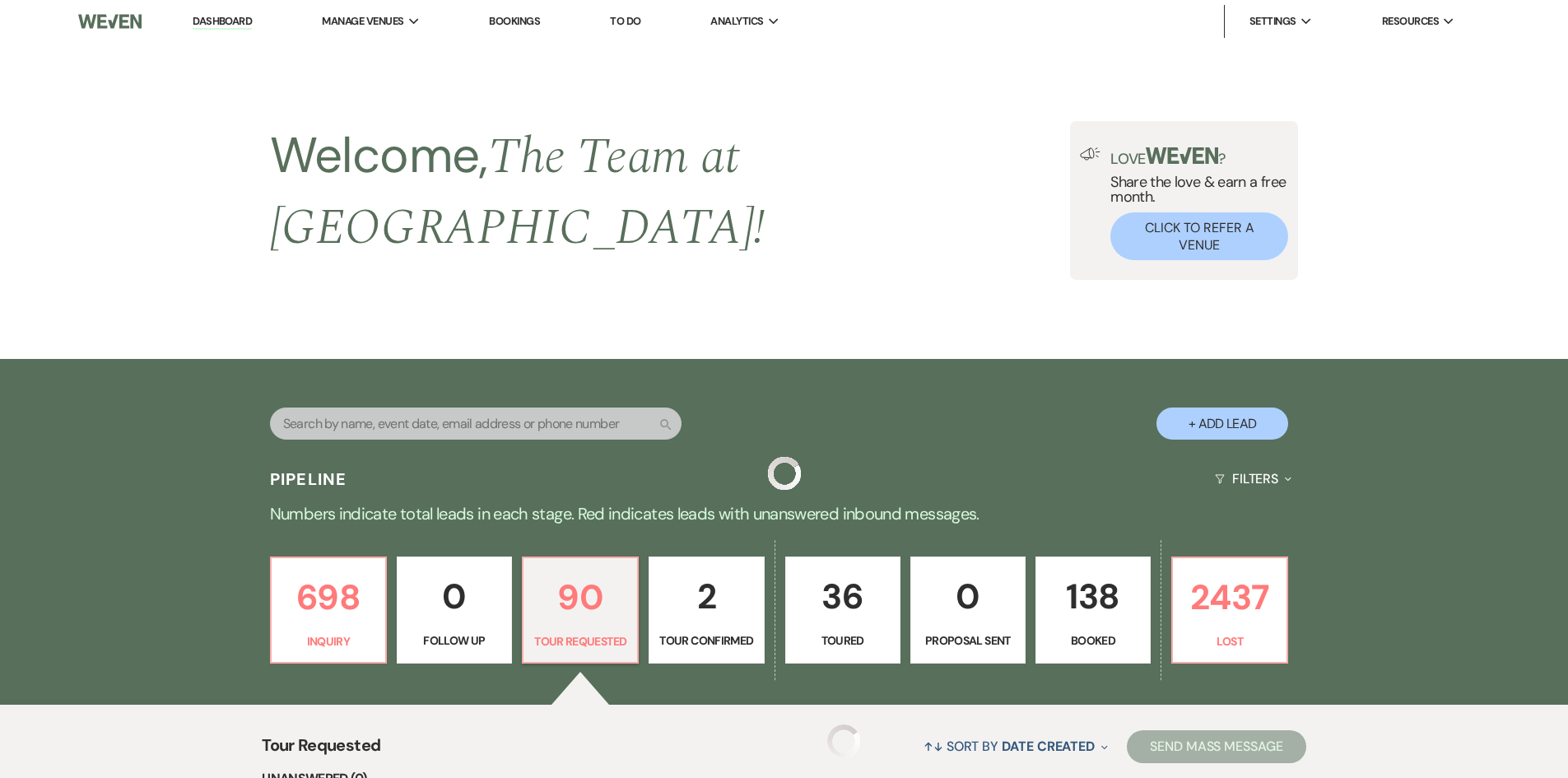
scroll to position [466, 0]
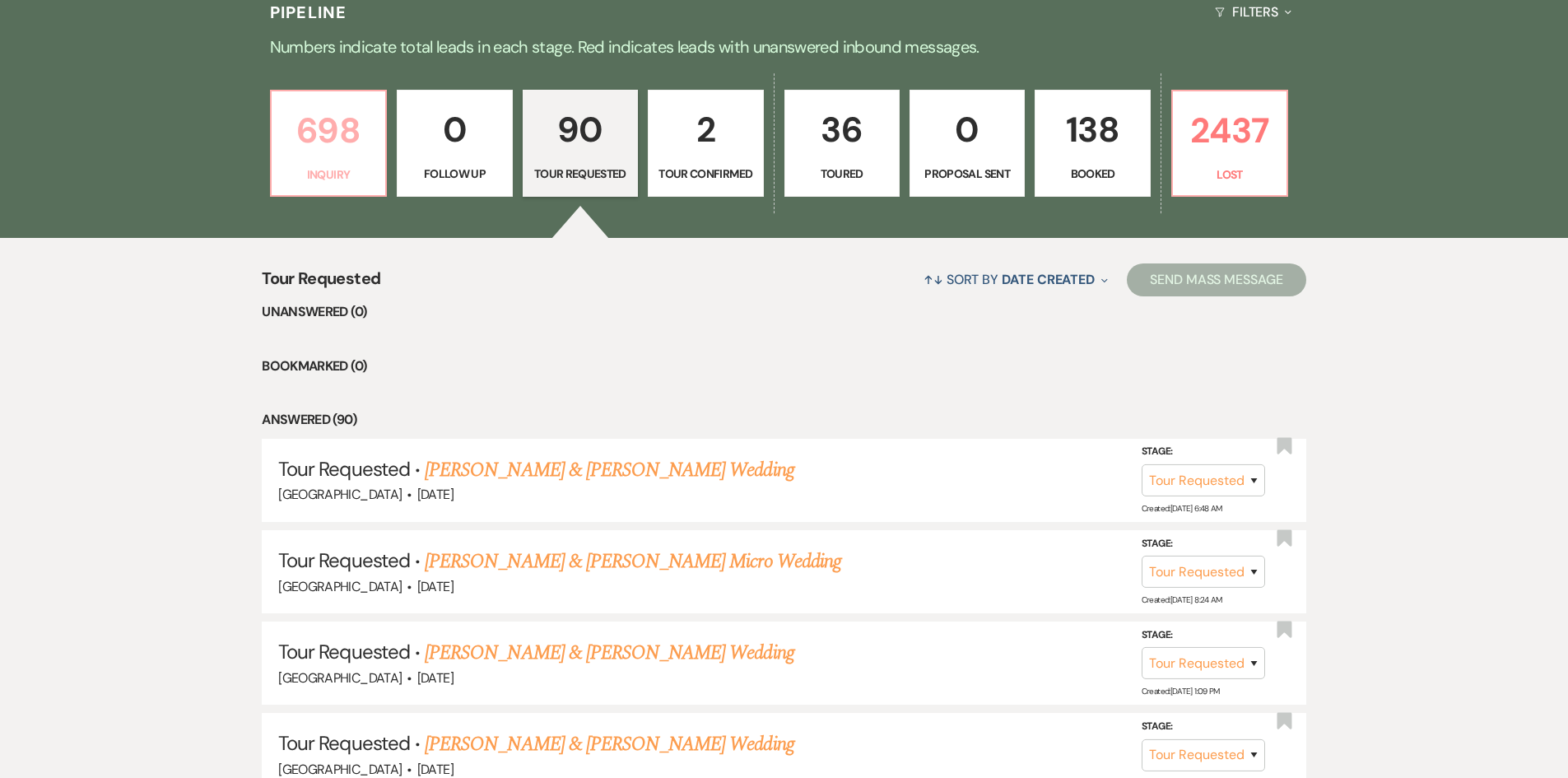
click at [330, 119] on p "698" at bounding box center [328, 130] width 93 height 55
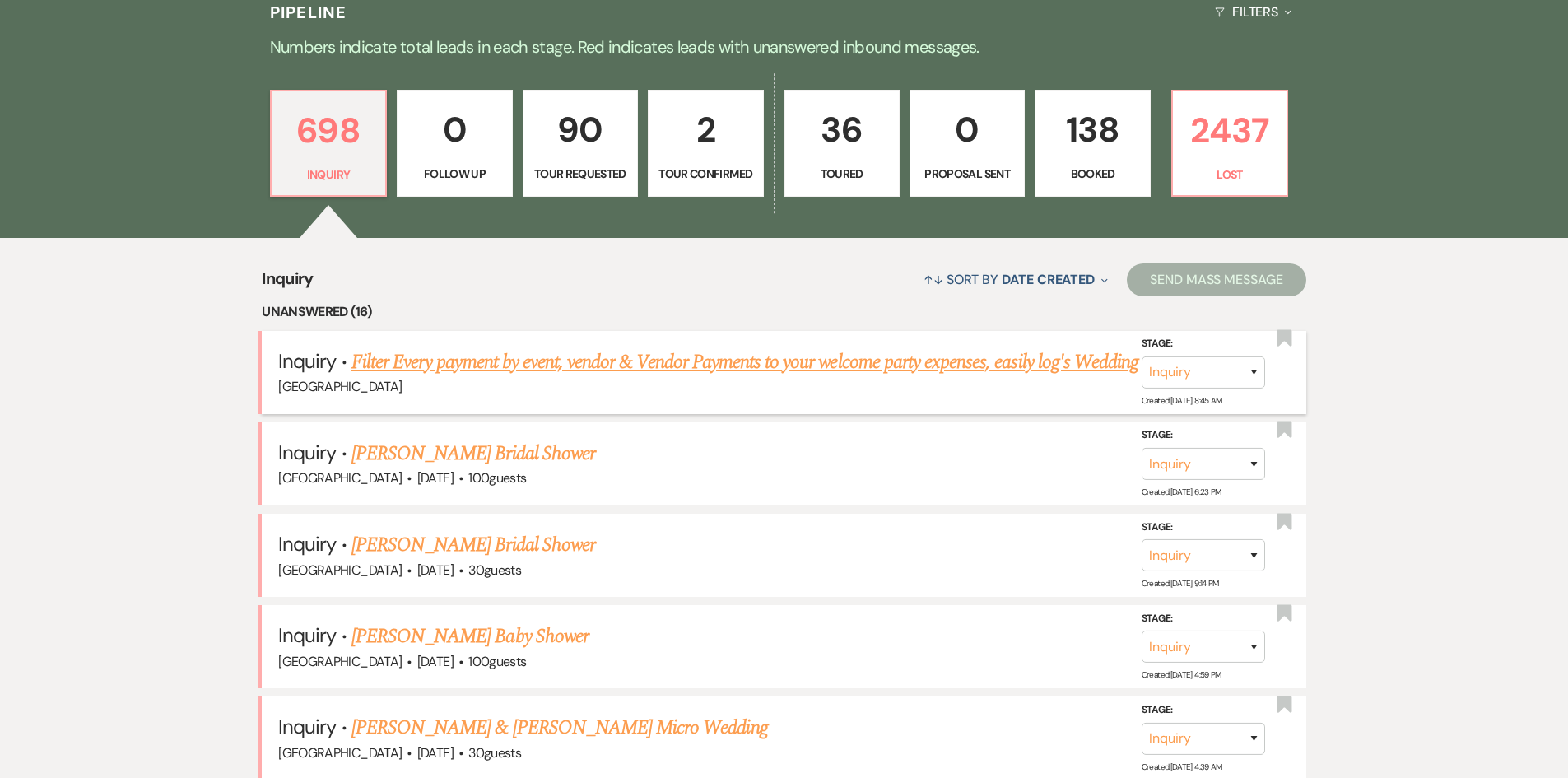
click at [767, 347] on link "Filter Every payment by event, vendor & Vendor Payments to your welcome party e…" at bounding box center [745, 362] width 787 height 29
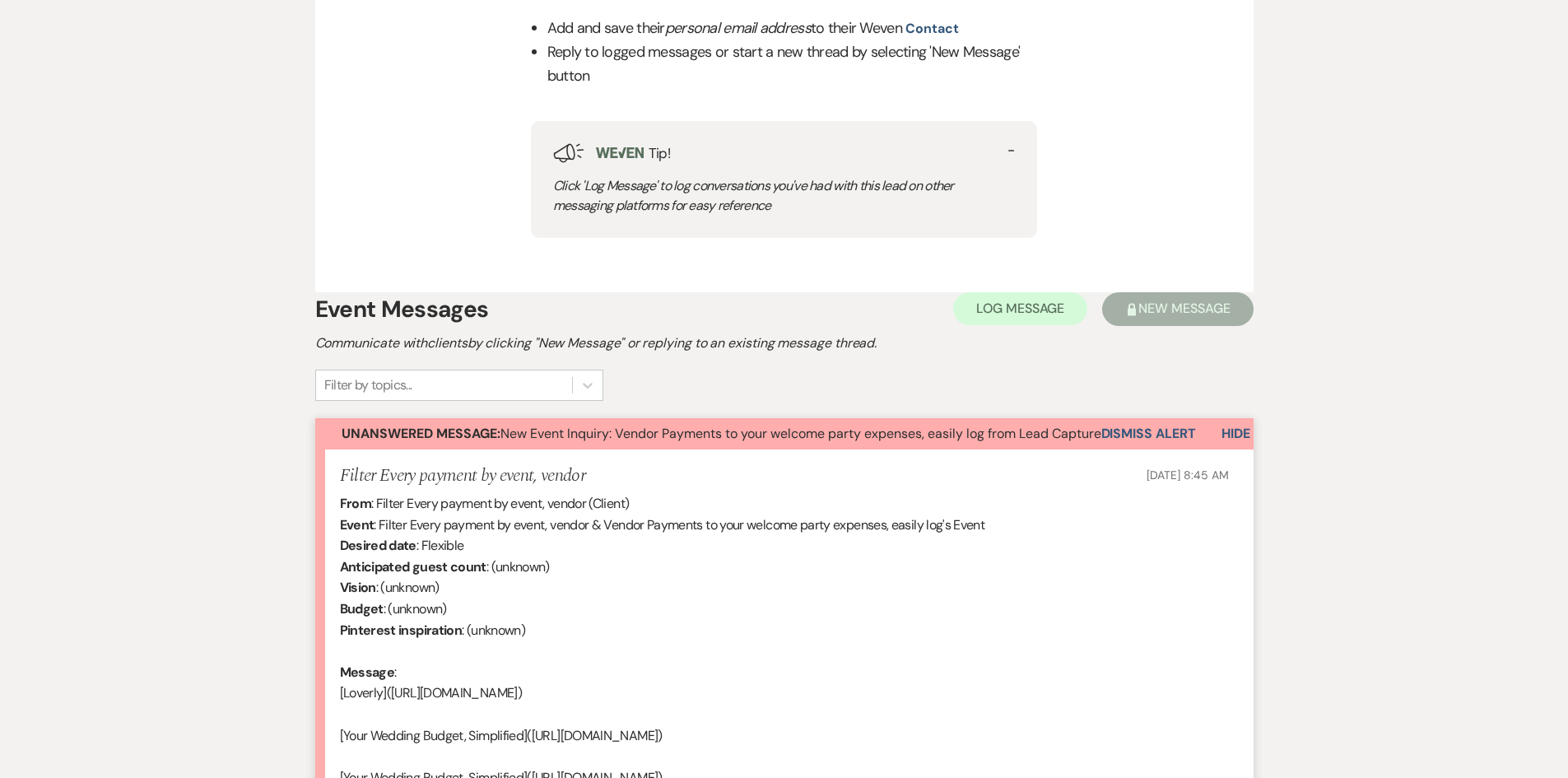
scroll to position [741, 0]
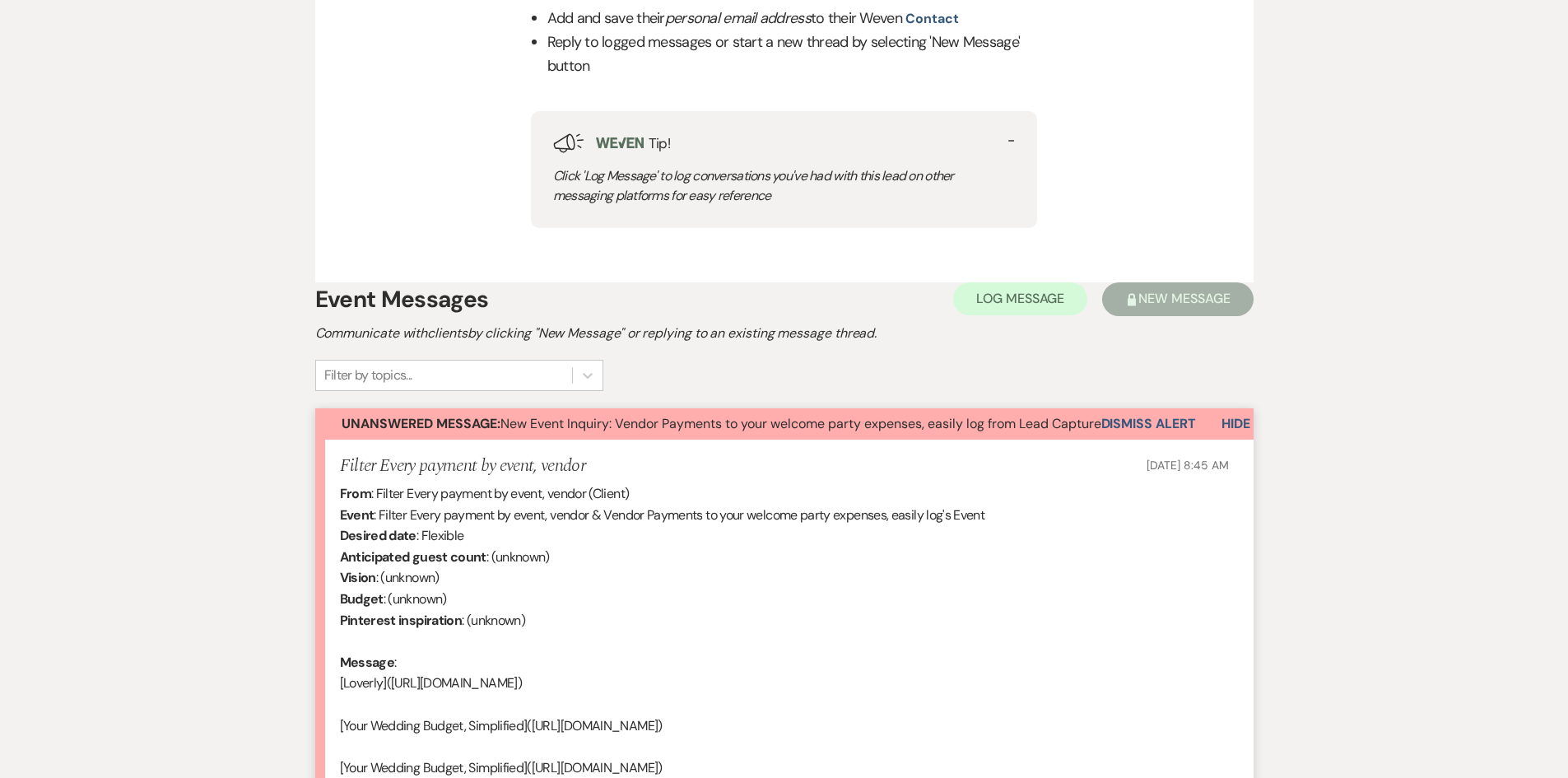
click at [1161, 415] on button "Dismiss Alert" at bounding box center [1148, 424] width 94 height 31
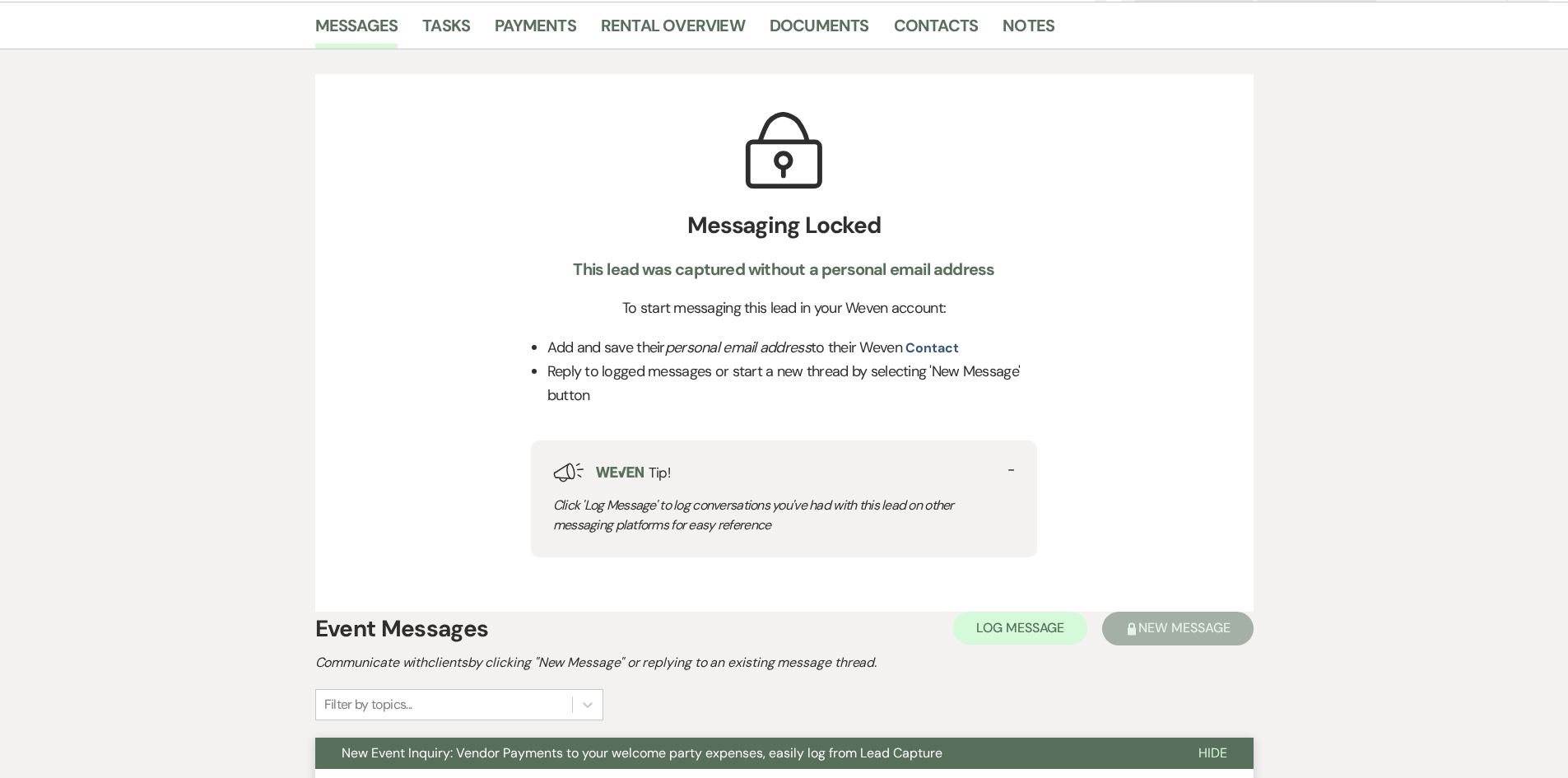
scroll to position [0, 0]
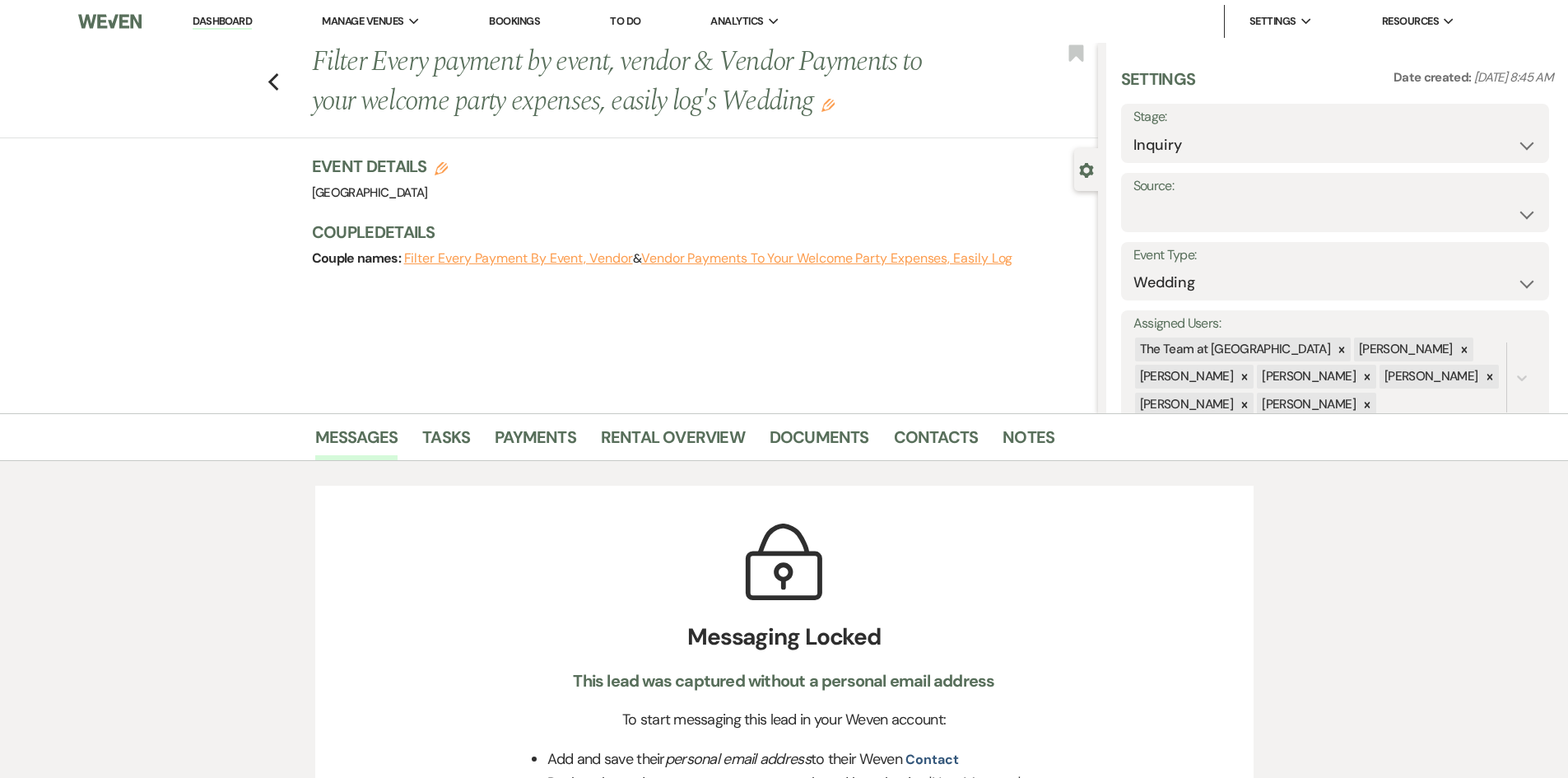
click at [267, 81] on div "Previous Filter Every payment by event, vendor & Vendor Payments to your welcom…" at bounding box center [545, 91] width 1106 height 95
click at [279, 79] on icon "Previous" at bounding box center [273, 82] width 12 height 20
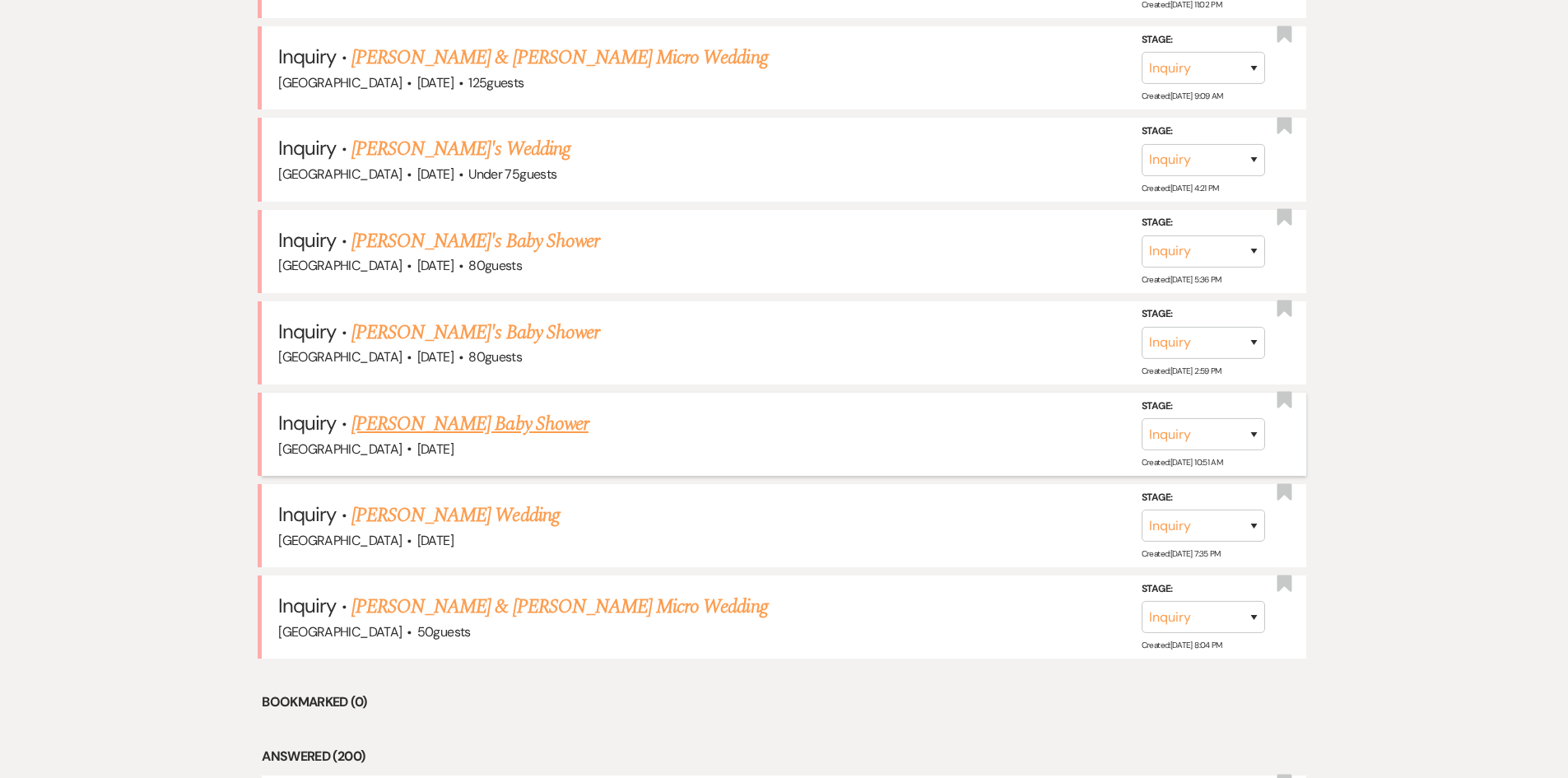
scroll to position [1537, 0]
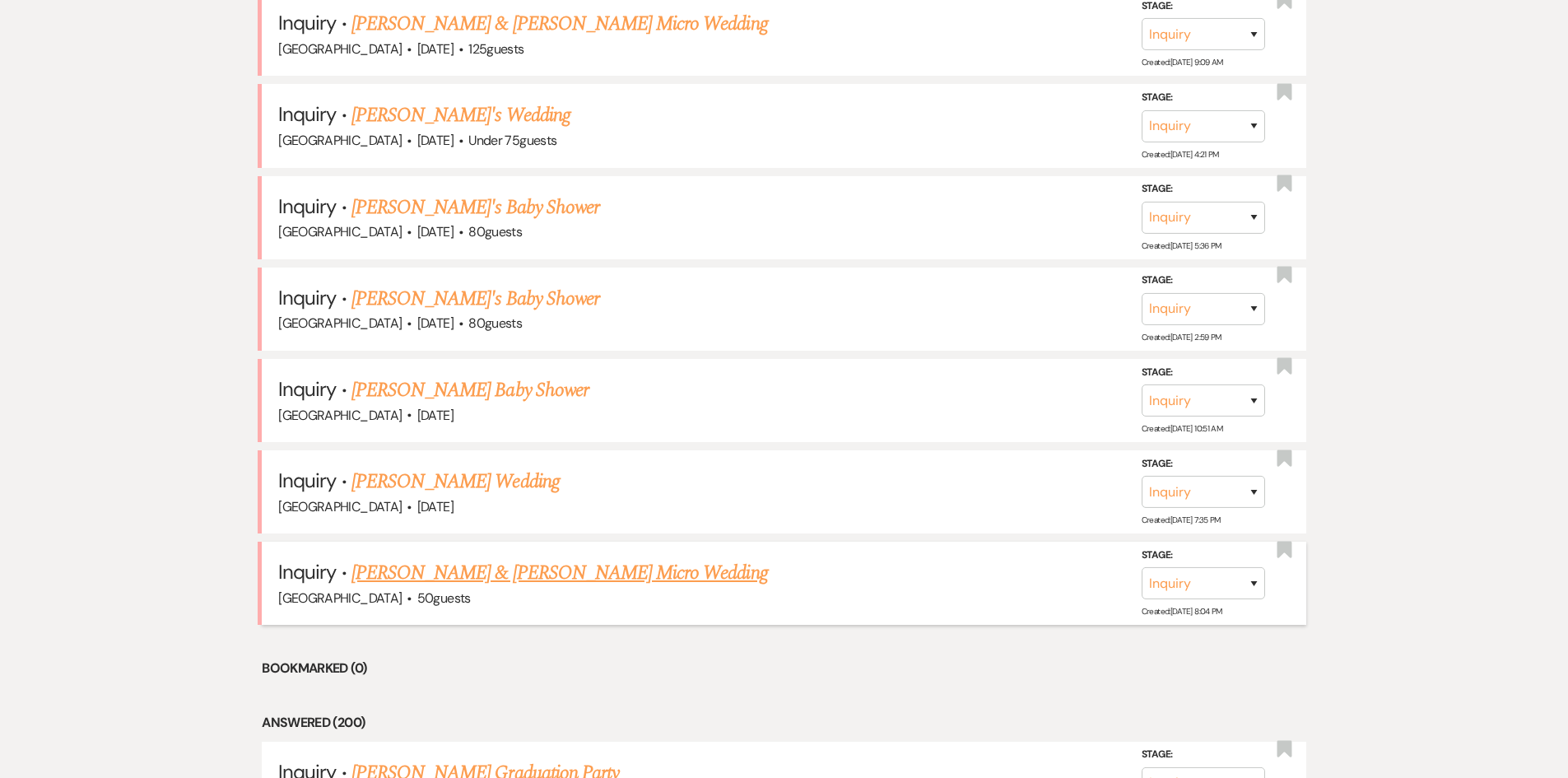
click at [548, 558] on link "Jalen Wright & Kayla Williams's Micro Wedding" at bounding box center [560, 573] width 417 height 29
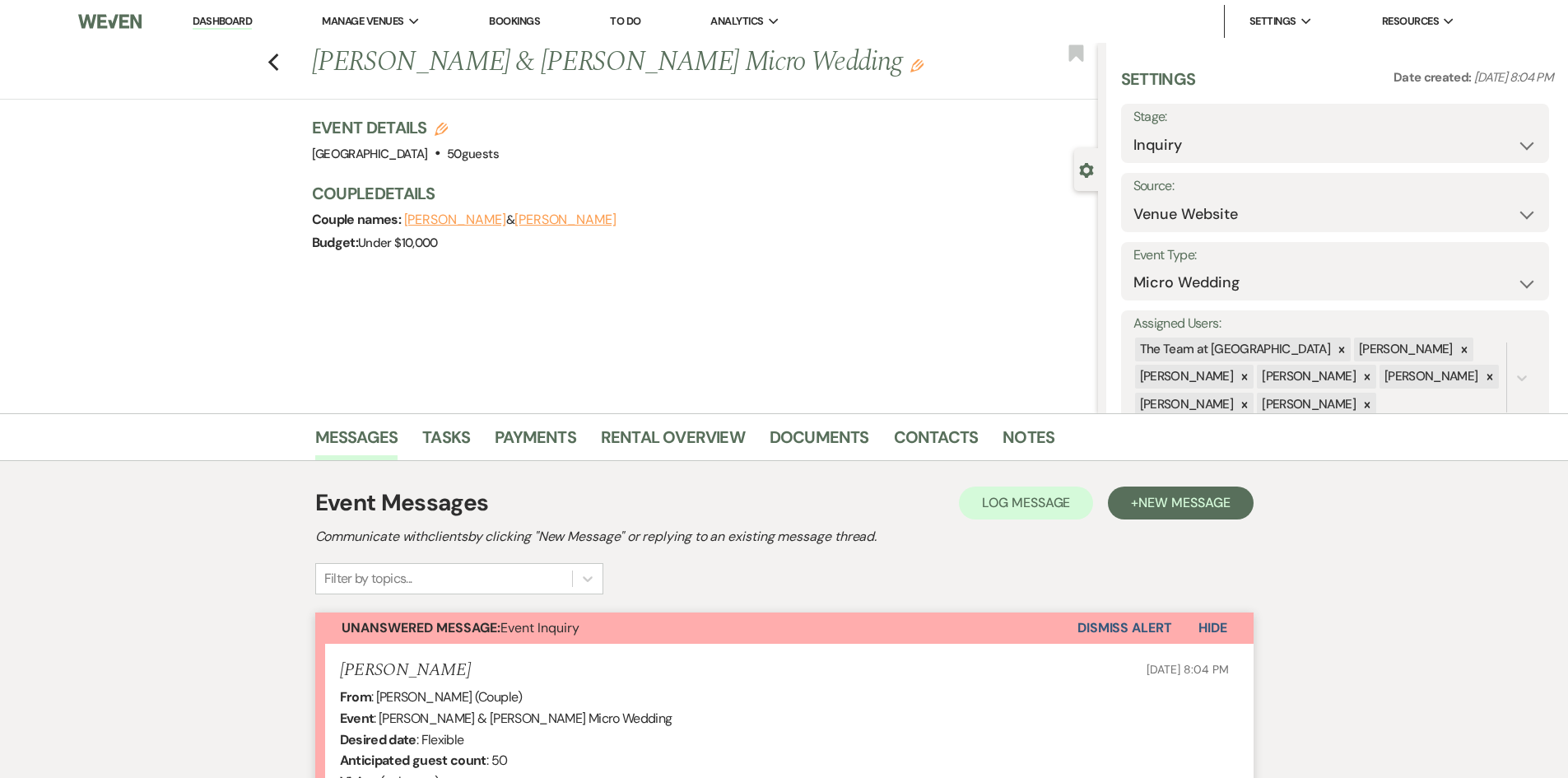
click at [209, 22] on link "Dashboard" at bounding box center [222, 21] width 60 height 16
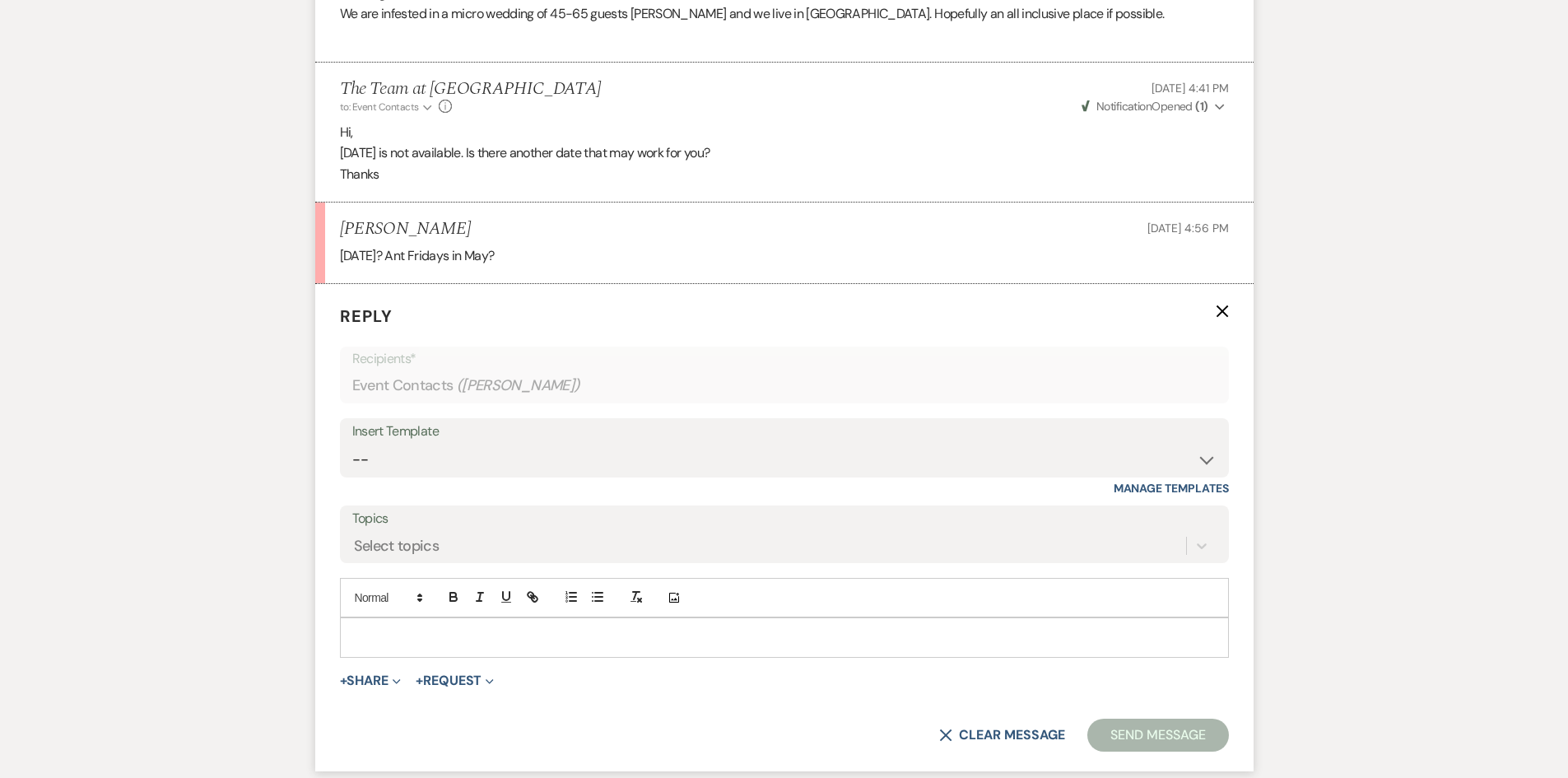
click at [400, 636] on p at bounding box center [784, 638] width 863 height 18
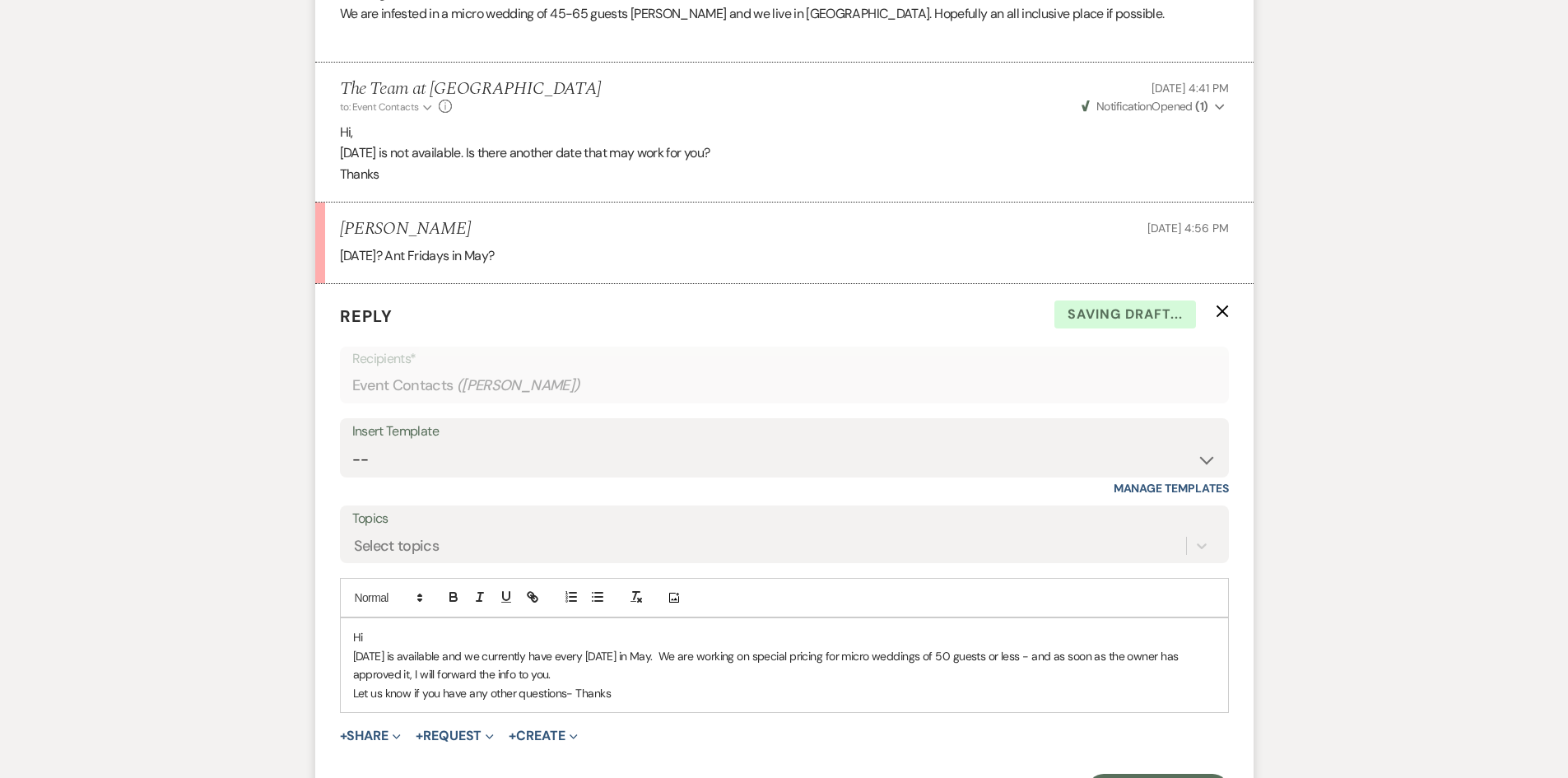
scroll to position [1058, 0]
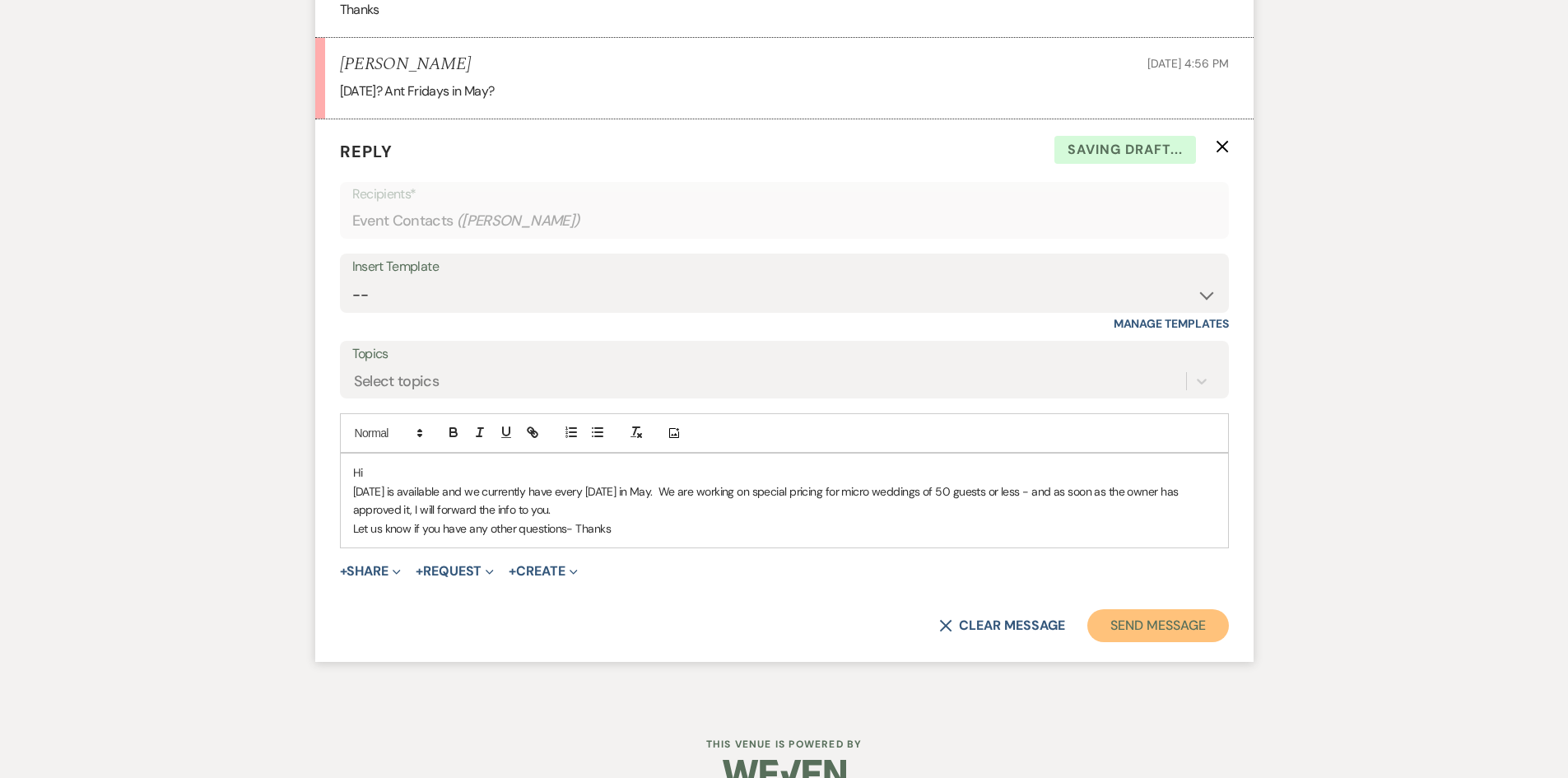
click at [1186, 622] on button "Send Message" at bounding box center [1158, 626] width 141 height 33
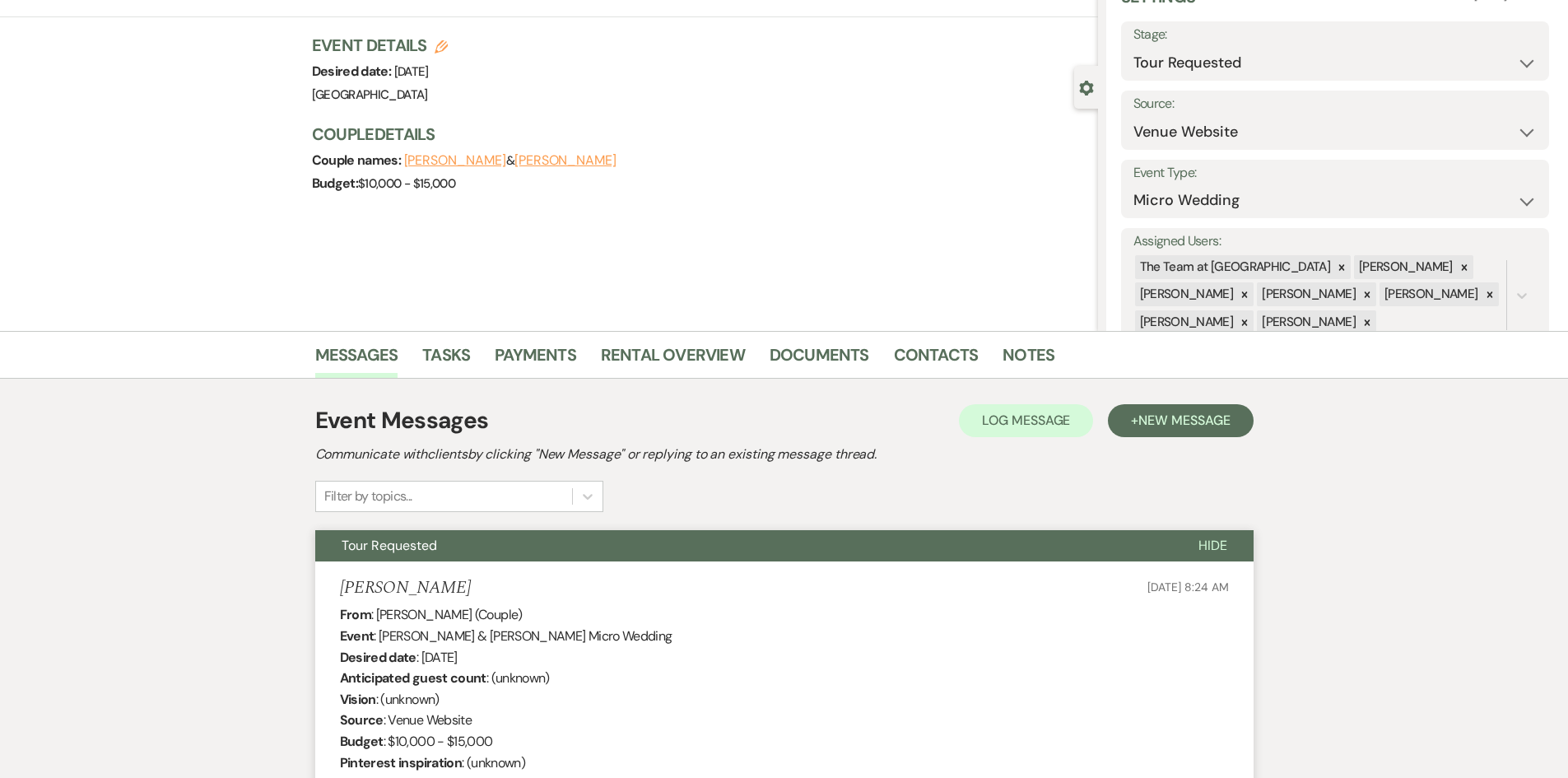
scroll to position [0, 0]
